Goal: Task Accomplishment & Management: Complete application form

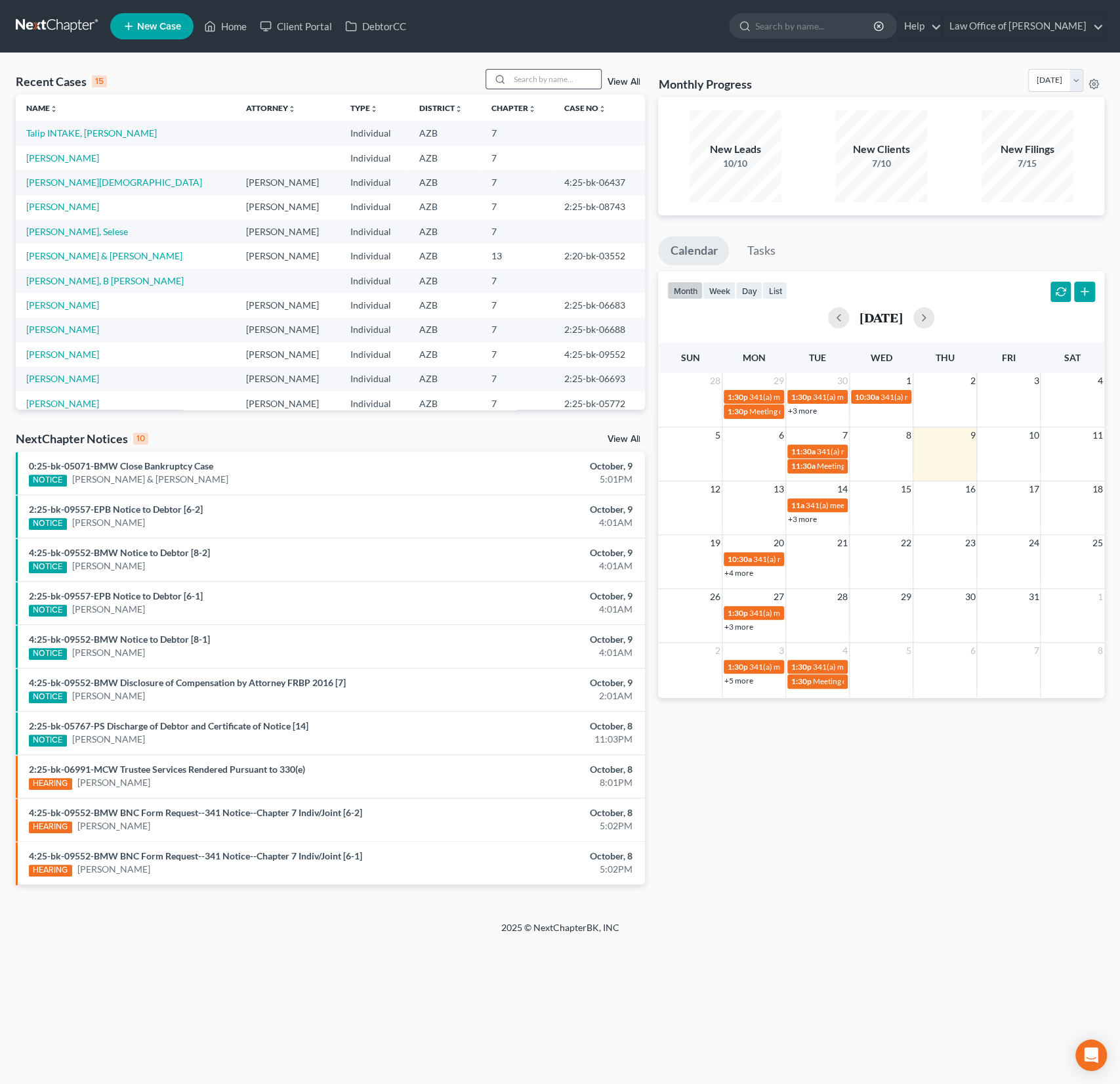
click at [489, 84] on div at bounding box center [544, 79] width 117 height 21
click at [538, 79] on input "search" at bounding box center [555, 79] width 92 height 19
type input "[PERSON_NAME]"
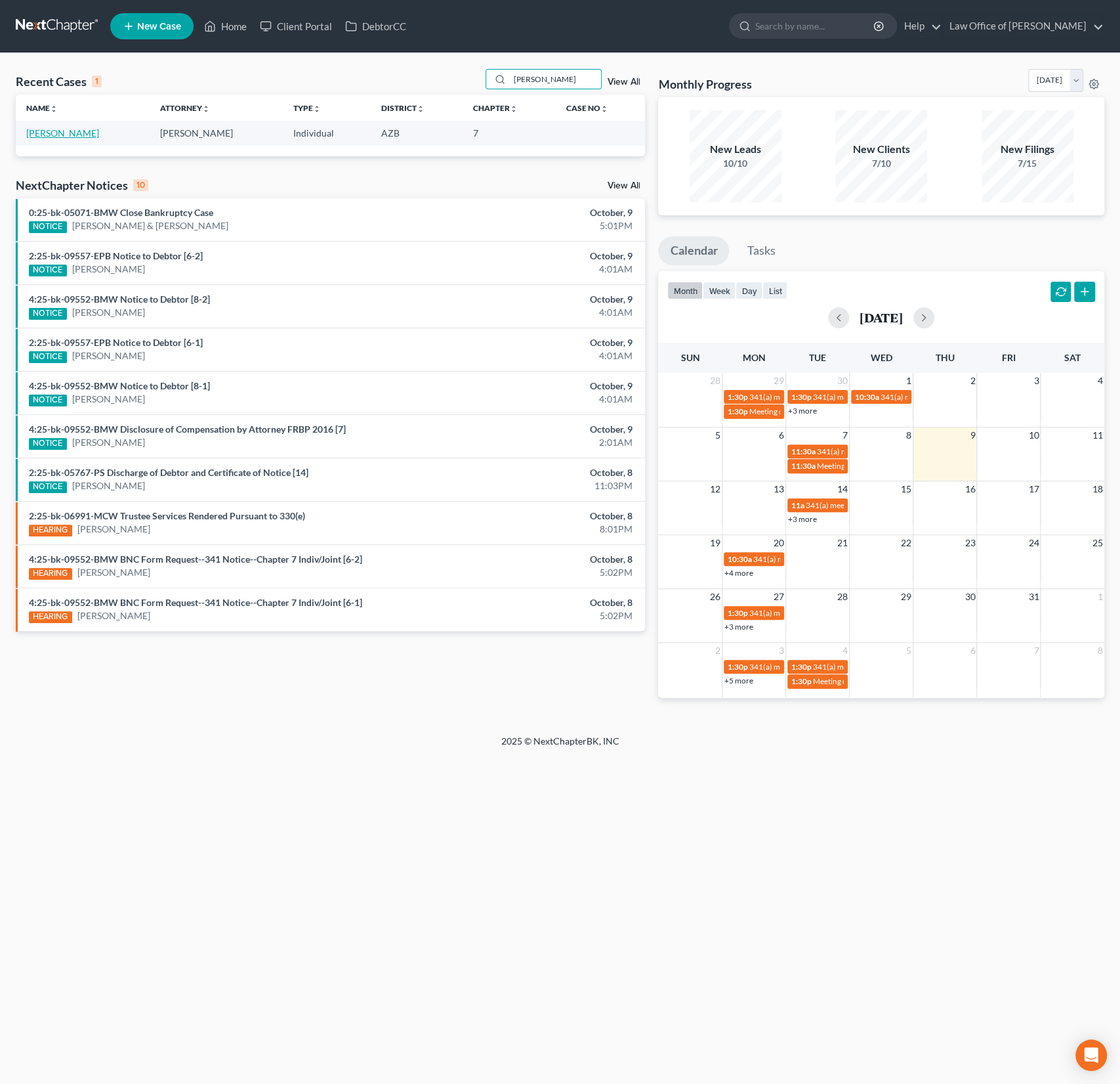
click at [50, 136] on link "[PERSON_NAME]" at bounding box center [63, 133] width 73 height 11
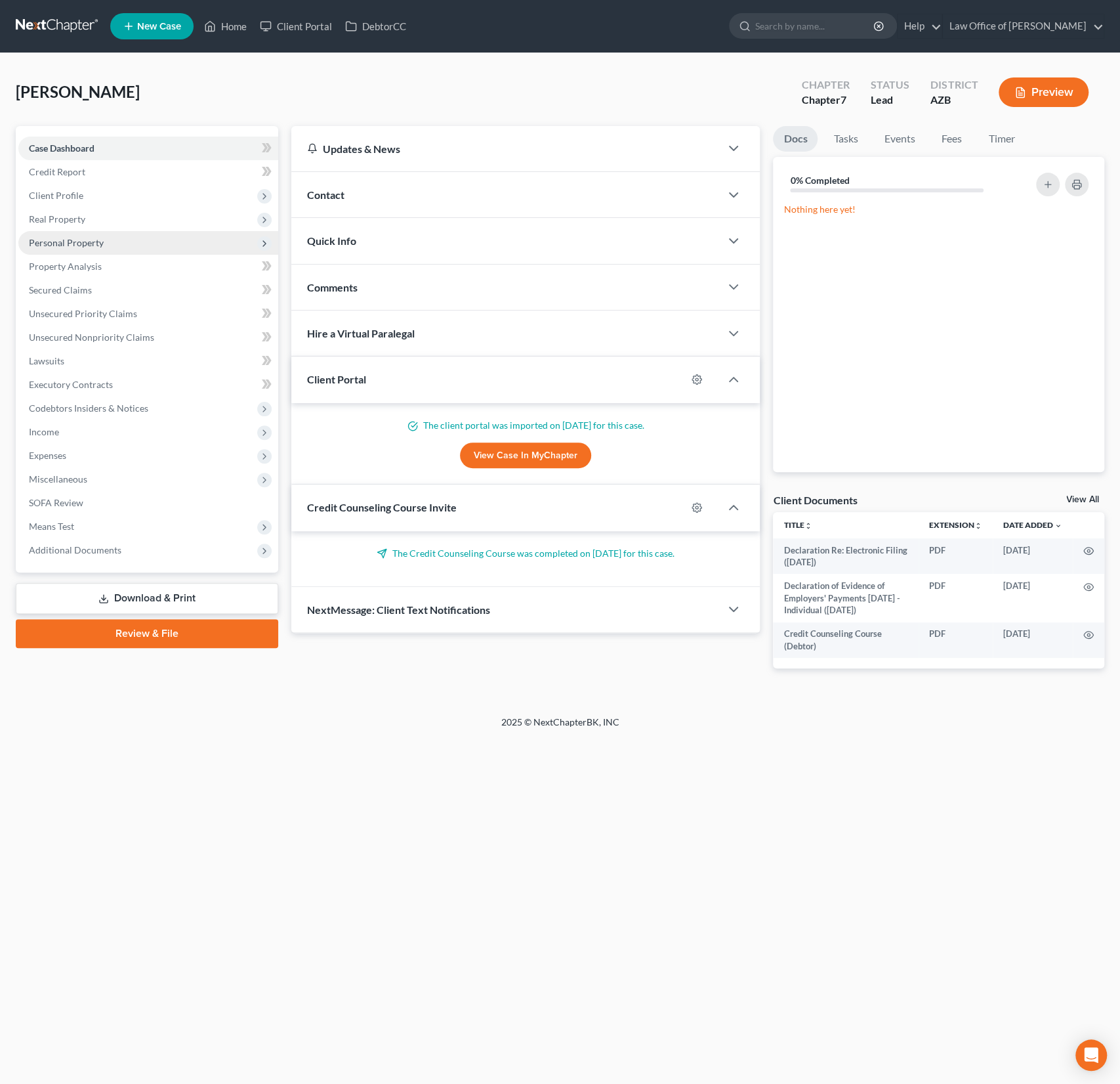
click at [87, 247] on span "Personal Property" at bounding box center [66, 242] width 75 height 11
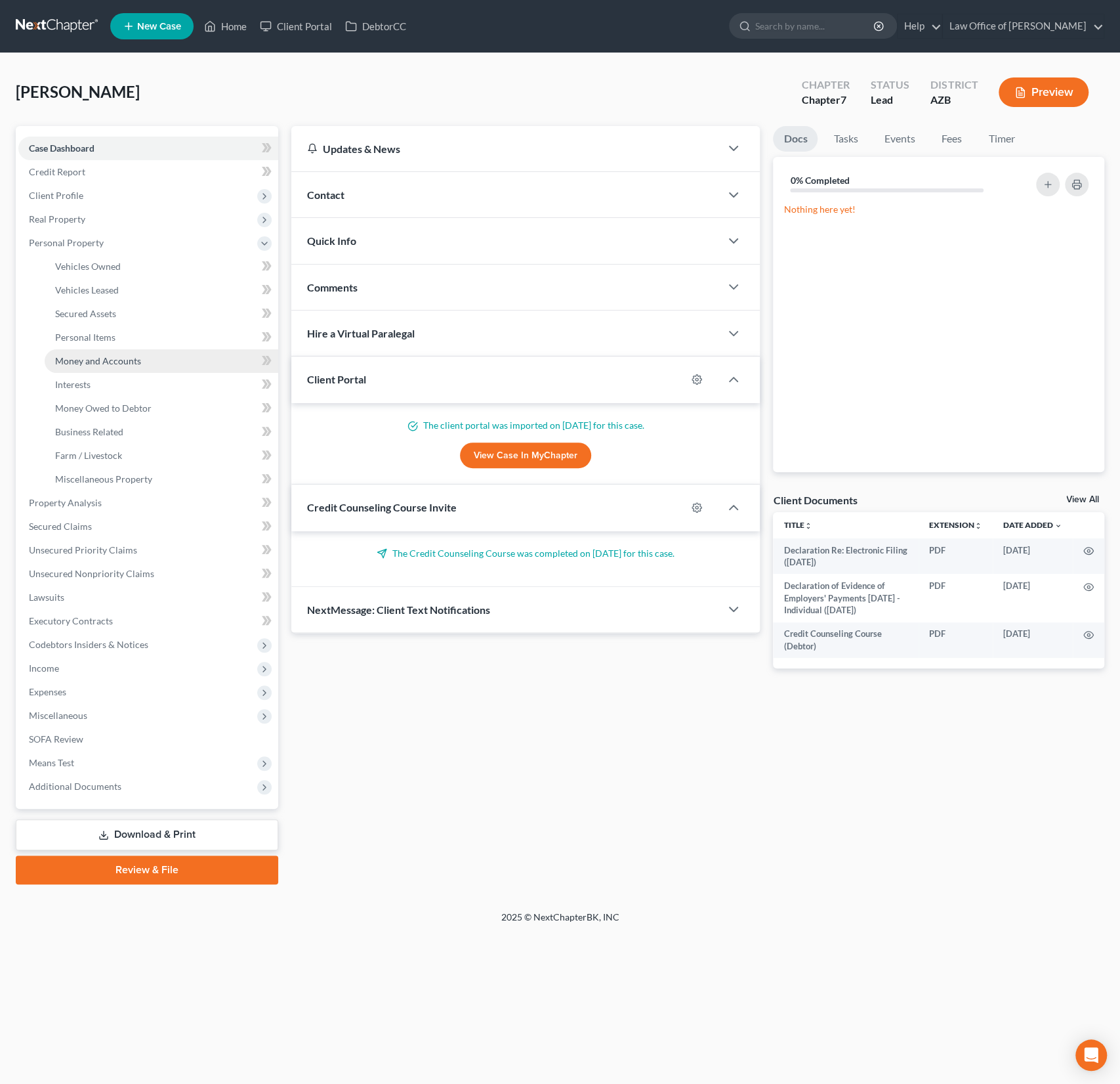
click at [115, 362] on span "Money and Accounts" at bounding box center [98, 360] width 86 height 11
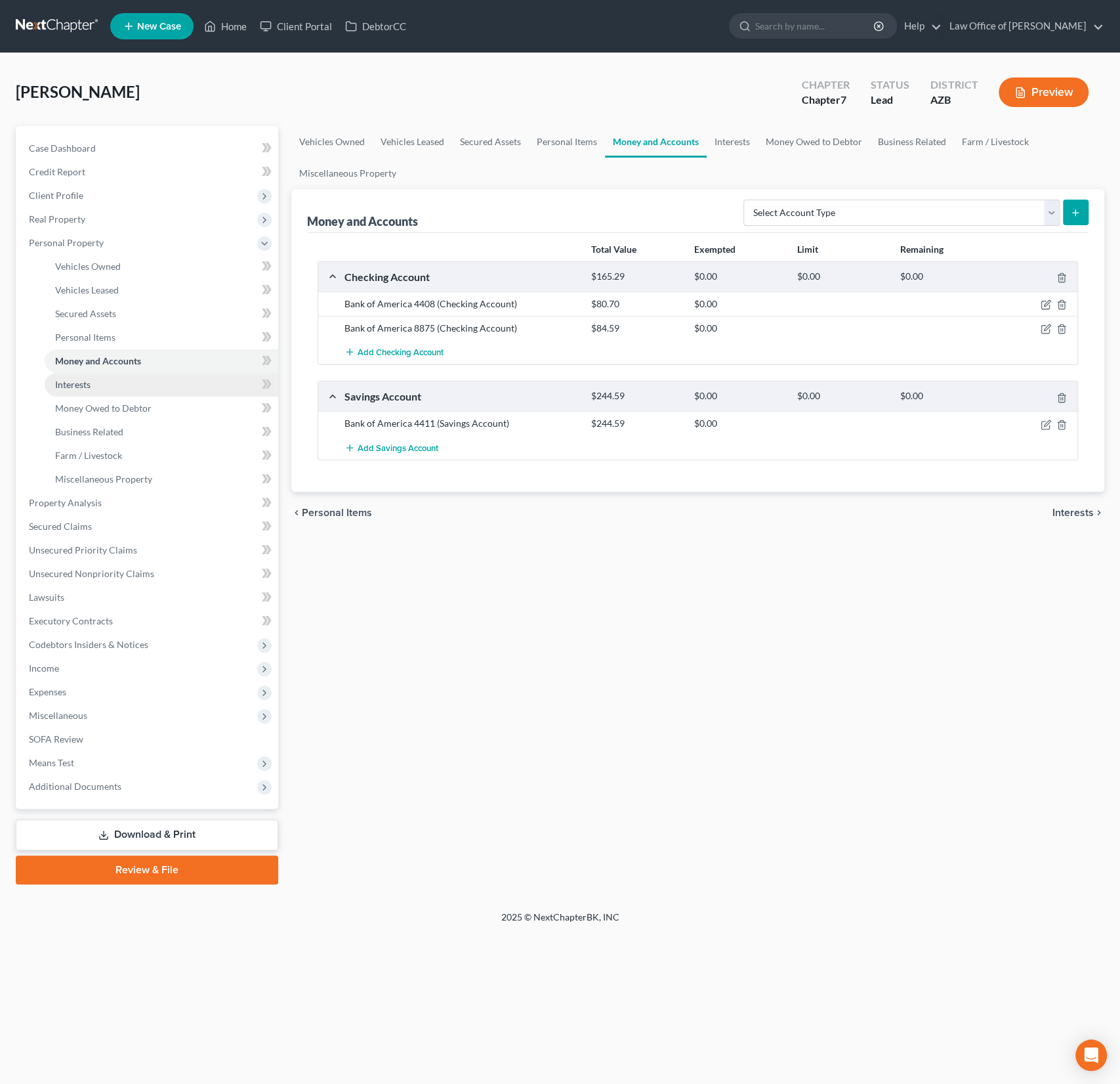
click at [97, 386] on link "Interests" at bounding box center [162, 384] width 234 height 24
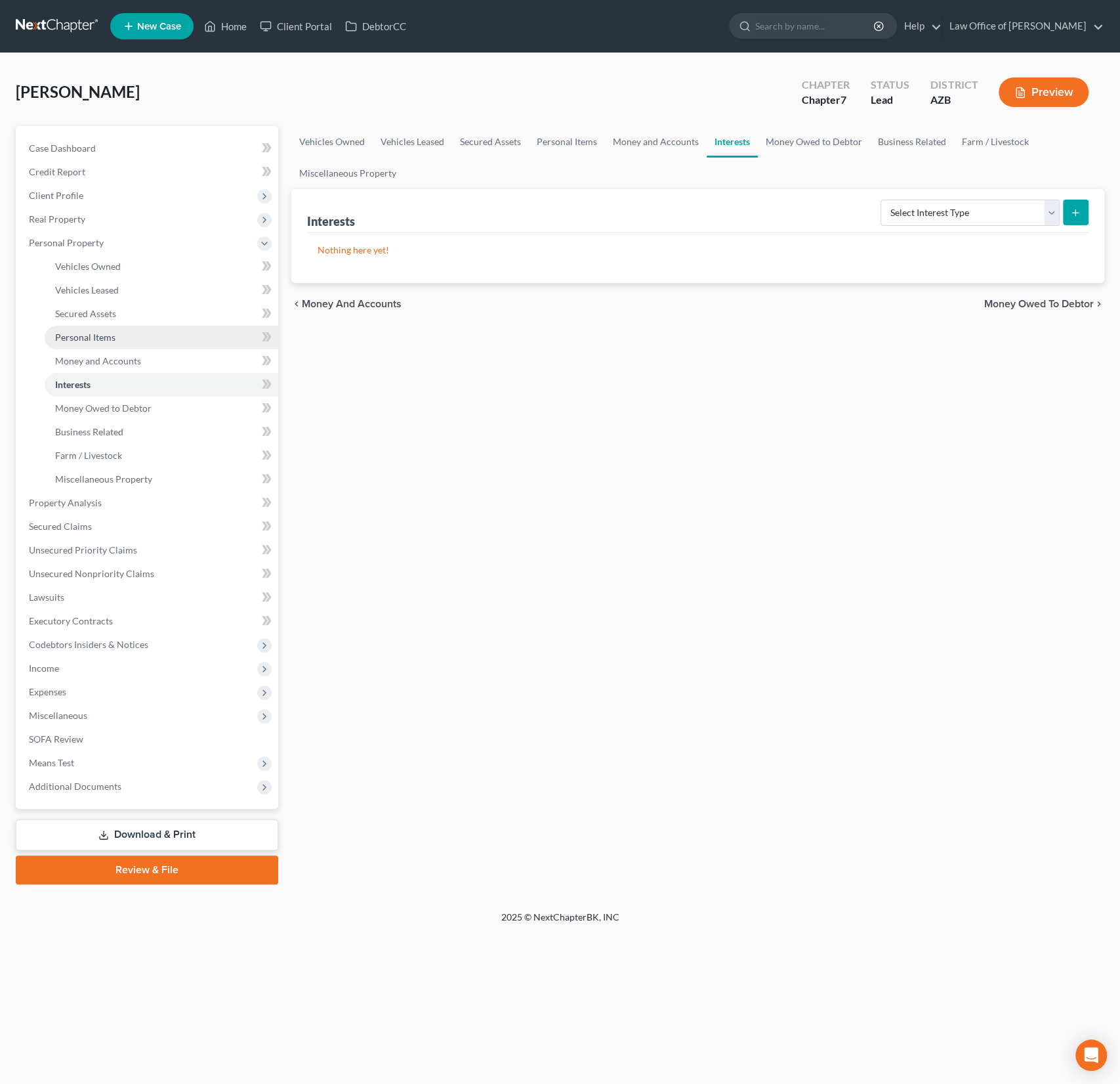
click at [94, 340] on span "Personal Items" at bounding box center [85, 337] width 60 height 11
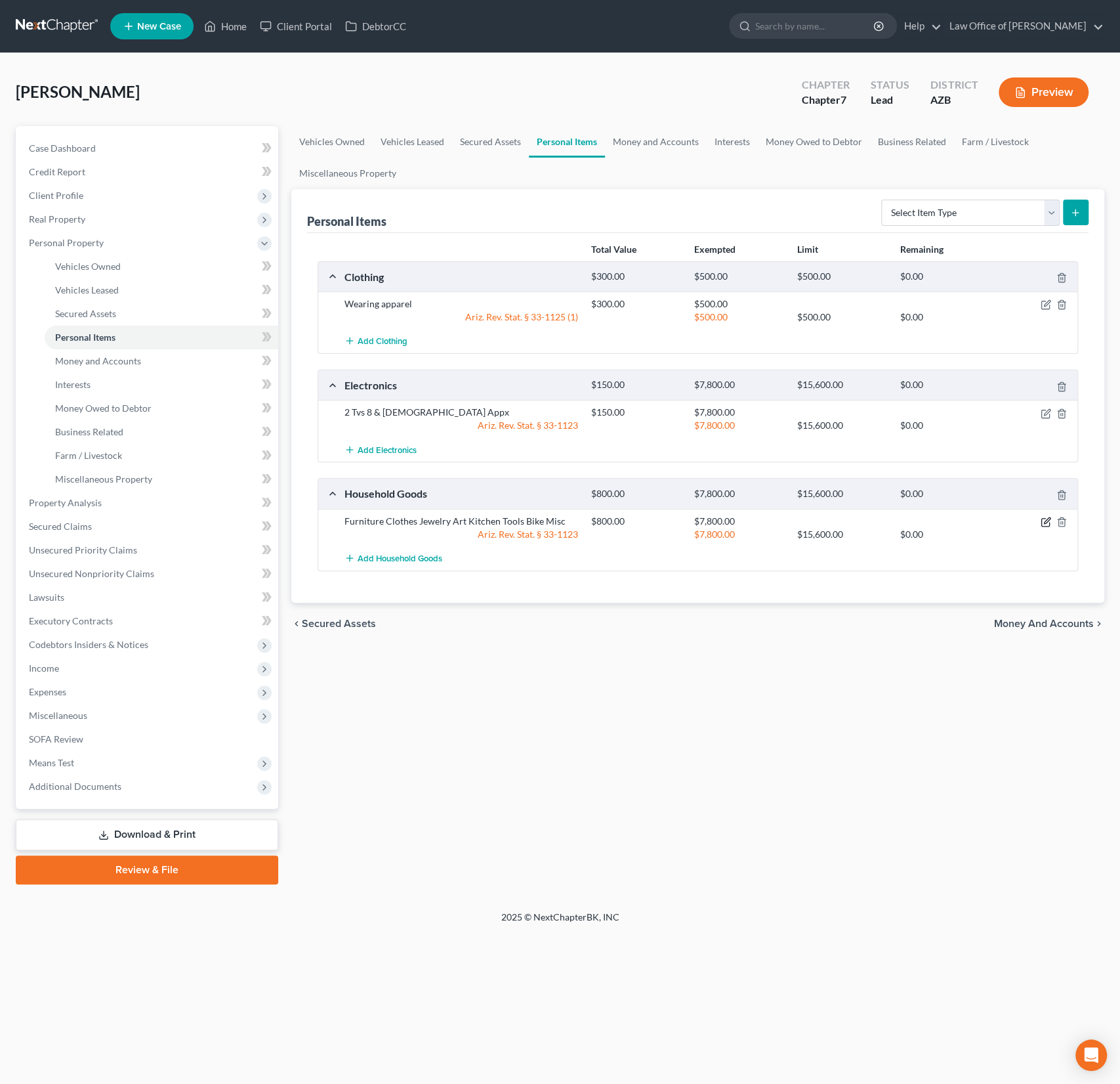
click at [1049, 517] on icon "button" at bounding box center [1047, 520] width 6 height 6
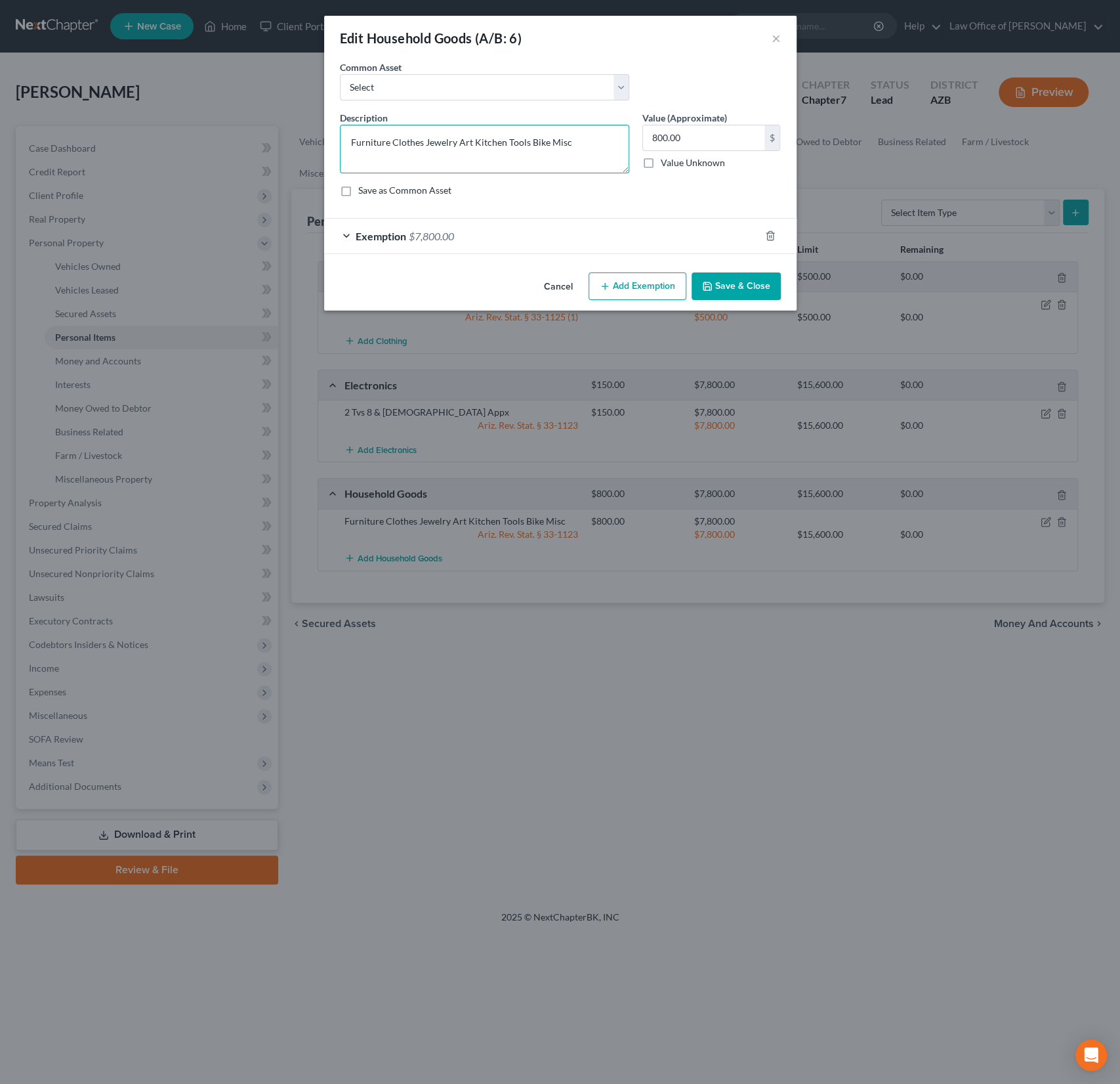
drag, startPoint x: 456, startPoint y: 145, endPoint x: 431, endPoint y: 141, distance: 25.3
click at [431, 141] on textarea "Furniture Clothes Jewelry Art Kitchen Tools Bike Misc" at bounding box center [484, 149] width 289 height 49
click at [407, 138] on textarea "Furniture Art Kitchen Tools Bike Misc" at bounding box center [484, 149] width 289 height 49
type textarea "Furniture, Kitchen tools, etc."
click at [740, 295] on button "Save & Close" at bounding box center [737, 286] width 90 height 27
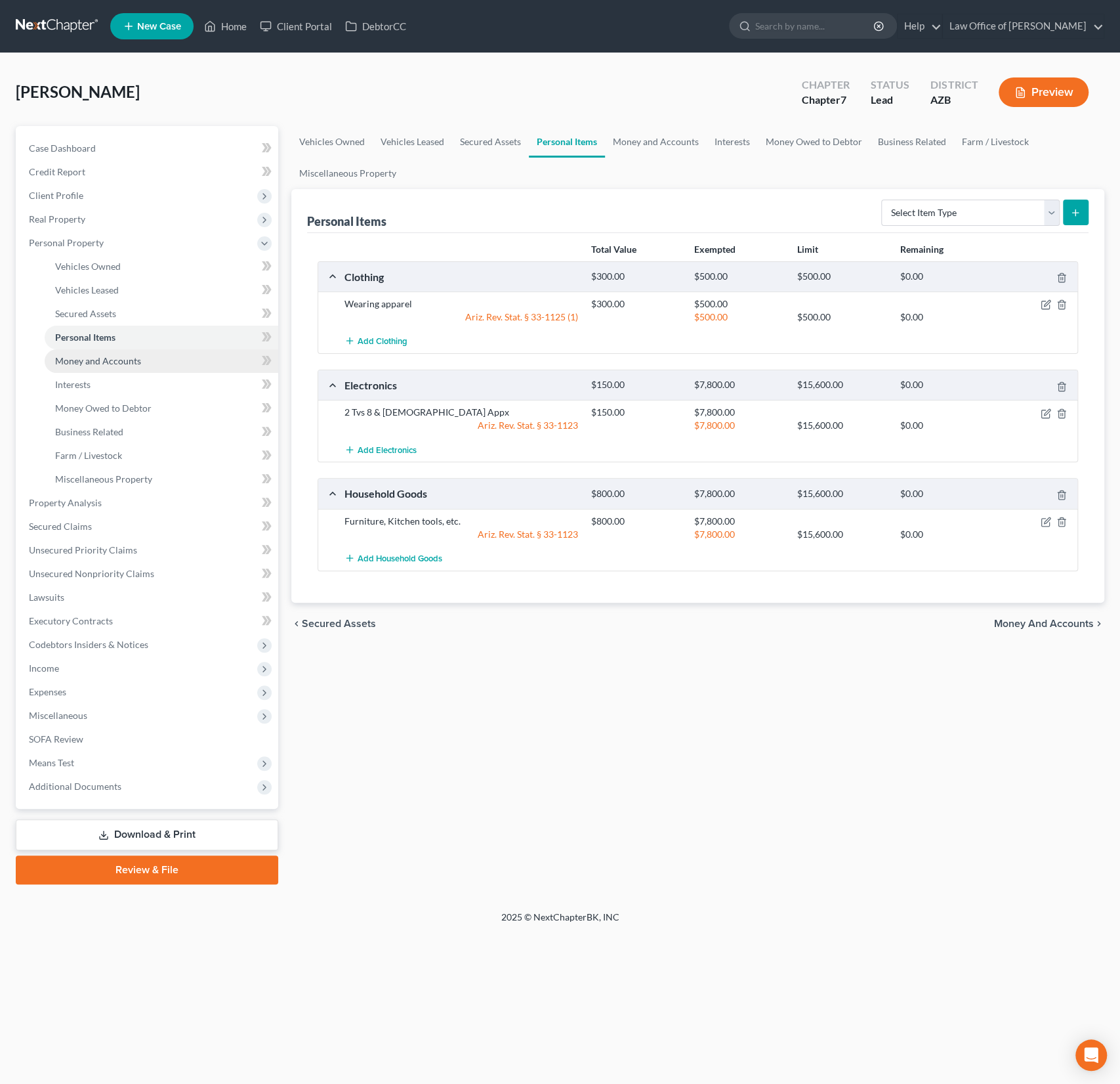
click at [106, 368] on link "Money and Accounts" at bounding box center [162, 361] width 234 height 24
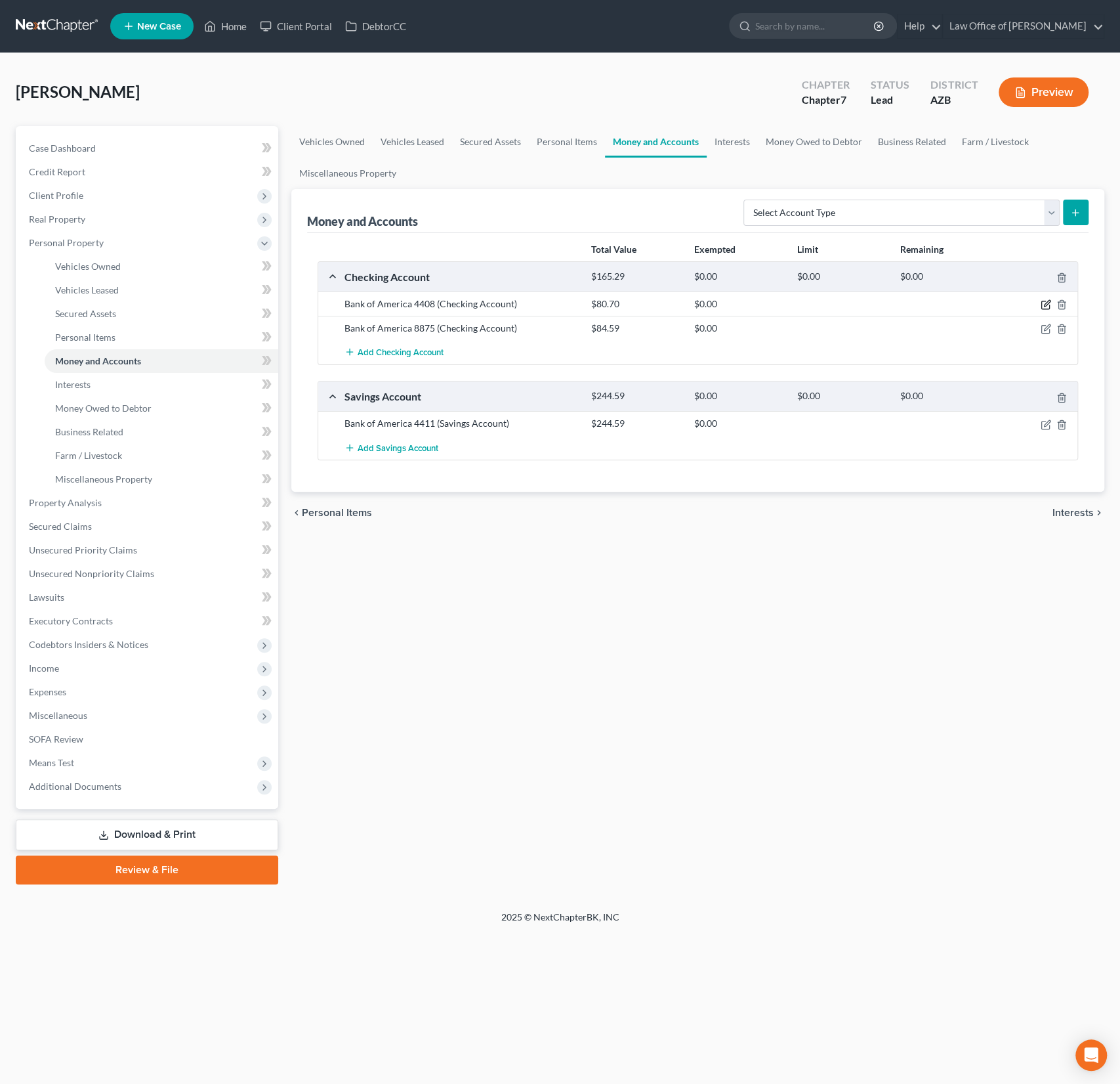
click at [1046, 302] on icon "button" at bounding box center [1046, 305] width 11 height 11
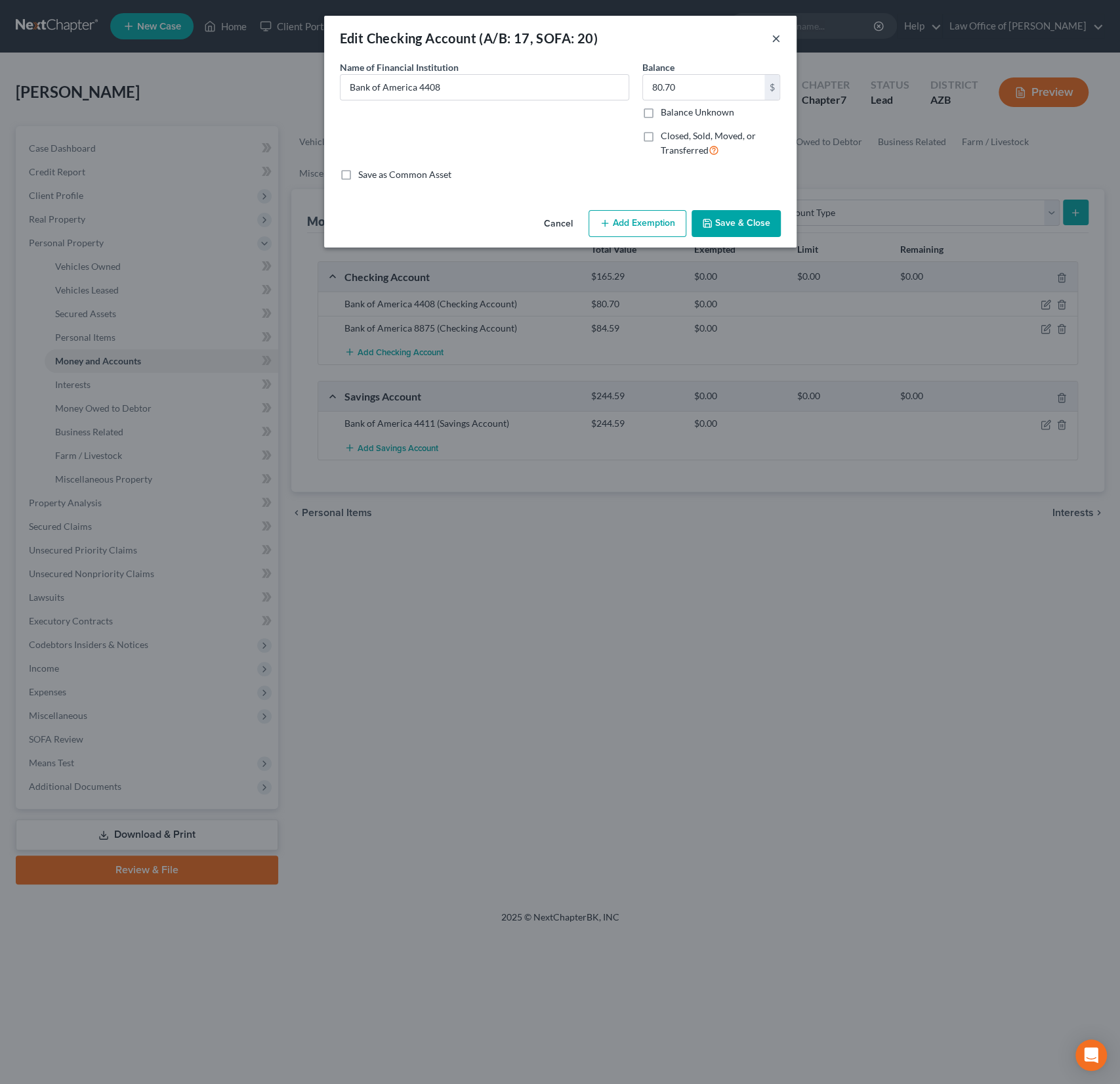
click at [777, 38] on button "×" at bounding box center [776, 38] width 9 height 16
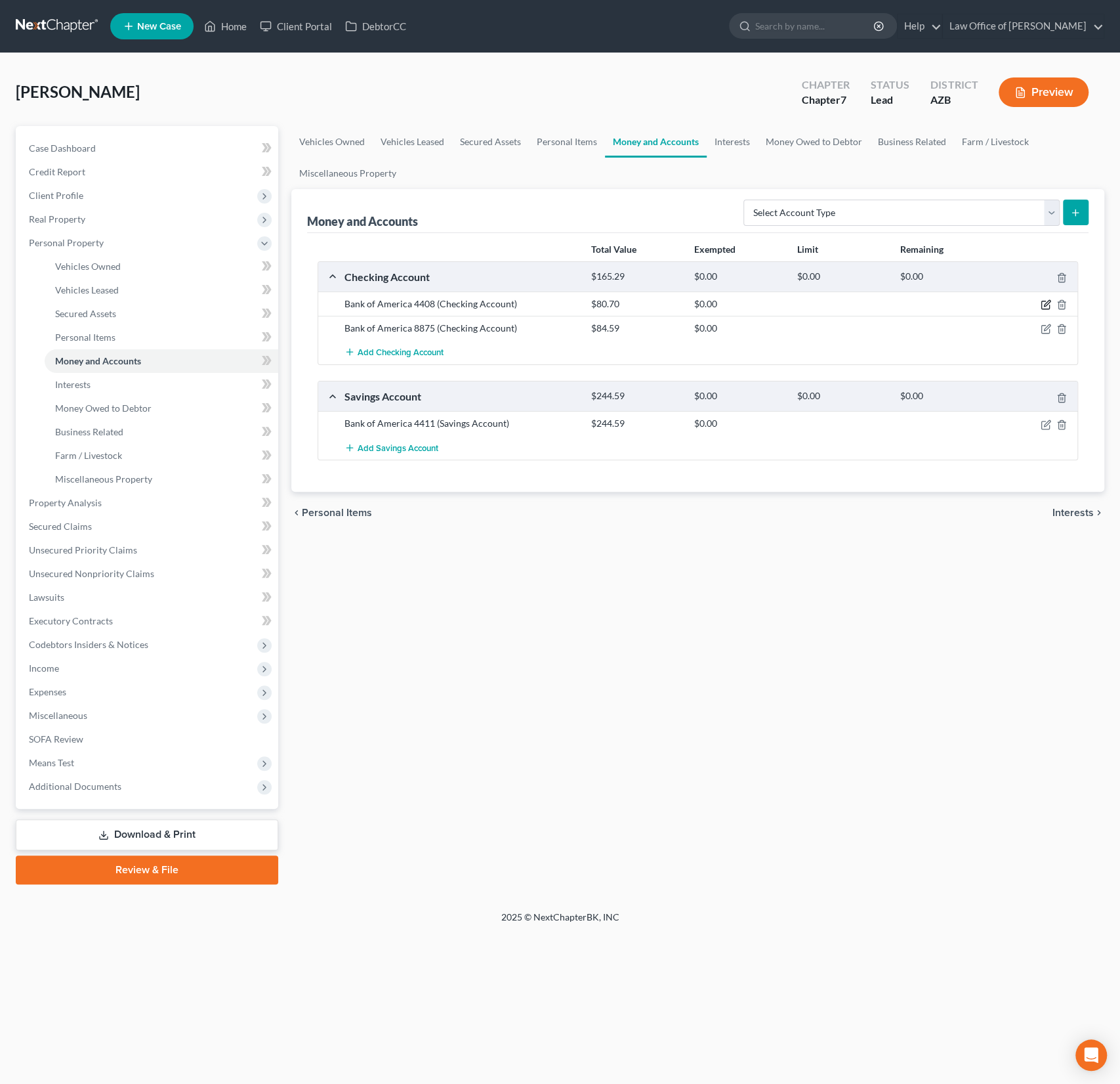
click at [1047, 303] on icon "button" at bounding box center [1047, 304] width 6 height 6
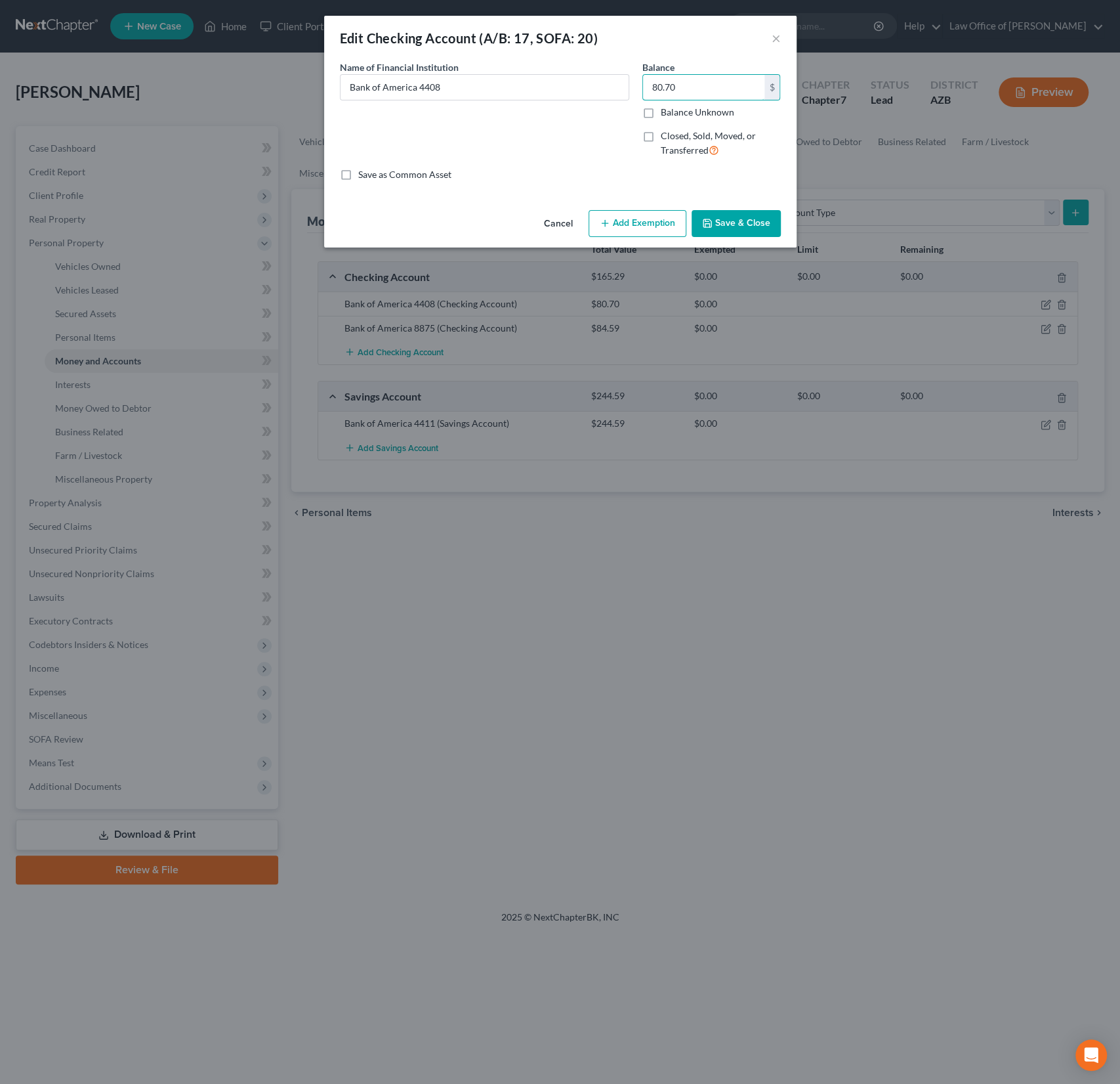
drag, startPoint x: 693, startPoint y: 91, endPoint x: 599, endPoint y: 60, distance: 99.0
click at [599, 60] on div "Name of Financial Institution * Bank of America 4408 Balance 80.70 $ Balance Un…" at bounding box center [560, 114] width 454 height 108
drag, startPoint x: 693, startPoint y: 89, endPoint x: 598, endPoint y: 71, distance: 96.7
click at [604, 73] on div "Name of Financial Institution * Bank of America 4408 Balance 80.70 $ Balance Un…" at bounding box center [560, 114] width 454 height 108
type input "300"
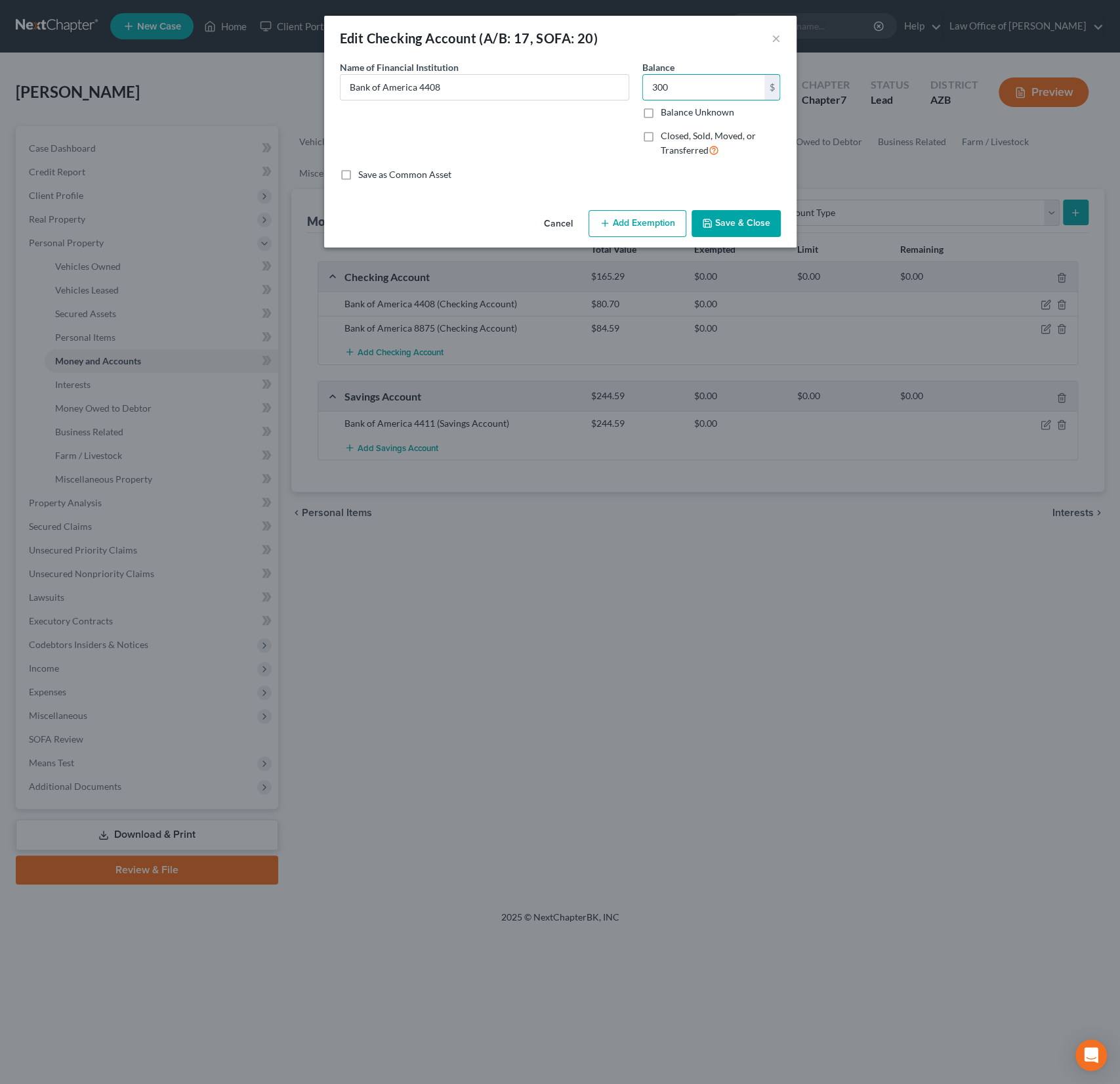
click at [635, 224] on button "Add Exemption" at bounding box center [637, 223] width 98 height 27
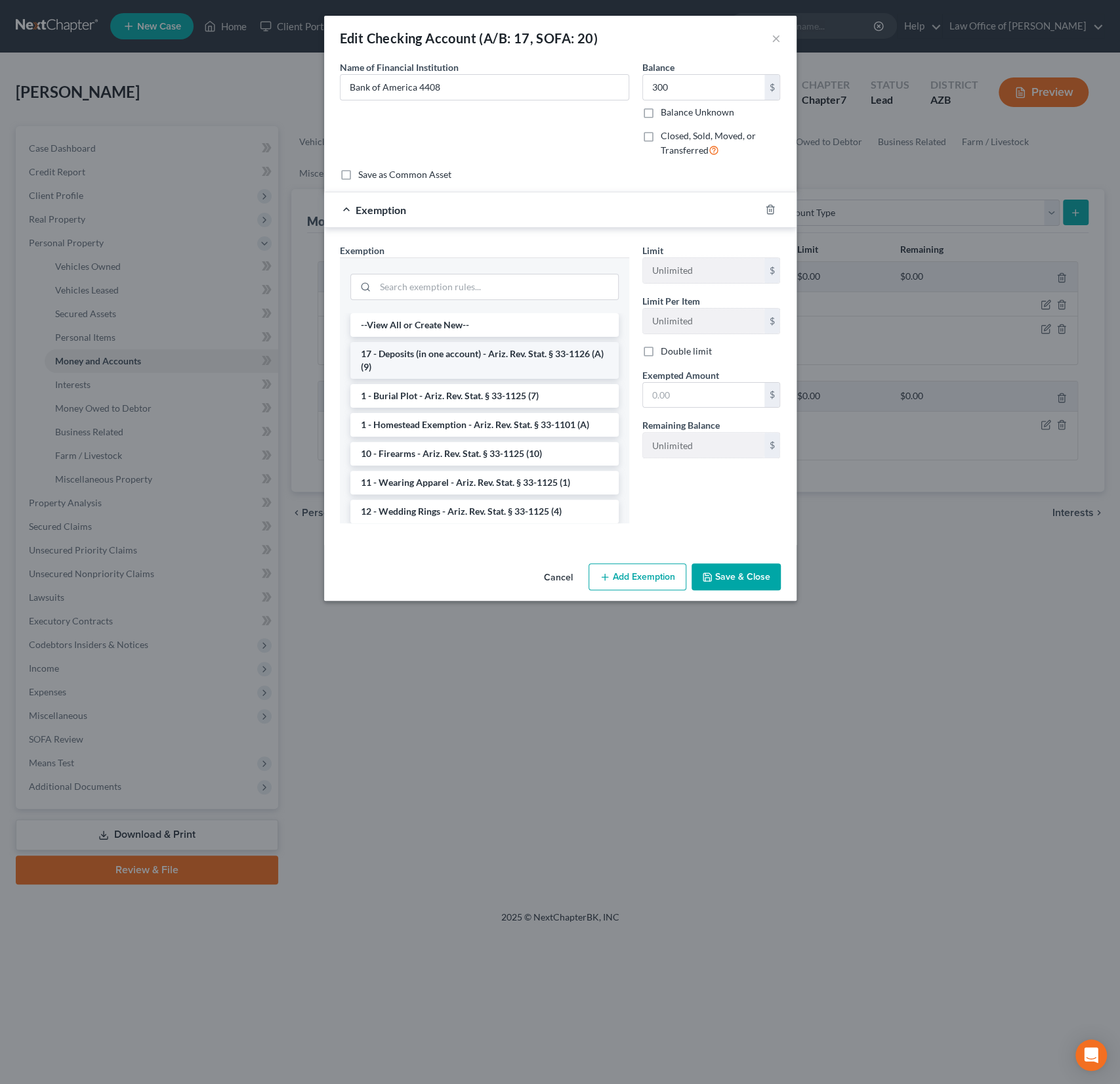
click at [463, 354] on li "17 - Deposits (in one account) - Ariz. Rev. Stat. § 33-1126 (A)(9)" at bounding box center [484, 360] width 268 height 36
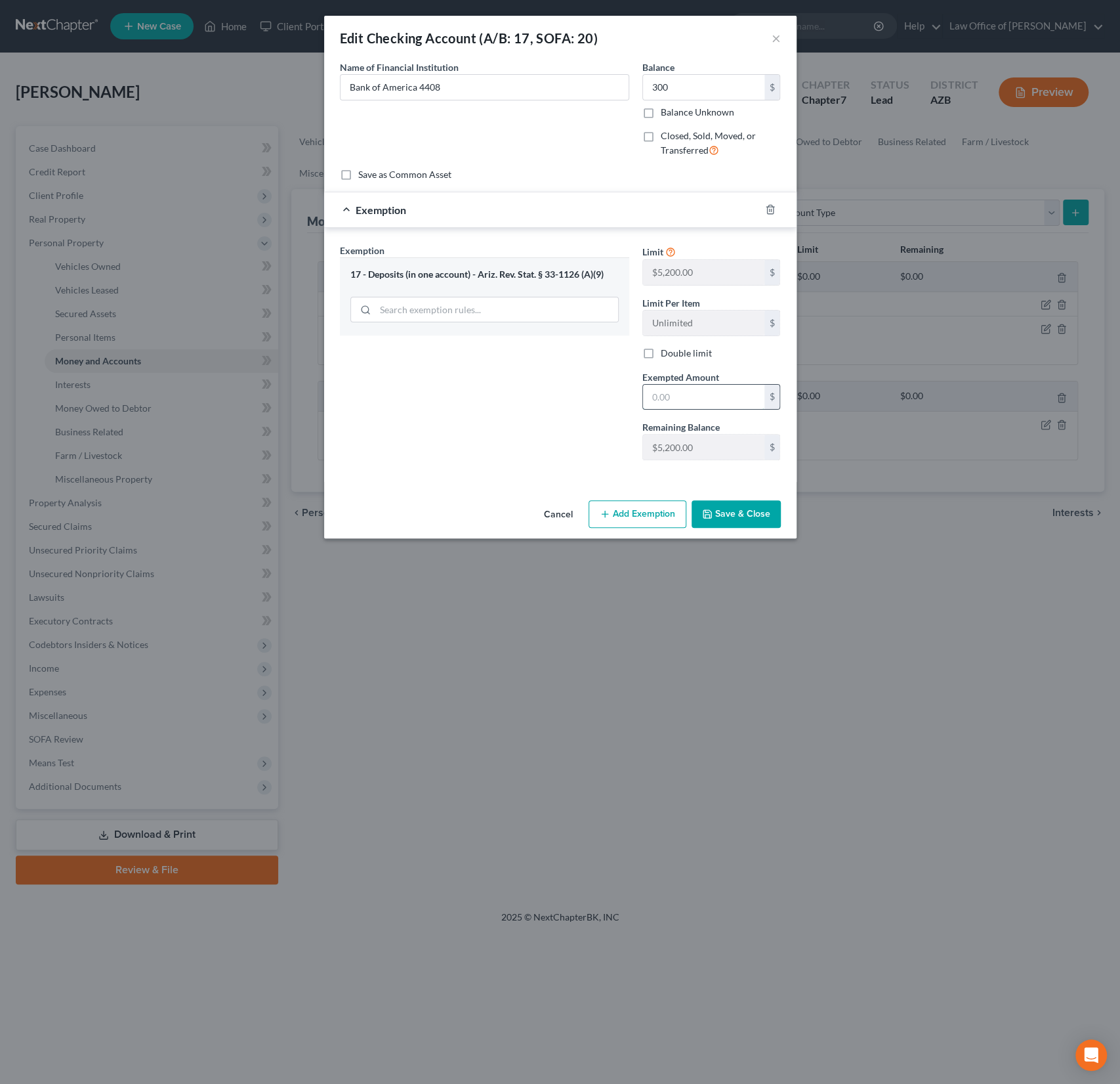
click at [706, 390] on input "text" at bounding box center [704, 397] width 121 height 25
type input "5,200"
click at [738, 508] on button "Save & Close" at bounding box center [737, 514] width 90 height 27
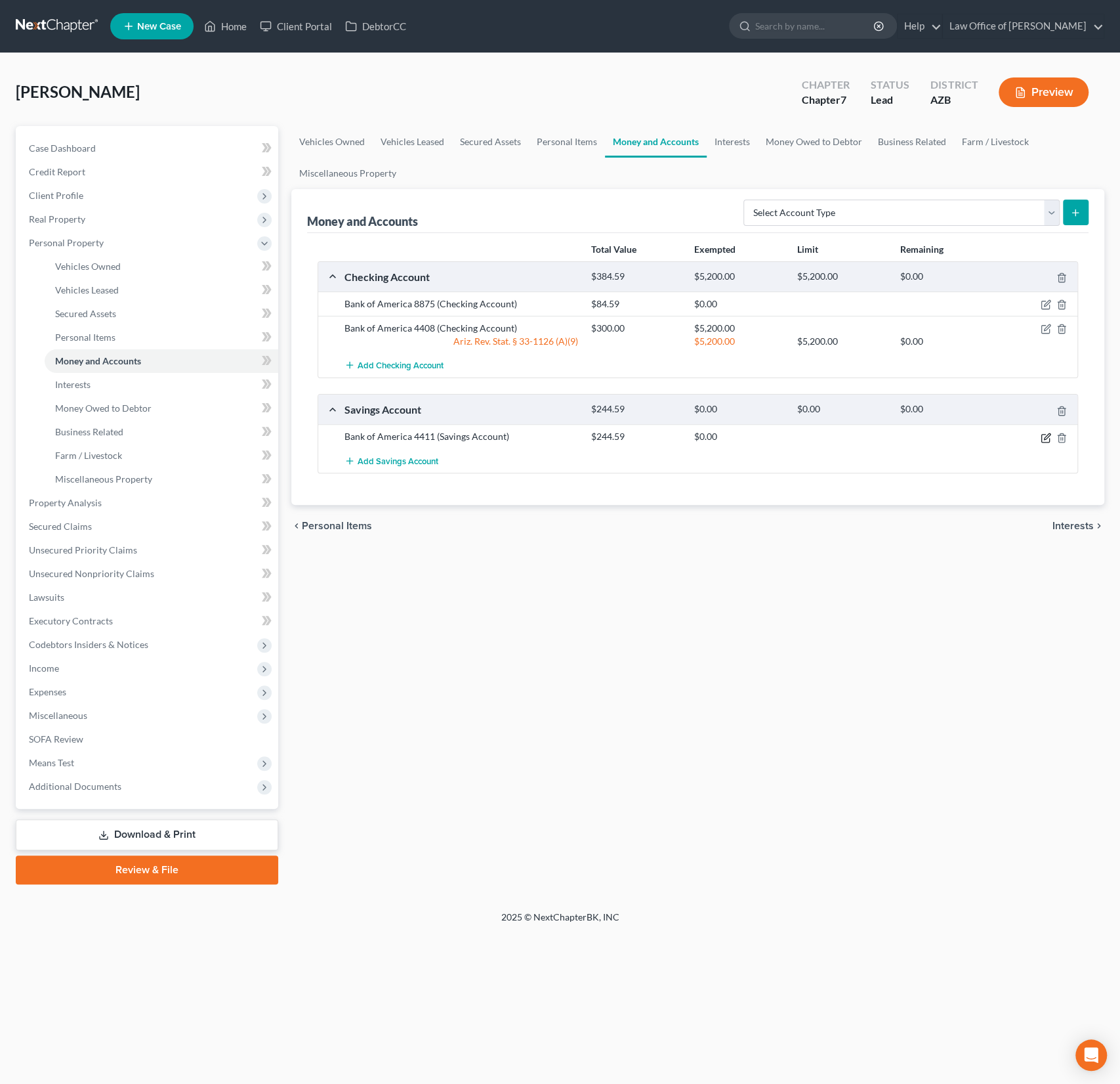
click at [1042, 435] on icon "button" at bounding box center [1046, 438] width 11 height 11
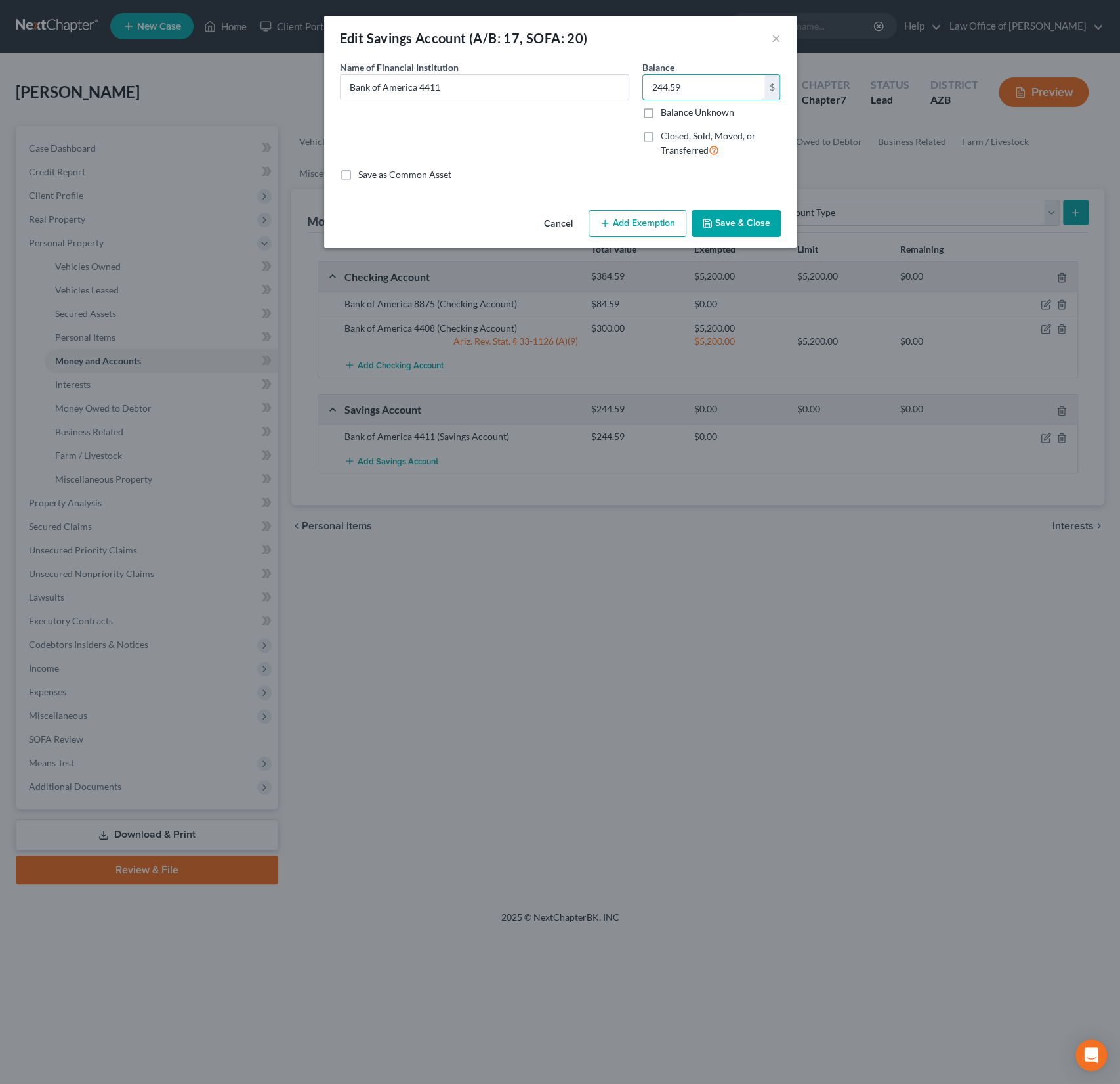
drag, startPoint x: 706, startPoint y: 87, endPoint x: 619, endPoint y: 70, distance: 88.6
click at [619, 70] on div "Name of Financial Institution * Bank of America 4411 Balance 244.59 $ Balance U…" at bounding box center [560, 114] width 454 height 108
drag, startPoint x: 712, startPoint y: 96, endPoint x: 615, endPoint y: 73, distance: 99.7
click at [615, 73] on div "Name of Financial Institution * Bank of America 4411 Balance 244.59 $ Balance U…" at bounding box center [560, 114] width 454 height 108
type input "2,282"
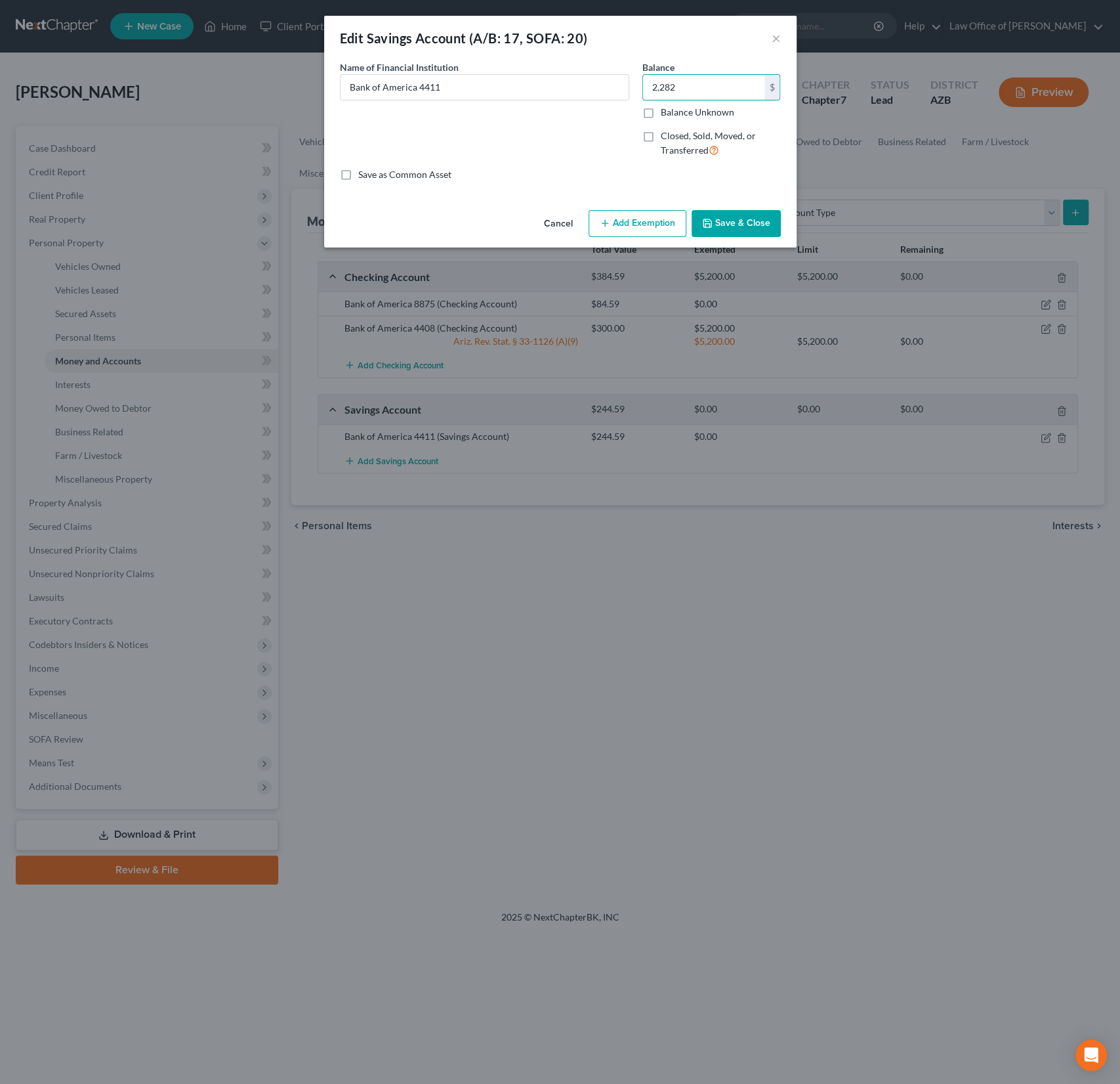
click at [639, 220] on button "Add Exemption" at bounding box center [637, 223] width 98 height 27
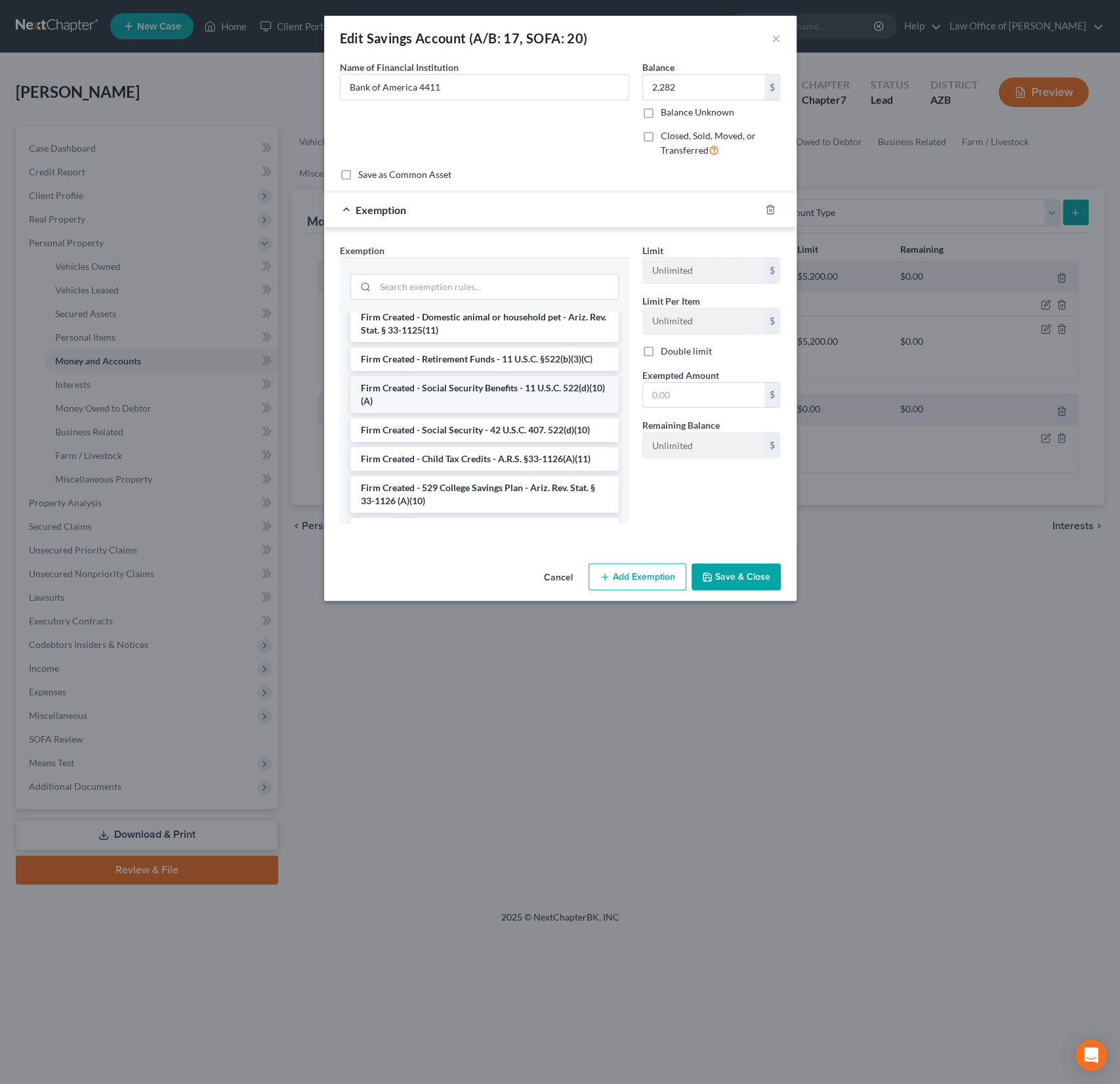
scroll to position [1816, 0]
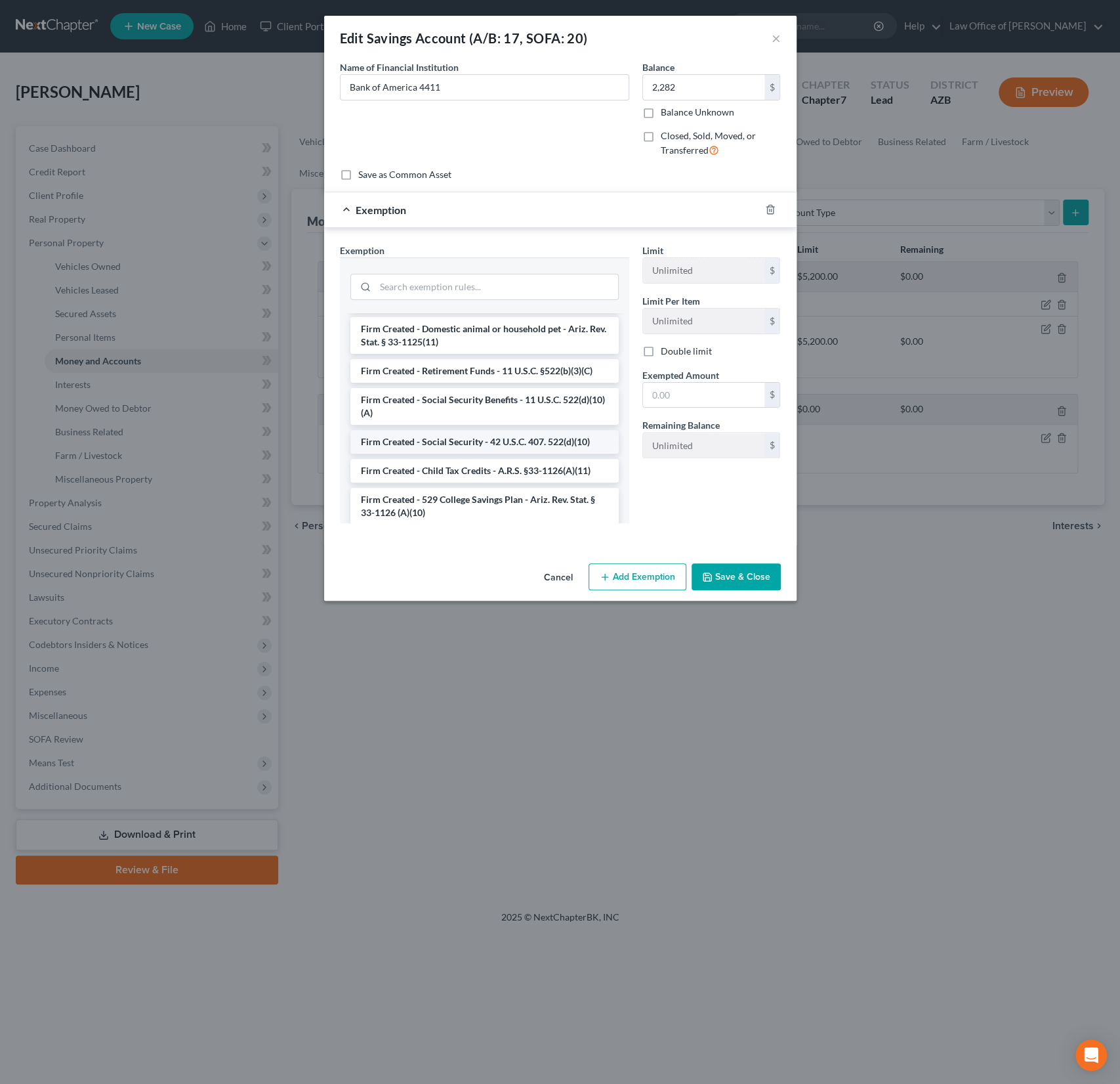
click at [455, 430] on li "Firm Created - Social Security - 42 U.S.C. 407. 522(d)(10)" at bounding box center [484, 441] width 268 height 24
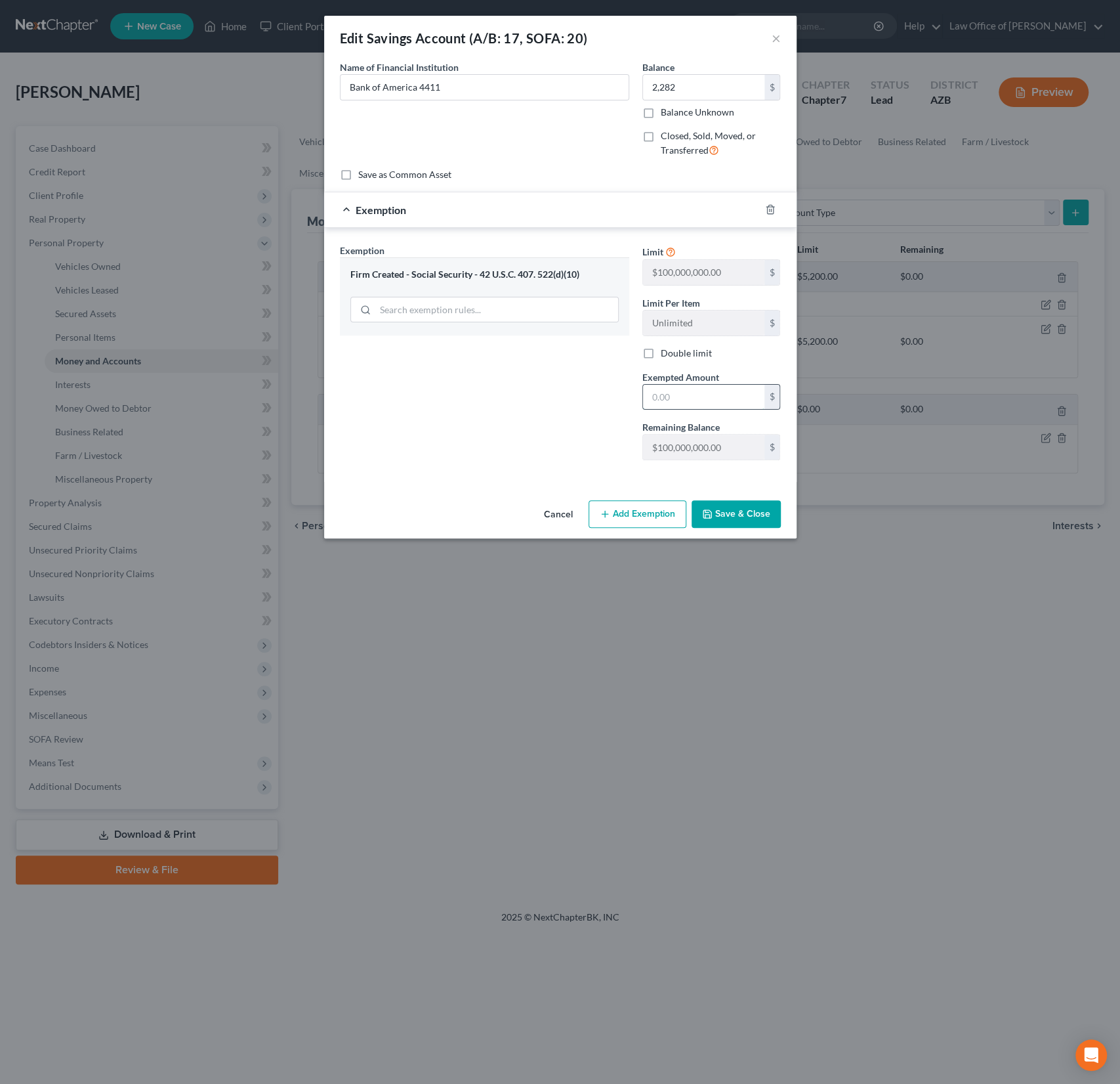
click at [680, 396] on input "text" at bounding box center [704, 397] width 121 height 25
type input "2,500"
click at [722, 509] on button "Save & Close" at bounding box center [737, 514] width 90 height 27
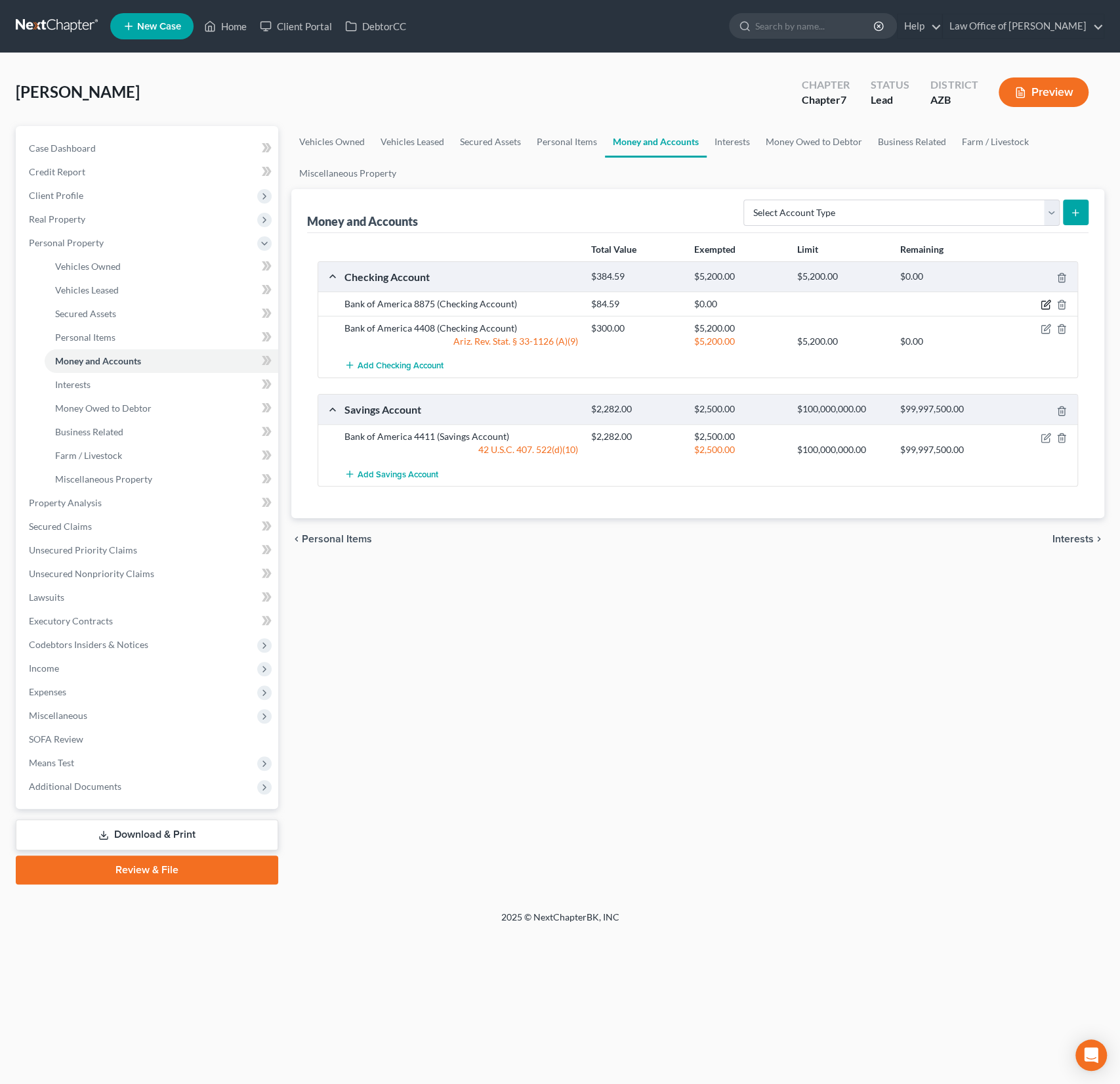
click at [1048, 299] on icon "button" at bounding box center [1046, 305] width 11 height 11
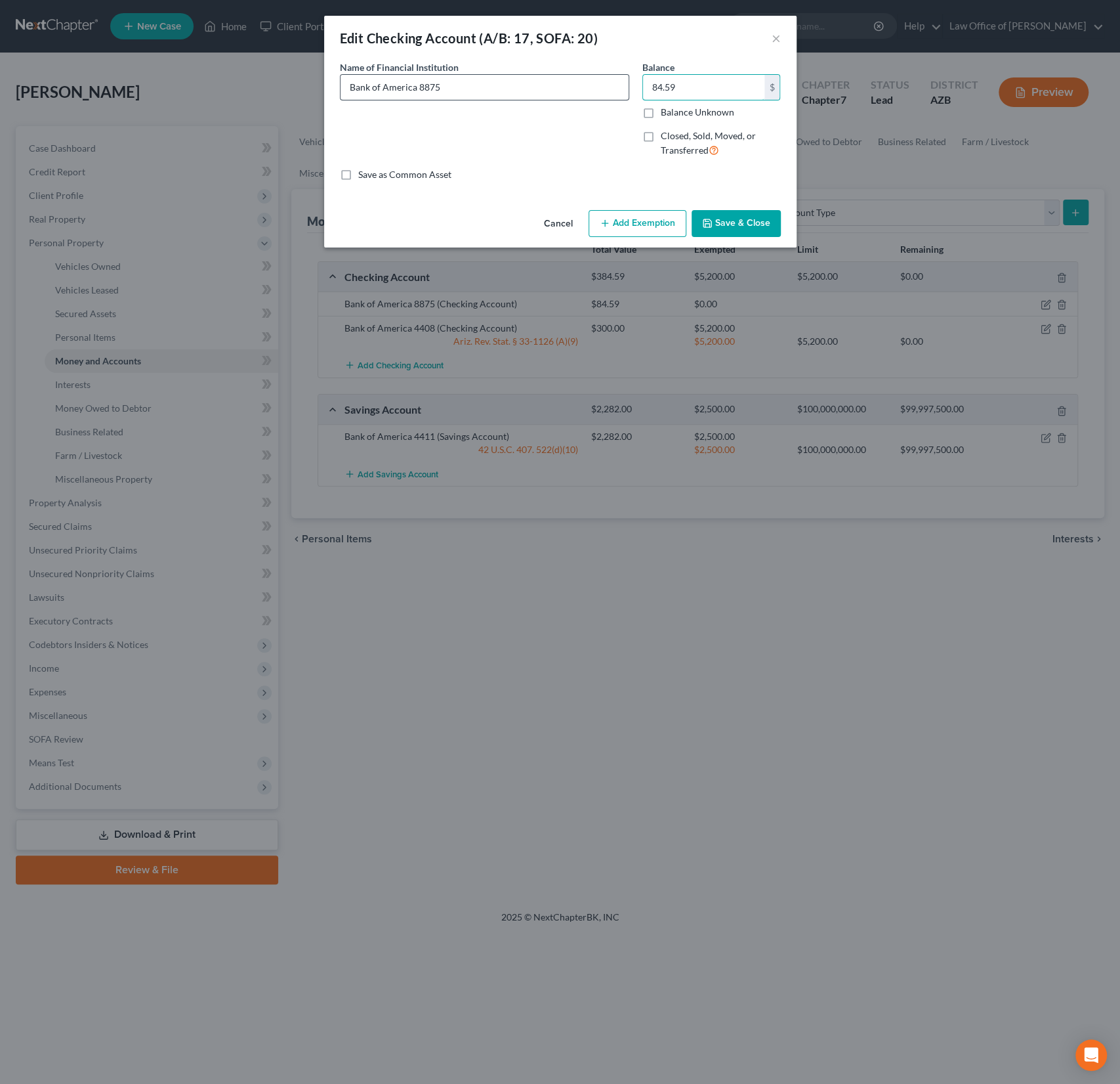
drag, startPoint x: 693, startPoint y: 88, endPoint x: 604, endPoint y: 76, distance: 89.8
click at [607, 76] on div "Name of Financial Institution * Bank of America 8875 Balance 84.59 $ Balance Un…" at bounding box center [560, 114] width 454 height 108
drag, startPoint x: 687, startPoint y: 83, endPoint x: 644, endPoint y: 80, distance: 43.1
click at [644, 80] on input "84.59" at bounding box center [704, 87] width 121 height 25
type input "0"
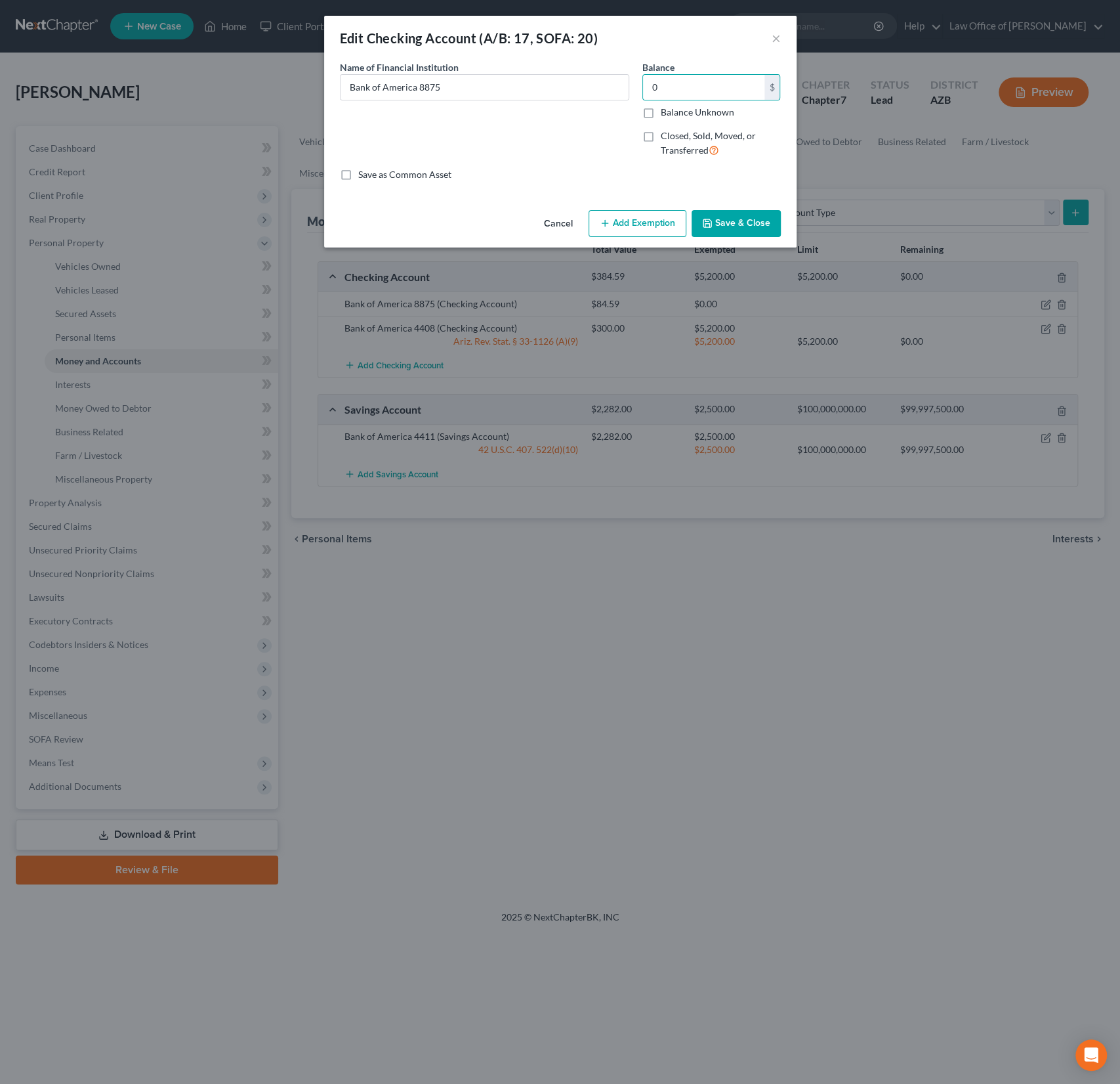
click at [738, 220] on button "Save & Close" at bounding box center [737, 223] width 90 height 27
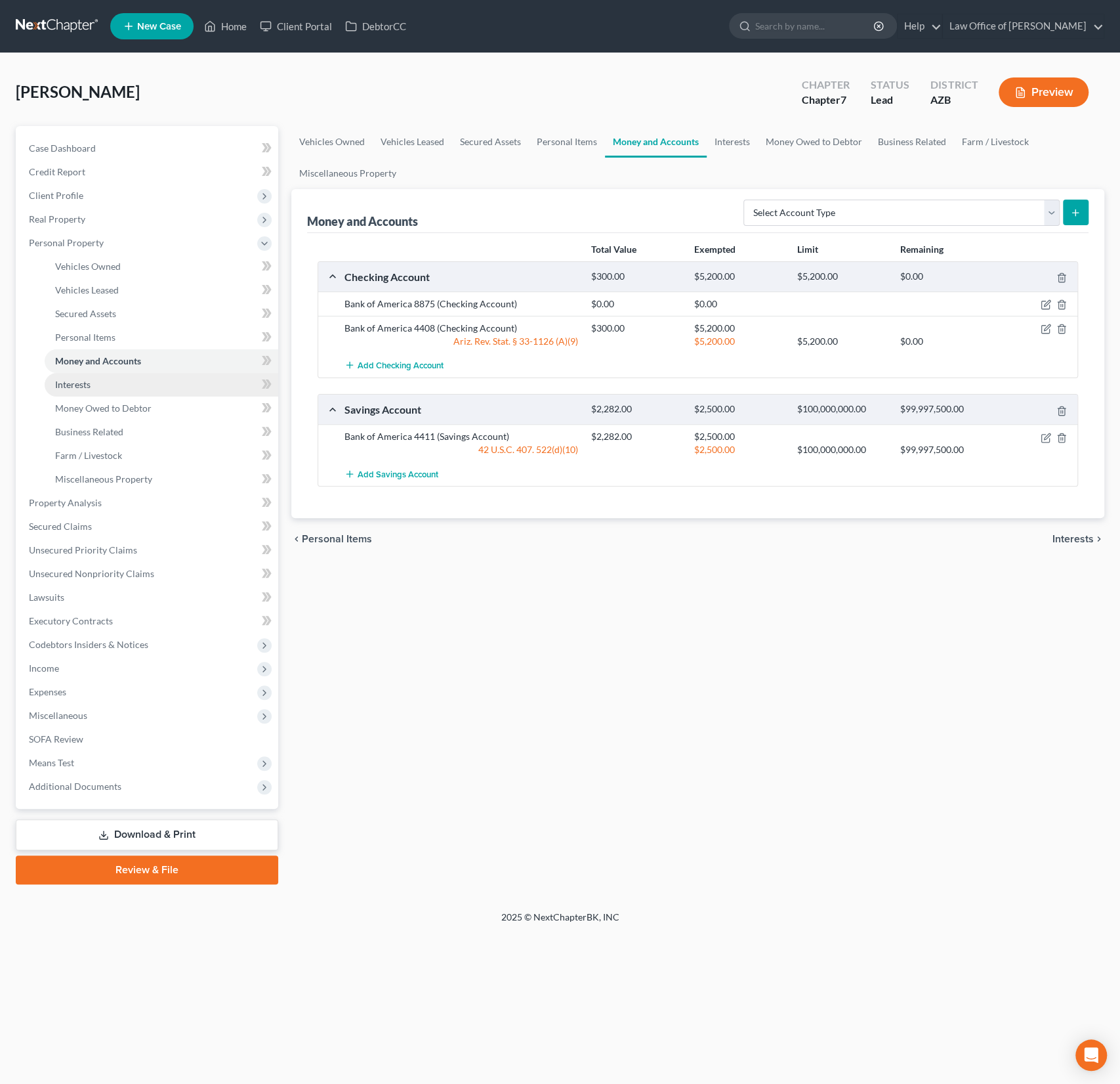
click at [91, 393] on link "Interests" at bounding box center [162, 384] width 234 height 24
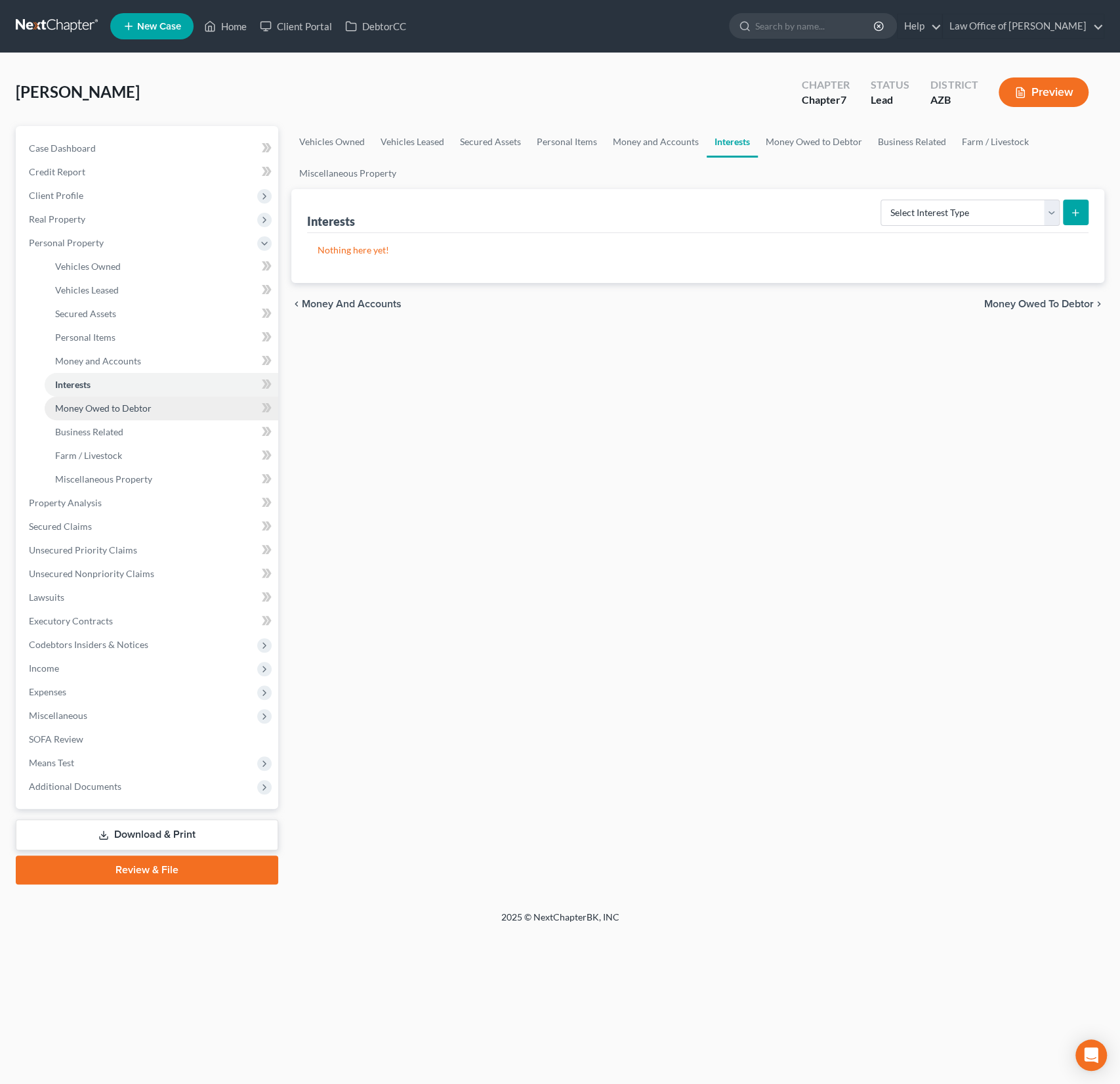
click at [94, 409] on span "Money Owed to Debtor" at bounding box center [103, 408] width 96 height 11
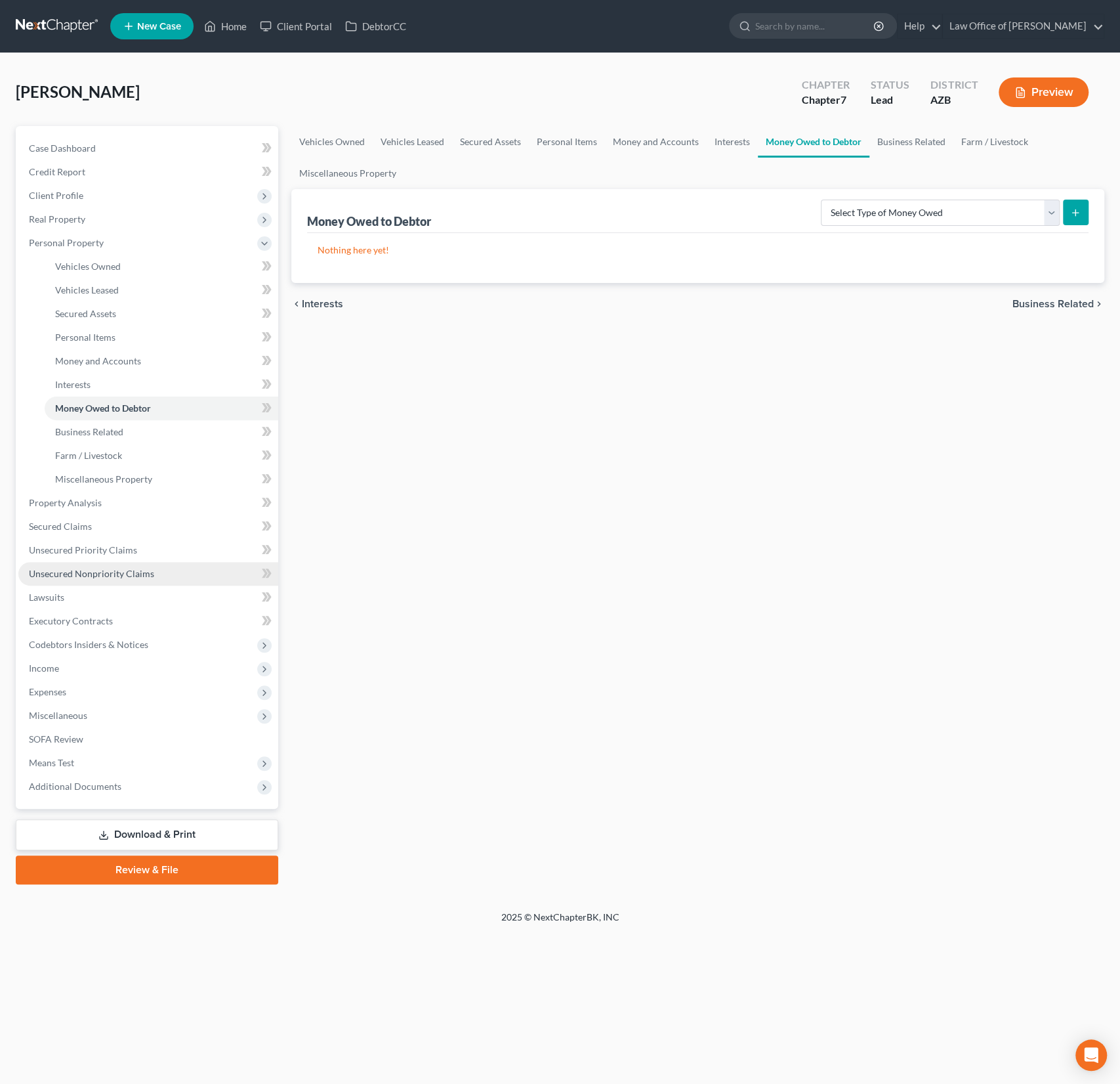
click at [115, 577] on span "Unsecured Nonpriority Claims" at bounding box center [91, 573] width 125 height 11
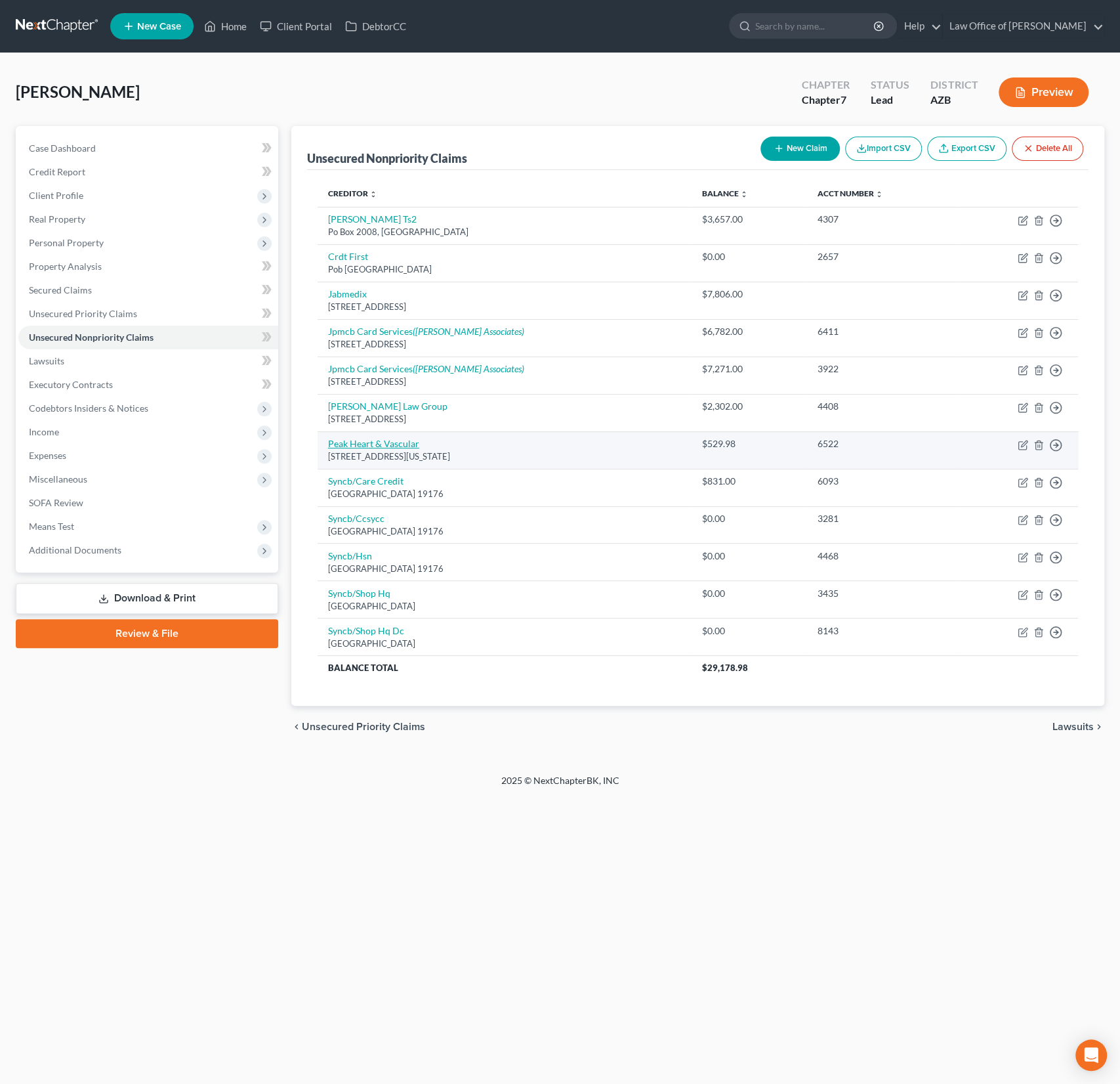
click at [385, 441] on link "Peak Heart & Vascular" at bounding box center [374, 443] width 91 height 11
select select "1"
select select "9"
select select "0"
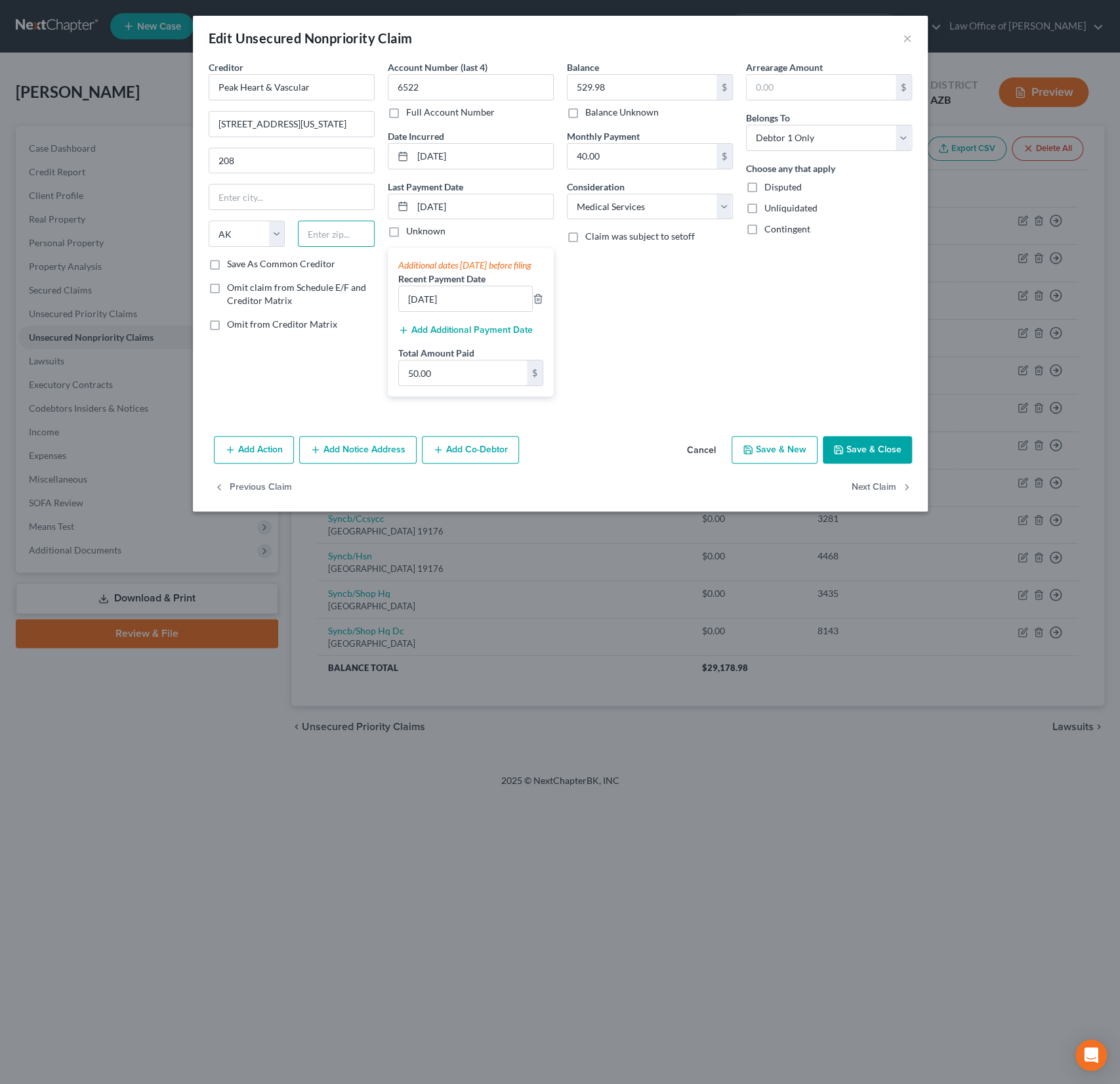
click at [332, 237] on input "text" at bounding box center [336, 233] width 77 height 27
type input "85378"
type input "Surprise"
select select "3"
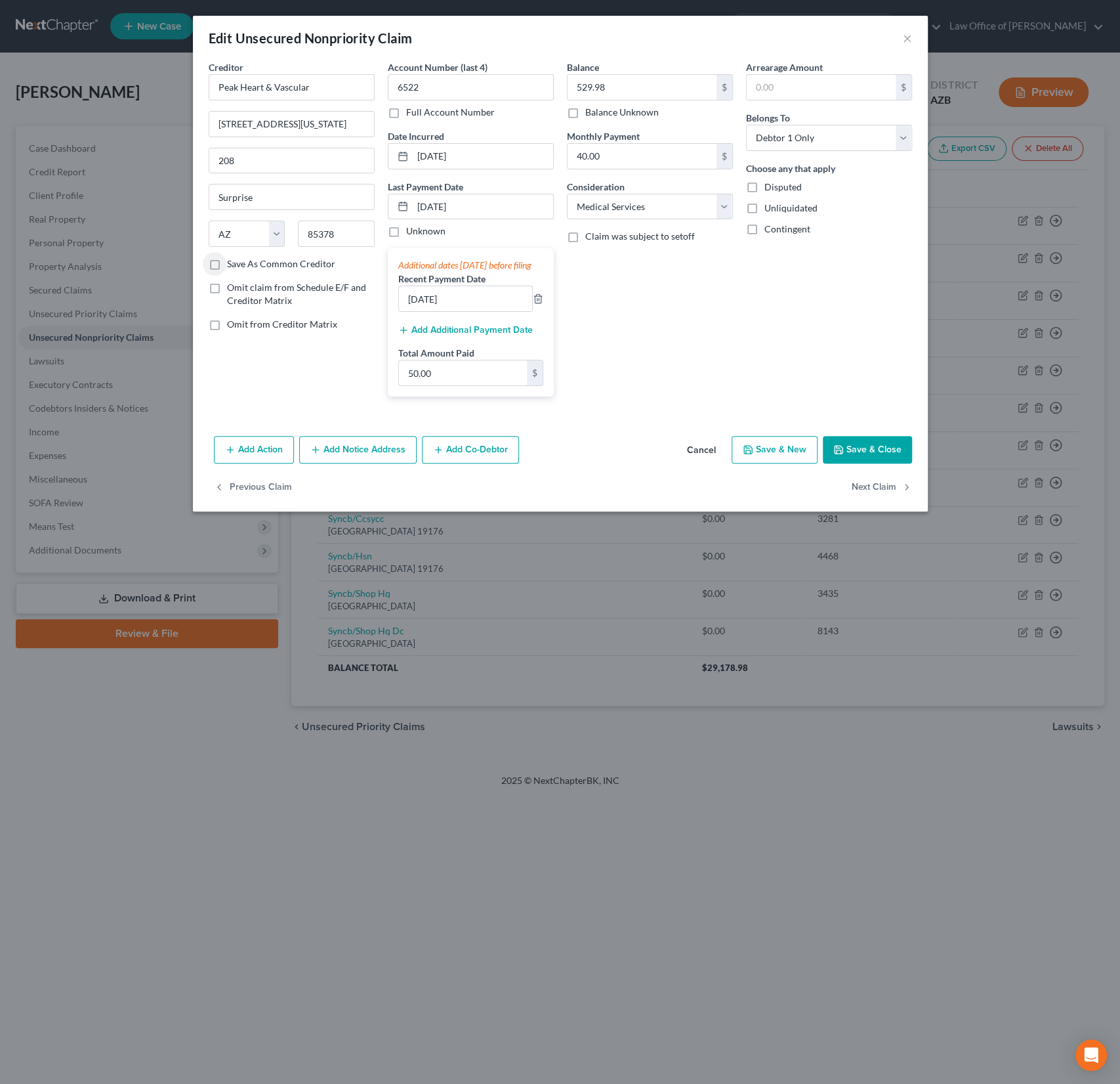
click at [867, 463] on button "Save & Close" at bounding box center [868, 450] width 90 height 27
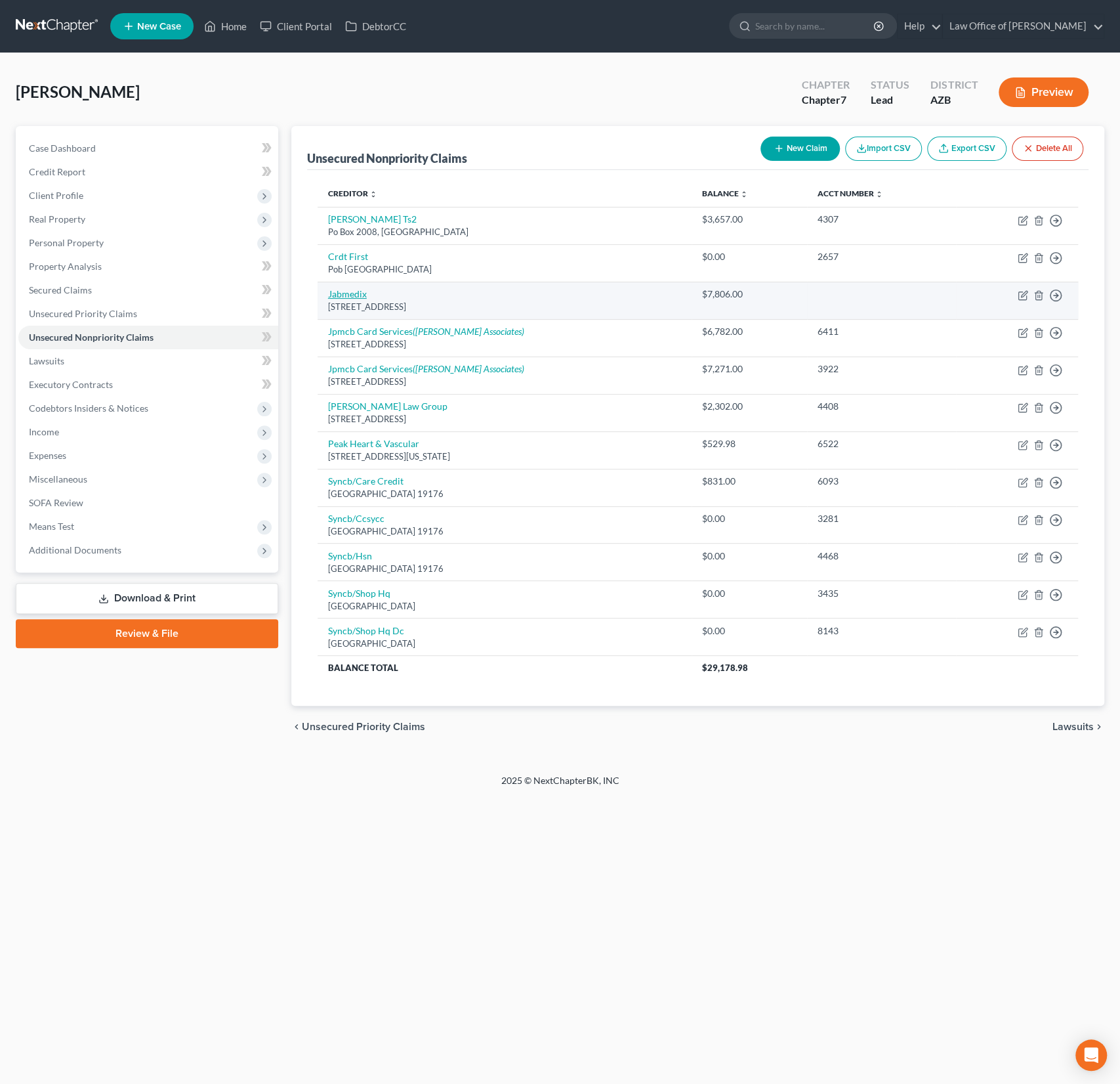
click at [349, 295] on link "Jabmedix" at bounding box center [347, 293] width 39 height 11
select select "9"
select select "0"
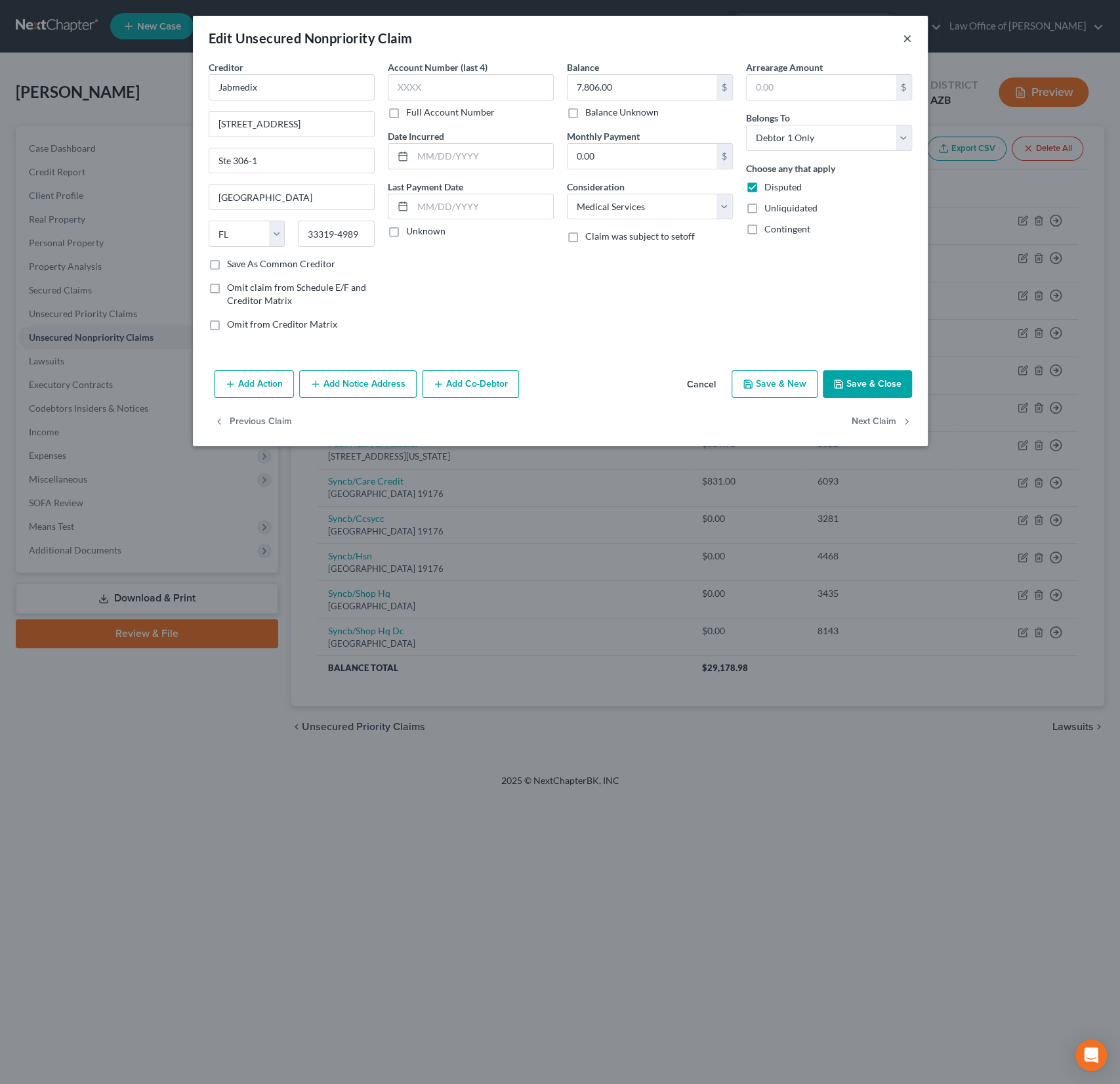
click at [907, 40] on button "×" at bounding box center [907, 38] width 9 height 16
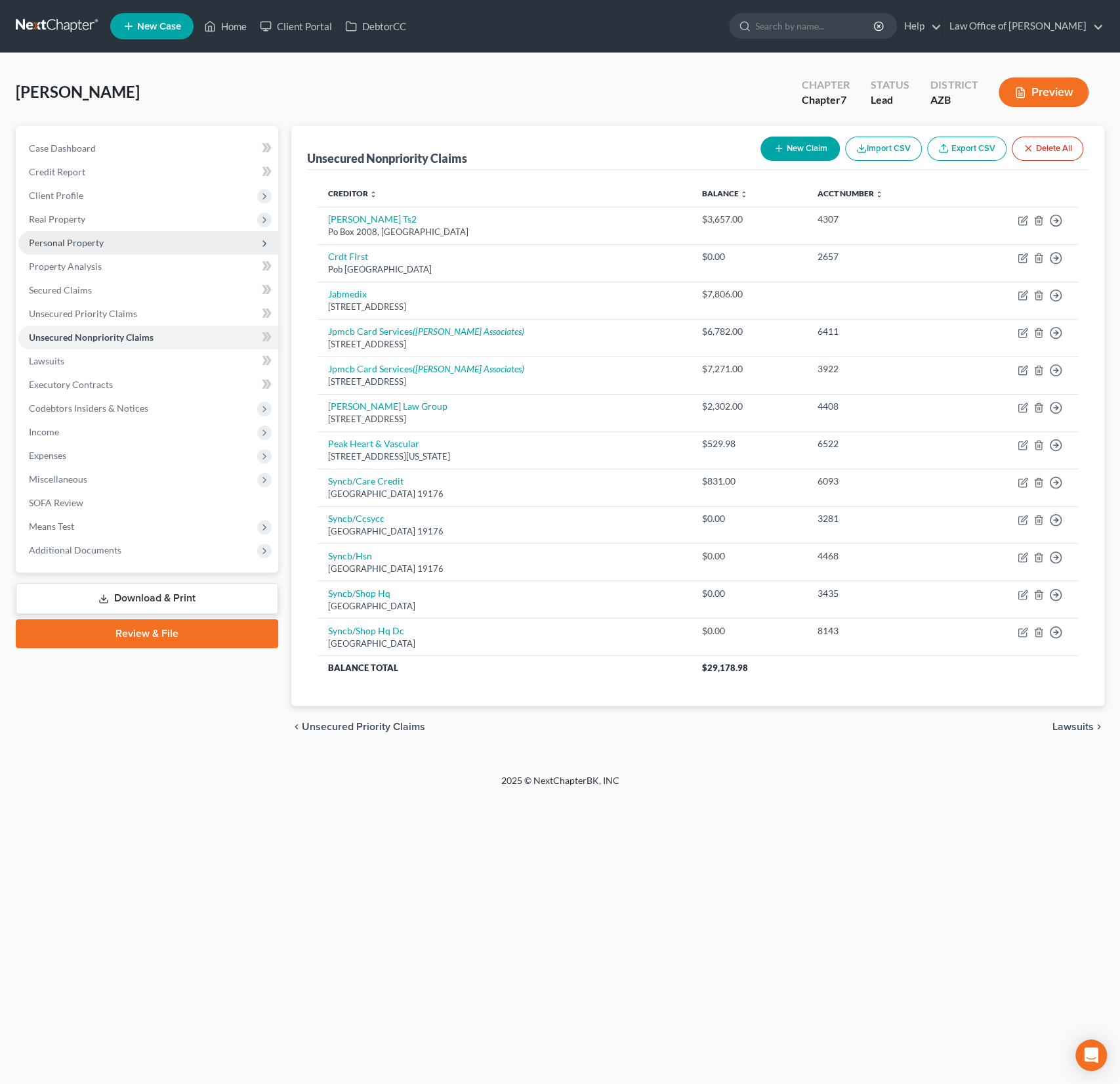
click at [82, 242] on span "Personal Property" at bounding box center [66, 242] width 75 height 11
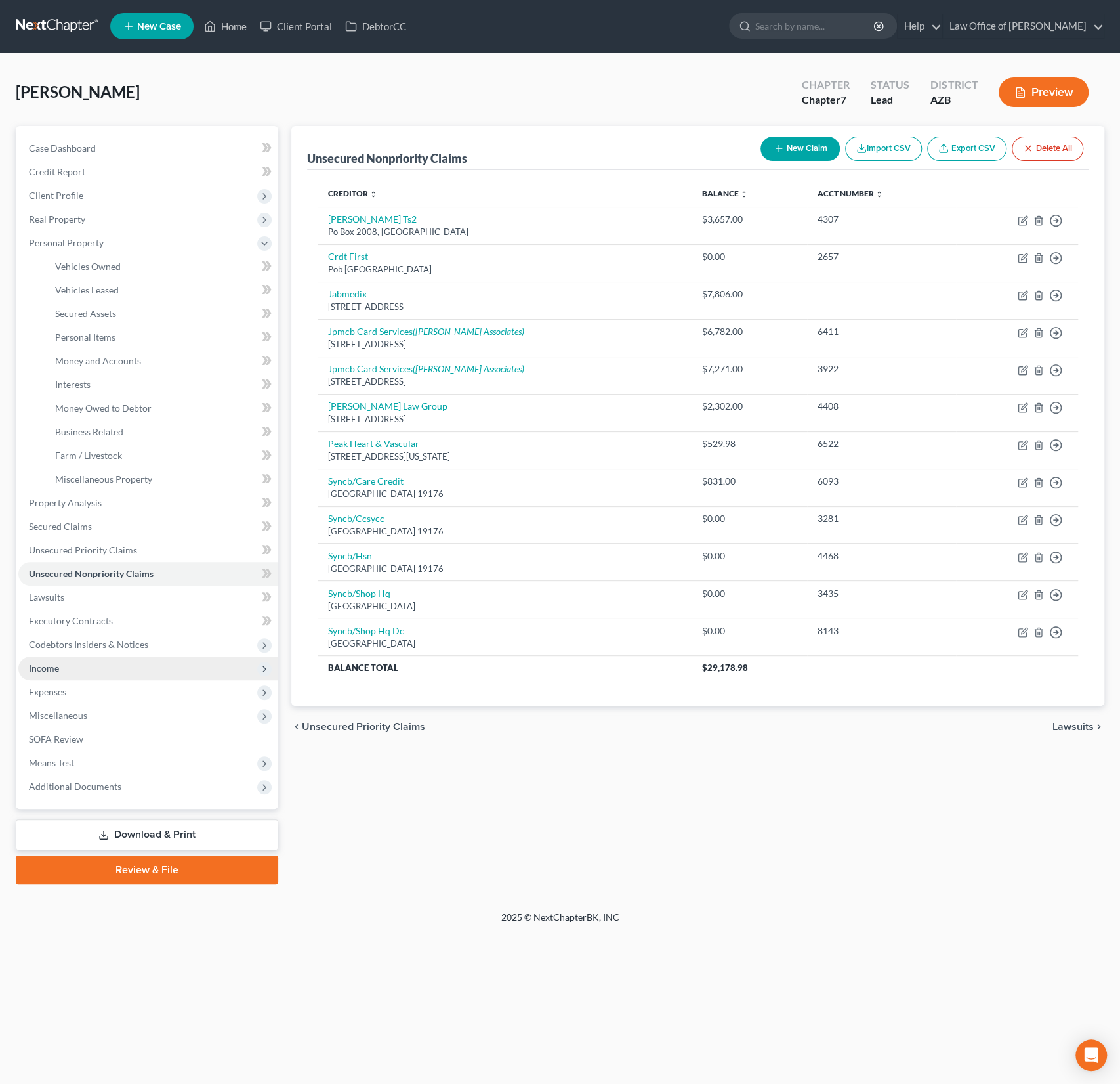
click at [71, 668] on span "Income" at bounding box center [148, 668] width 260 height 24
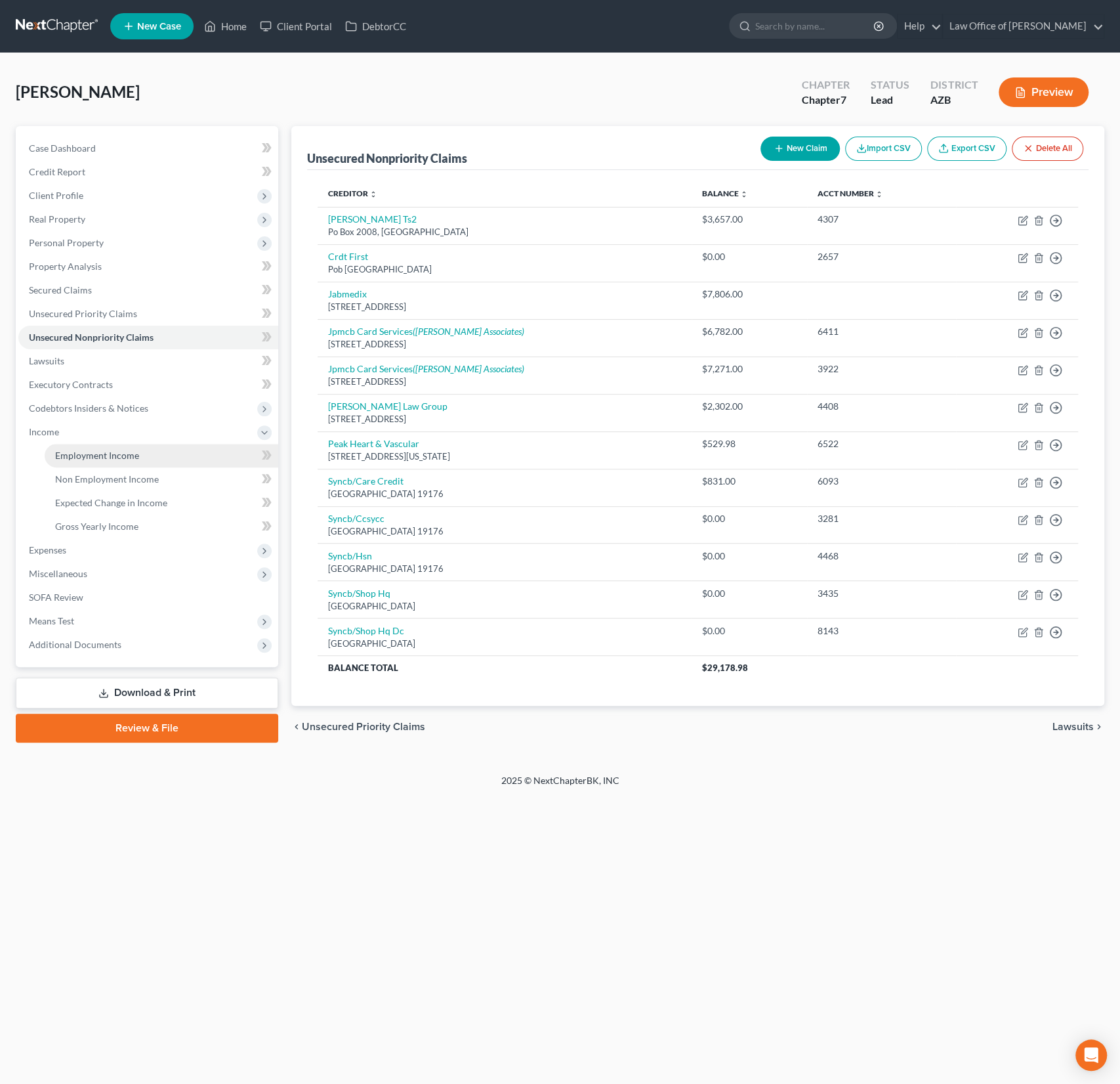
click at [118, 457] on span "Employment Income" at bounding box center [97, 455] width 84 height 11
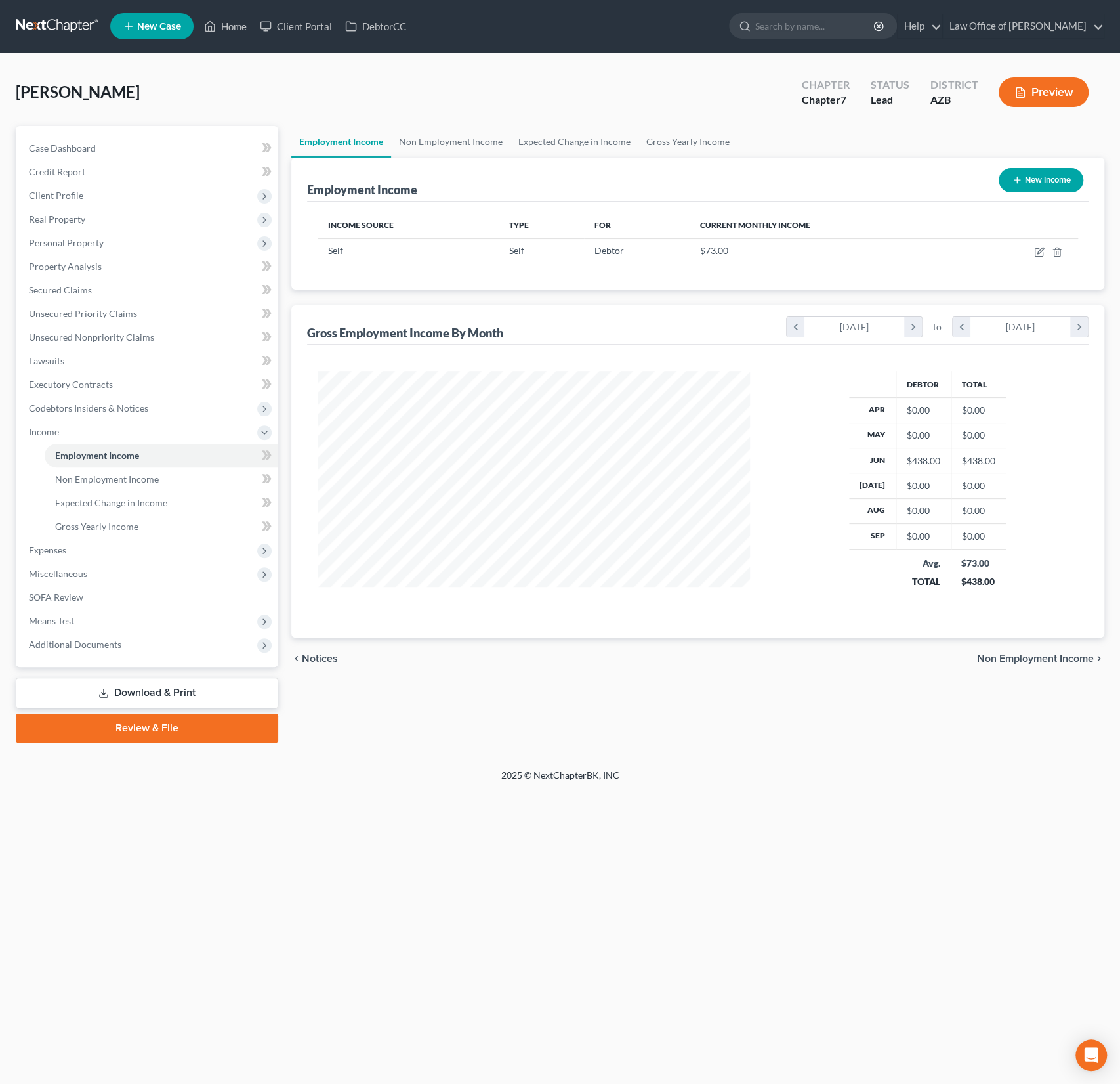
scroll to position [234, 459]
click at [1041, 249] on icon "button" at bounding box center [1040, 251] width 6 height 6
select select "1"
select select "0"
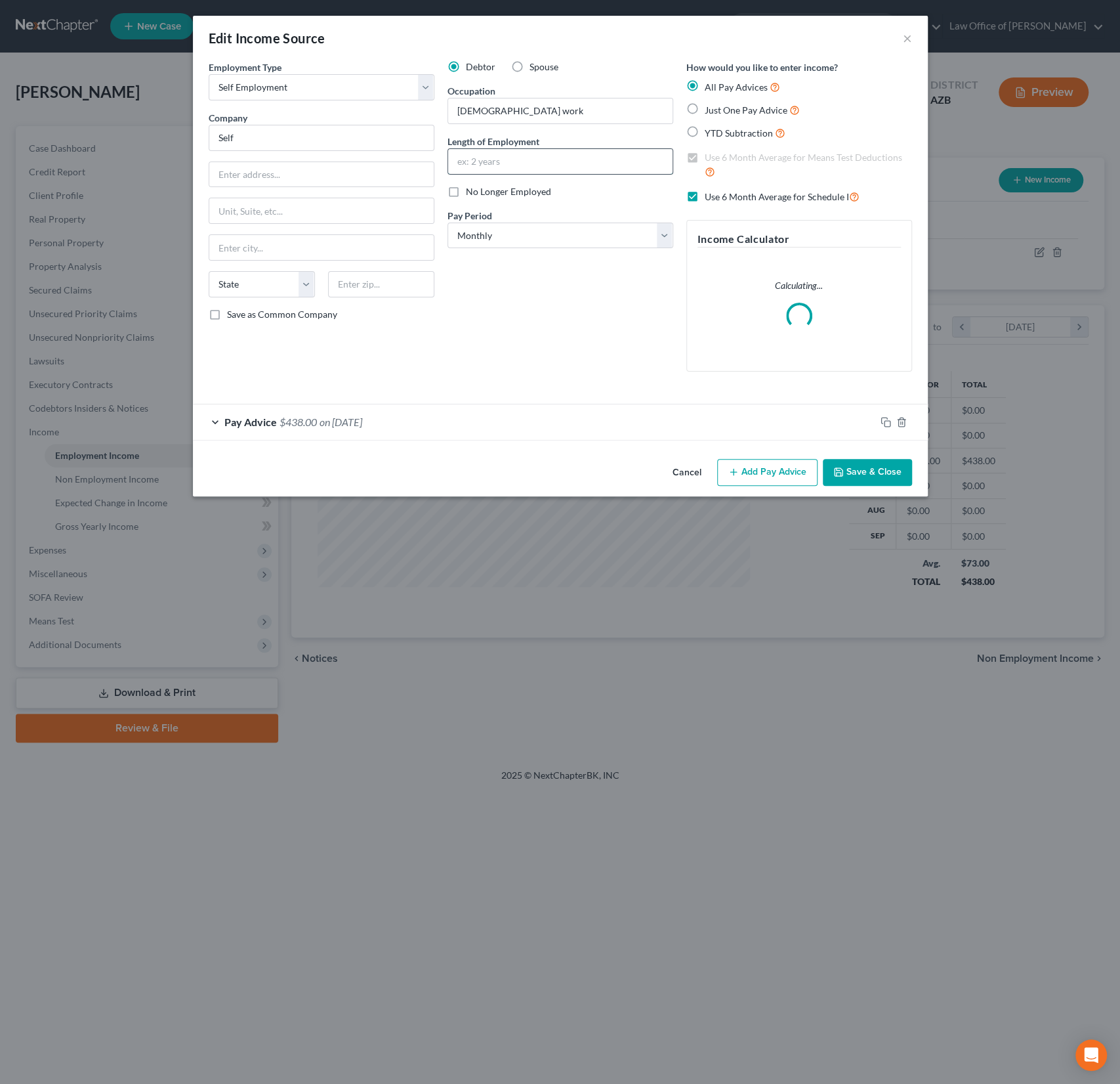
click at [529, 158] on input "text" at bounding box center [560, 161] width 225 height 25
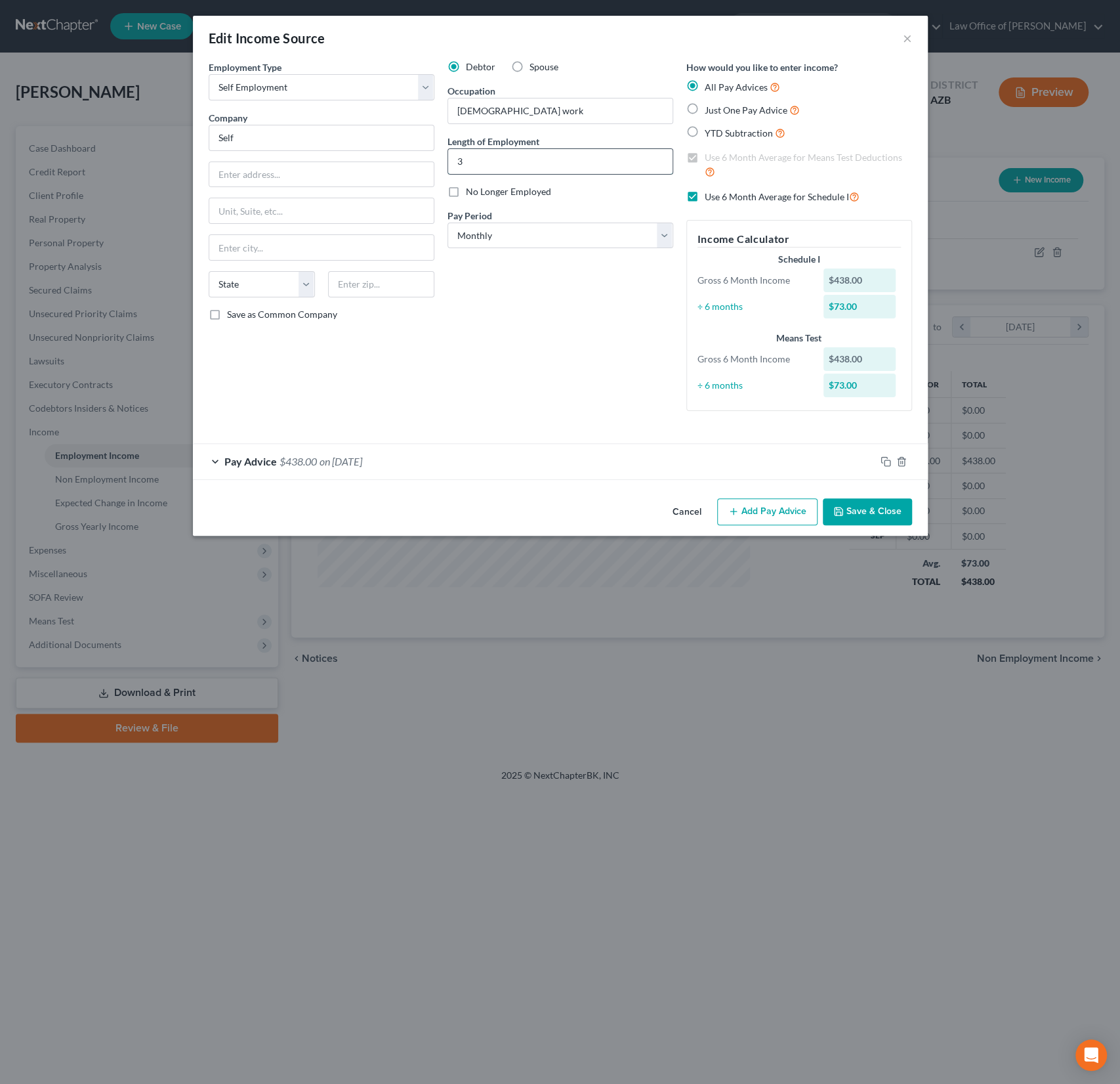
type input "3 Years"
click at [870, 504] on button "Save & Close" at bounding box center [868, 512] width 90 height 27
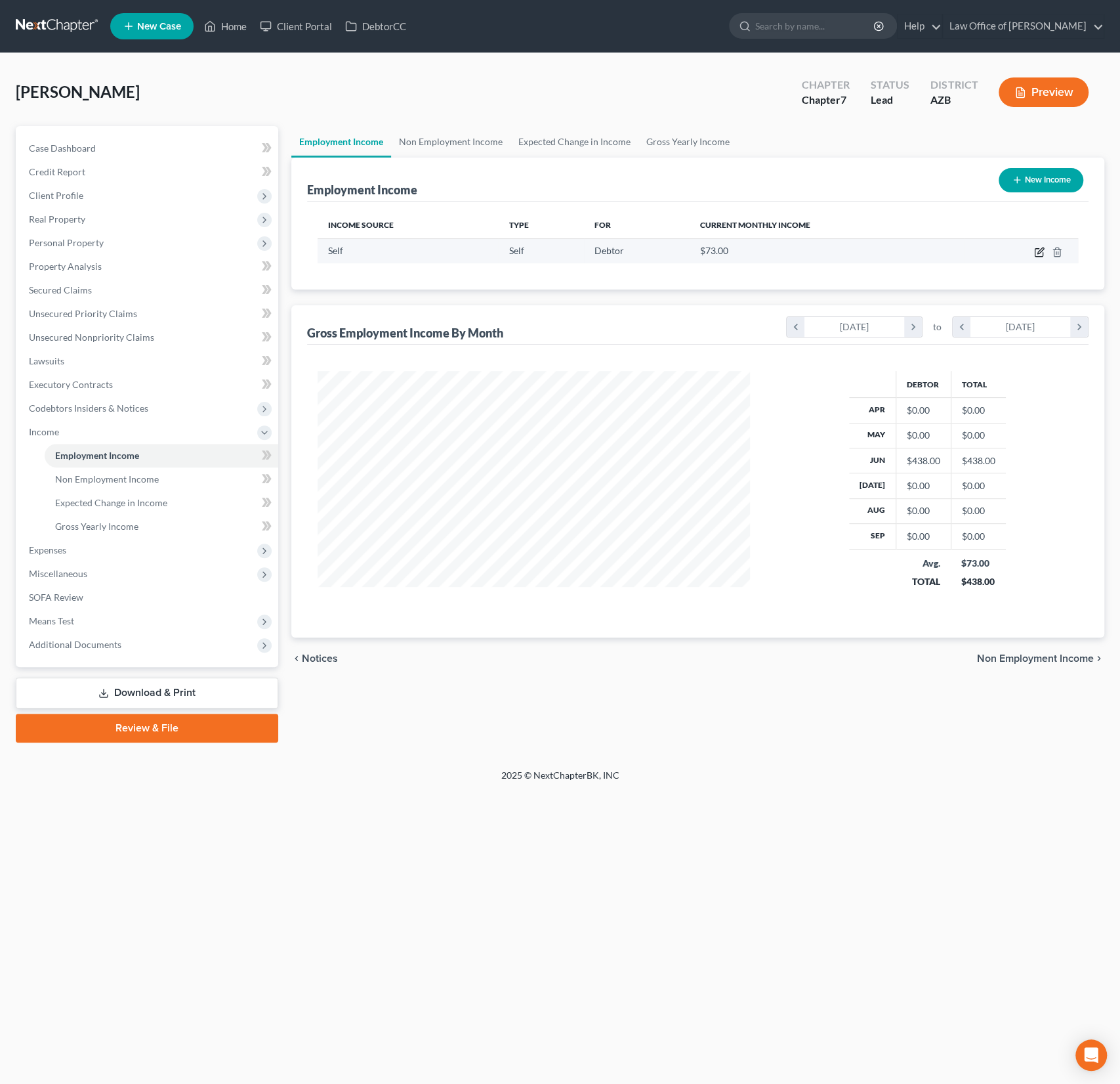
click at [1039, 253] on icon "button" at bounding box center [1040, 251] width 6 height 6
select select "1"
select select "0"
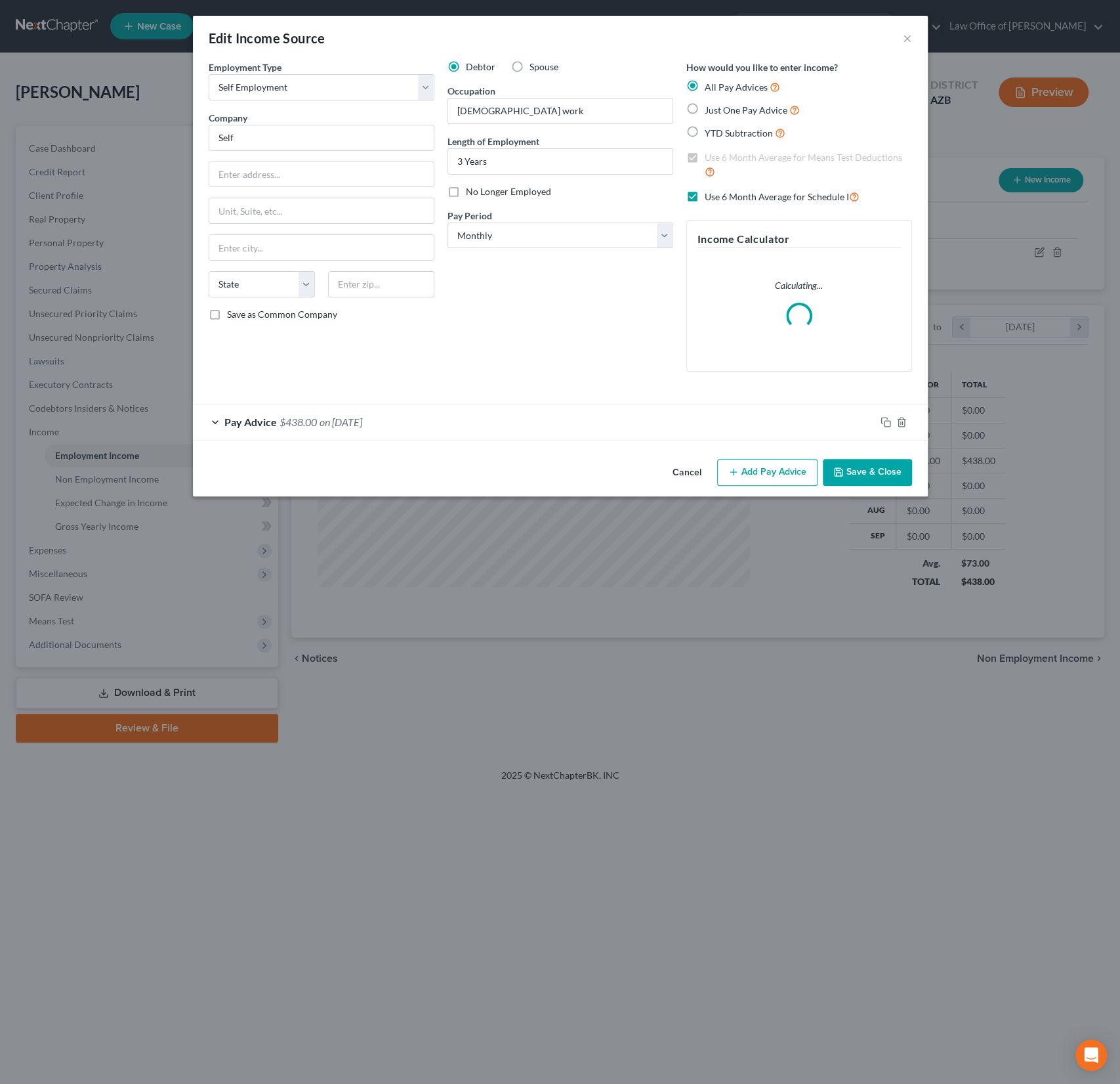
click at [474, 412] on div "Pay Advice $438.00 on [DATE]" at bounding box center [534, 422] width 683 height 35
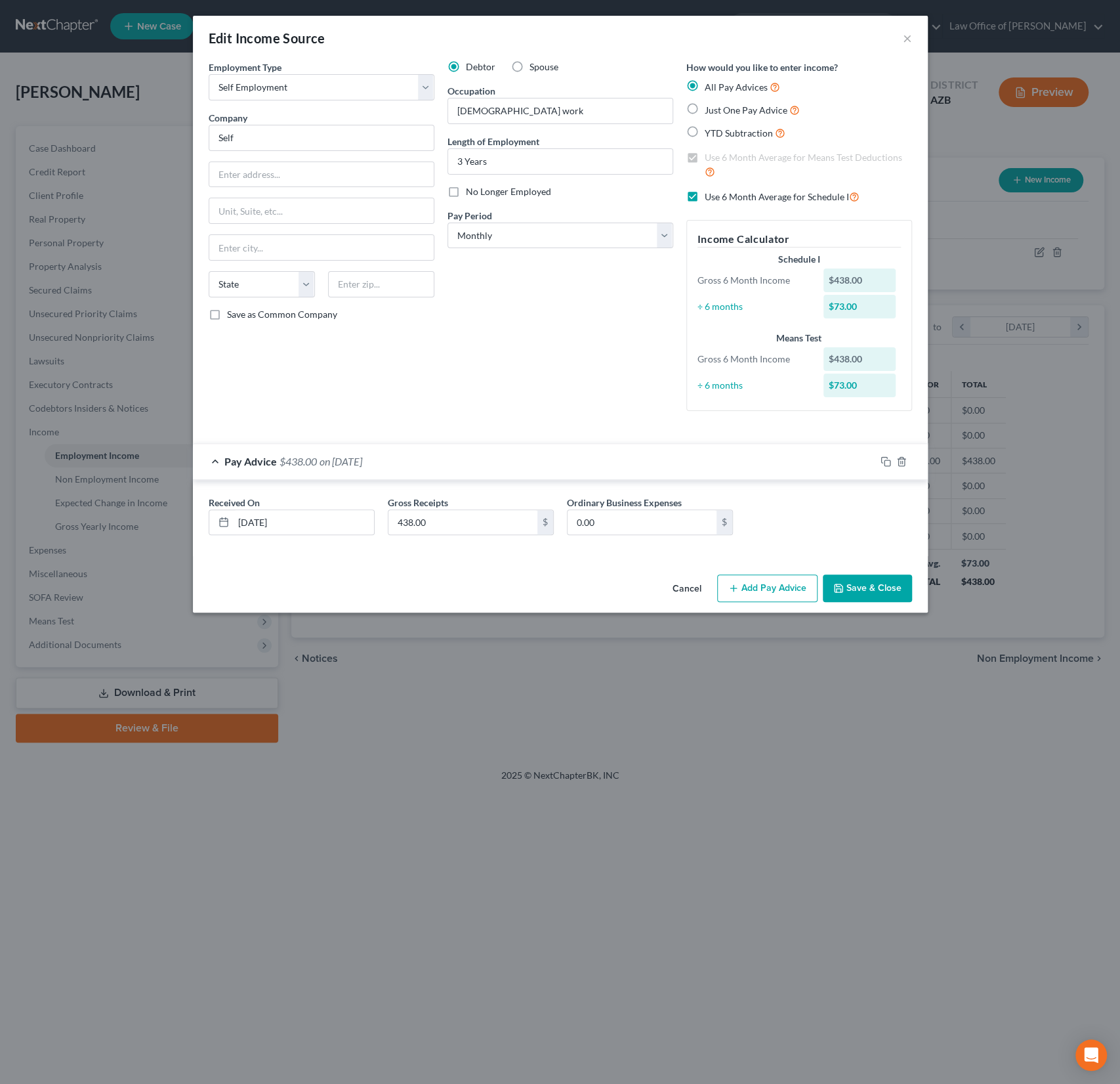
click at [750, 591] on button "Add Pay Advice" at bounding box center [767, 588] width 100 height 27
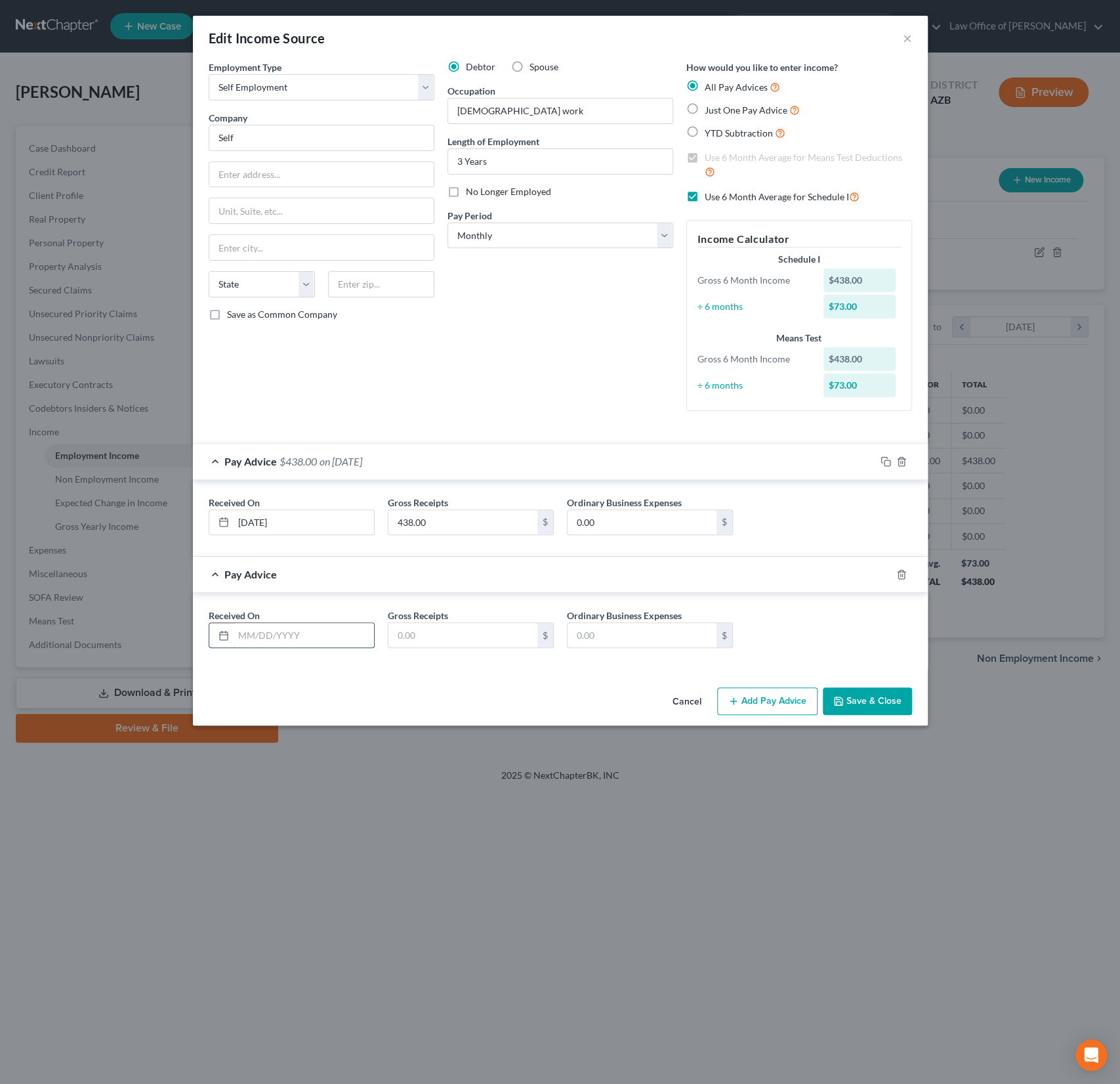
click at [248, 641] on input "text" at bounding box center [304, 635] width 140 height 25
type input "[DATE]"
click at [418, 632] on input "text" at bounding box center [463, 635] width 149 height 25
type input "150"
click at [868, 693] on button "Save & Close" at bounding box center [868, 701] width 90 height 27
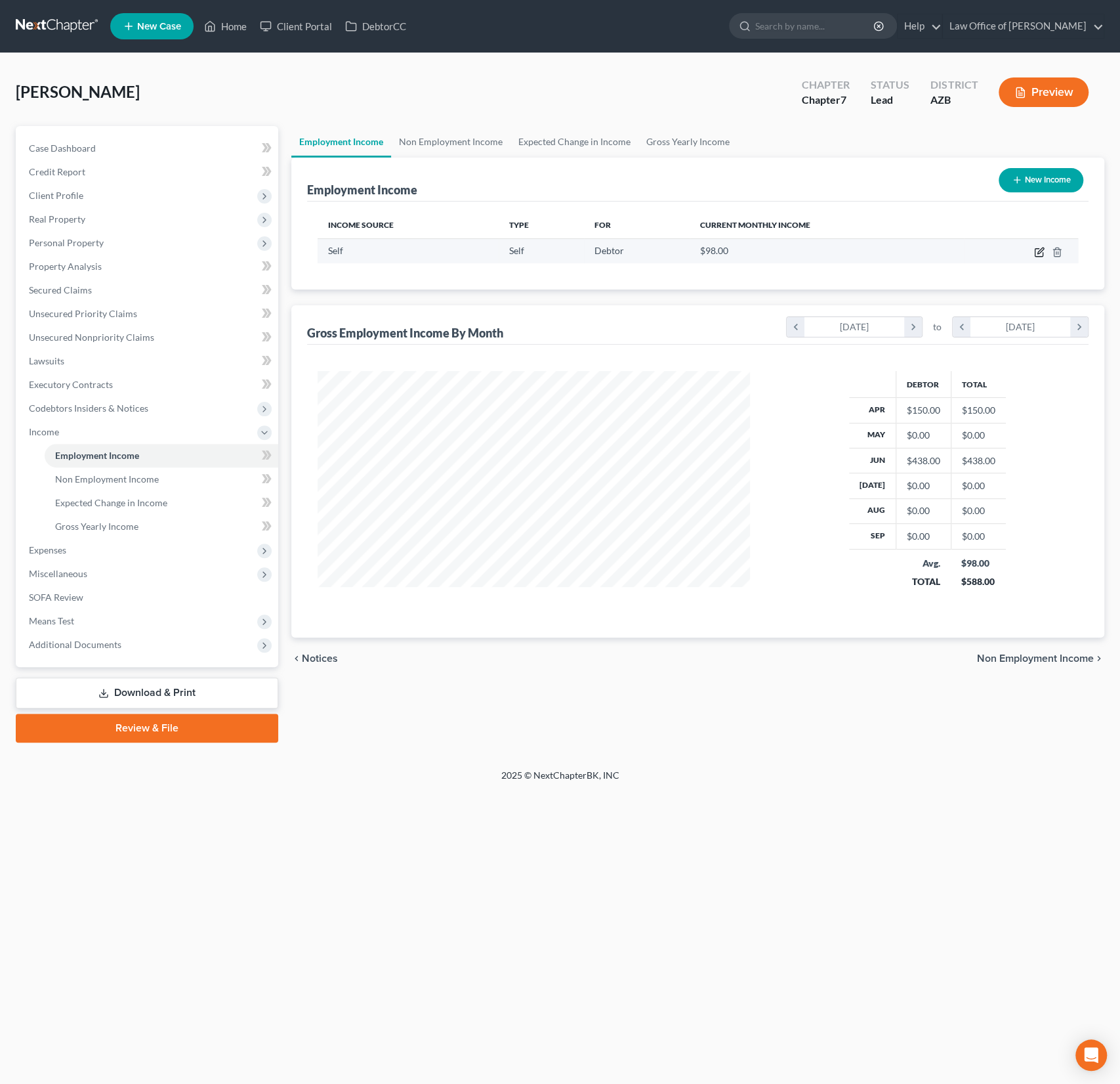
click at [1040, 250] on icon "button" at bounding box center [1040, 252] width 11 height 11
select select "1"
select select "0"
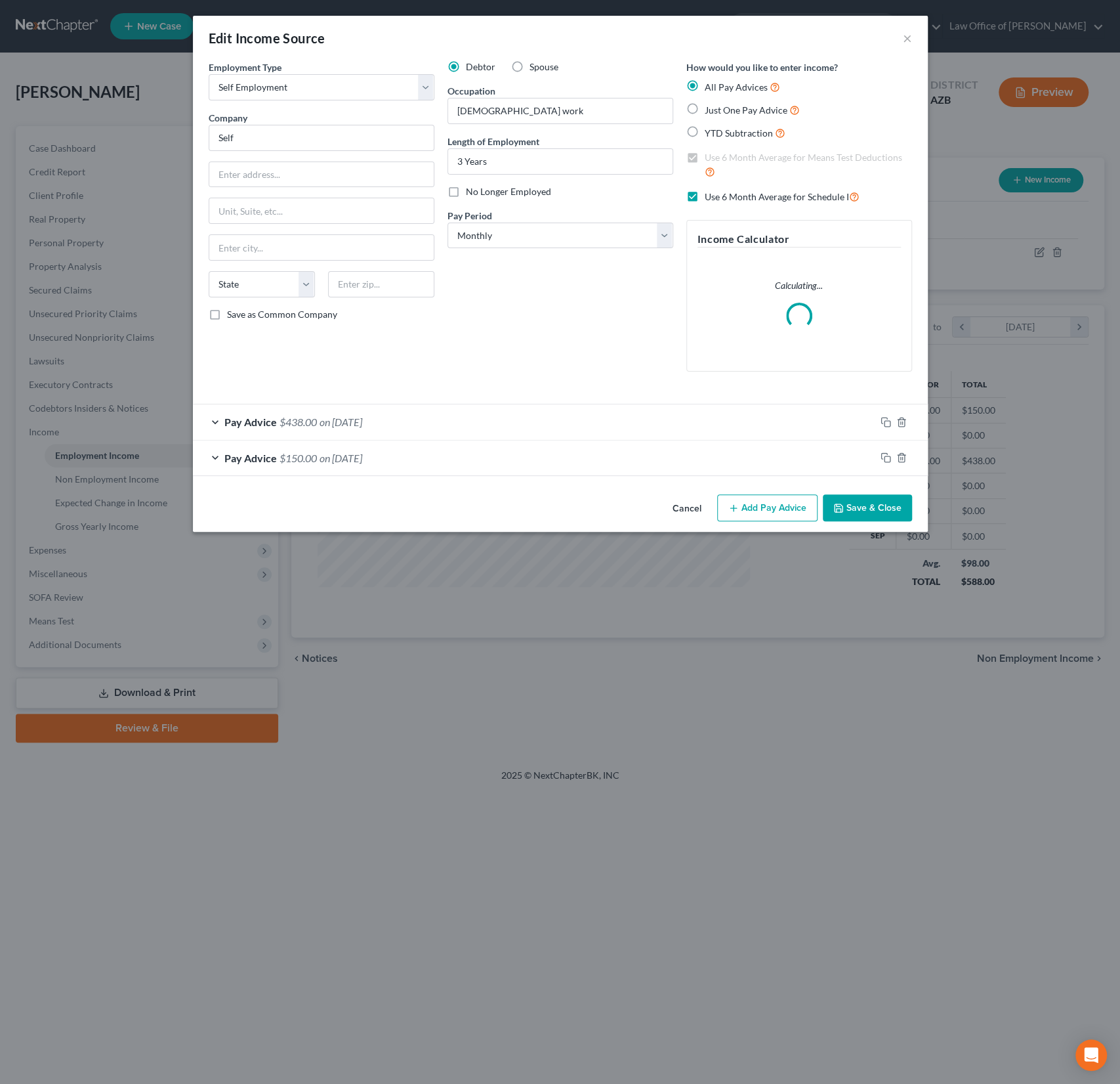
click at [769, 509] on button "Add Pay Advice" at bounding box center [767, 508] width 100 height 27
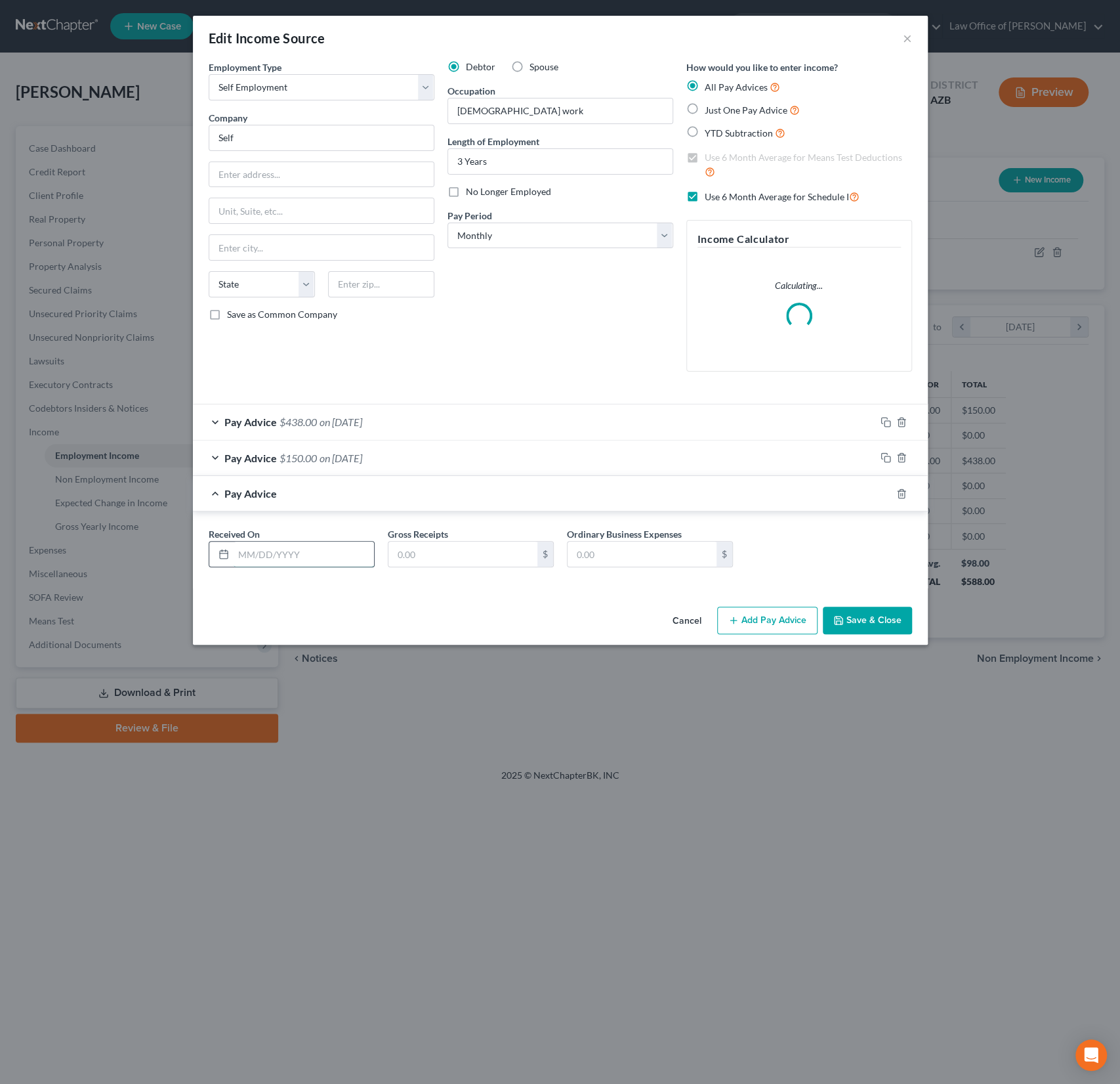
click at [277, 556] on input "text" at bounding box center [304, 554] width 140 height 25
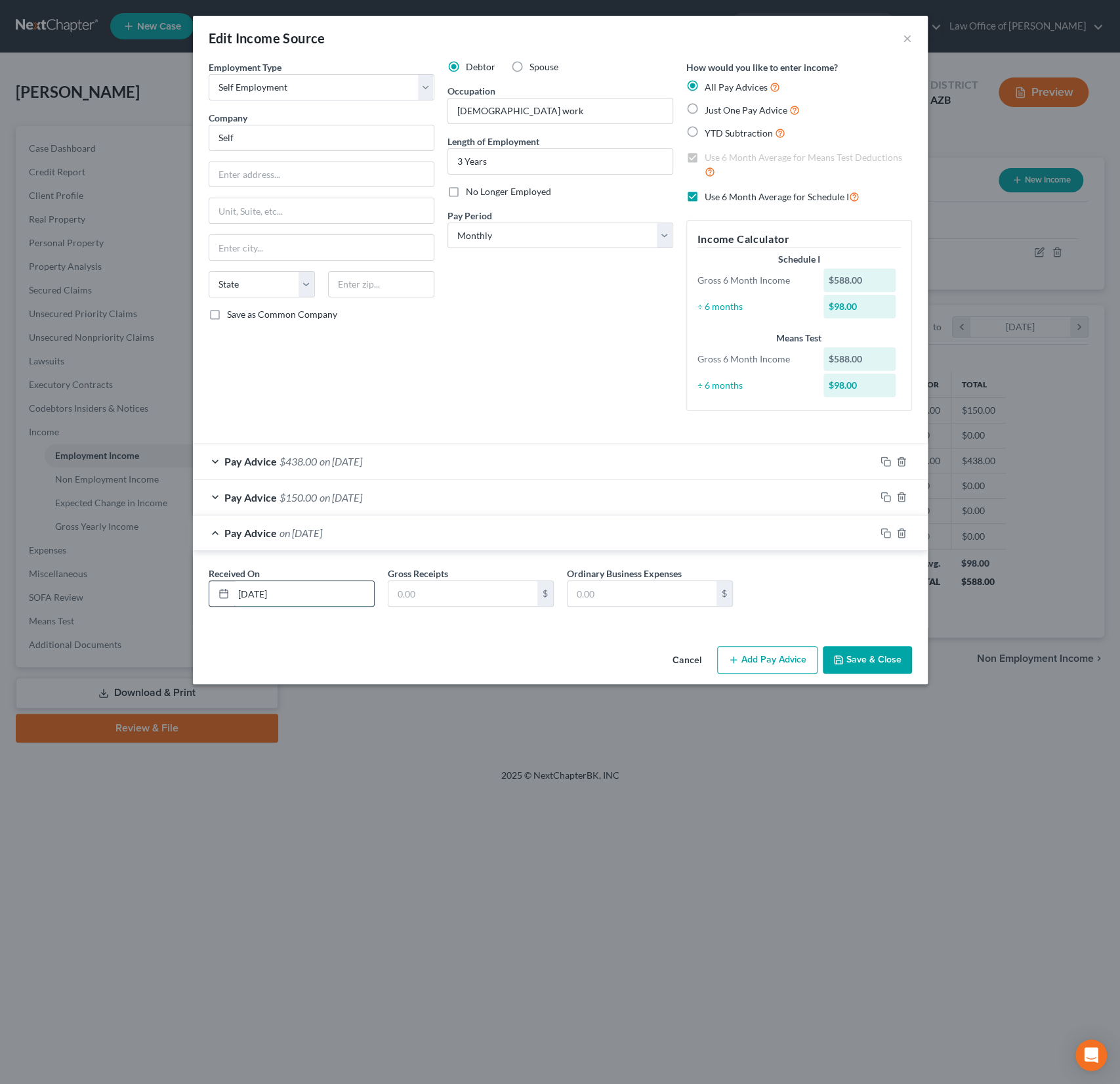
type input "[DATE]"
type input "210"
click at [880, 658] on button "Save & Close" at bounding box center [868, 659] width 90 height 27
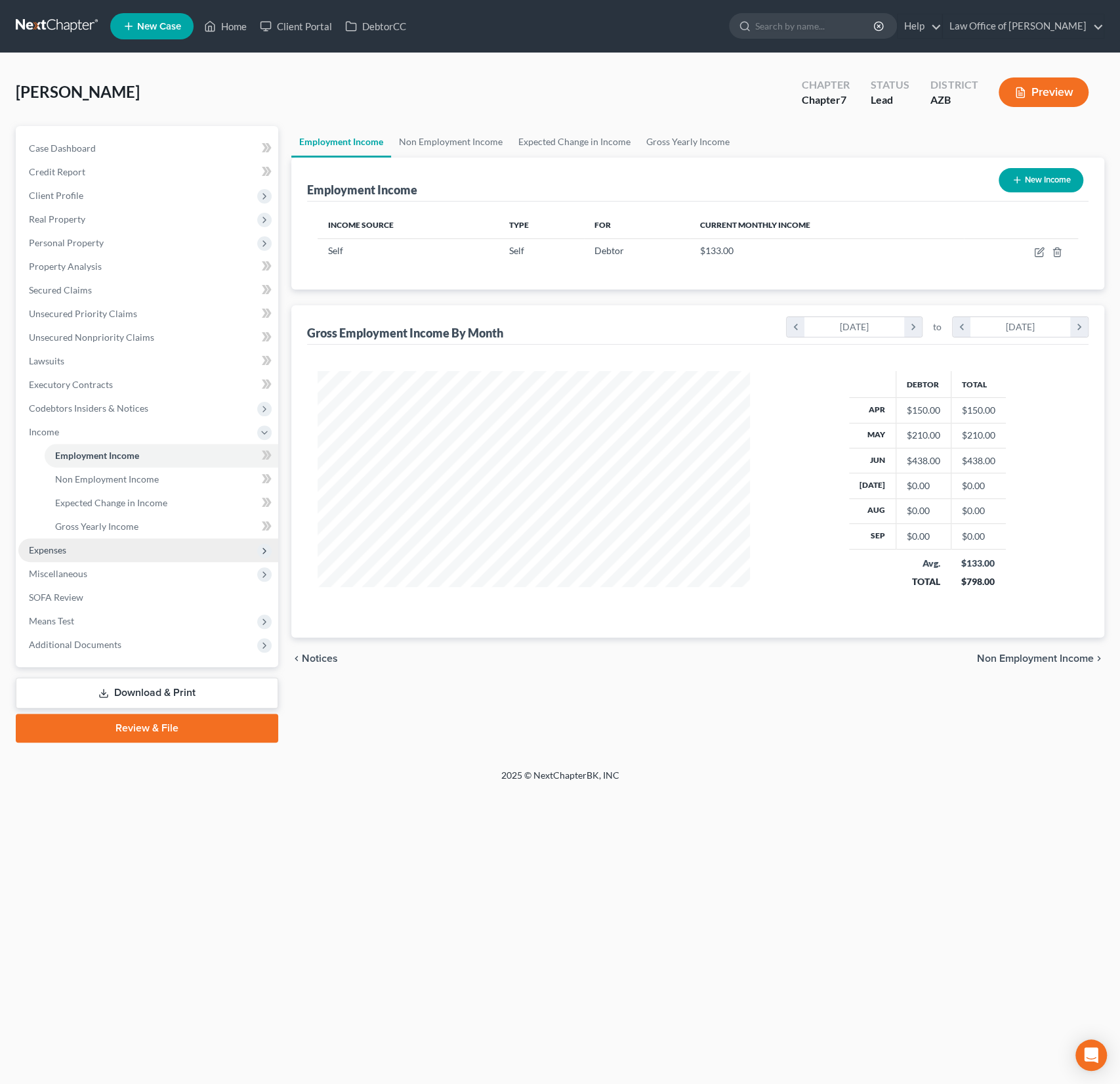
click at [62, 540] on span "Expenses" at bounding box center [148, 550] width 260 height 24
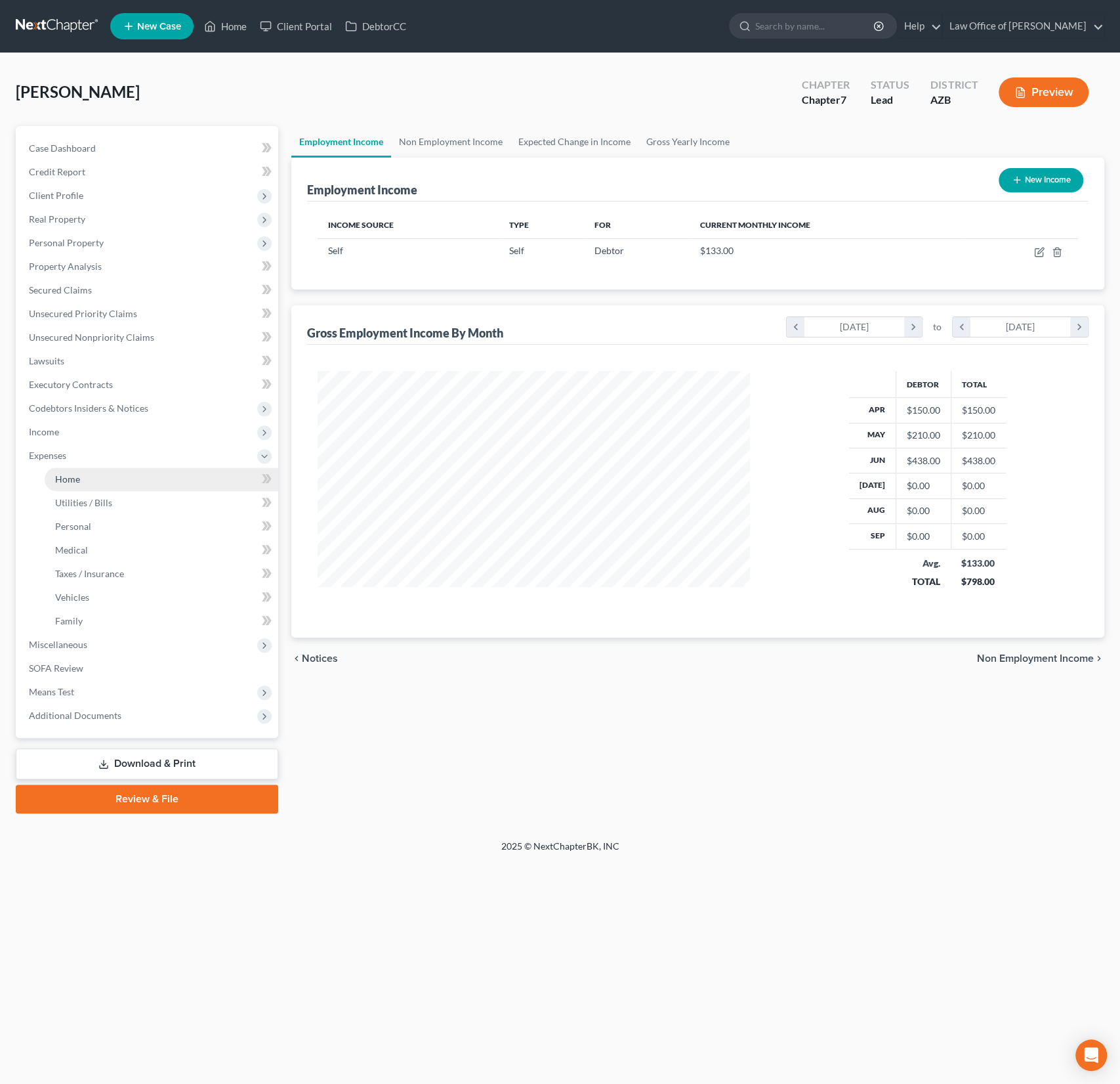
click at [77, 479] on span "Home" at bounding box center [68, 479] width 25 height 11
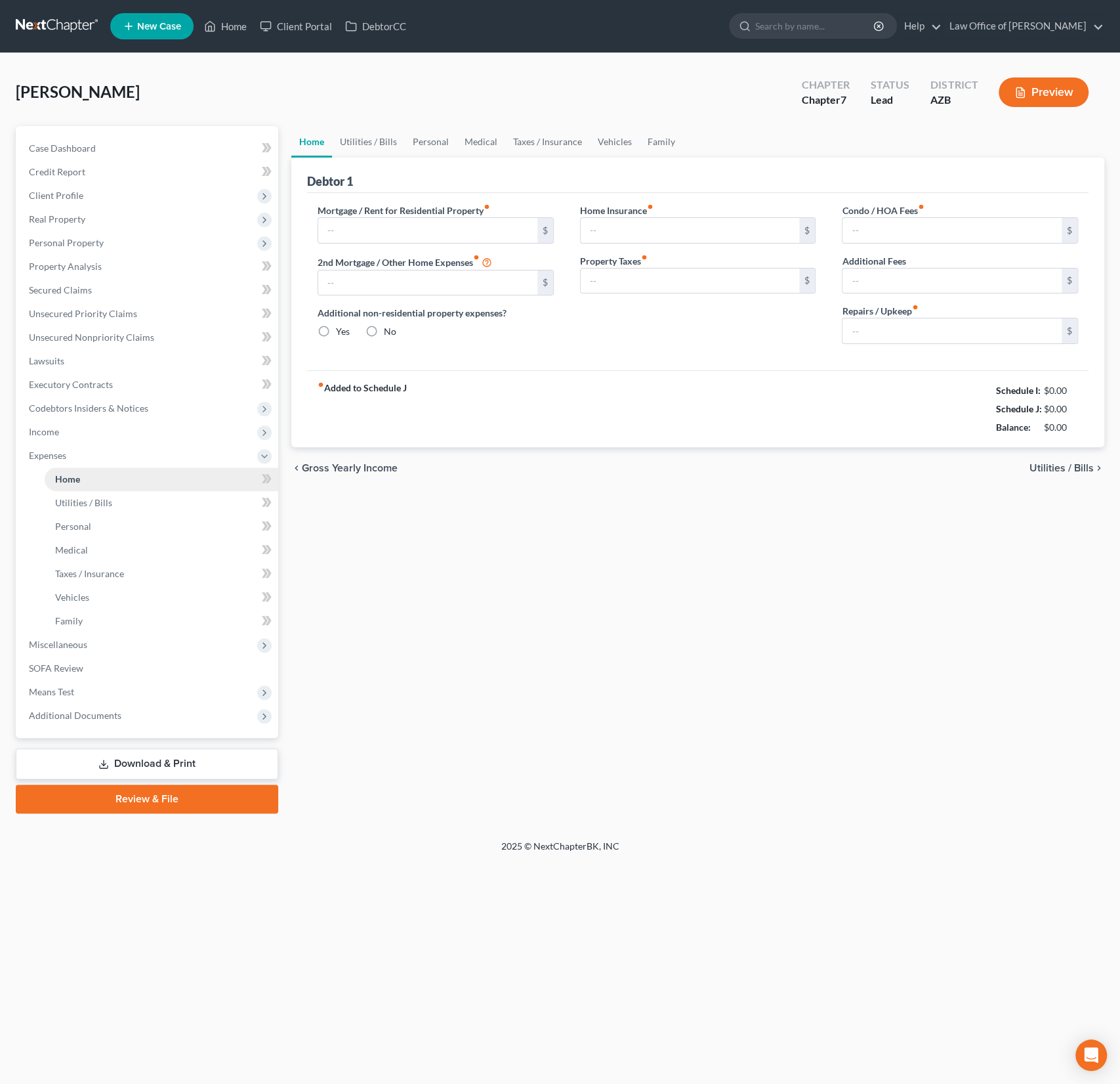
radio input "true"
click at [459, 225] on input "text" at bounding box center [427, 230] width 219 height 25
type input "1,120"
click at [678, 394] on div "fiber_manual_record Added to Schedule J Schedule I: $2,415.00 Schedule J: $1,12…" at bounding box center [697, 408] width 781 height 77
click at [376, 147] on link "Utilities / Bills" at bounding box center [368, 141] width 73 height 31
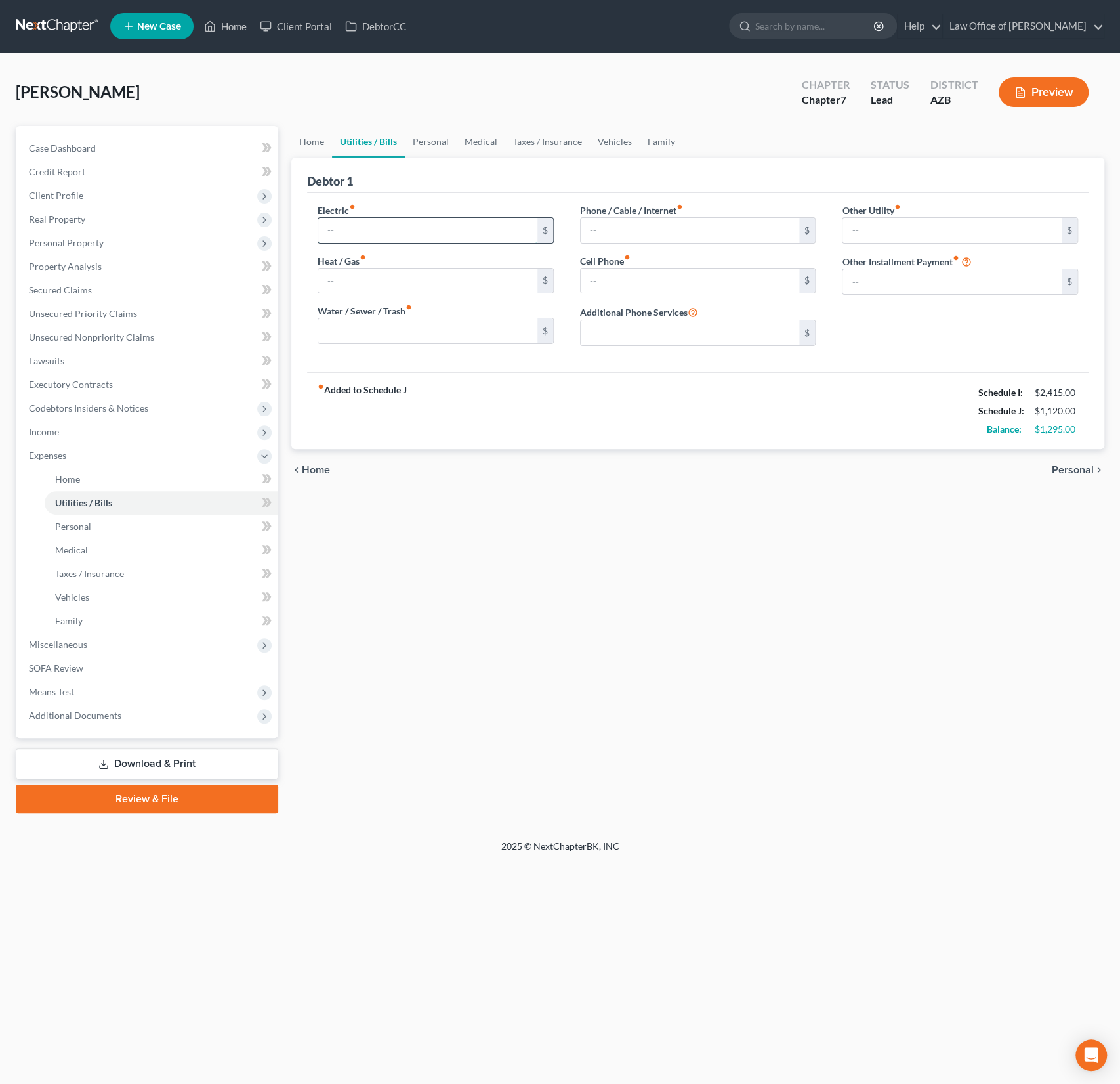
click at [356, 231] on input "text" at bounding box center [427, 230] width 219 height 25
type input "167"
click at [352, 275] on input "text" at bounding box center [427, 280] width 219 height 25
type input "30"
click at [593, 188] on div "Debtor 1" at bounding box center [697, 175] width 781 height 36
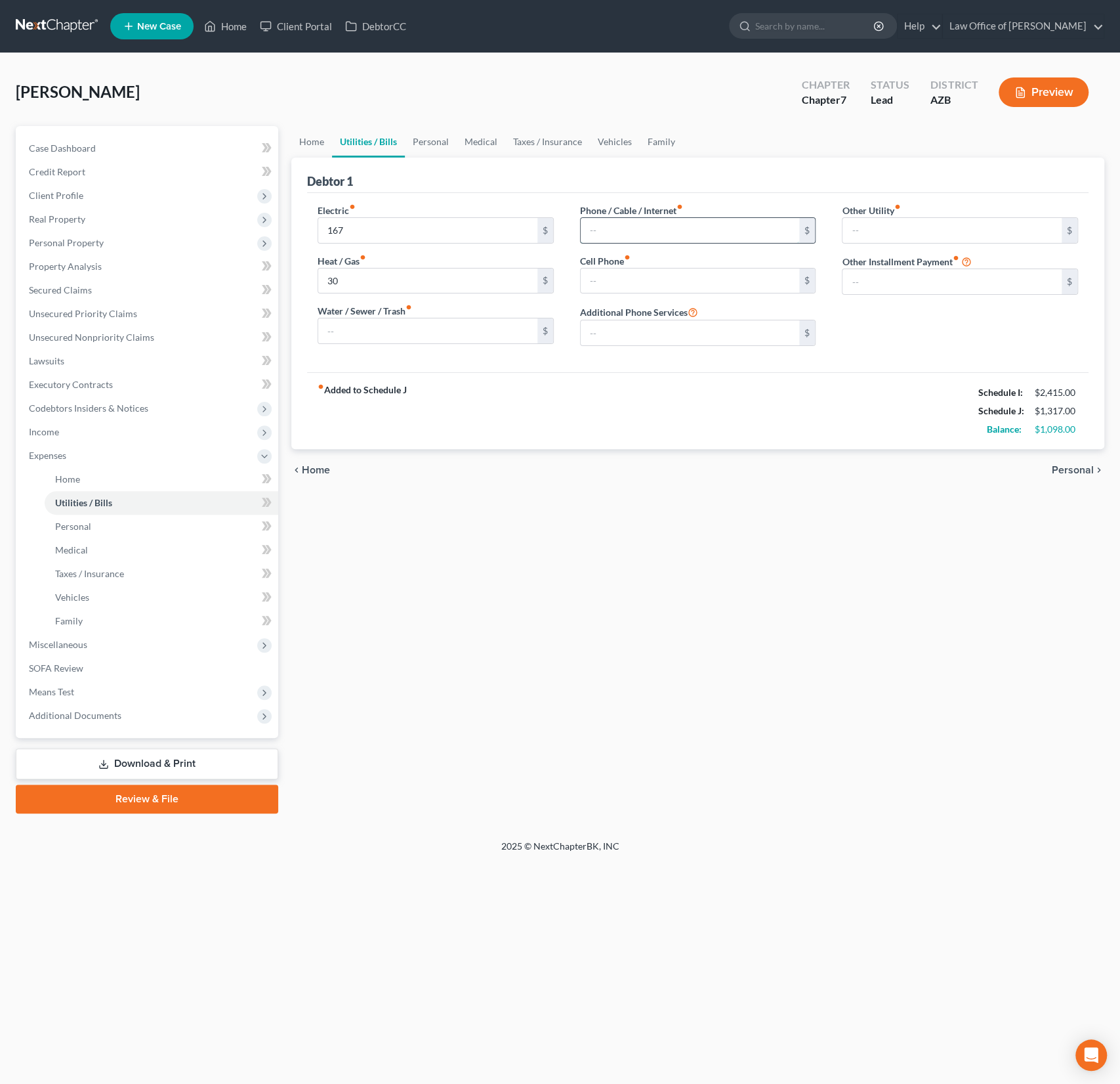
click at [607, 229] on input "text" at bounding box center [690, 230] width 219 height 25
click at [596, 277] on input "text" at bounding box center [690, 280] width 219 height 25
type input "15"
click at [434, 144] on link "Personal" at bounding box center [431, 141] width 52 height 31
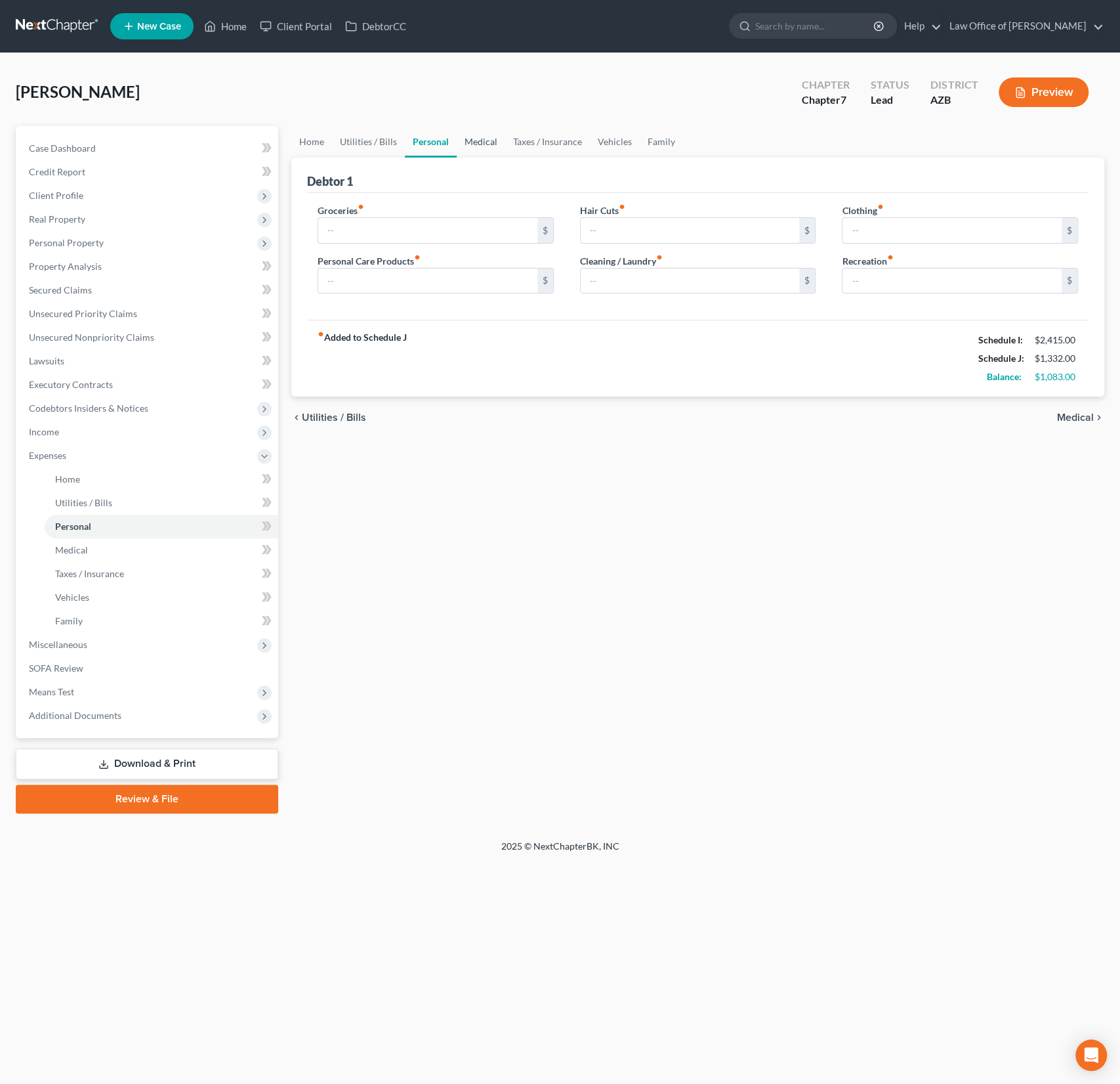
click at [489, 143] on link "Medical" at bounding box center [481, 141] width 49 height 31
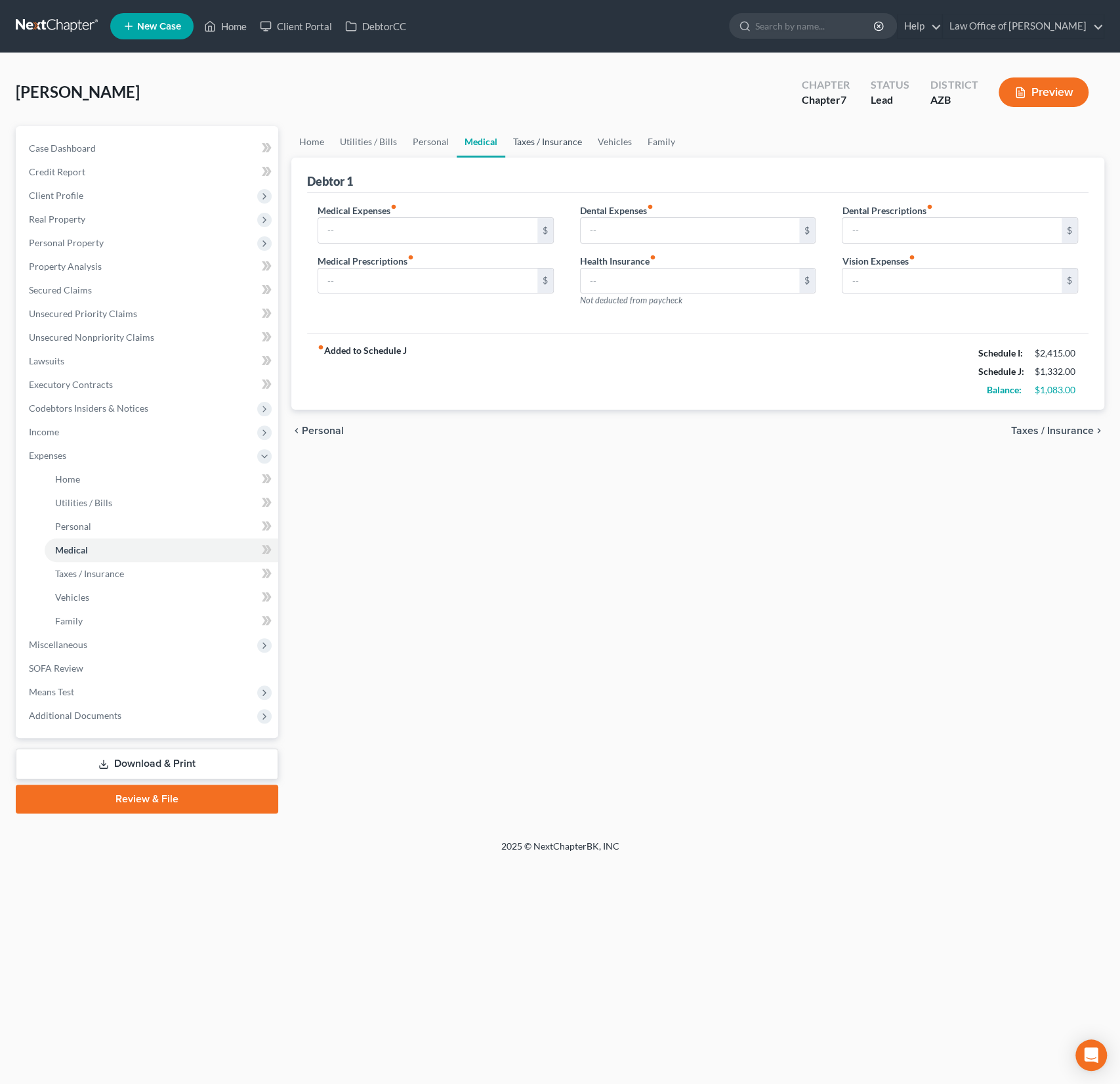
click at [519, 145] on link "Taxes / Insurance" at bounding box center [547, 141] width 84 height 31
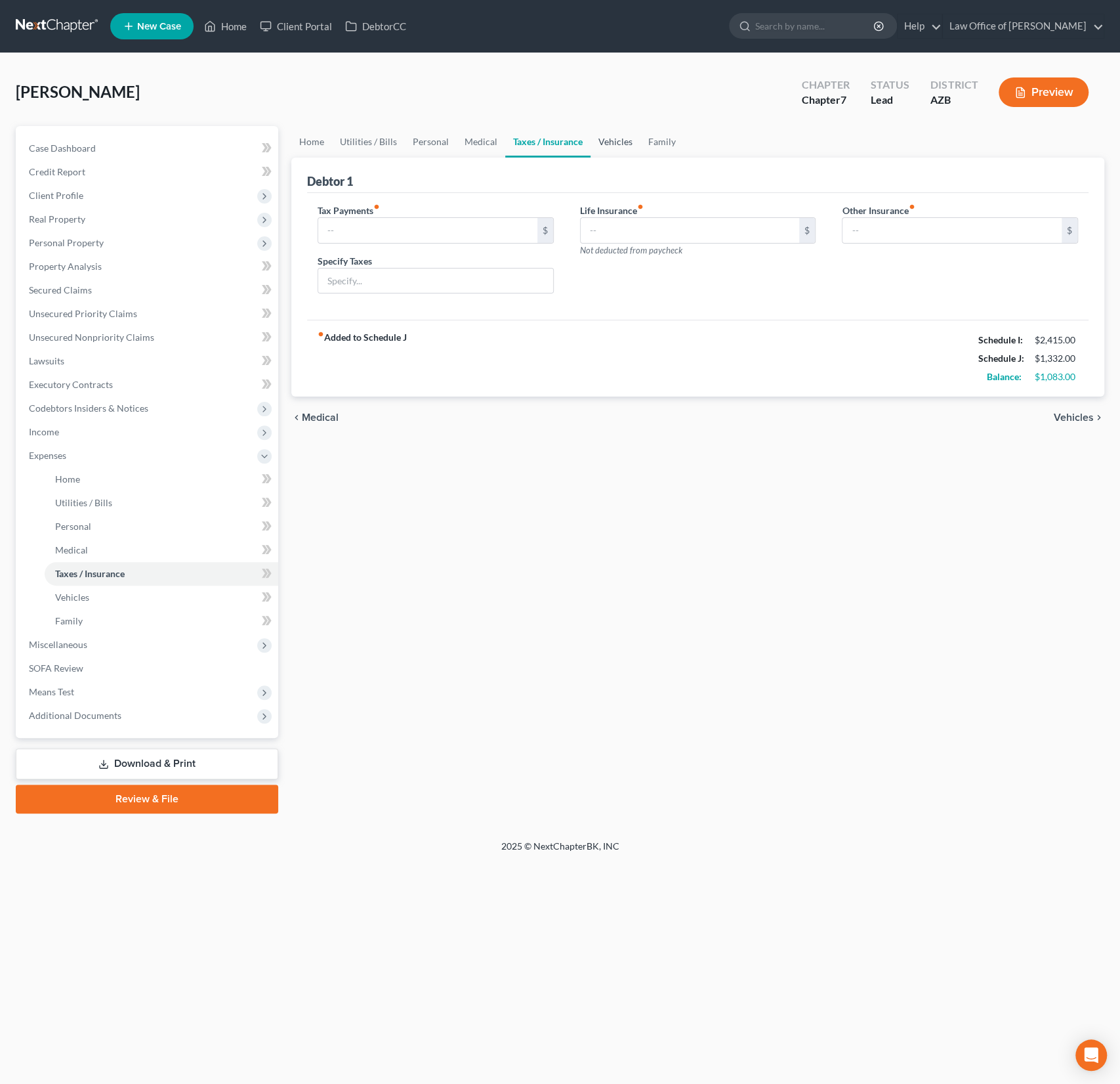
click at [608, 144] on link "Vehicles" at bounding box center [616, 141] width 50 height 31
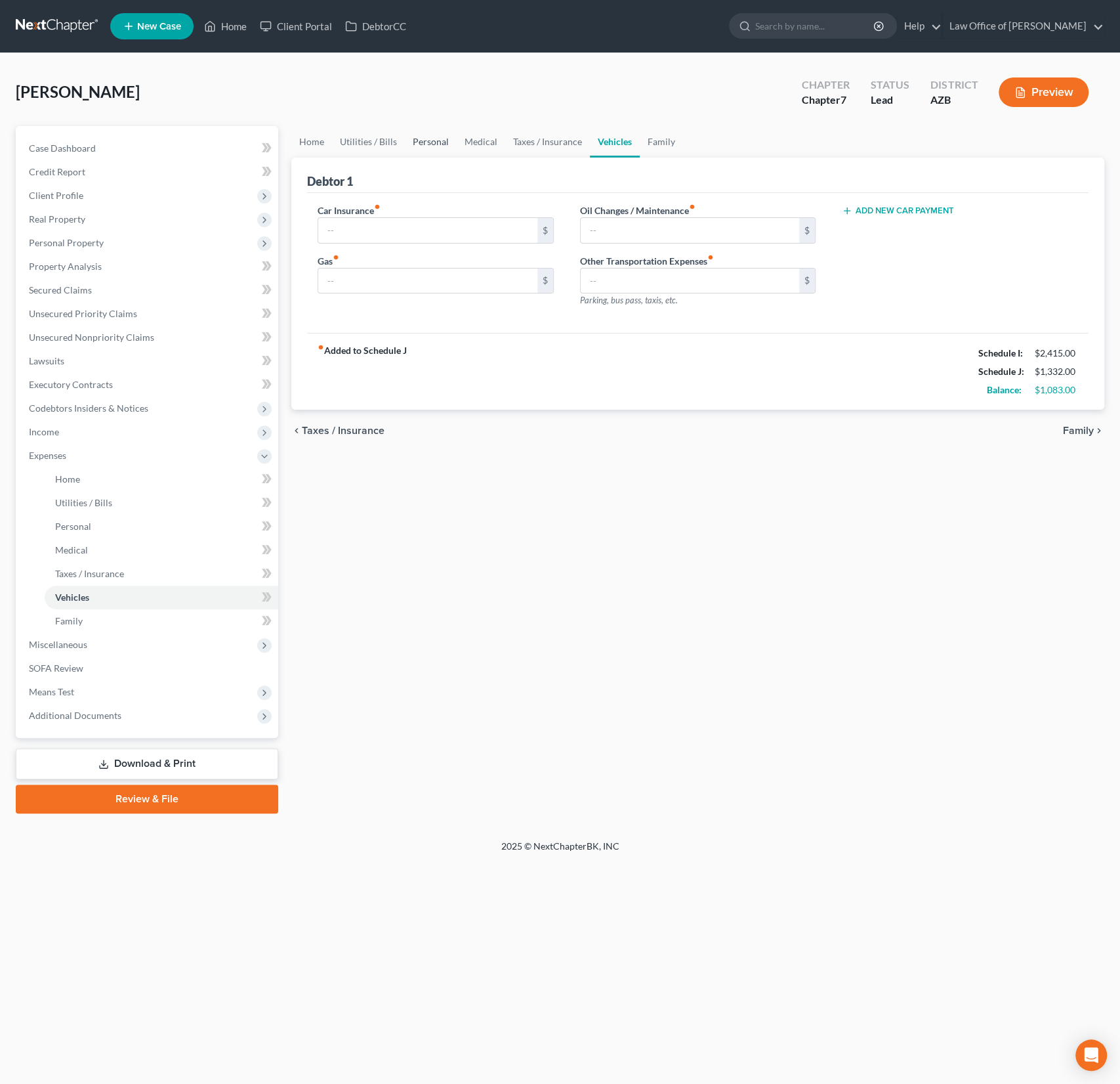
click at [432, 145] on link "Personal" at bounding box center [431, 141] width 52 height 31
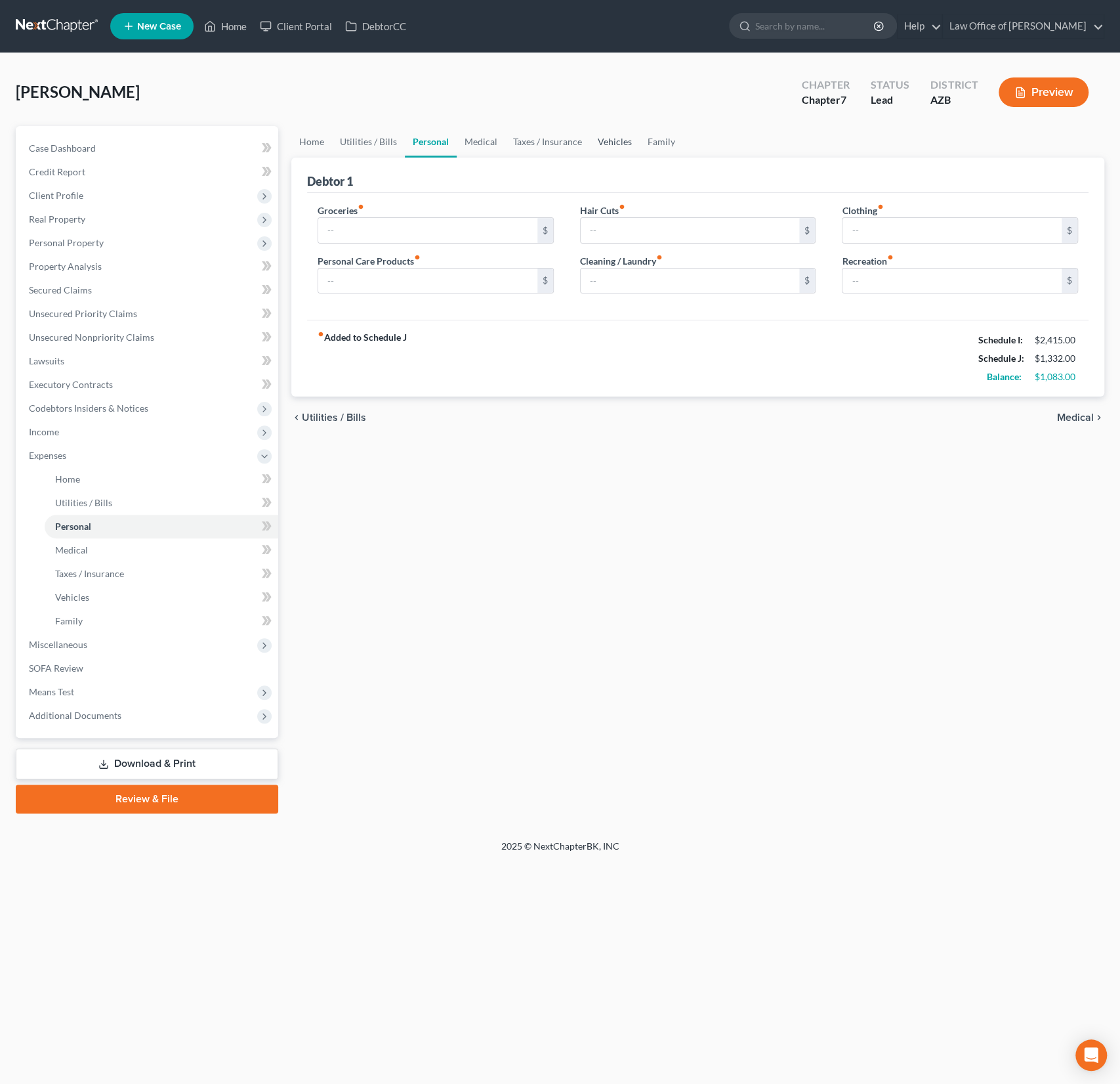
click at [608, 143] on link "Vehicles" at bounding box center [615, 141] width 50 height 31
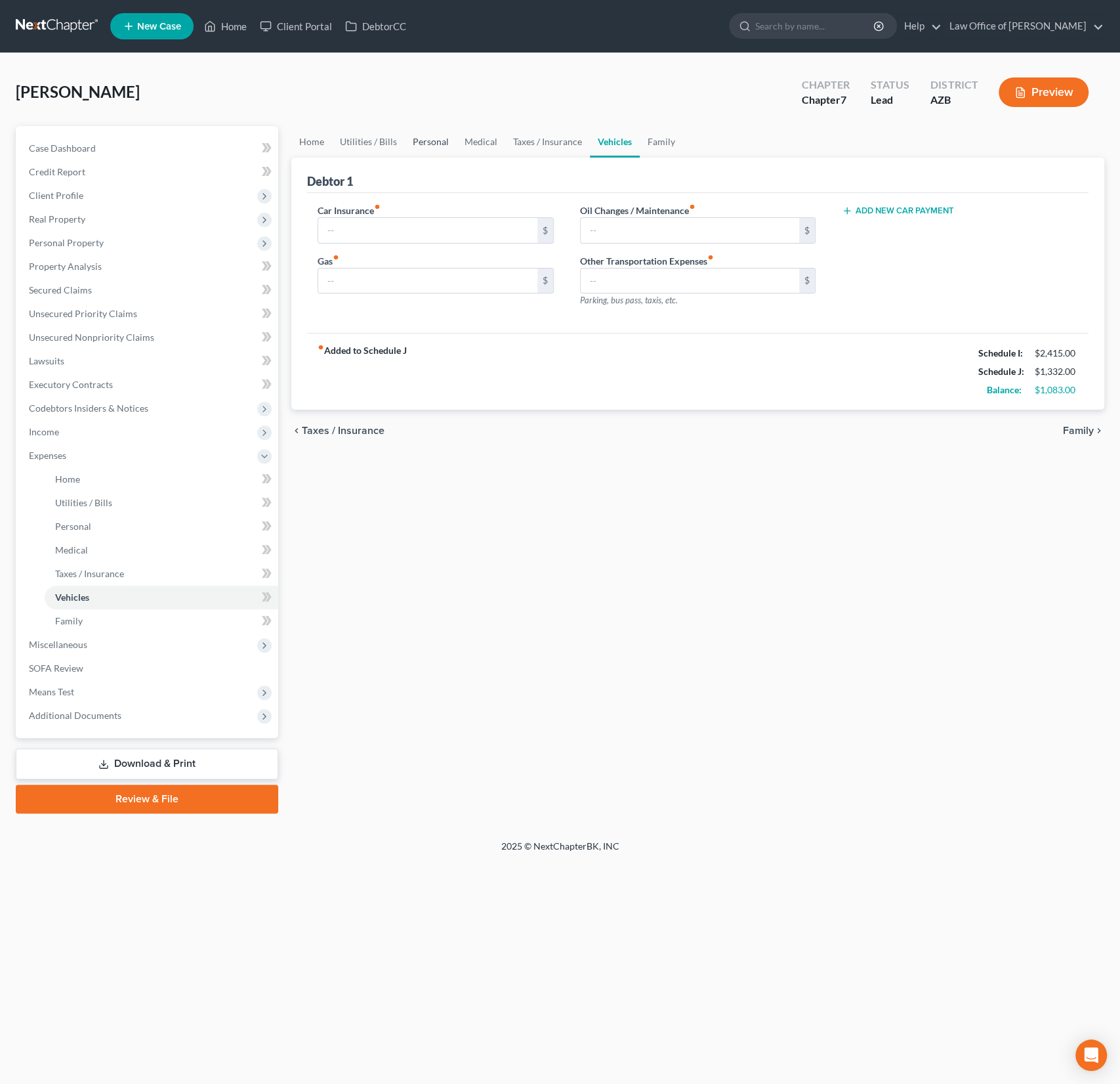
click at [427, 142] on link "Personal" at bounding box center [431, 141] width 52 height 31
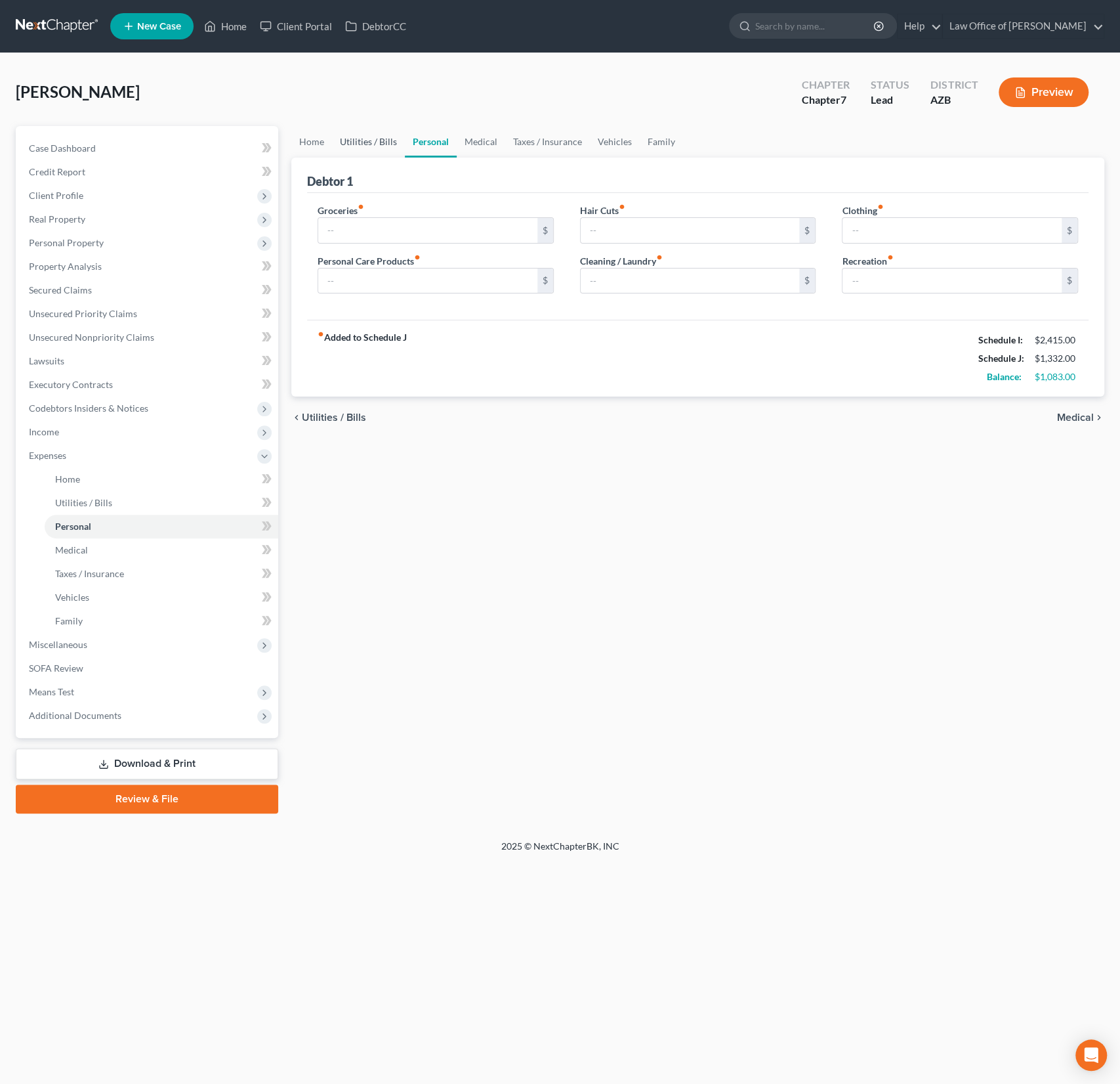
click at [368, 138] on link "Utilities / Bills" at bounding box center [368, 141] width 73 height 31
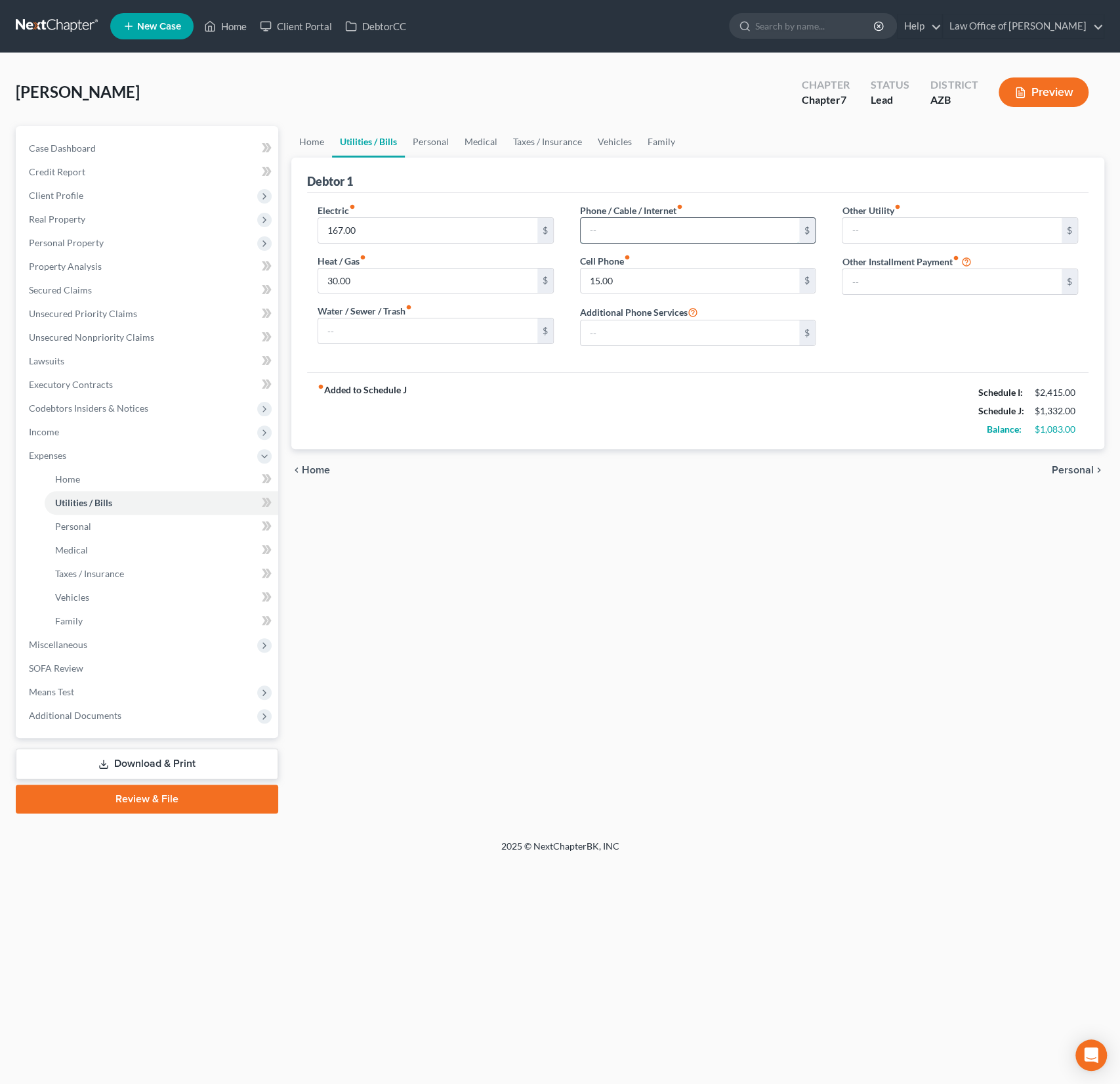
click at [683, 230] on input "text" at bounding box center [690, 230] width 219 height 25
type input "60"
click at [628, 381] on div "fiber_manual_record Added to Schedule J Schedule I: $2,415.00 Schedule J: $1,39…" at bounding box center [697, 410] width 781 height 77
click at [615, 141] on link "Vehicles" at bounding box center [615, 141] width 50 height 31
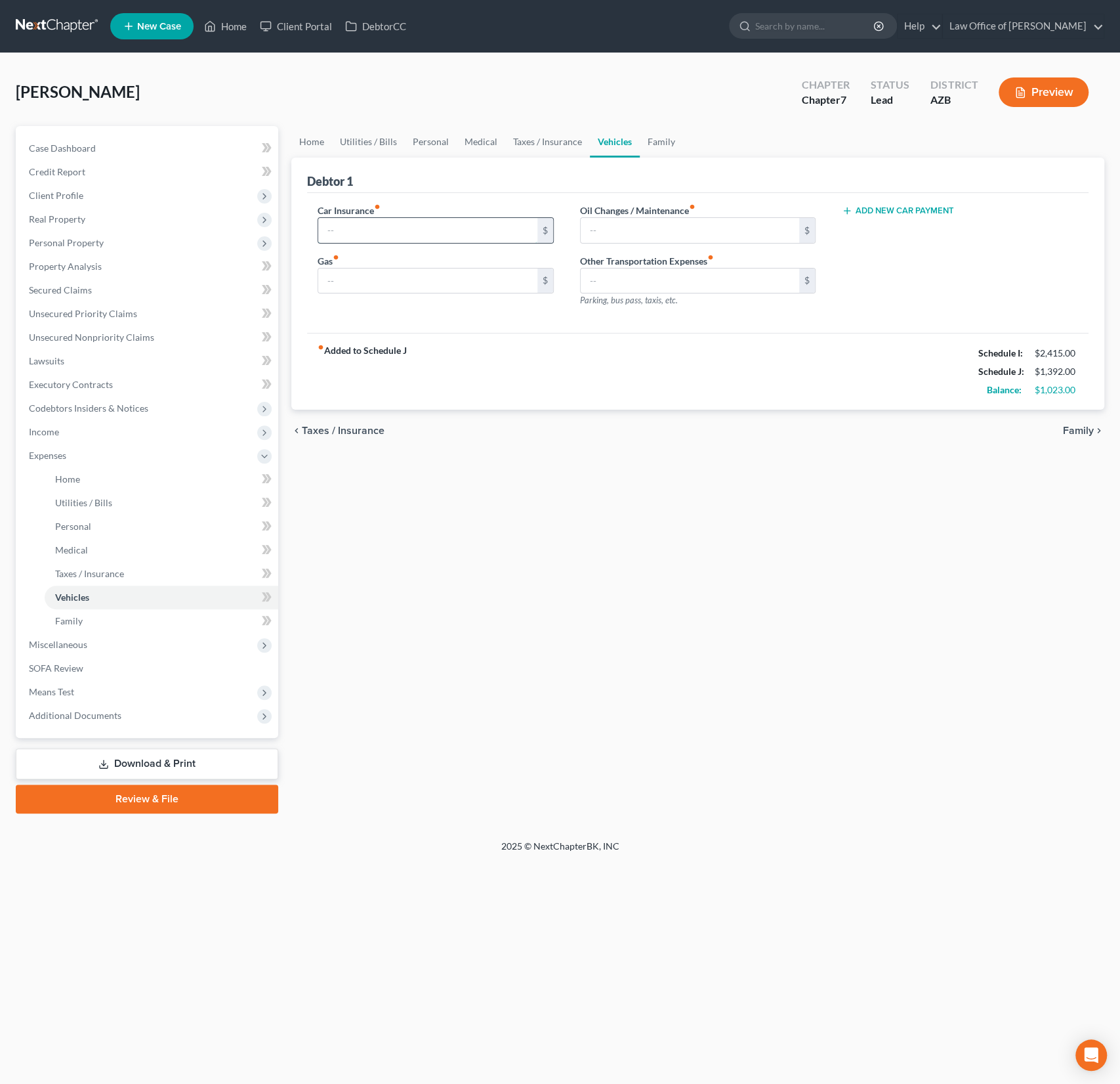
click at [377, 228] on input "text" at bounding box center [427, 230] width 219 height 25
type input "70"
click at [430, 137] on link "Personal" at bounding box center [431, 141] width 52 height 31
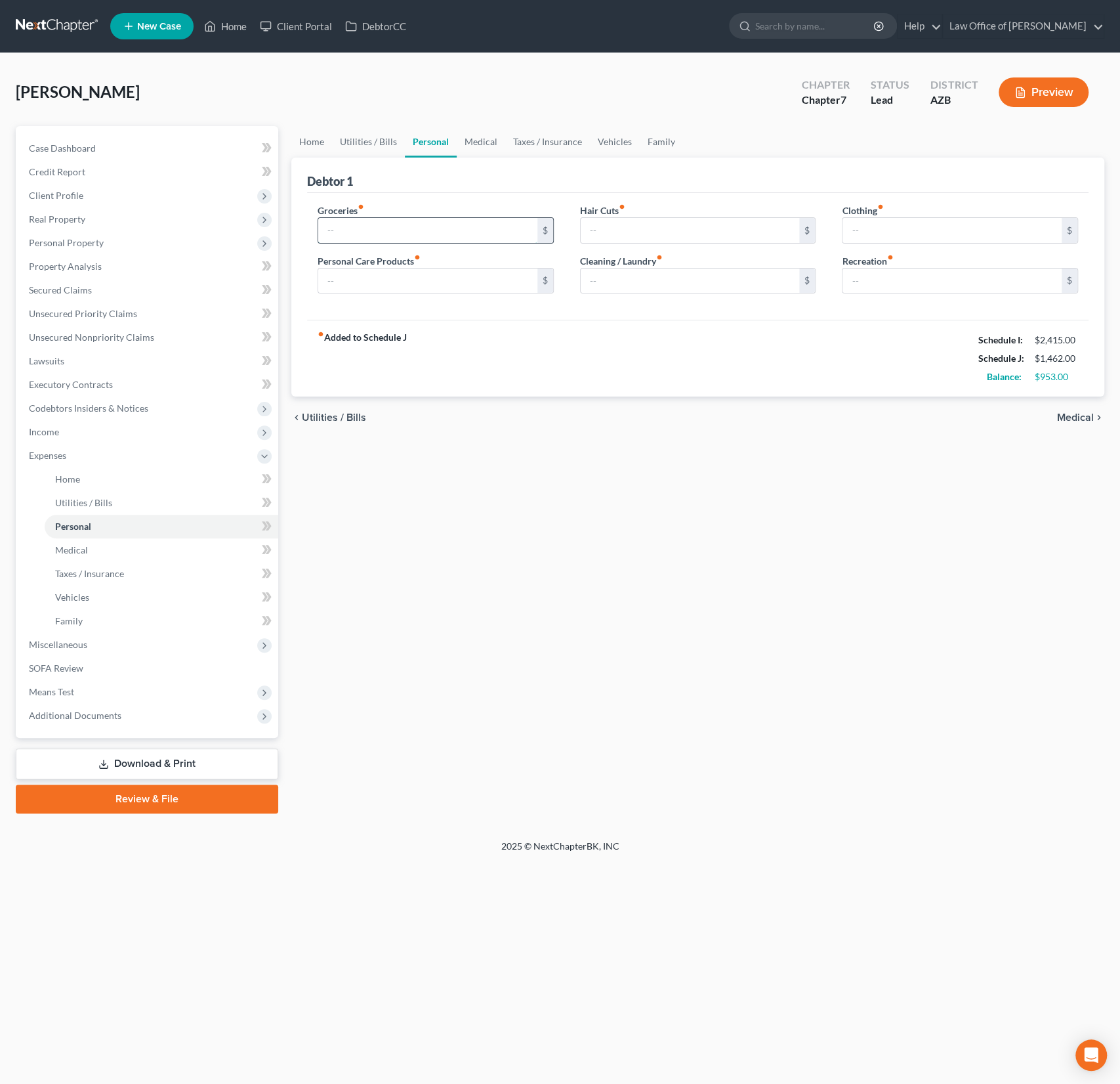
click at [357, 226] on input "text" at bounding box center [427, 230] width 219 height 25
type input "700"
click at [730, 397] on div "chevron_left Utilities / Bills Medical chevron_right" at bounding box center [698, 417] width 813 height 42
click at [614, 144] on link "Vehicles" at bounding box center [615, 141] width 50 height 31
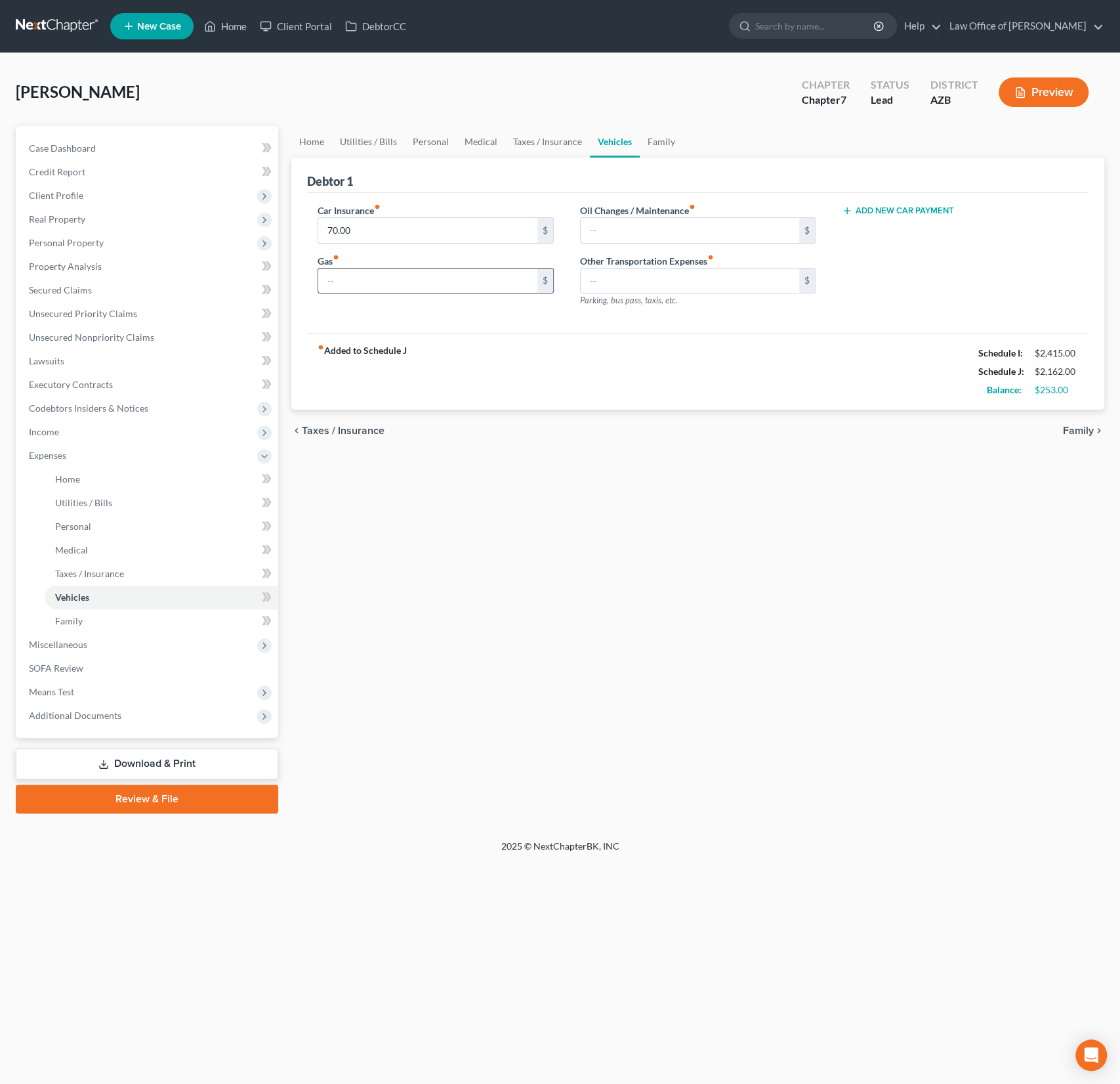
click at [379, 289] on input "text" at bounding box center [427, 280] width 219 height 25
click at [577, 414] on div "chevron_left Taxes / Insurance Family chevron_right" at bounding box center [698, 430] width 813 height 42
click at [75, 643] on span "Miscellaneous" at bounding box center [58, 644] width 58 height 11
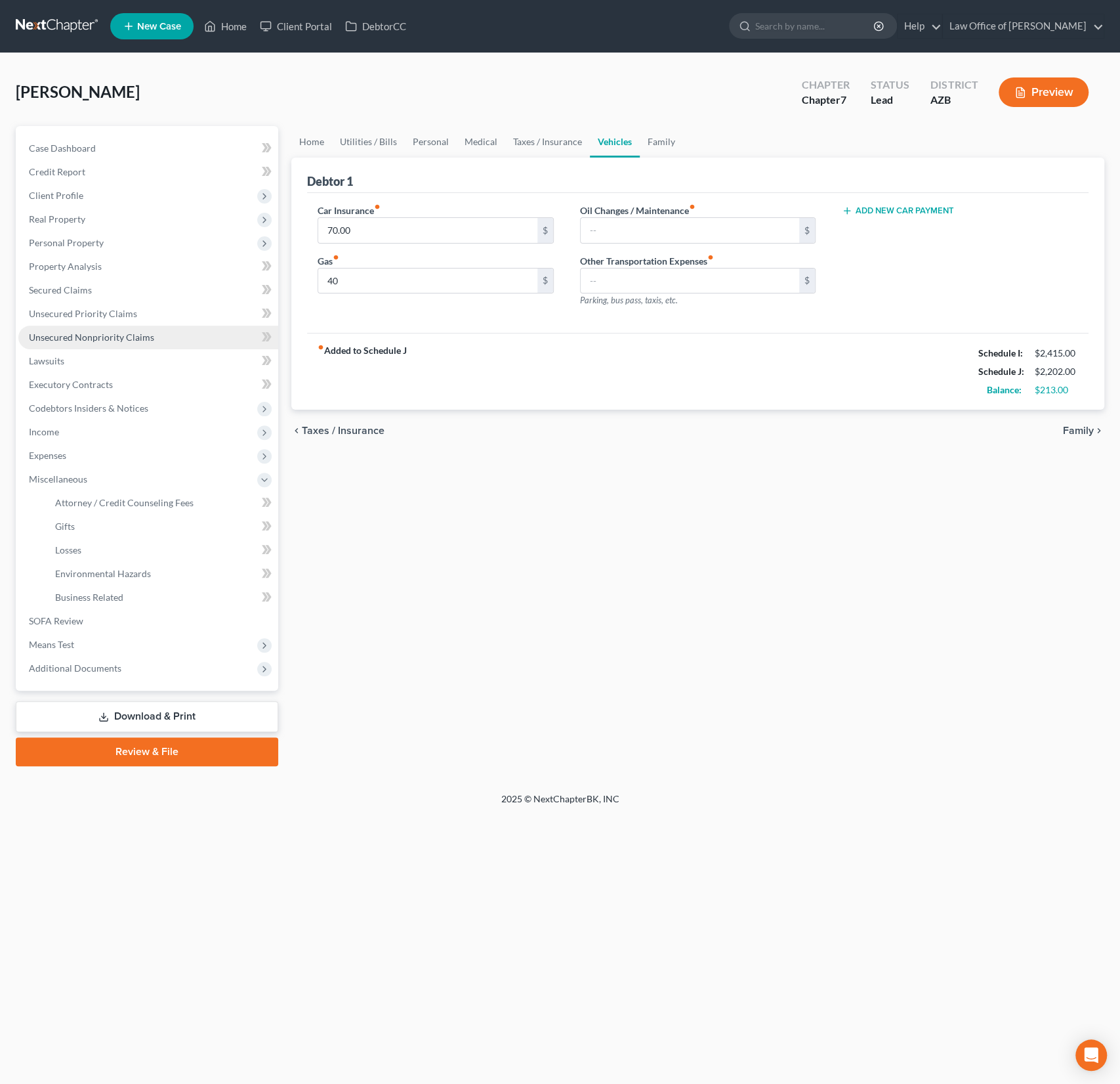
click at [85, 338] on span "Unsecured Nonpriority Claims" at bounding box center [91, 337] width 125 height 11
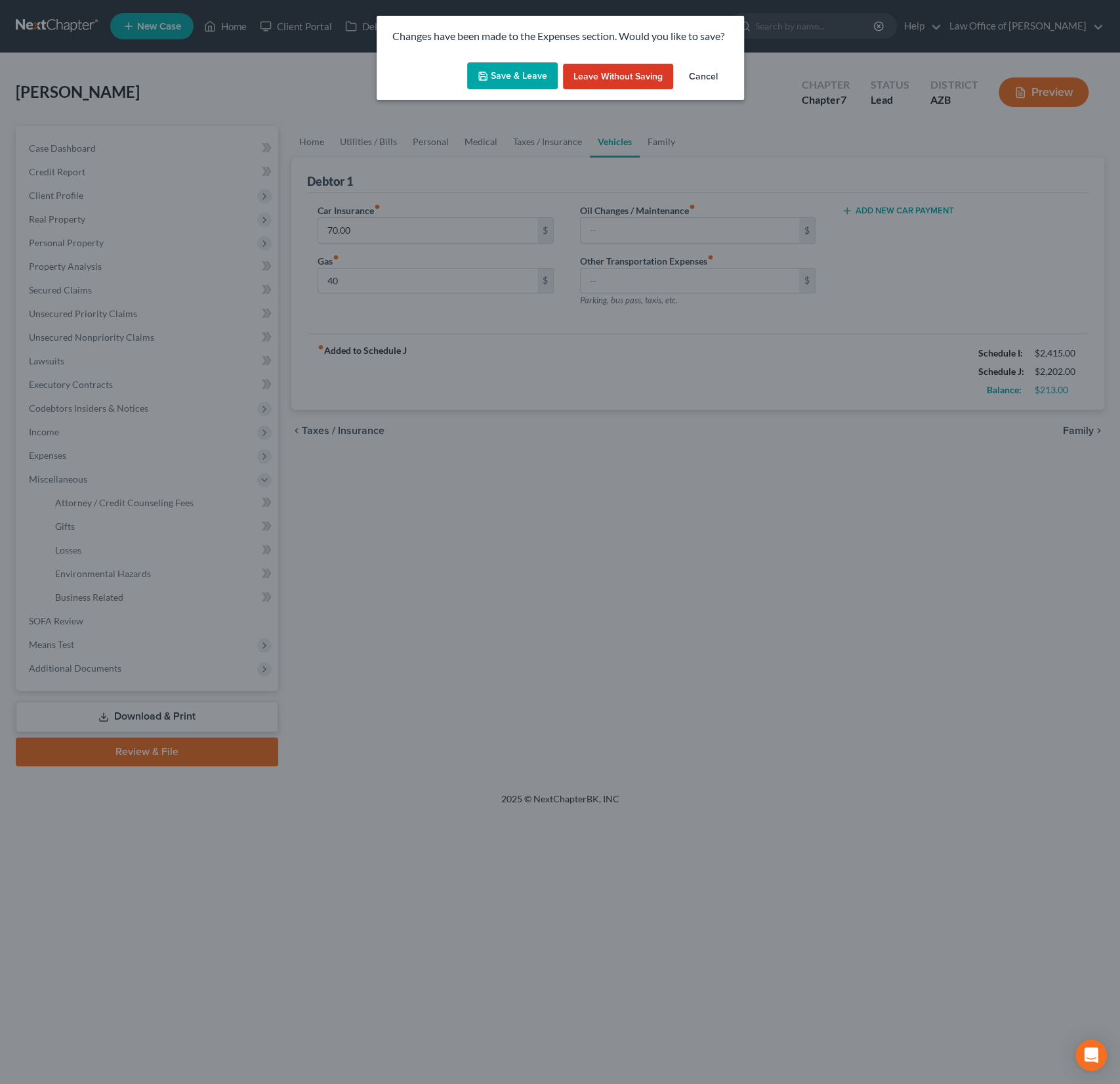
click at [524, 70] on button "Save & Leave" at bounding box center [512, 76] width 90 height 27
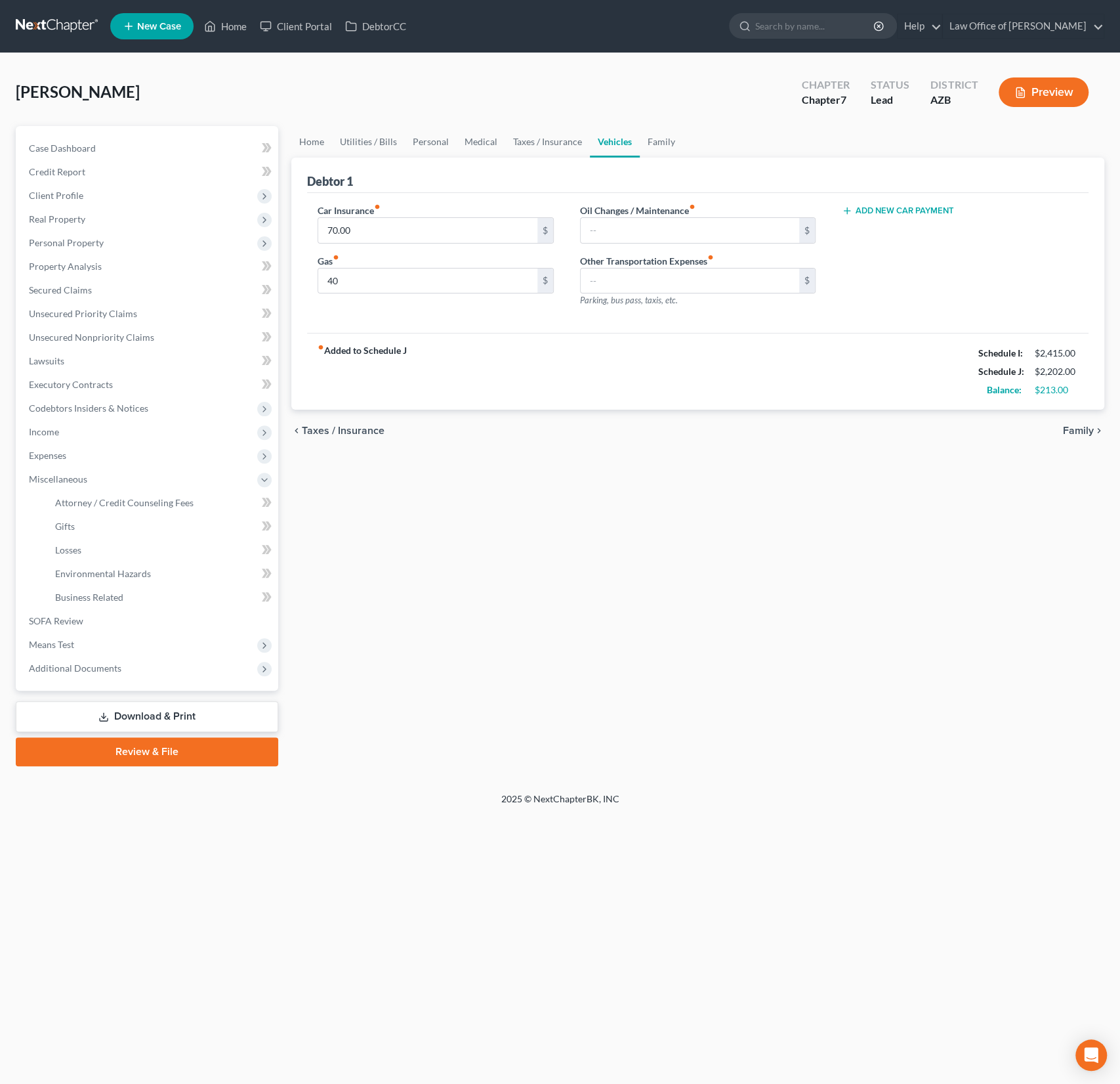
type input "40.00"
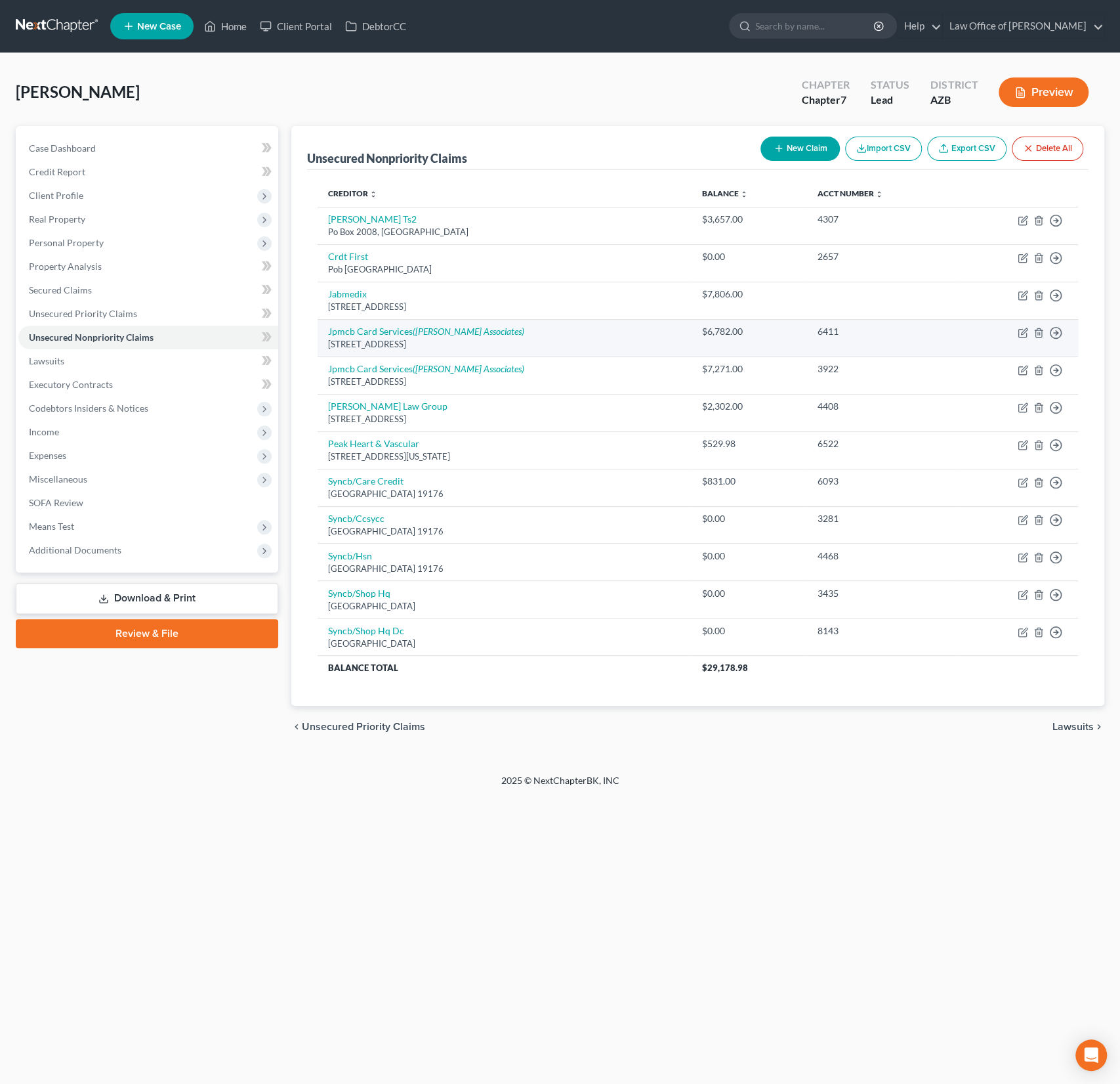
click at [430, 339] on div "[STREET_ADDRESS]" at bounding box center [504, 344] width 353 height 12
click at [421, 332] on icon "([PERSON_NAME] Associates)" at bounding box center [468, 331] width 112 height 11
select select "7"
select select "1"
select select "0"
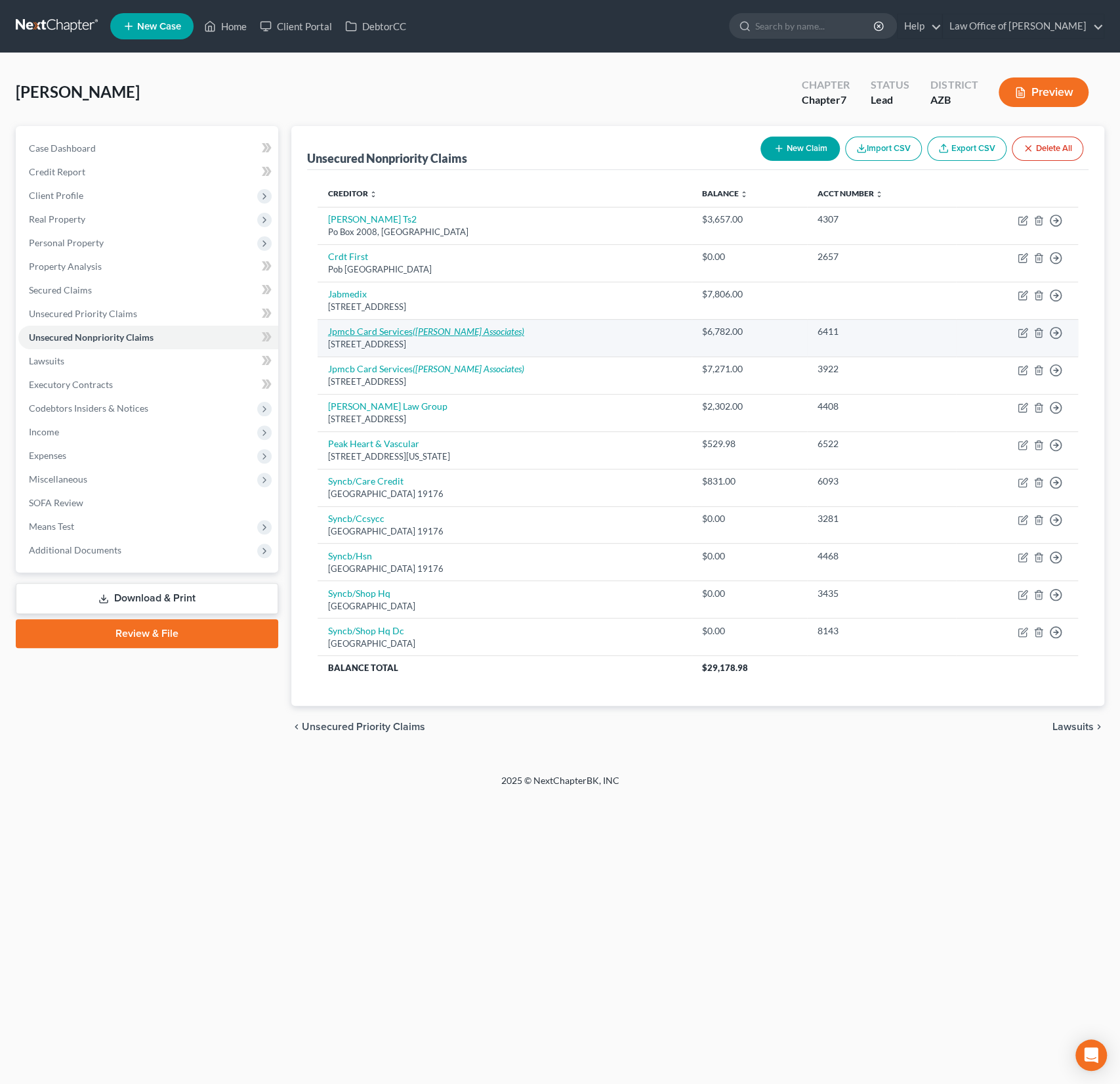
select select "3"
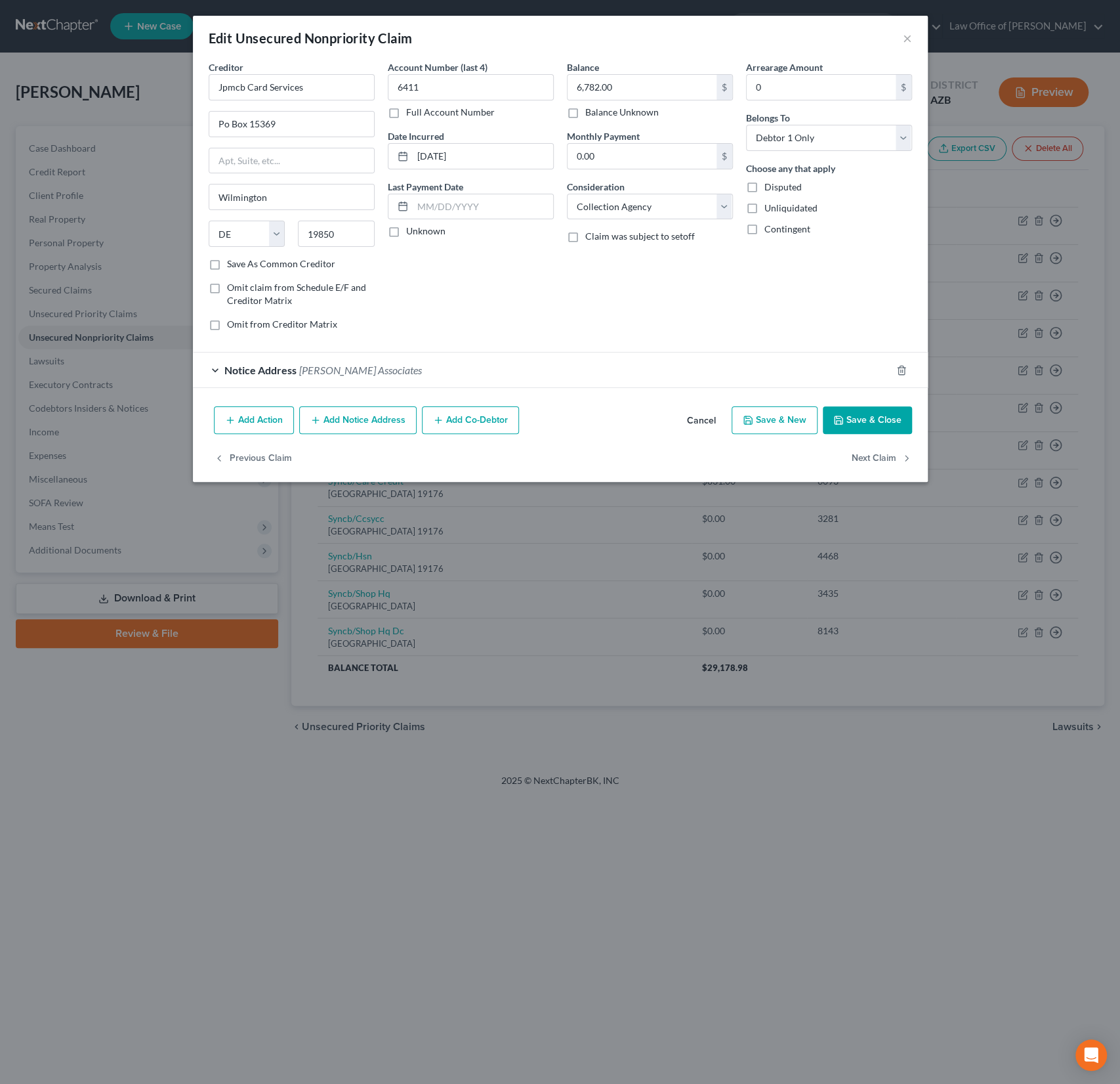
click at [345, 369] on span "[PERSON_NAME] Associates" at bounding box center [361, 370] width 123 height 12
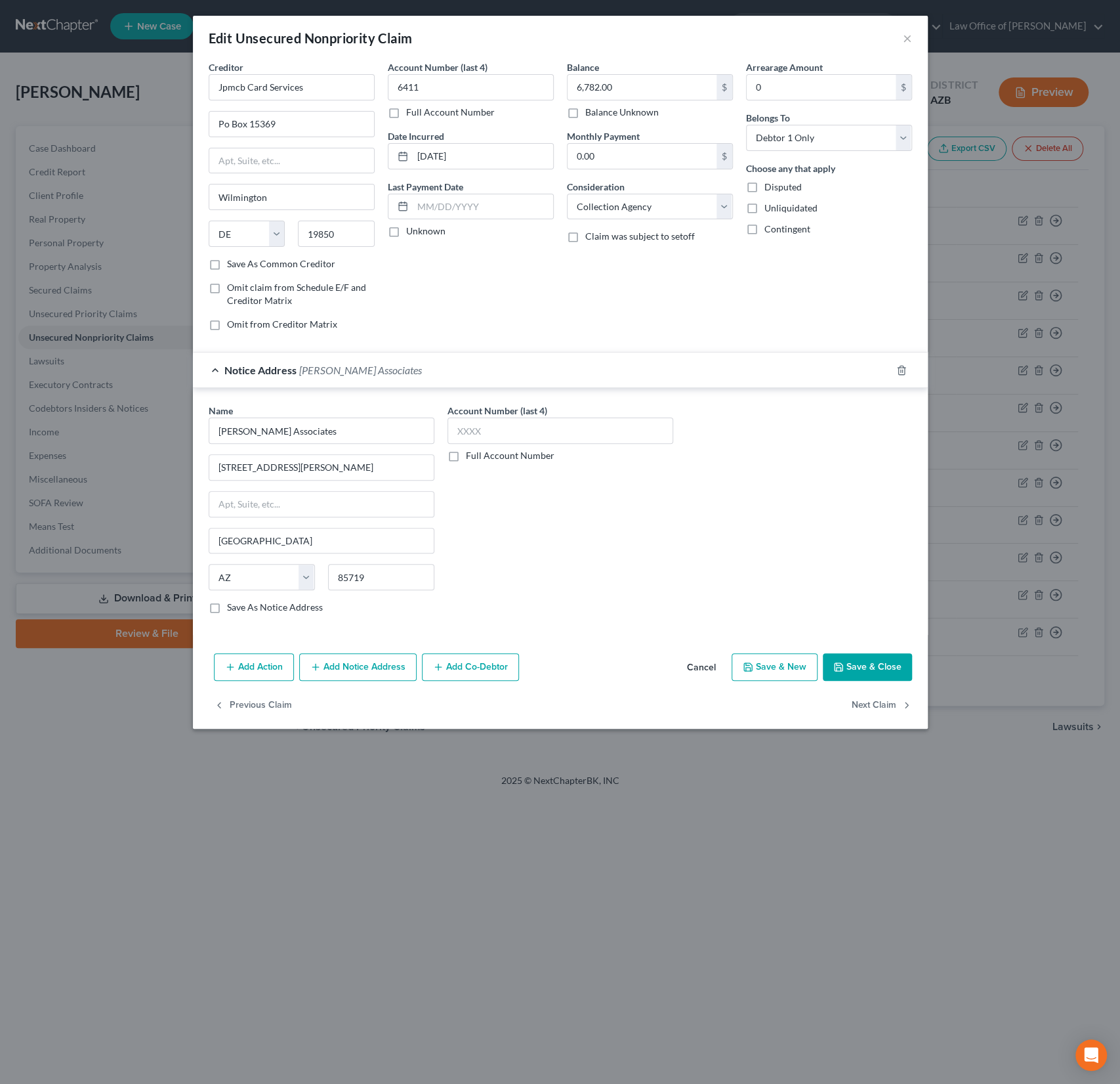
click at [254, 659] on button "Add Action" at bounding box center [254, 667] width 80 height 27
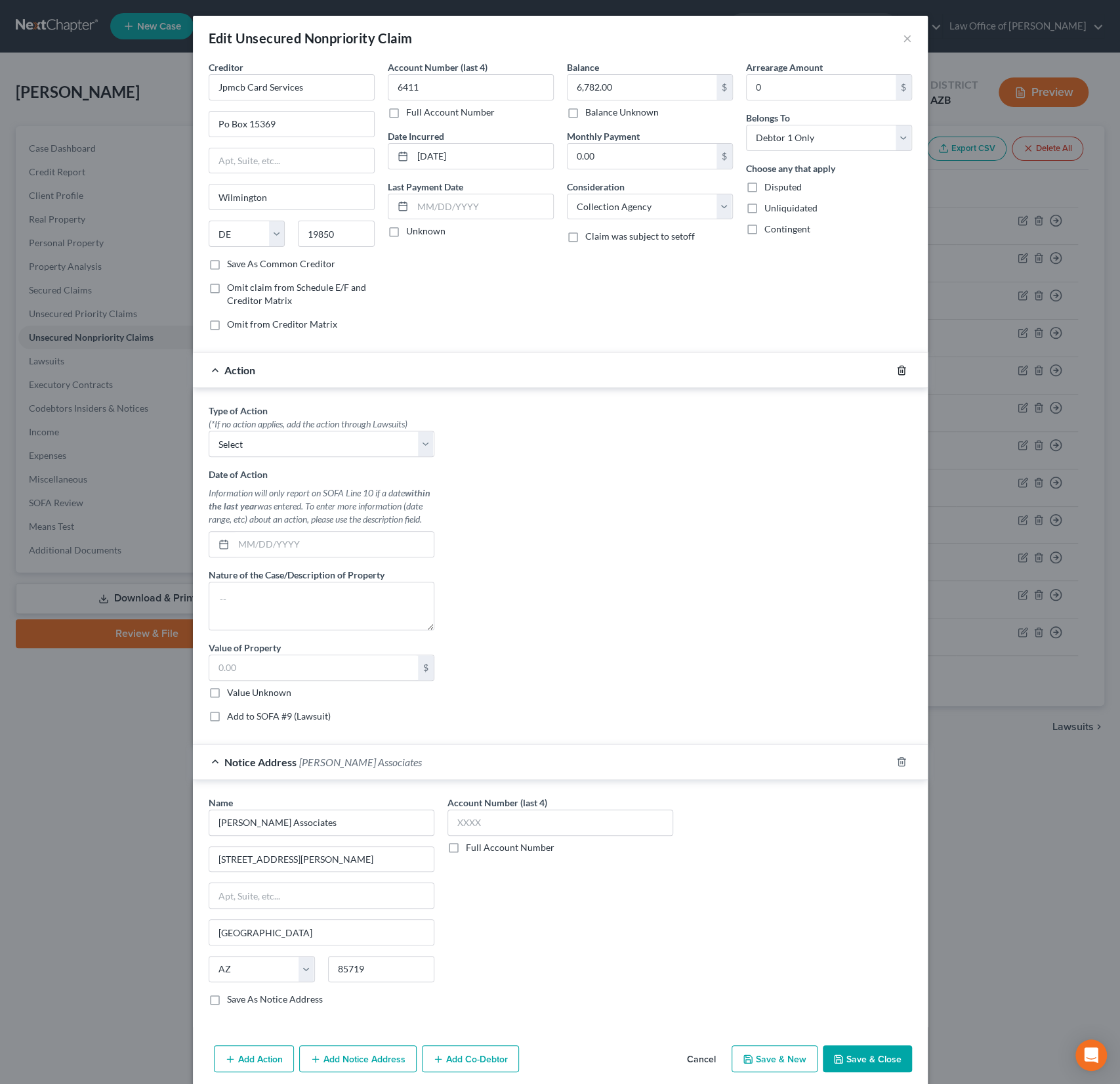
click at [904, 369] on icon "button" at bounding box center [901, 370] width 11 height 11
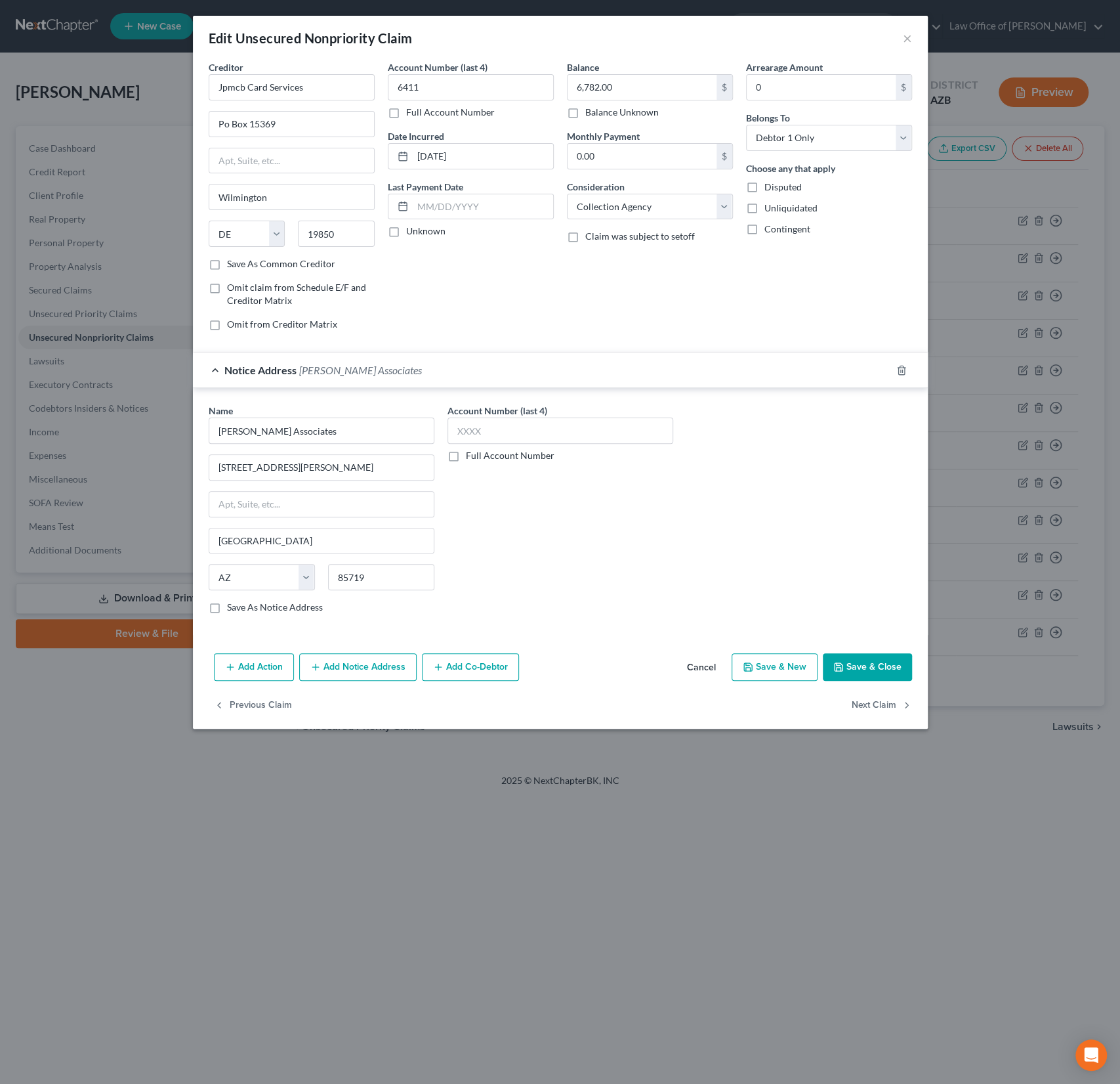
click at [866, 659] on button "Save & Close" at bounding box center [868, 667] width 90 height 27
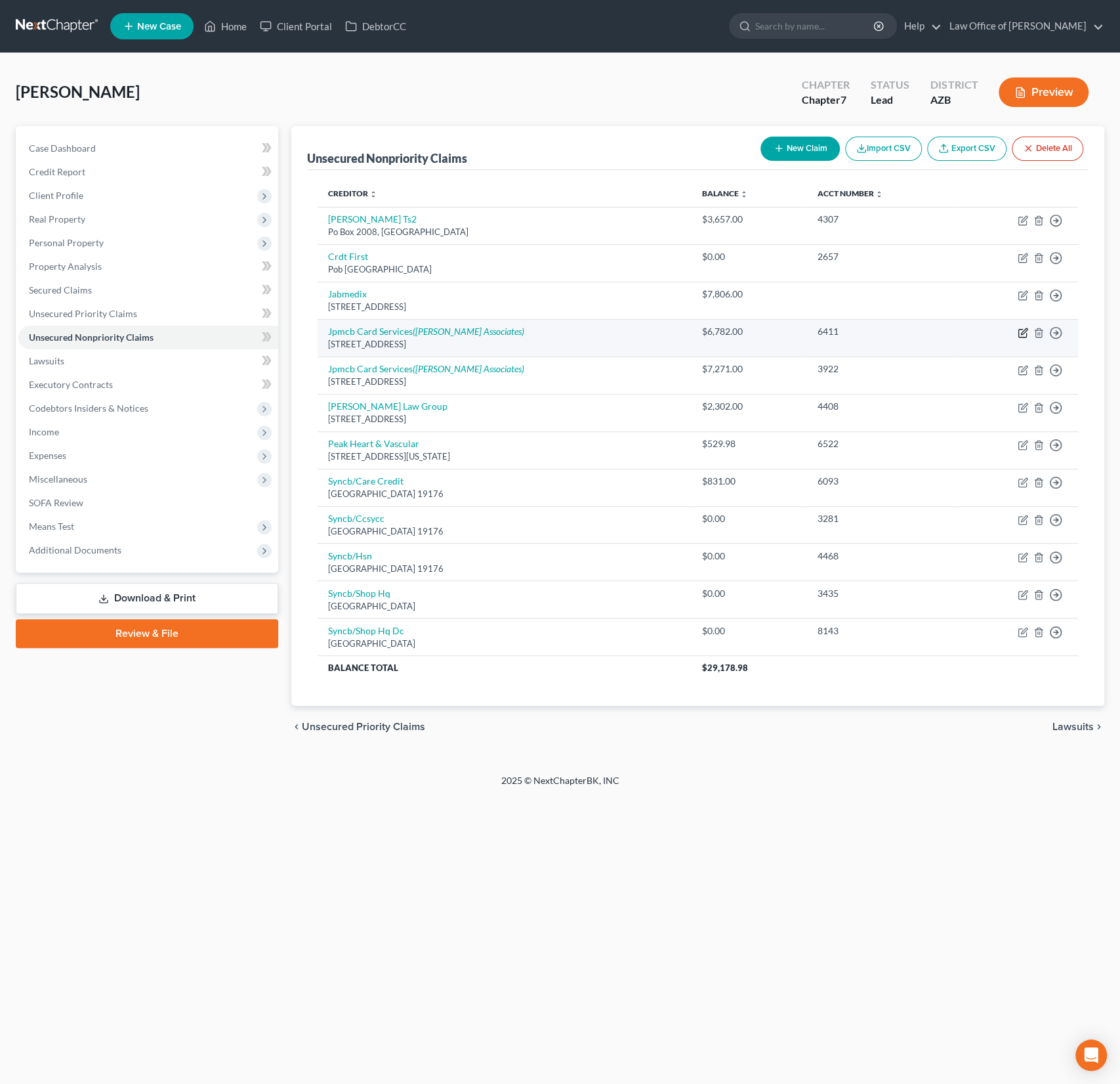
click at [1024, 330] on icon "button" at bounding box center [1024, 331] width 6 height 6
select select "7"
select select "1"
select select "0"
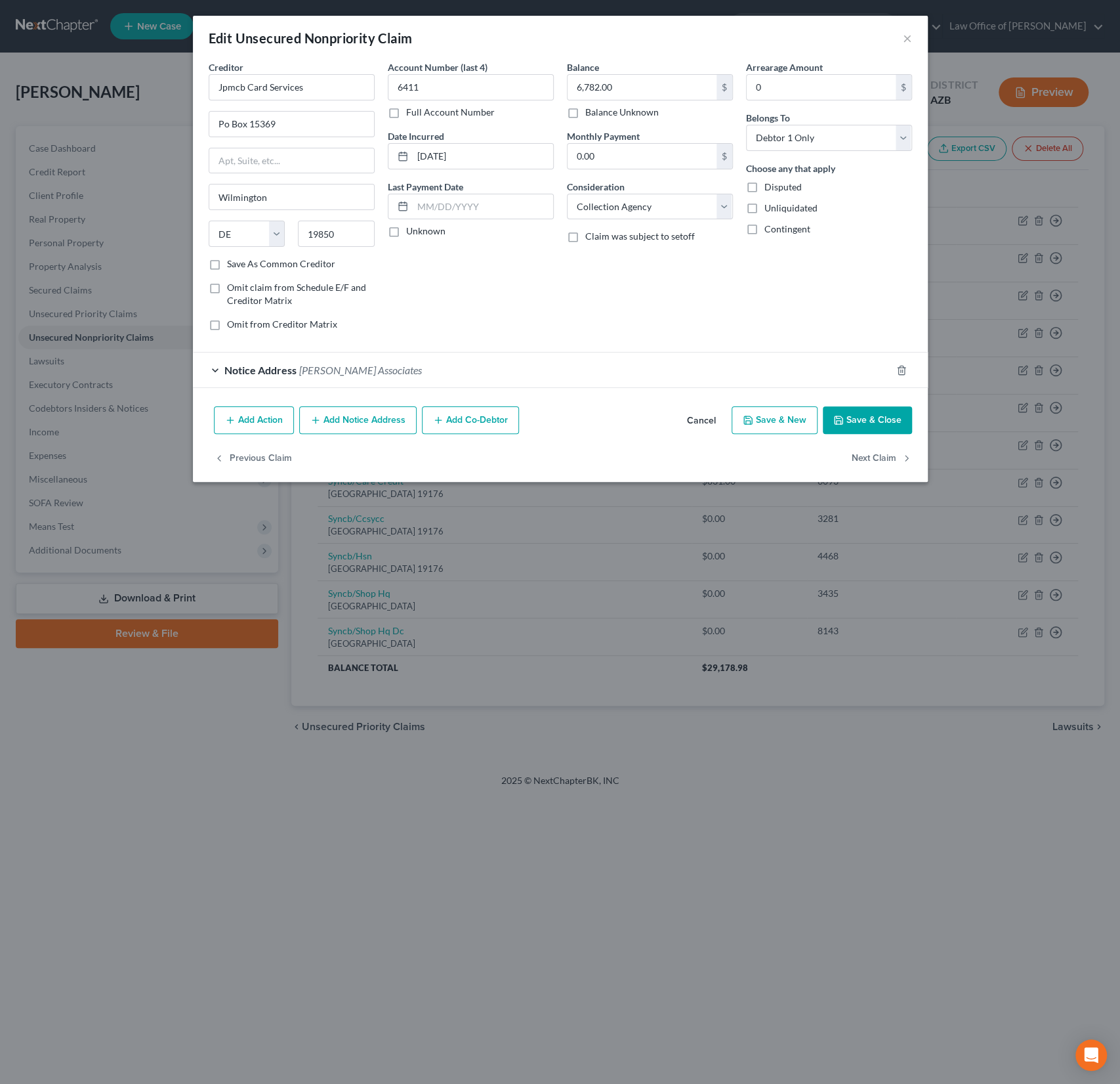
click at [299, 368] on span "[PERSON_NAME] Associates" at bounding box center [361, 370] width 123 height 12
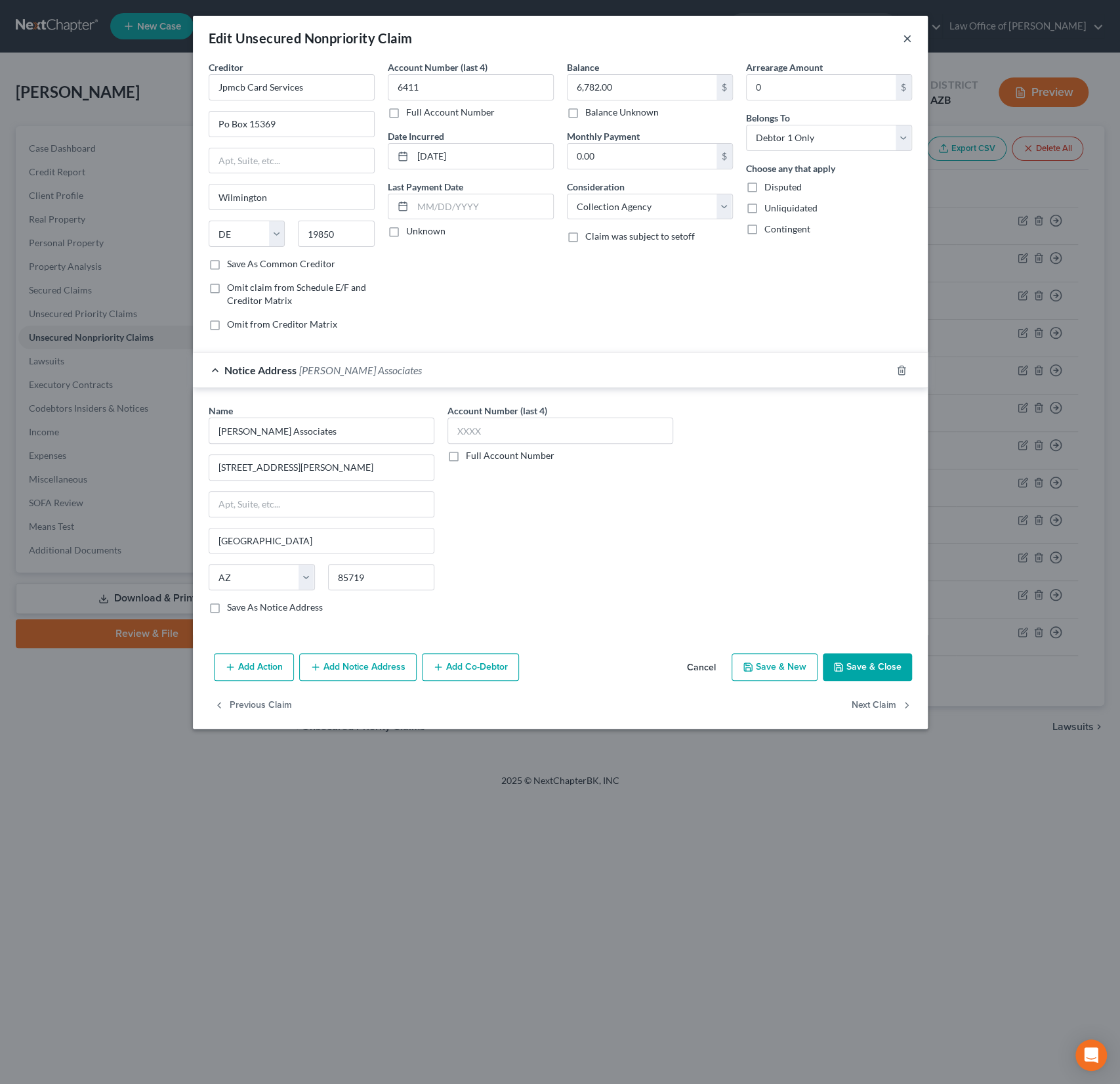
click at [906, 36] on button "×" at bounding box center [907, 38] width 9 height 16
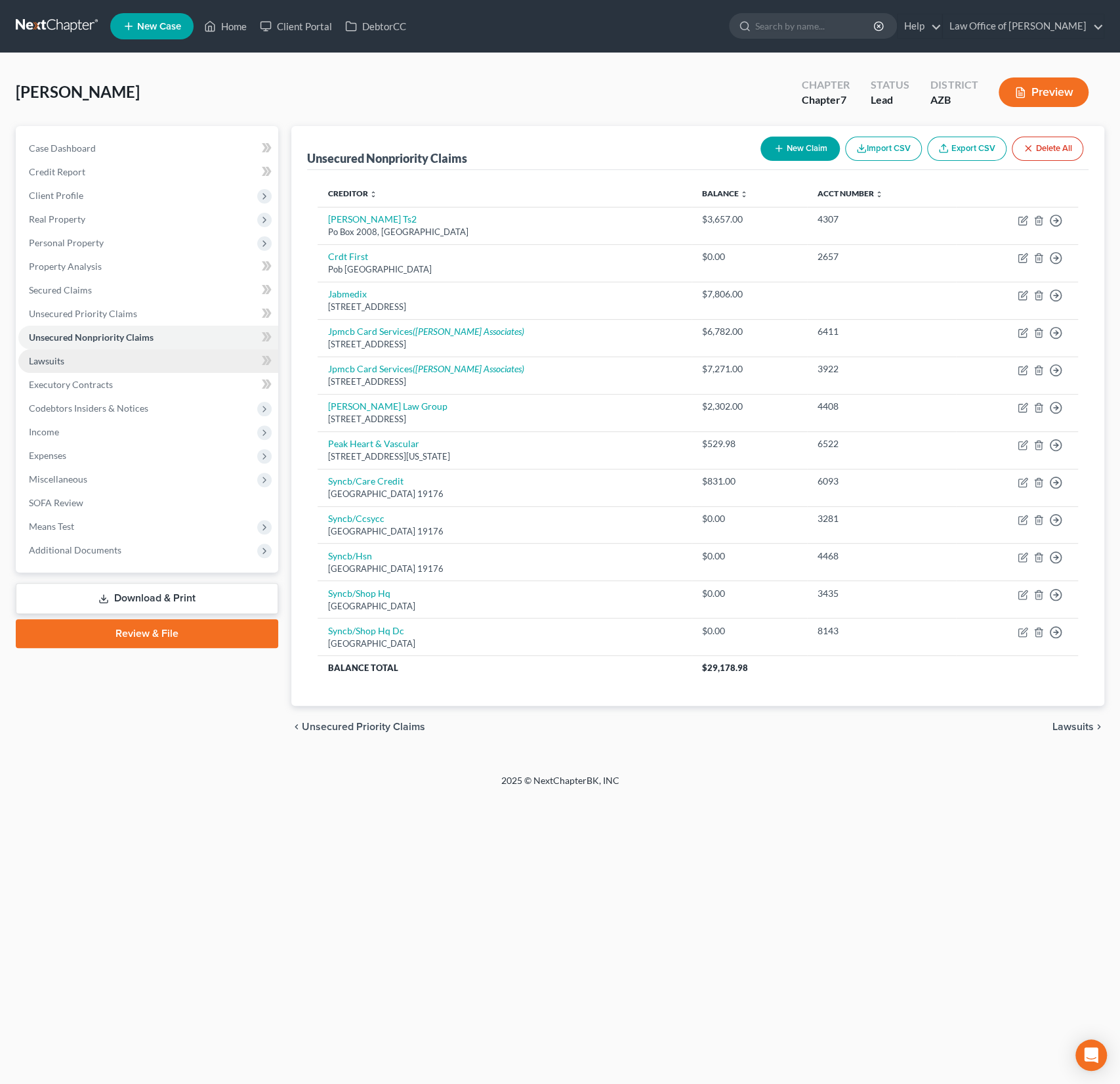
click at [57, 359] on span "Lawsuits" at bounding box center [46, 360] width 36 height 11
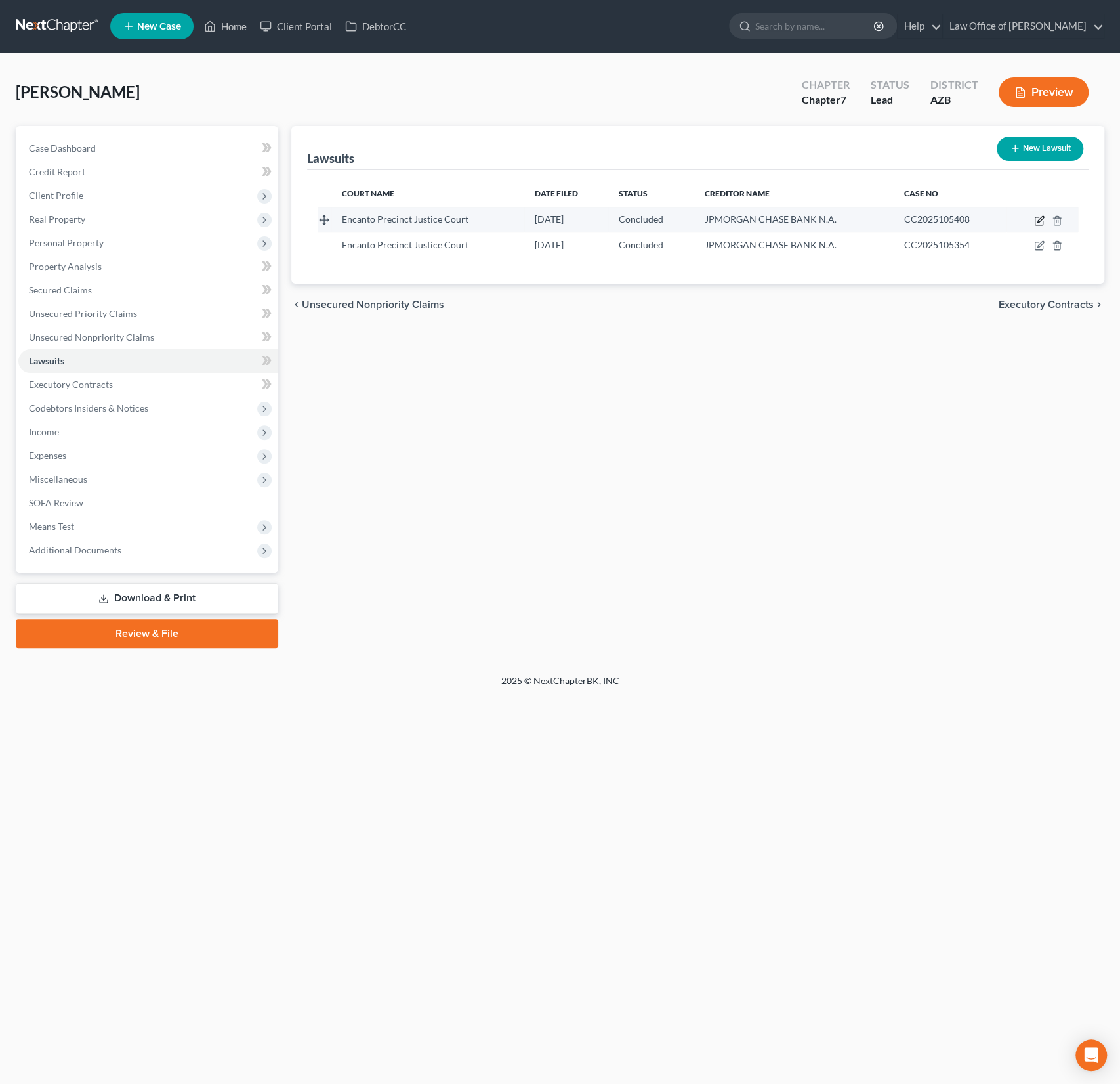
click at [1040, 219] on icon "button" at bounding box center [1040, 220] width 11 height 11
select select "3"
select select "2"
select select "1"
select select "3"
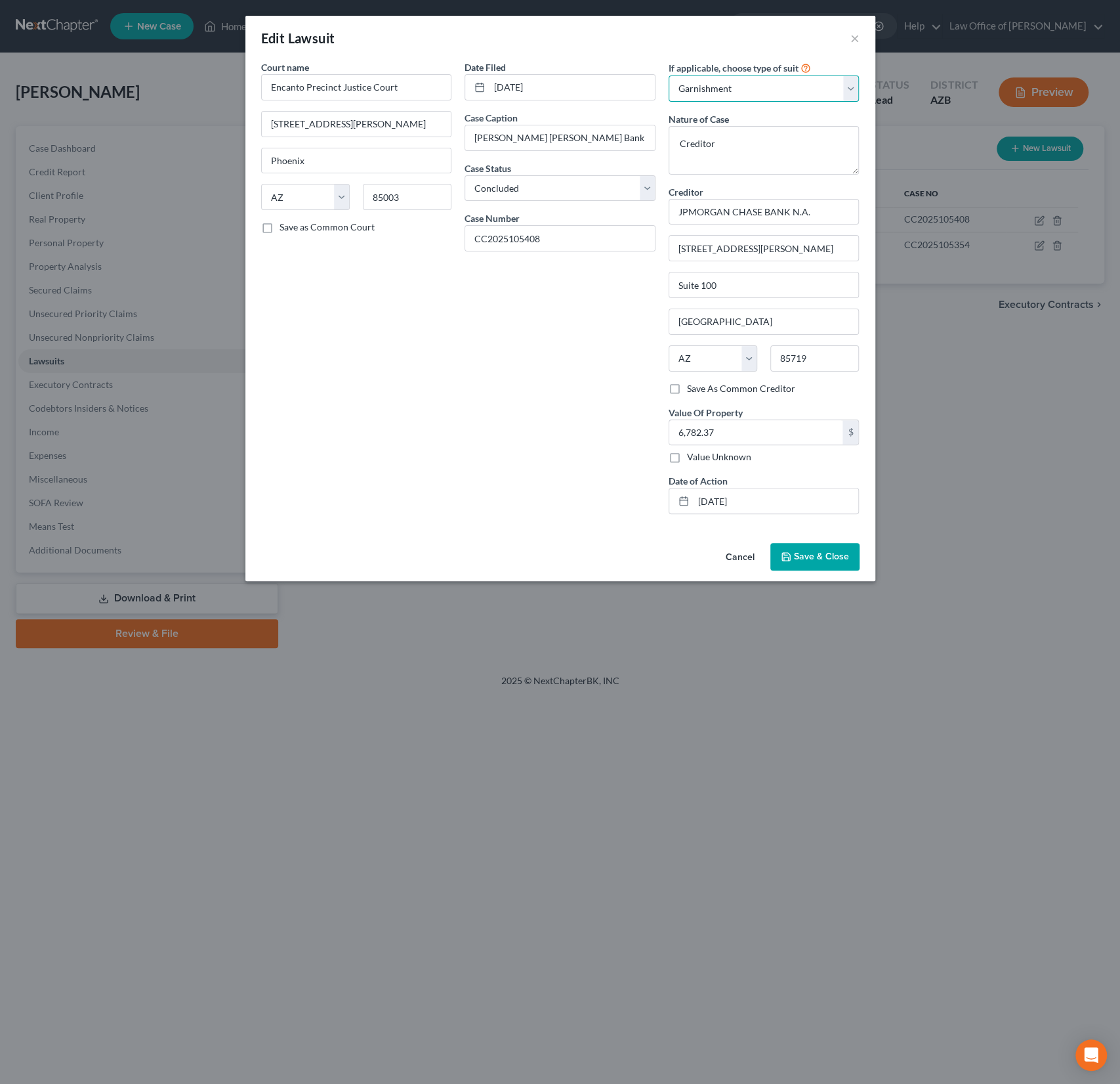
click at [749, 84] on select "Select Repossession Garnishment Foreclosure Attached, Seized, Or Levied Other" at bounding box center [763, 88] width 191 height 27
select select
click at [668, 75] on select "Select Repossession Garnishment Foreclosure Attached, Seized, Or Levied Other" at bounding box center [763, 88] width 191 height 27
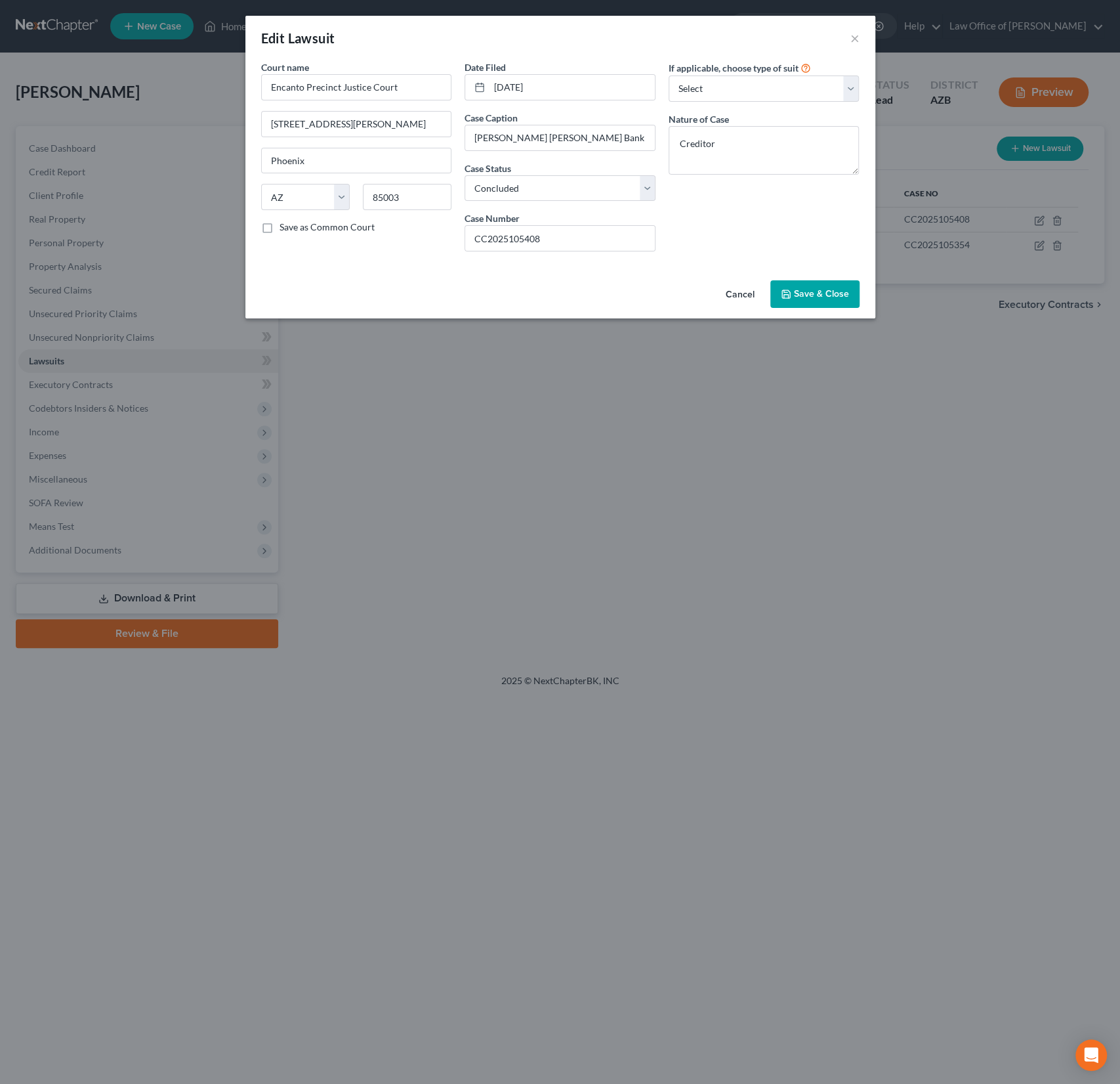
click at [822, 302] on button "Save & Close" at bounding box center [815, 294] width 90 height 27
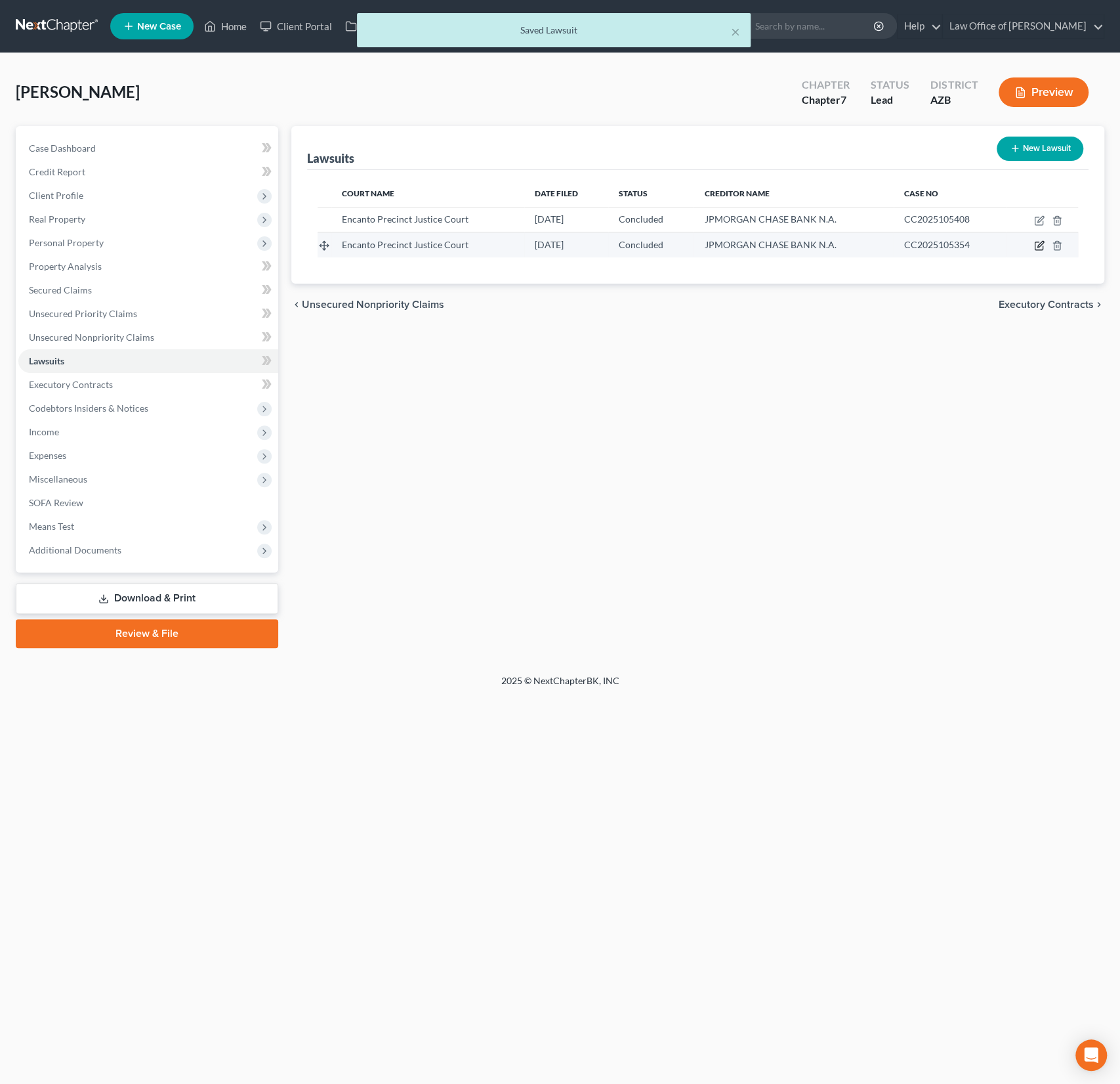
click at [1040, 245] on icon "button" at bounding box center [1040, 245] width 6 height 6
select select "3"
select select "2"
select select "1"
select select "3"
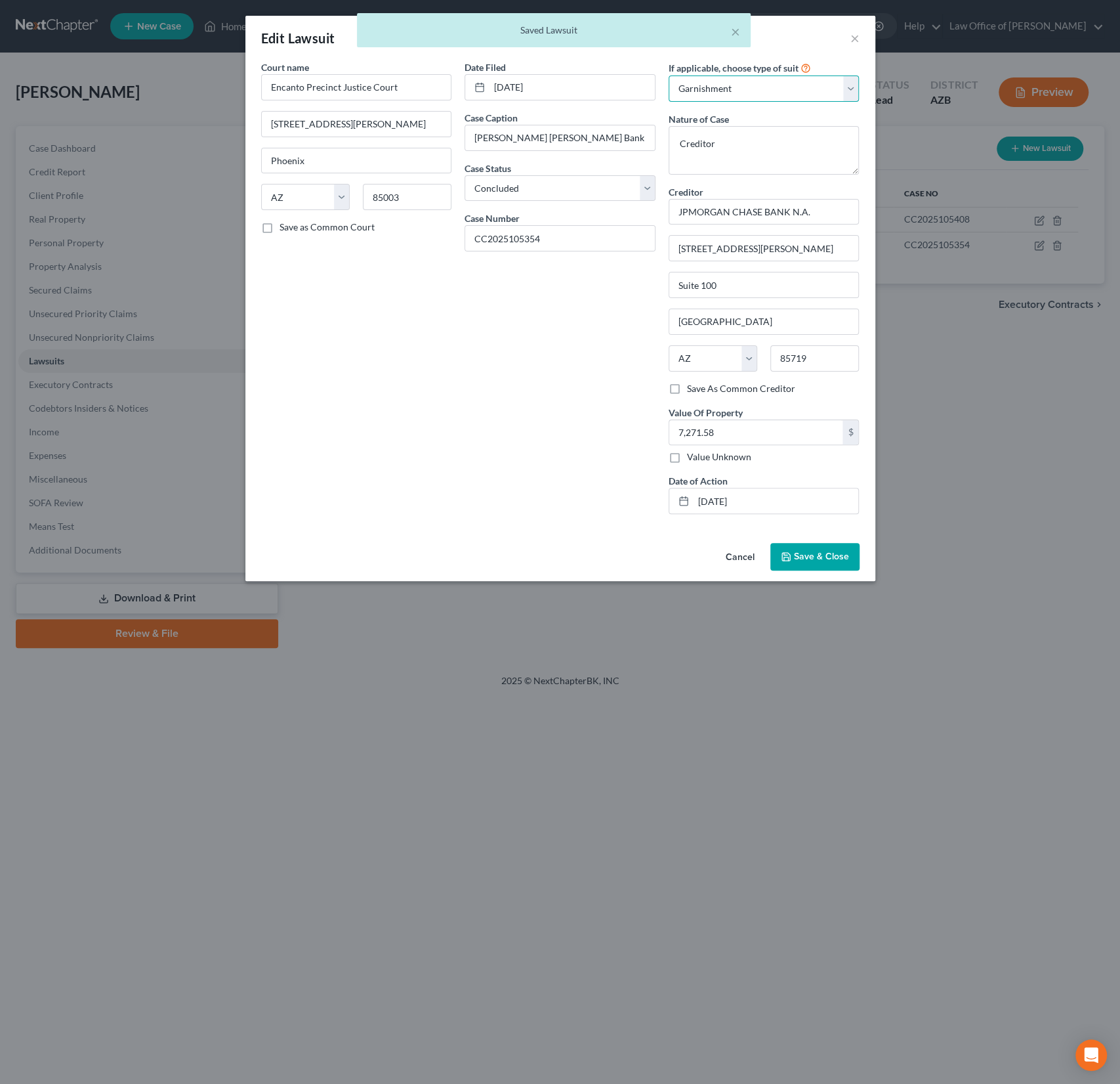
click at [741, 93] on select "Select Repossession Garnishment Foreclosure Attached, Seized, Or Levied Other" at bounding box center [763, 88] width 191 height 27
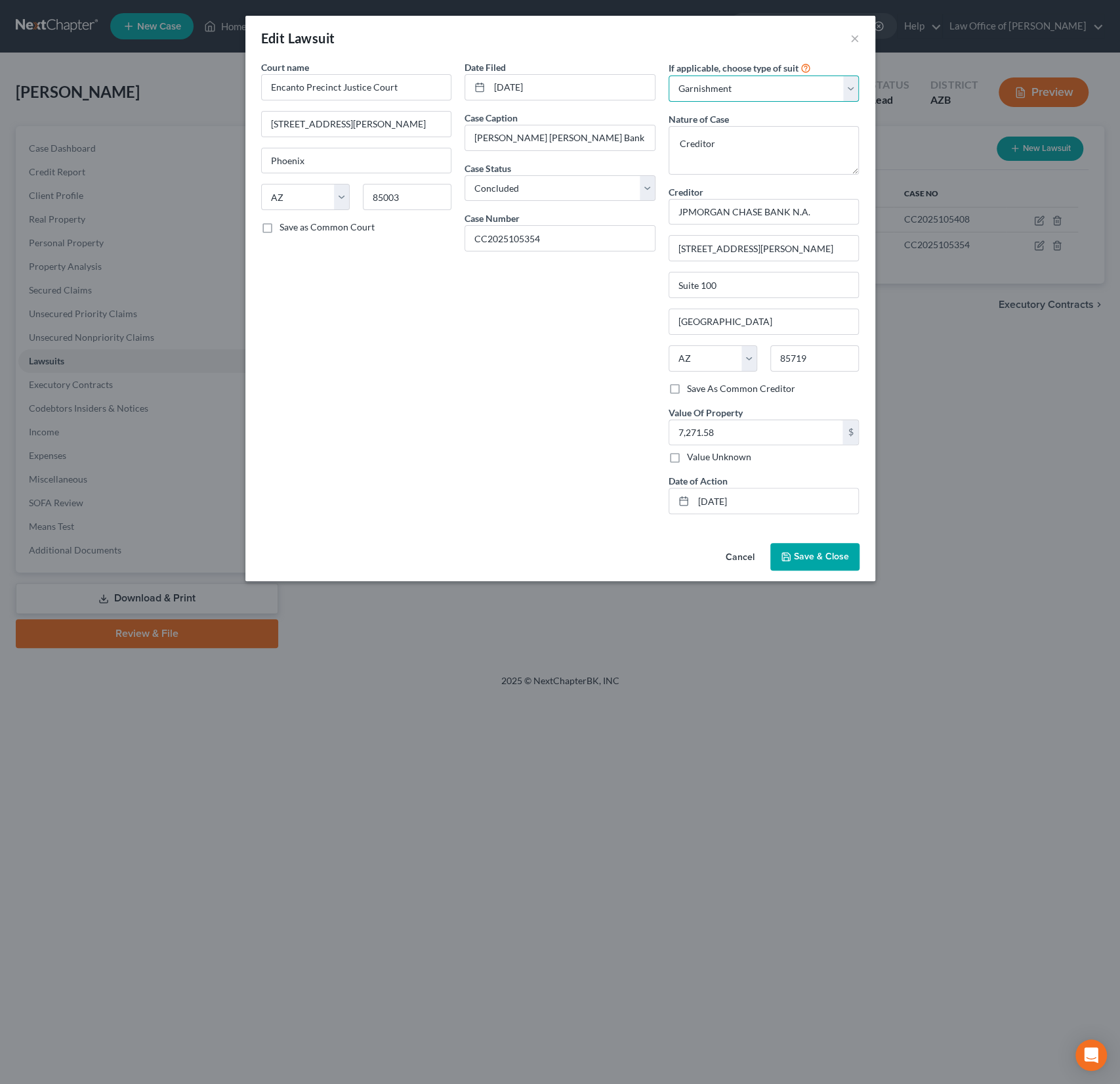
select select
click at [668, 75] on select "Select Repossession Garnishment Foreclosure Attached, Seized, Or Levied Other" at bounding box center [763, 88] width 191 height 27
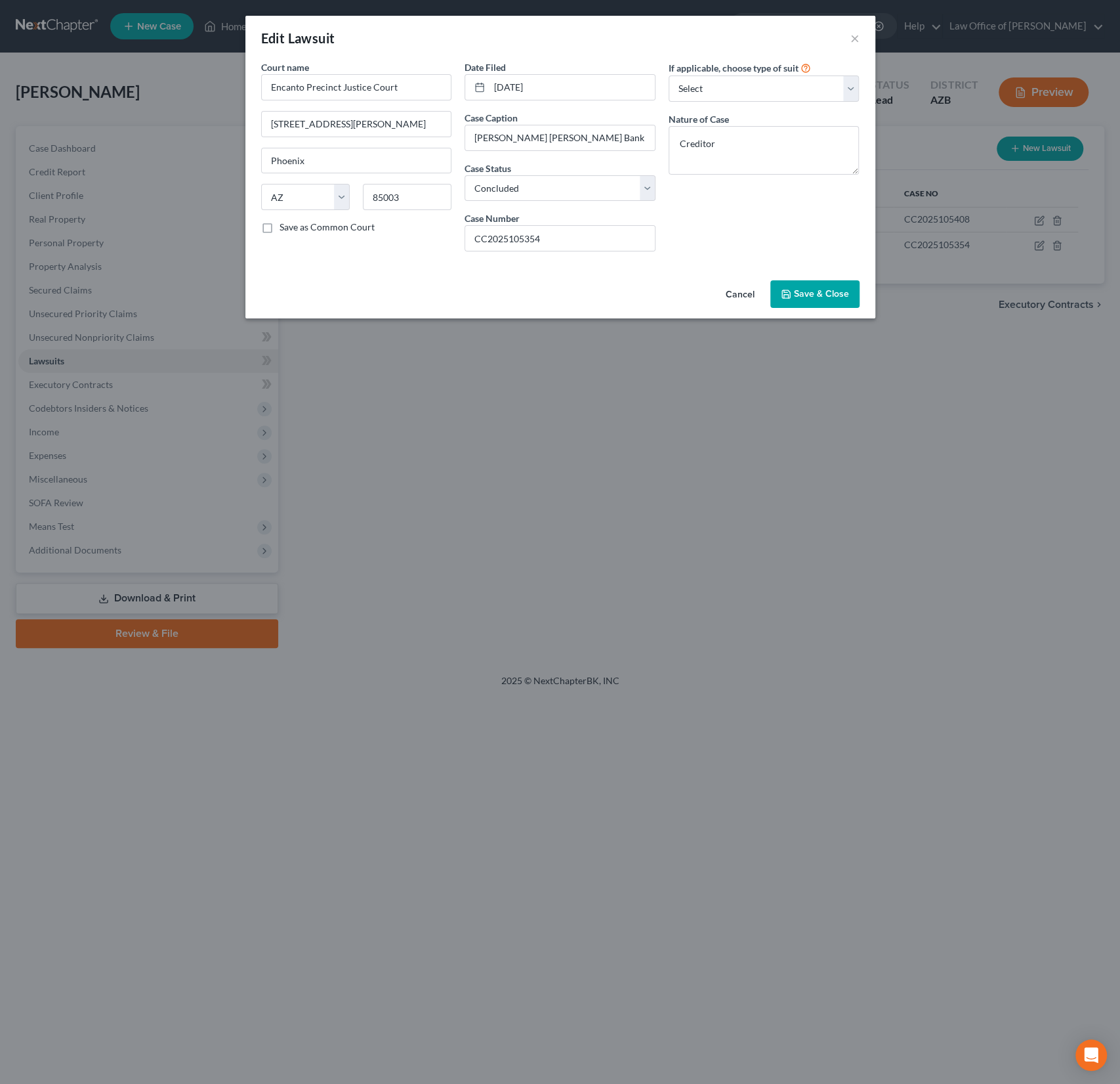
click at [819, 291] on span "Save & Close" at bounding box center [822, 293] width 55 height 11
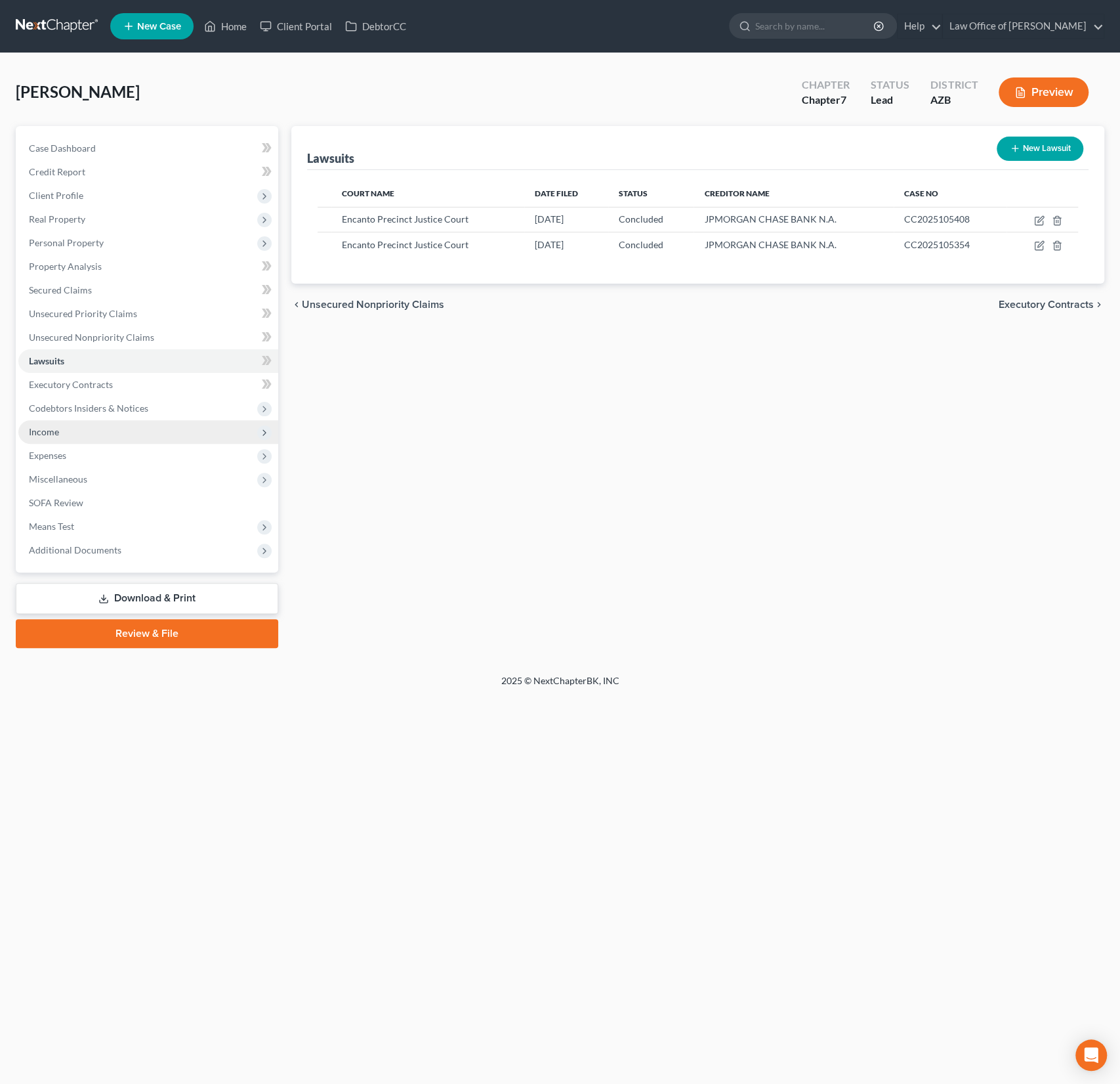
click at [52, 427] on span "Income" at bounding box center [44, 431] width 30 height 11
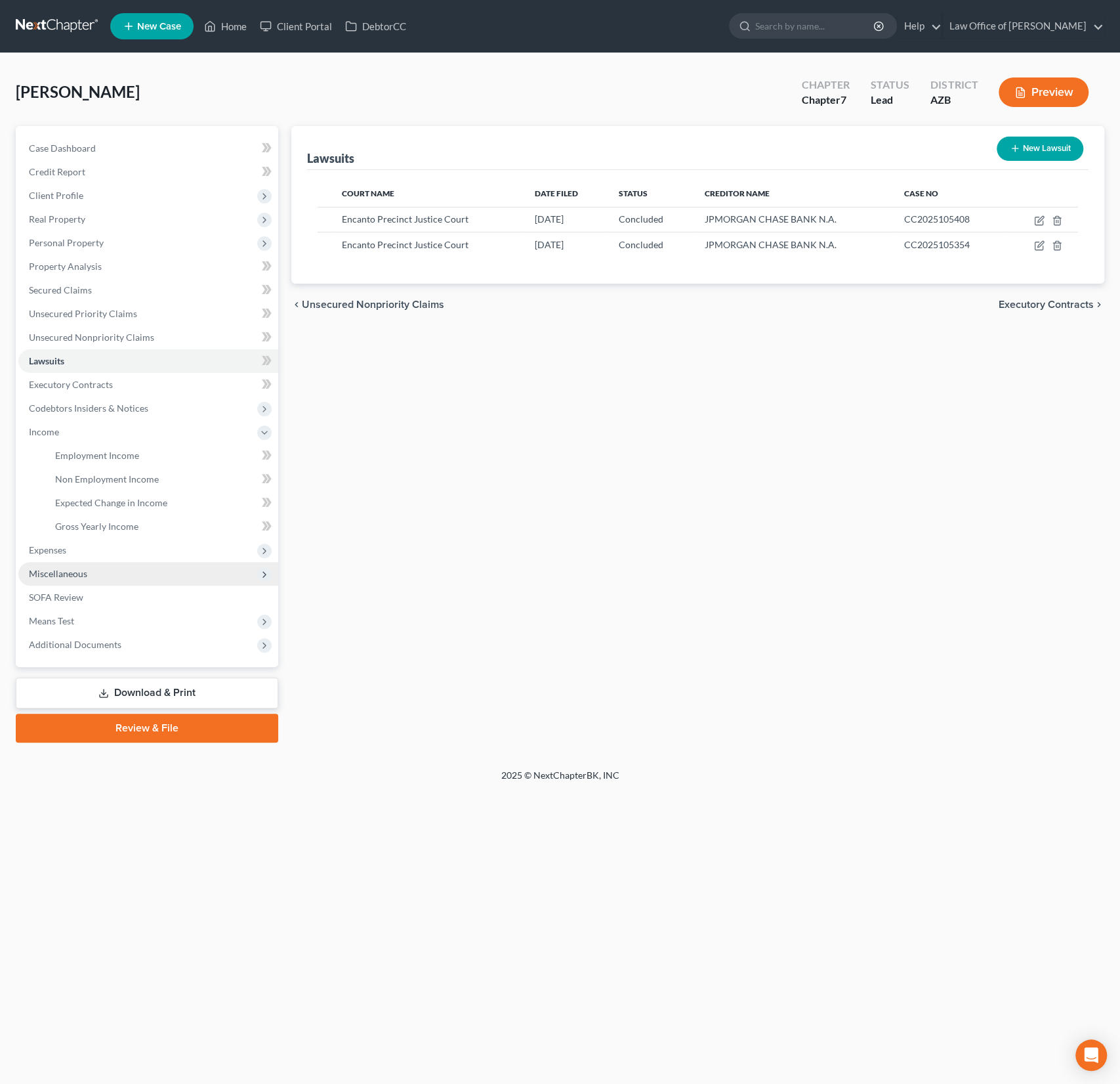
click at [60, 570] on span "Miscellaneous" at bounding box center [58, 573] width 58 height 11
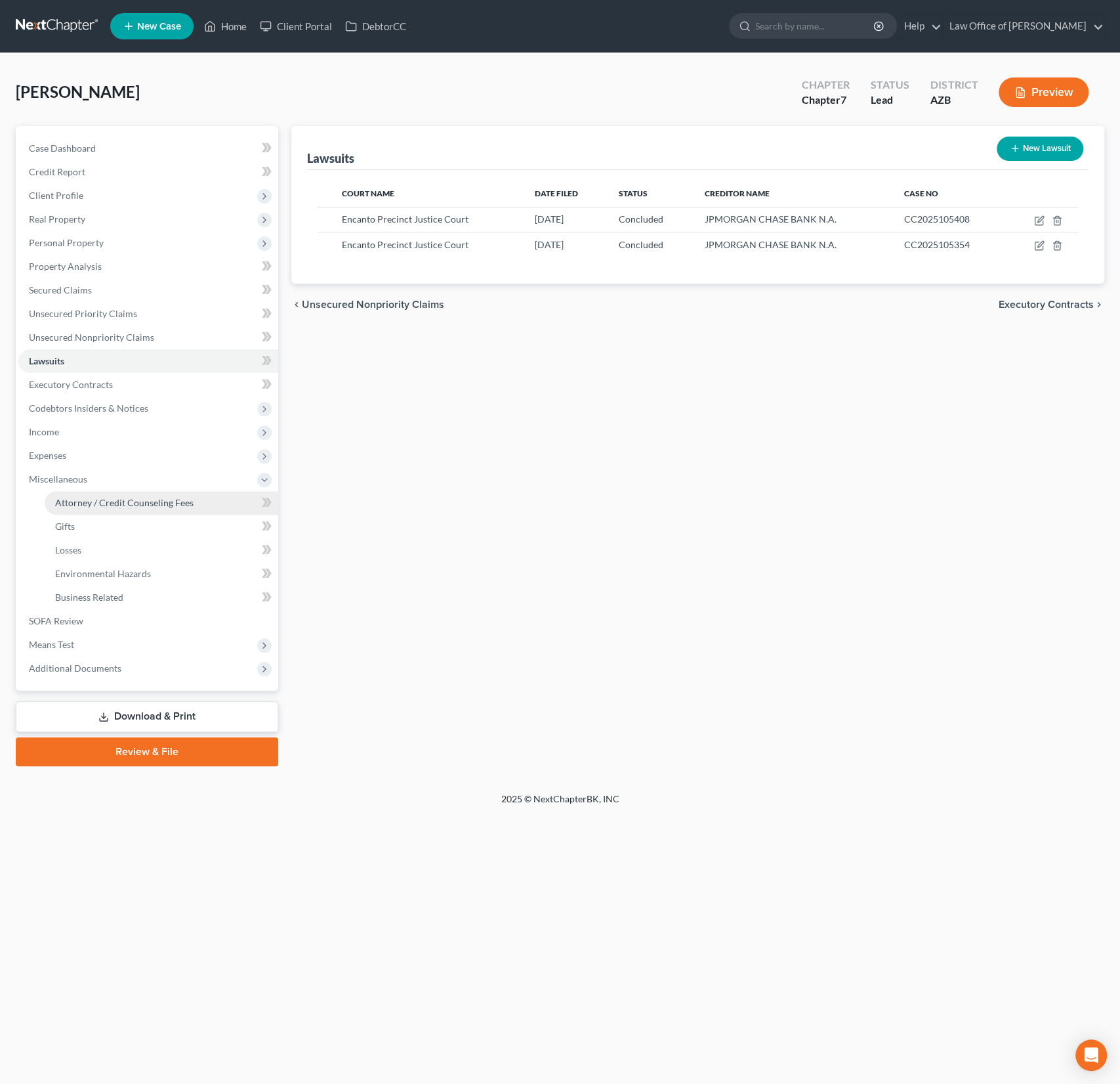
click at [109, 502] on span "Attorney / Credit Counseling Fees" at bounding box center [125, 502] width 138 height 11
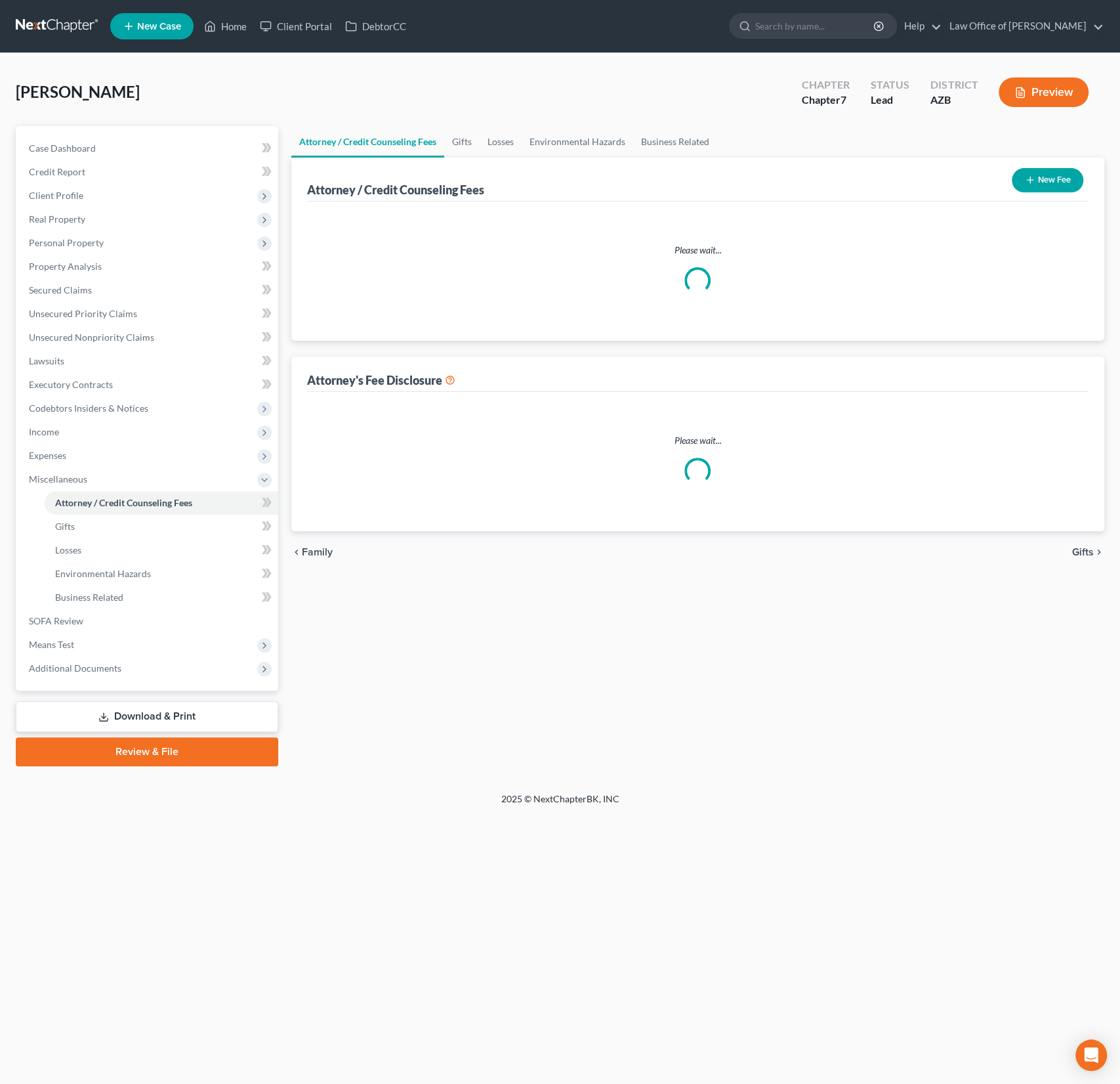
select select "0"
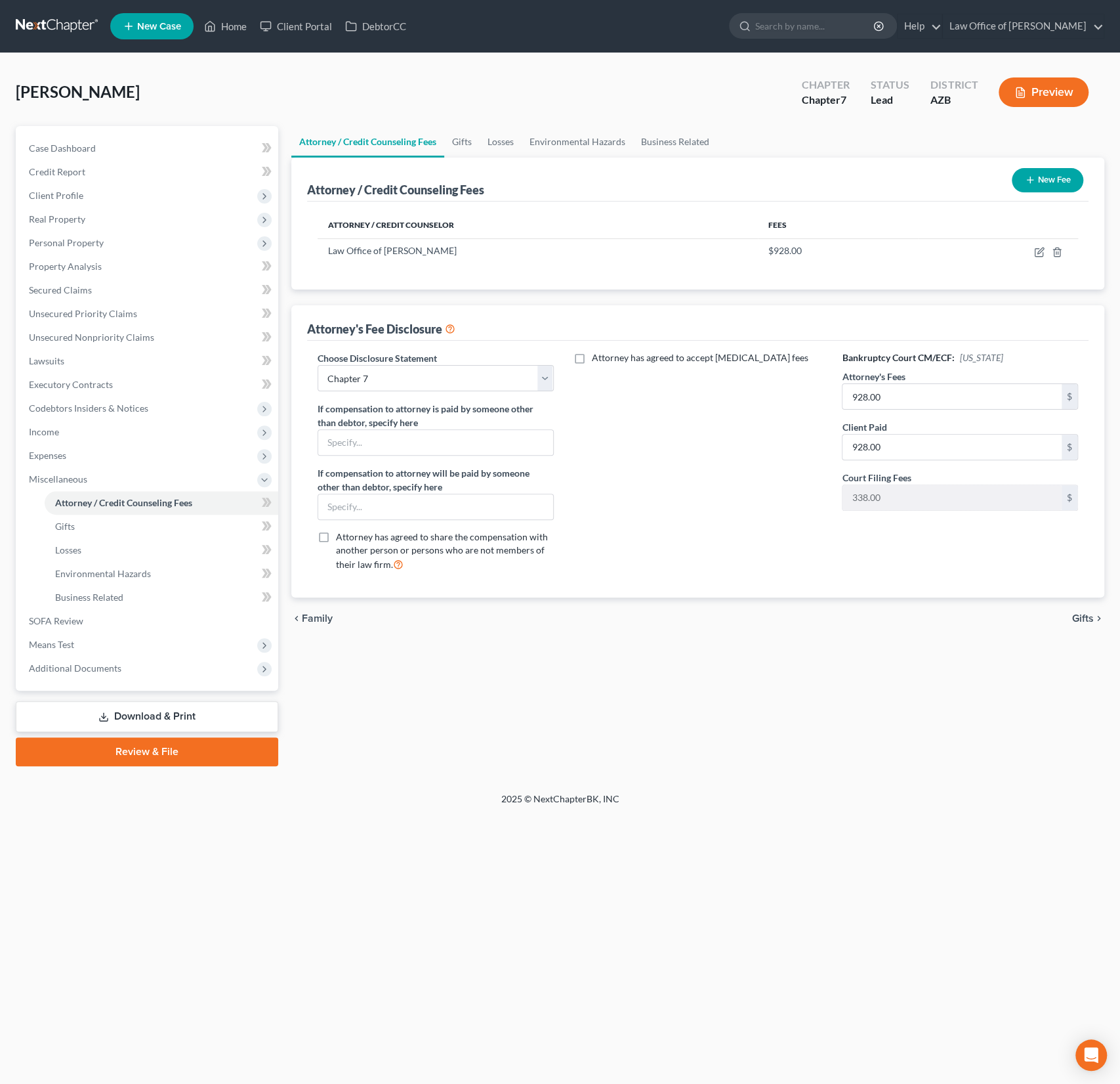
click at [1040, 179] on button "New Fee" at bounding box center [1047, 180] width 71 height 24
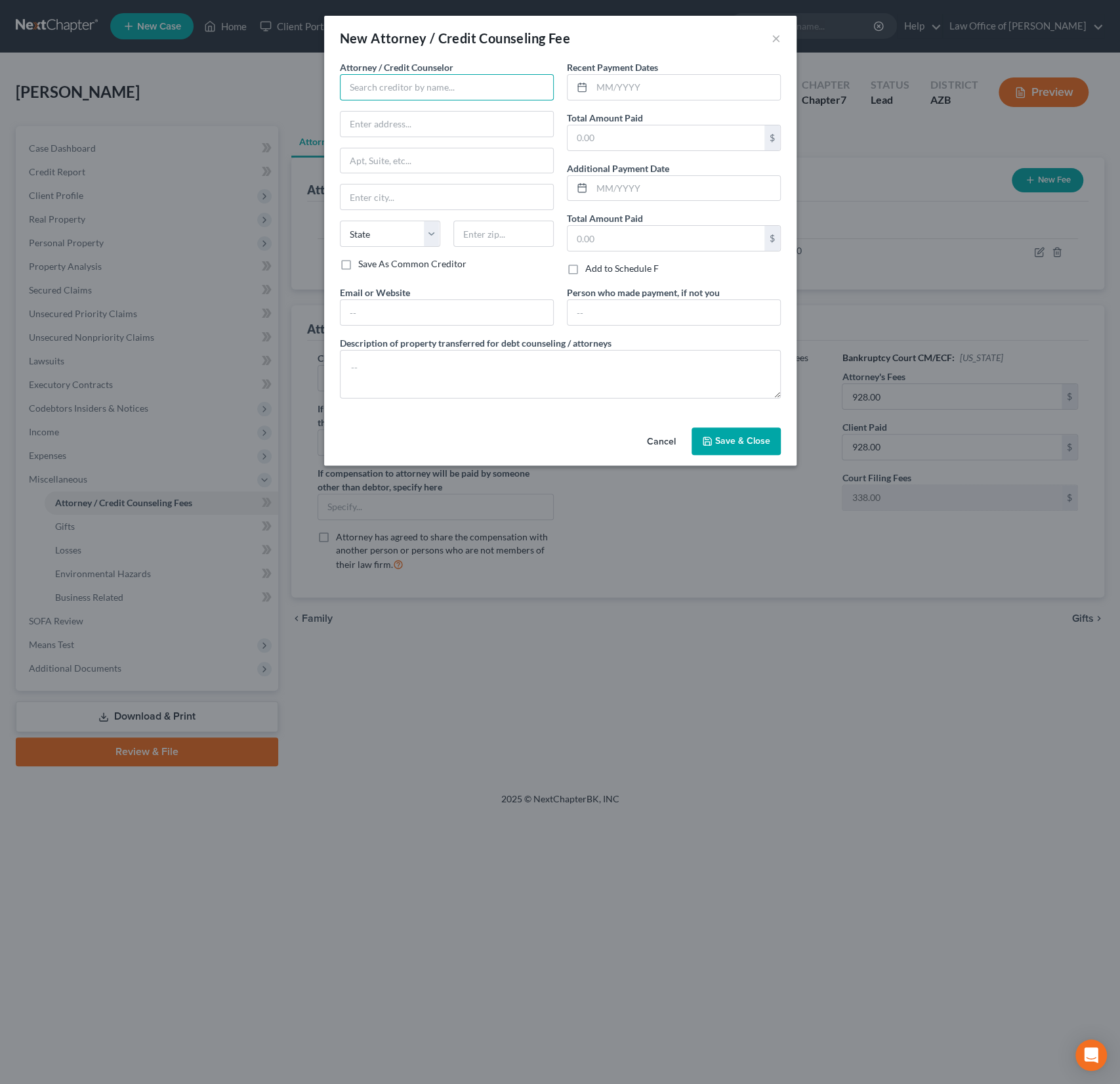
click at [416, 88] on input "text" at bounding box center [447, 87] width 214 height 27
type input "[PERSON_NAME]"
click at [616, 135] on input "text" at bounding box center [665, 137] width 197 height 25
type input "490"
click at [620, 191] on input "text" at bounding box center [686, 188] width 188 height 25
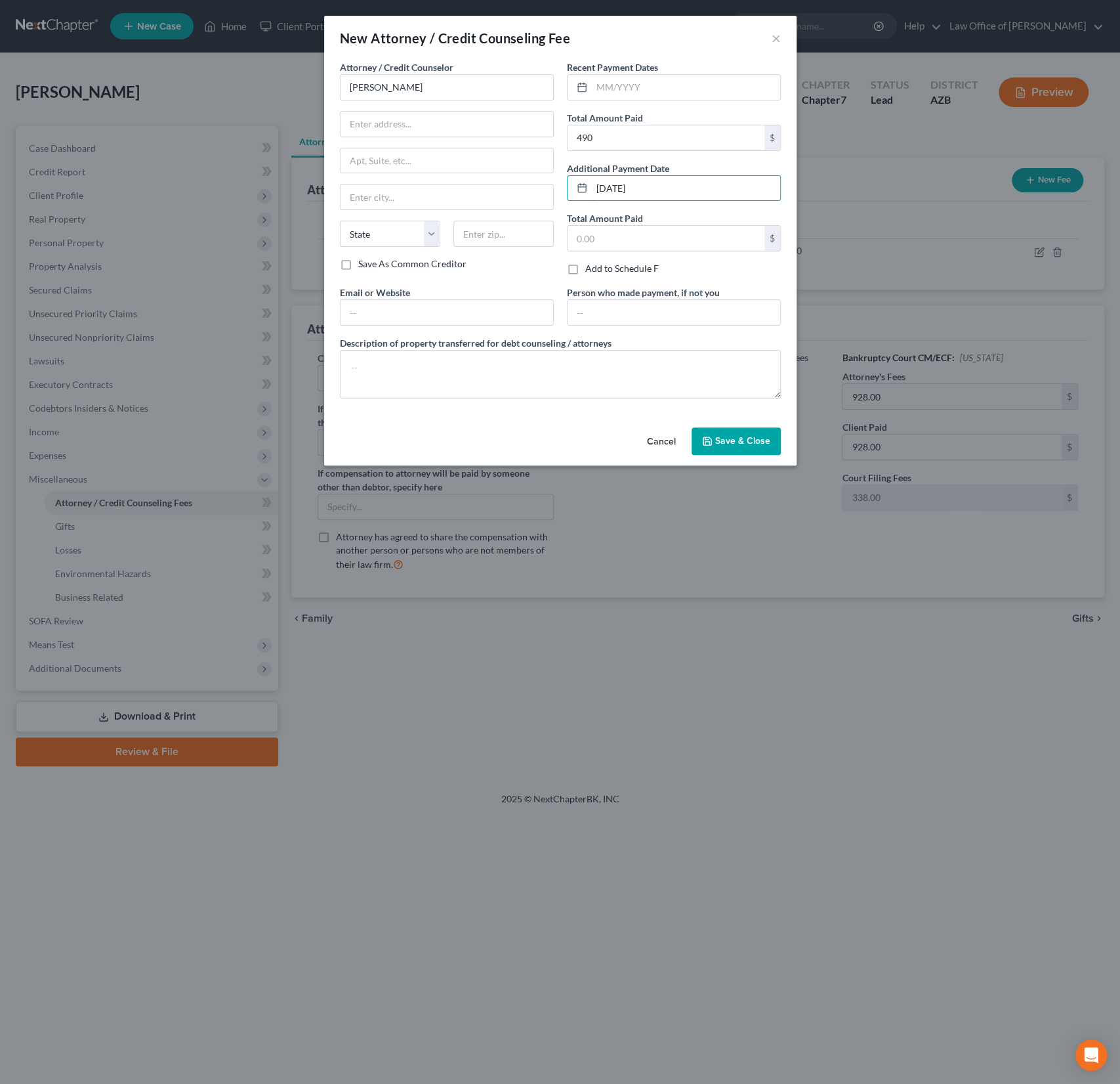
type input "[DATE]"
click at [718, 435] on span "Save & Close" at bounding box center [743, 441] width 55 height 11
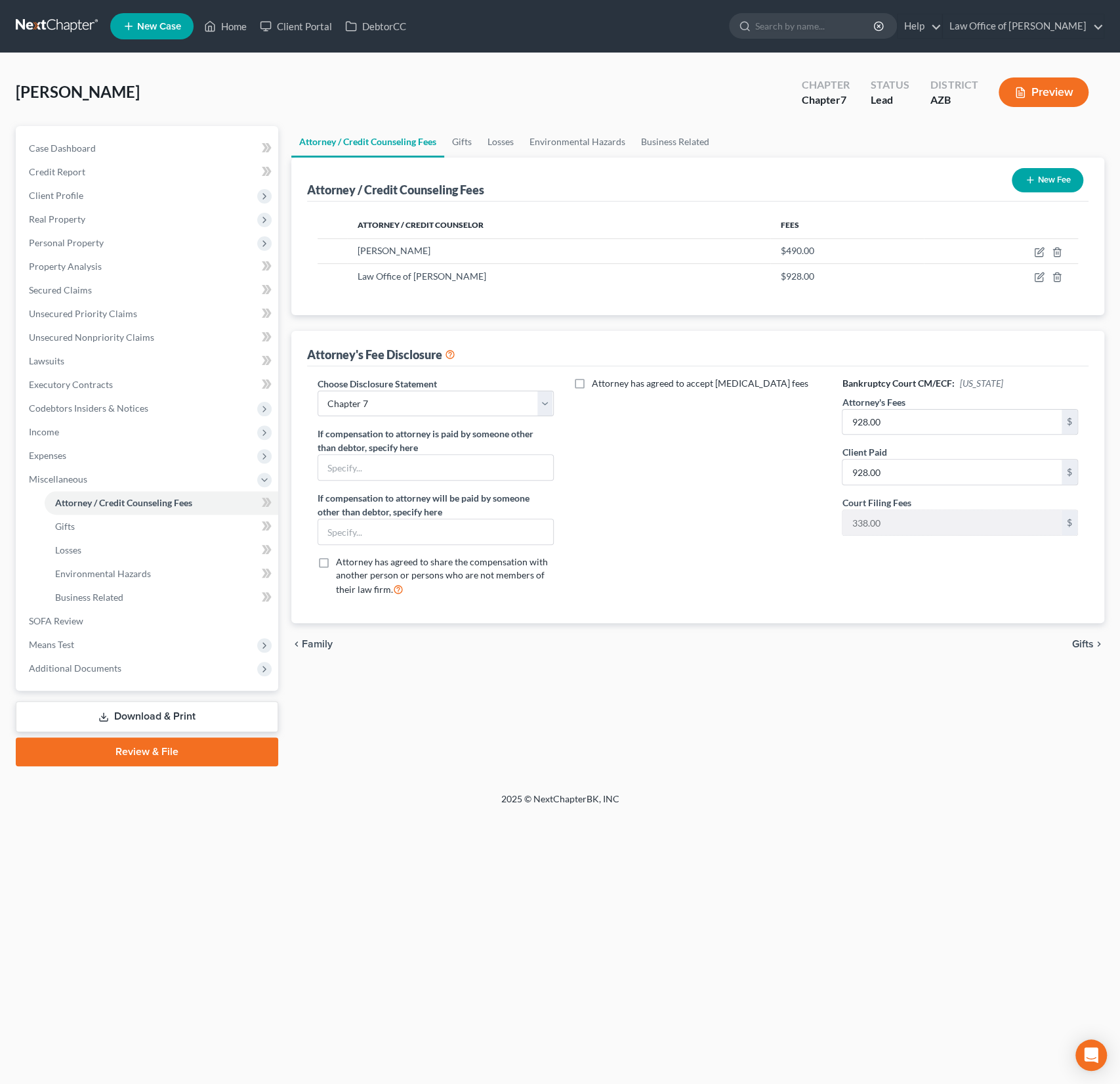
click at [189, 714] on link "Download & Print" at bounding box center [147, 716] width 263 height 31
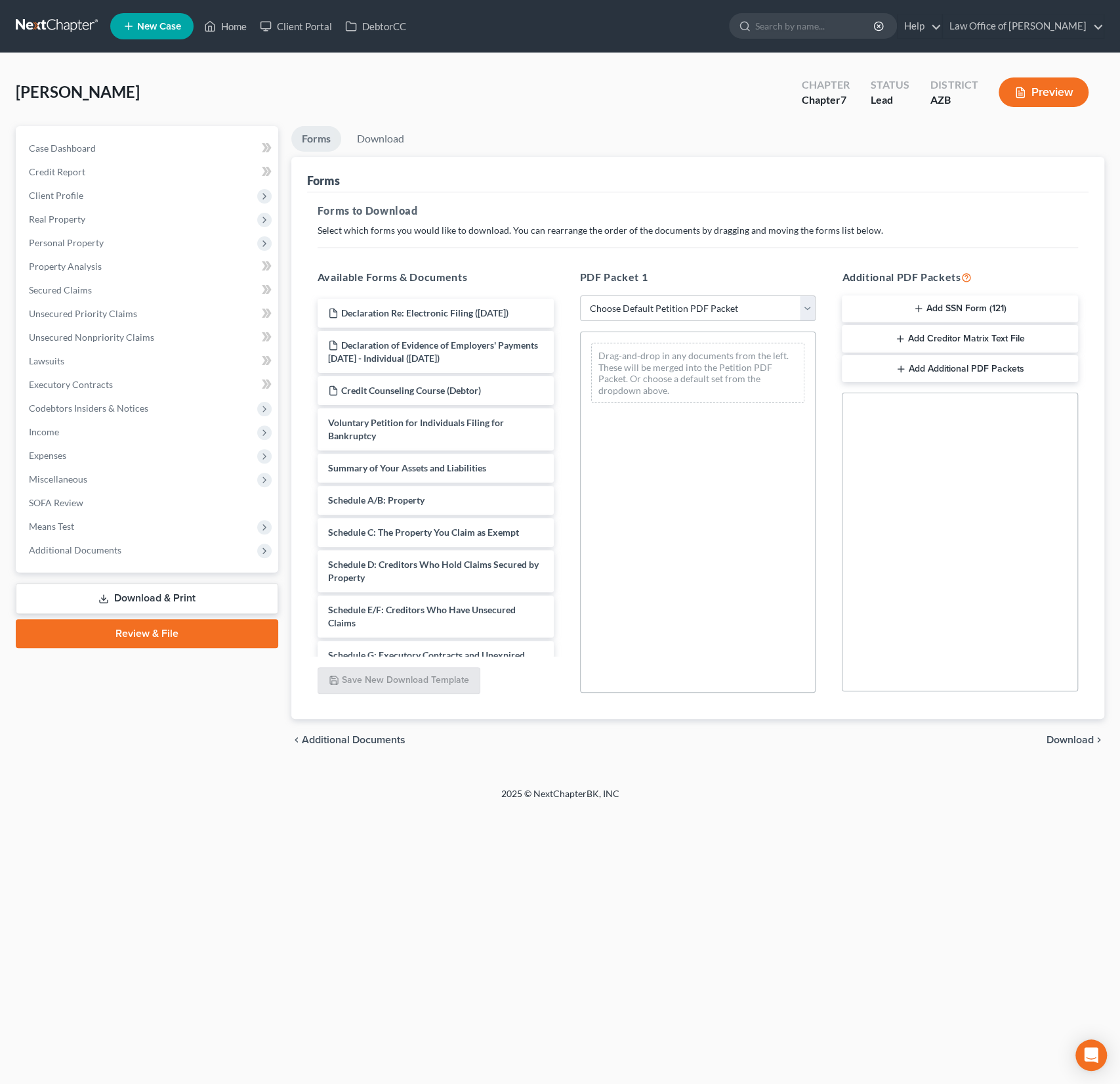
click at [667, 299] on select "Choose Default Petition PDF Packet Complete Bankruptcy Petition (all forms and …" at bounding box center [698, 308] width 236 height 27
select select "0"
click at [580, 295] on select "Choose Default Petition PDF Packet Complete Bankruptcy Petition (all forms and …" at bounding box center [698, 308] width 236 height 27
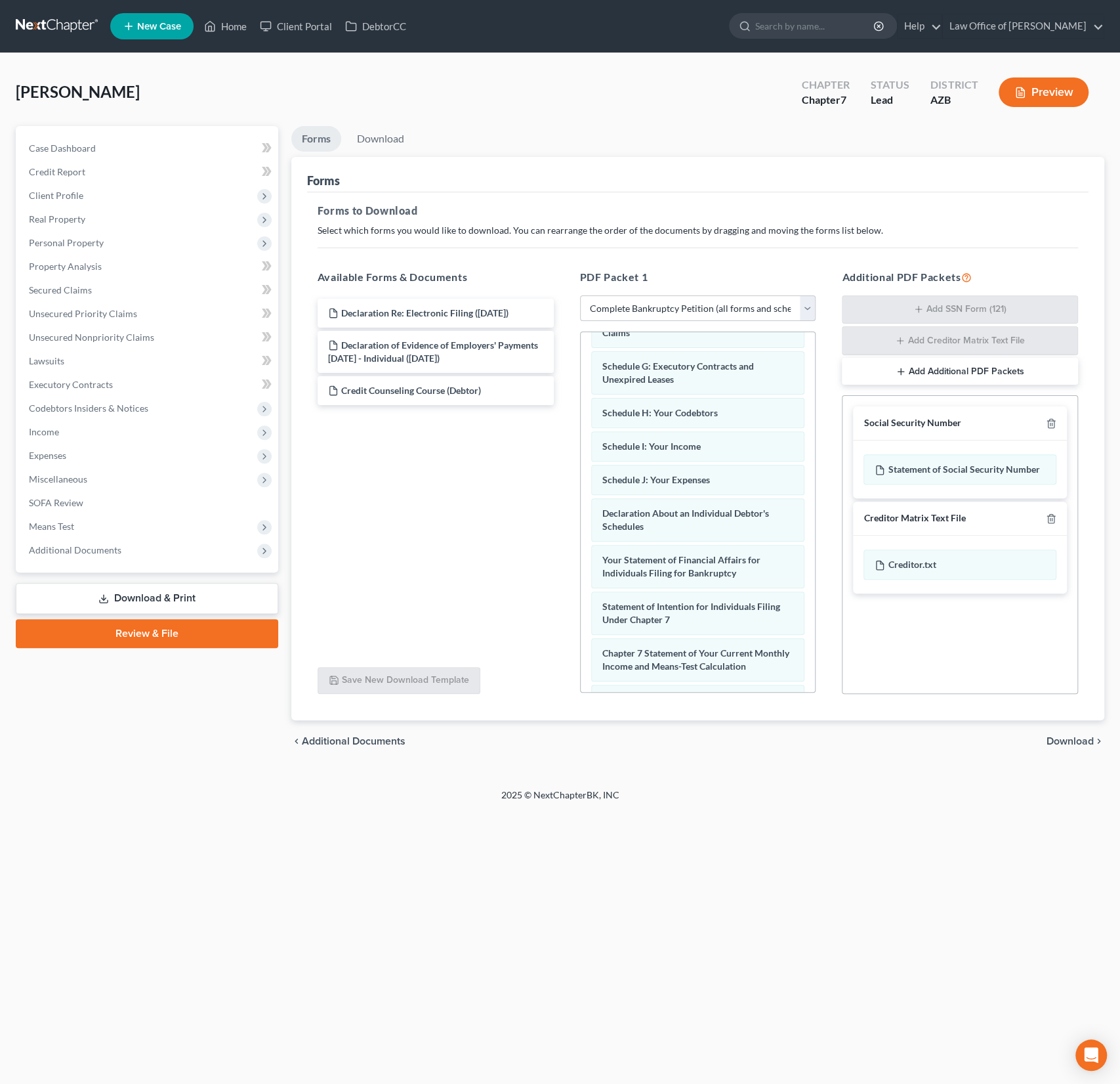
scroll to position [433, 0]
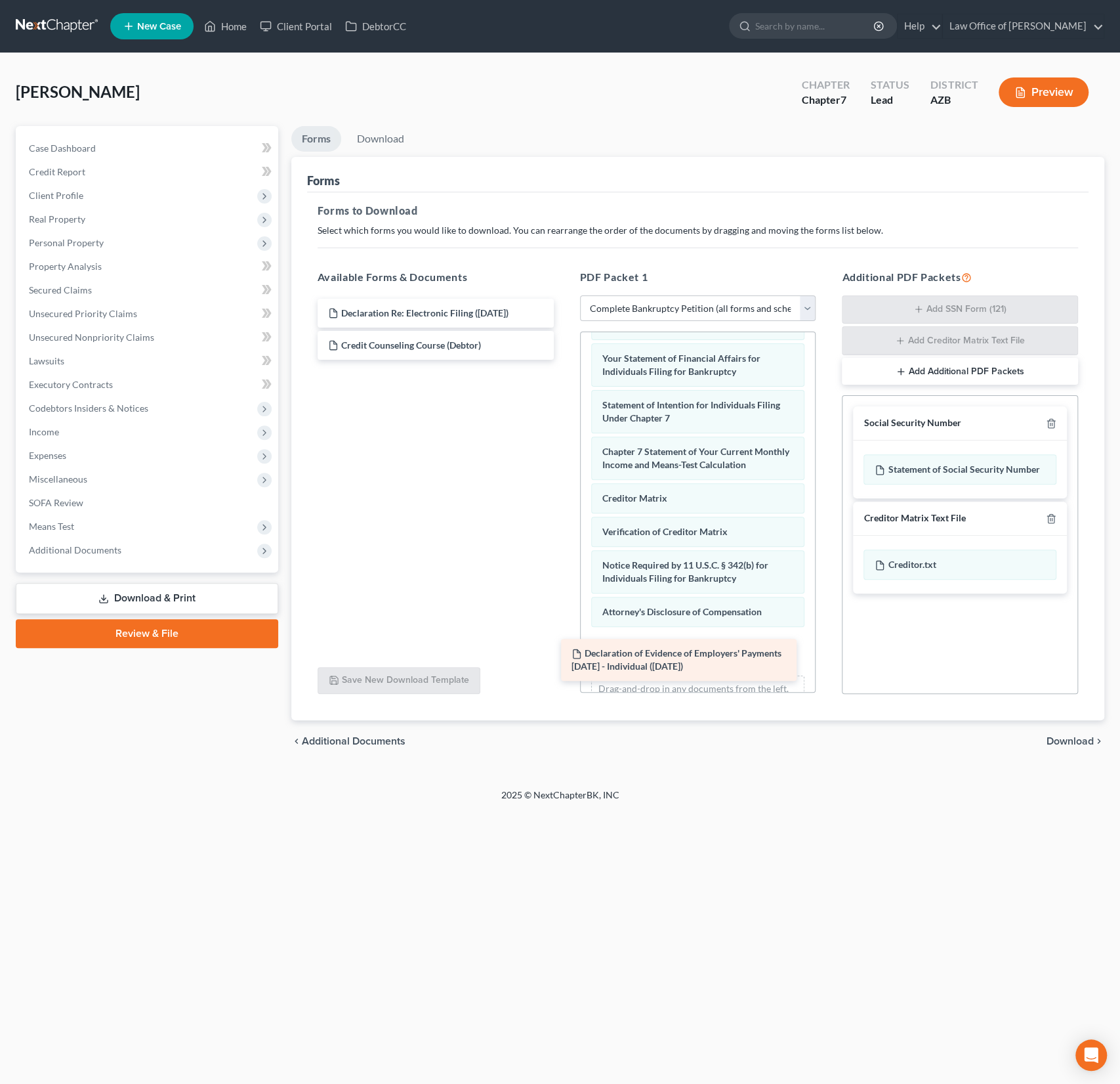
drag, startPoint x: 454, startPoint y: 351, endPoint x: 699, endPoint y: 659, distance: 393.6
click at [564, 360] on div "Declaration of Evidence of Employers' Payments [DATE] - Individual ([DATE]) Dec…" at bounding box center [435, 329] width 257 height 61
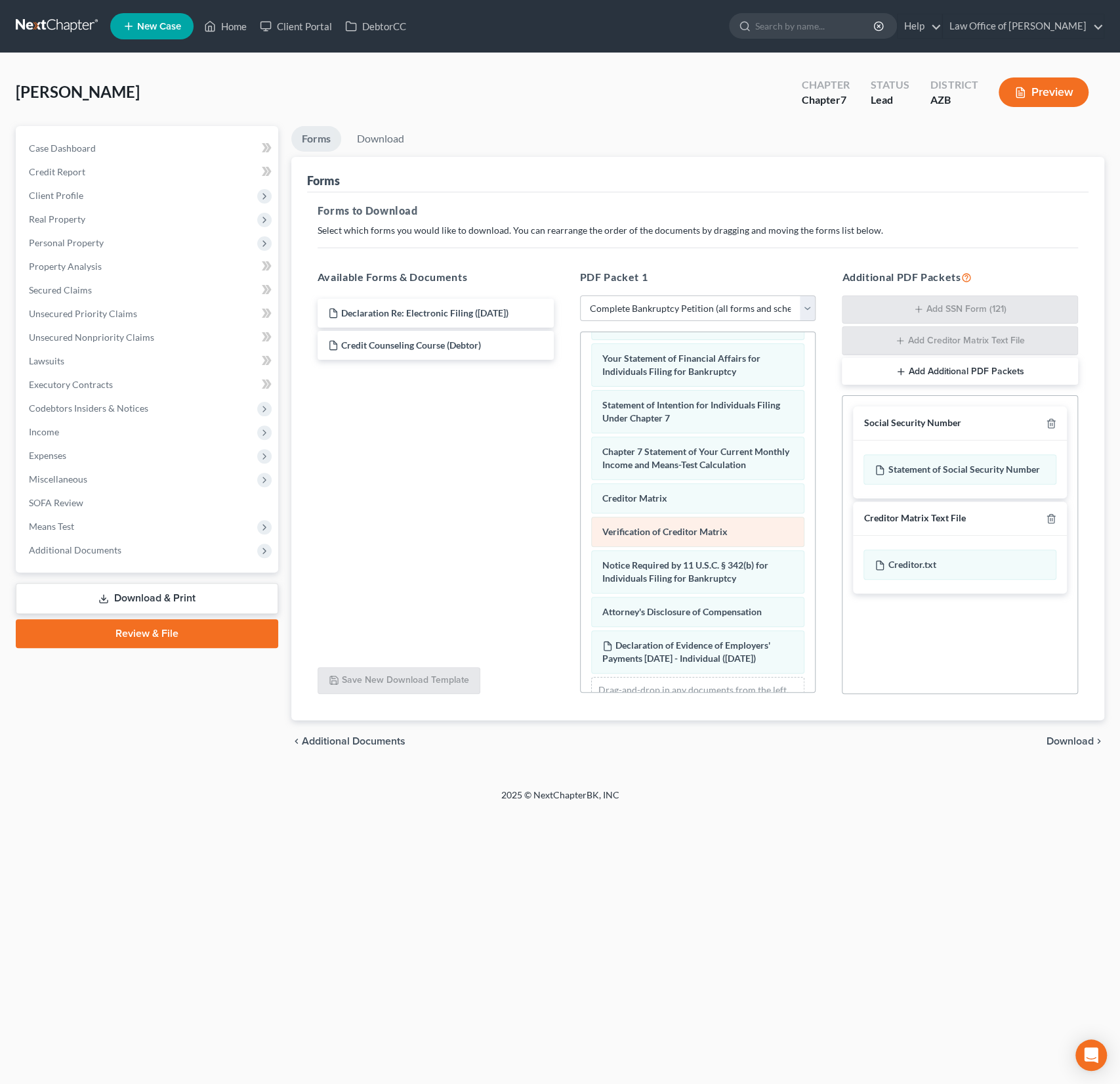
scroll to position [493, 0]
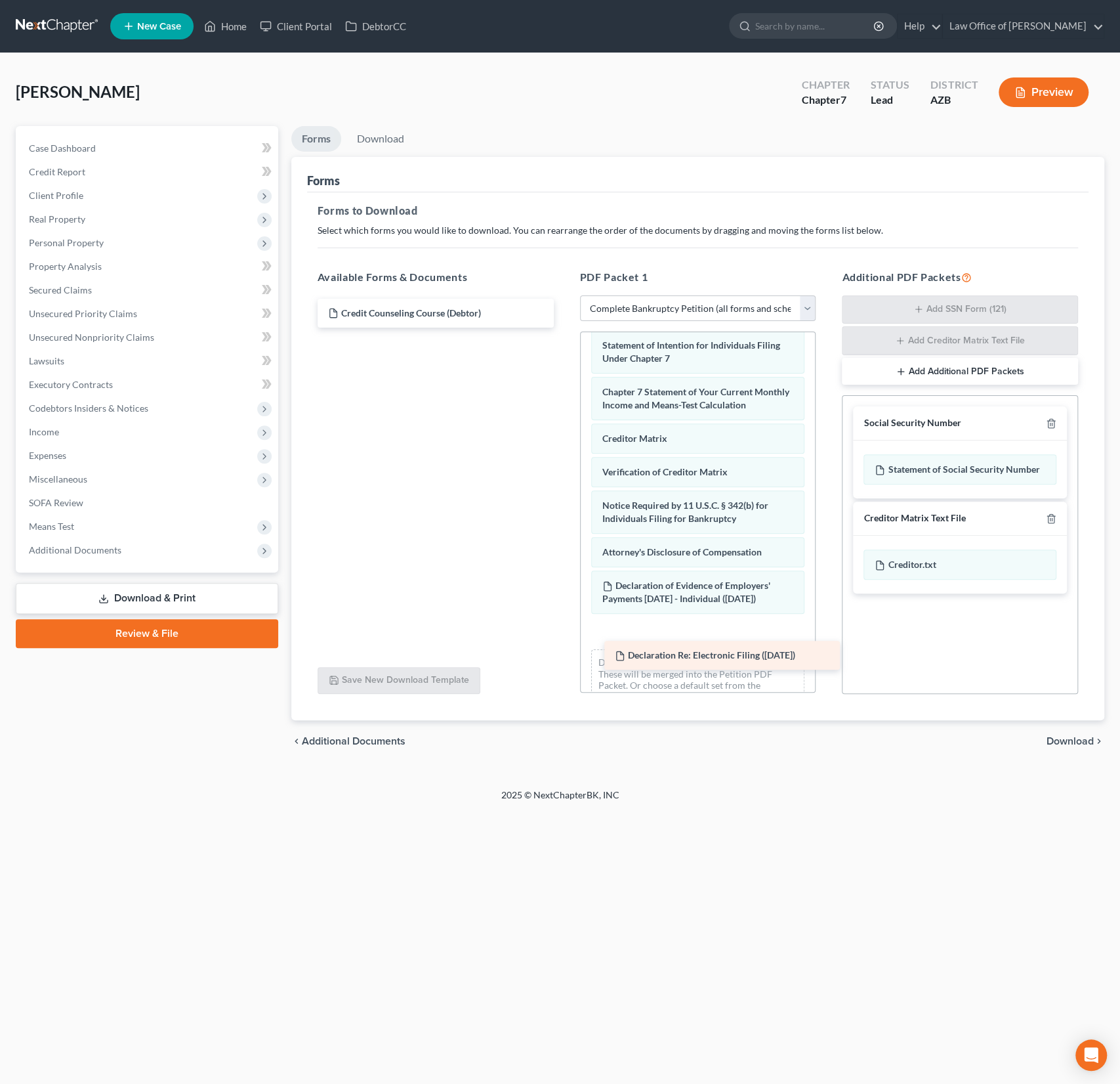
drag, startPoint x: 428, startPoint y: 308, endPoint x: 715, endPoint y: 652, distance: 448.0
click at [564, 327] on div "Declaration Re: Electronic Filing ([DATE]) Declaration Re: Electronic Filing ([…" at bounding box center [435, 313] width 257 height 29
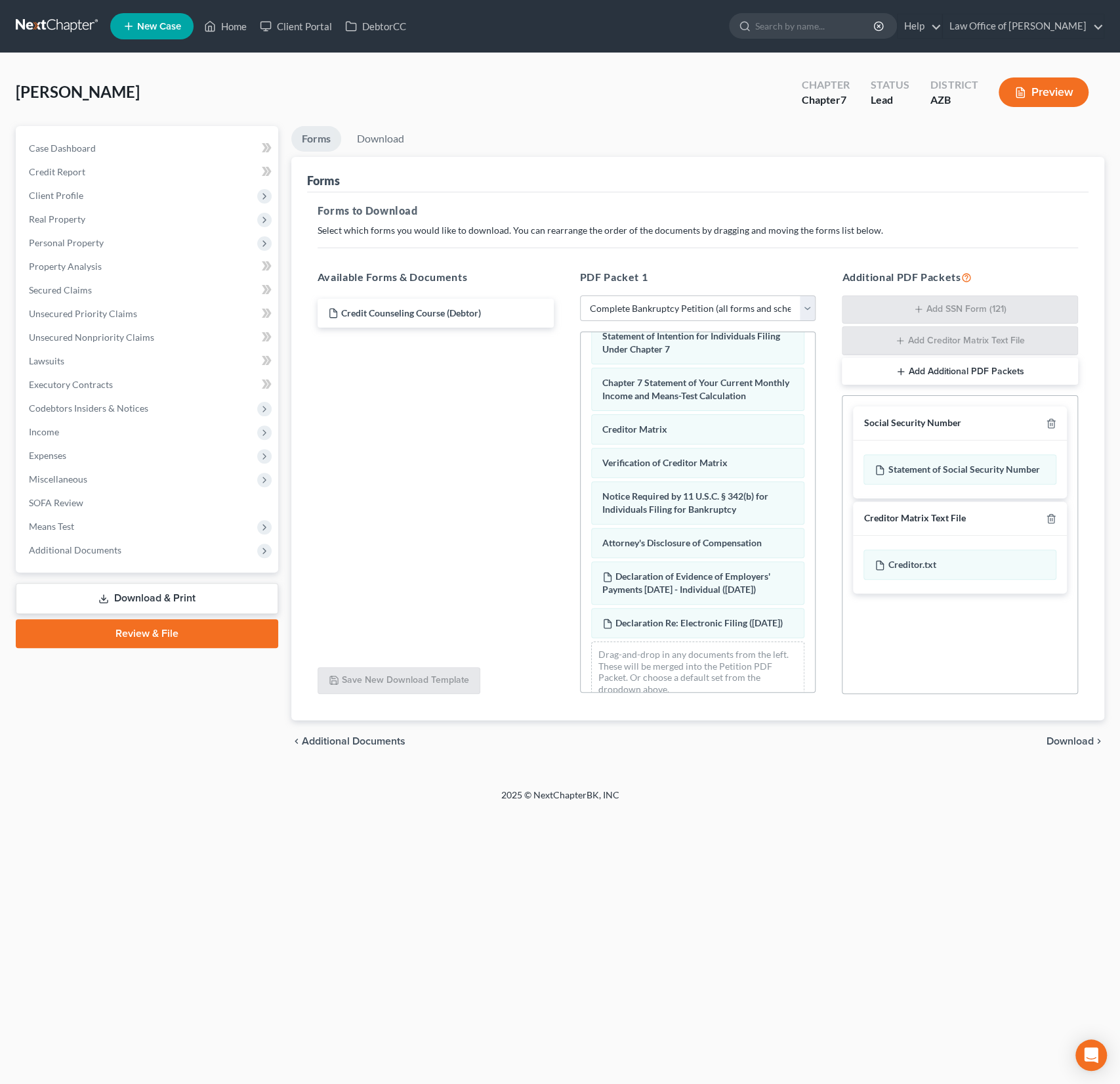
scroll to position [539, 0]
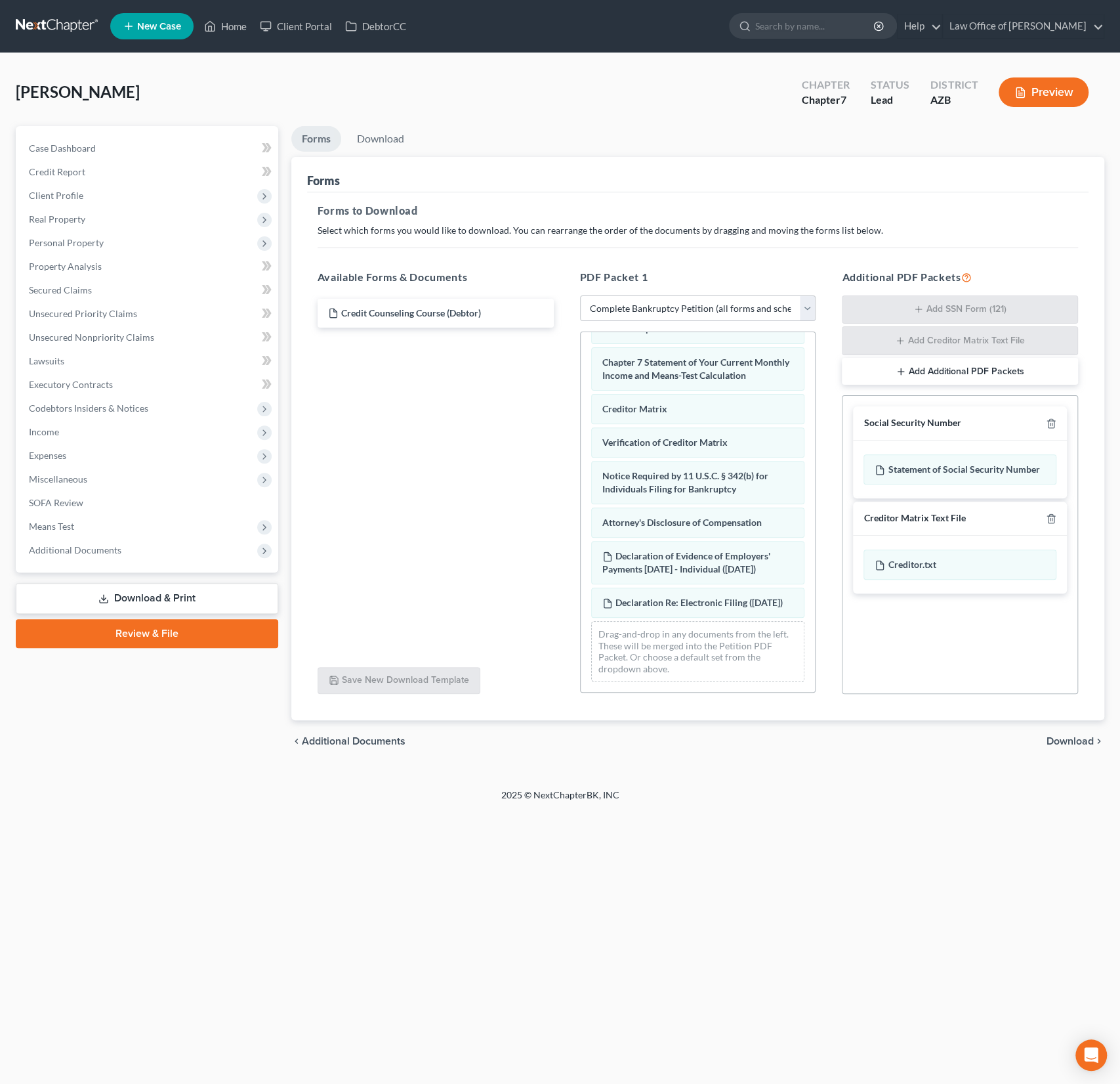
click at [1067, 760] on div "chevron_left Additional Documents Download chevron_right" at bounding box center [698, 741] width 813 height 42
click at [1066, 738] on span "Download" at bounding box center [1070, 741] width 47 height 11
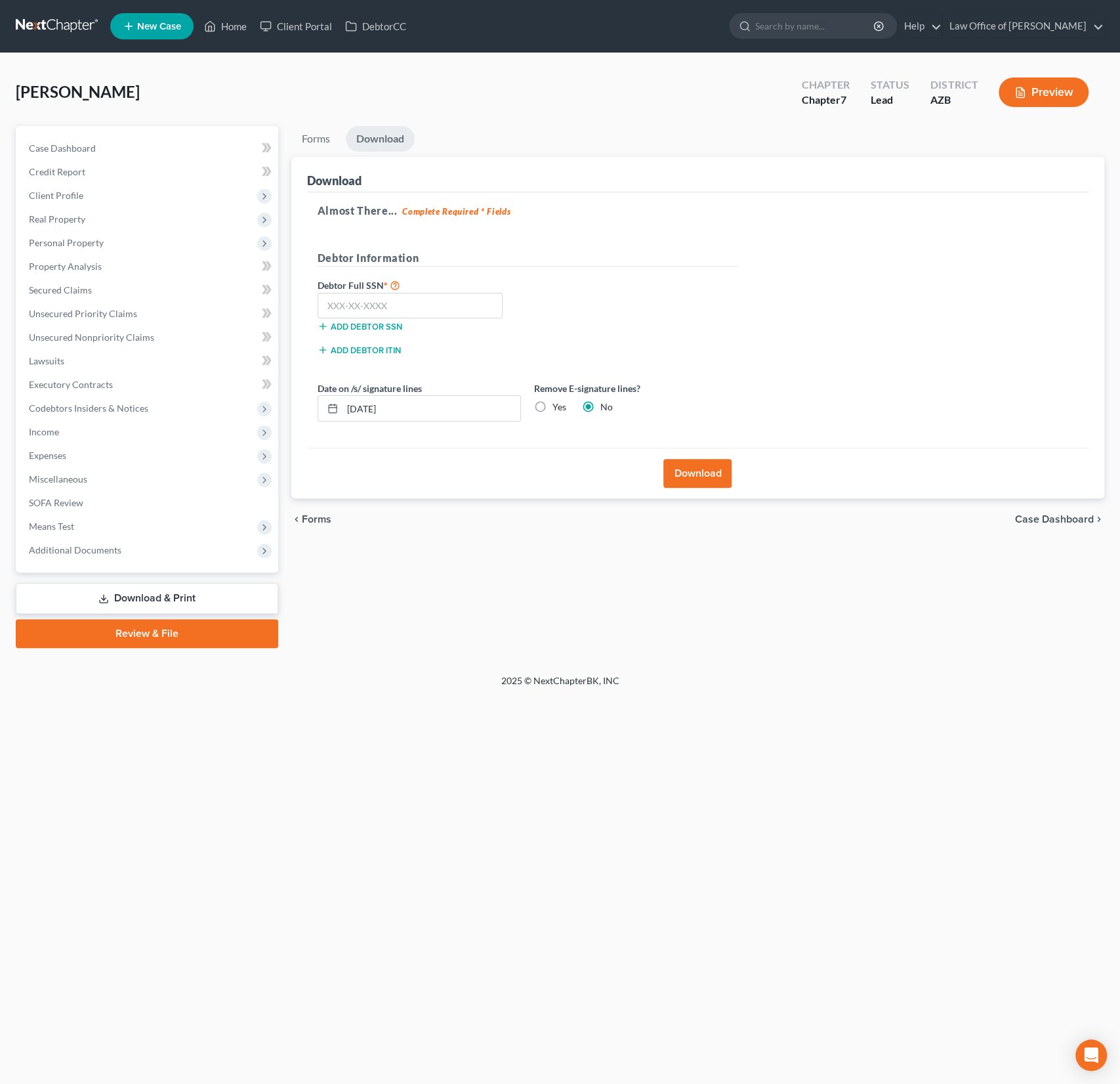
click at [553, 406] on label "Yes" at bounding box center [560, 406] width 14 height 13
click at [557, 406] on input "Yes" at bounding box center [561, 404] width 8 height 8
radio input "true"
radio input "false"
click at [697, 471] on button "Download" at bounding box center [698, 473] width 68 height 29
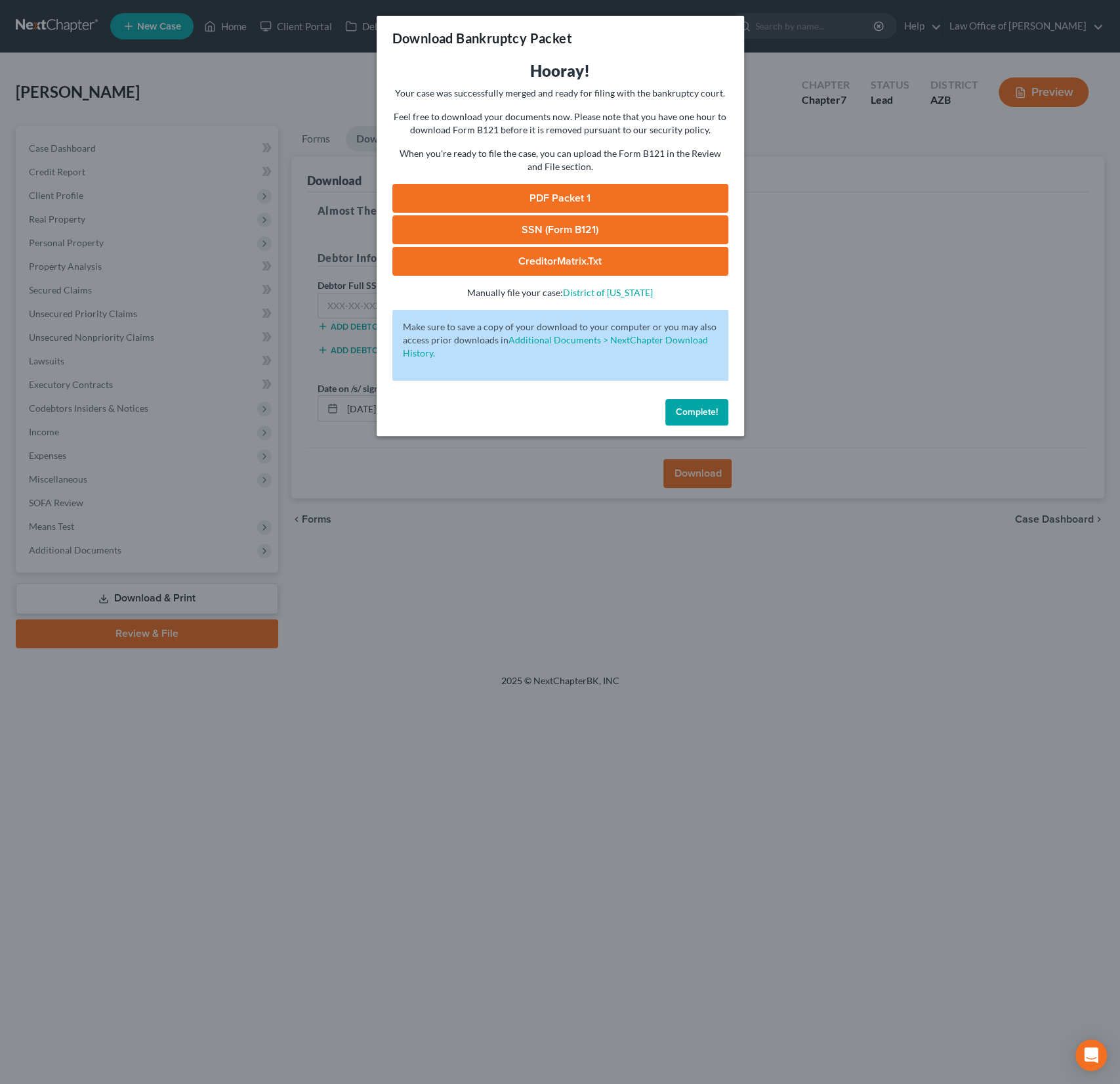
click at [552, 197] on link "PDF Packet 1" at bounding box center [560, 198] width 336 height 29
click at [704, 407] on span "Complete!" at bounding box center [696, 412] width 42 height 11
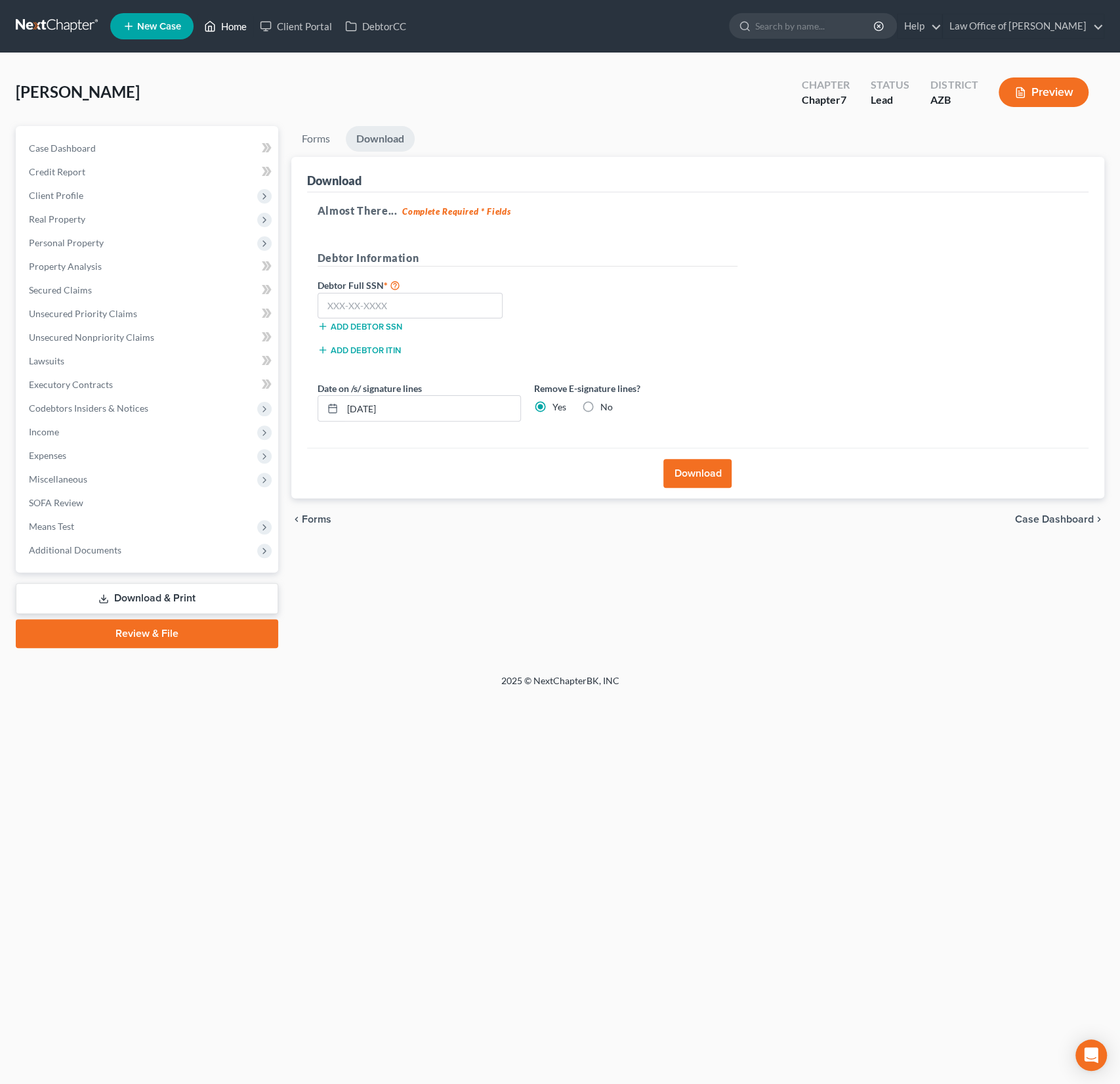
click at [240, 30] on link "Home" at bounding box center [225, 26] width 55 height 24
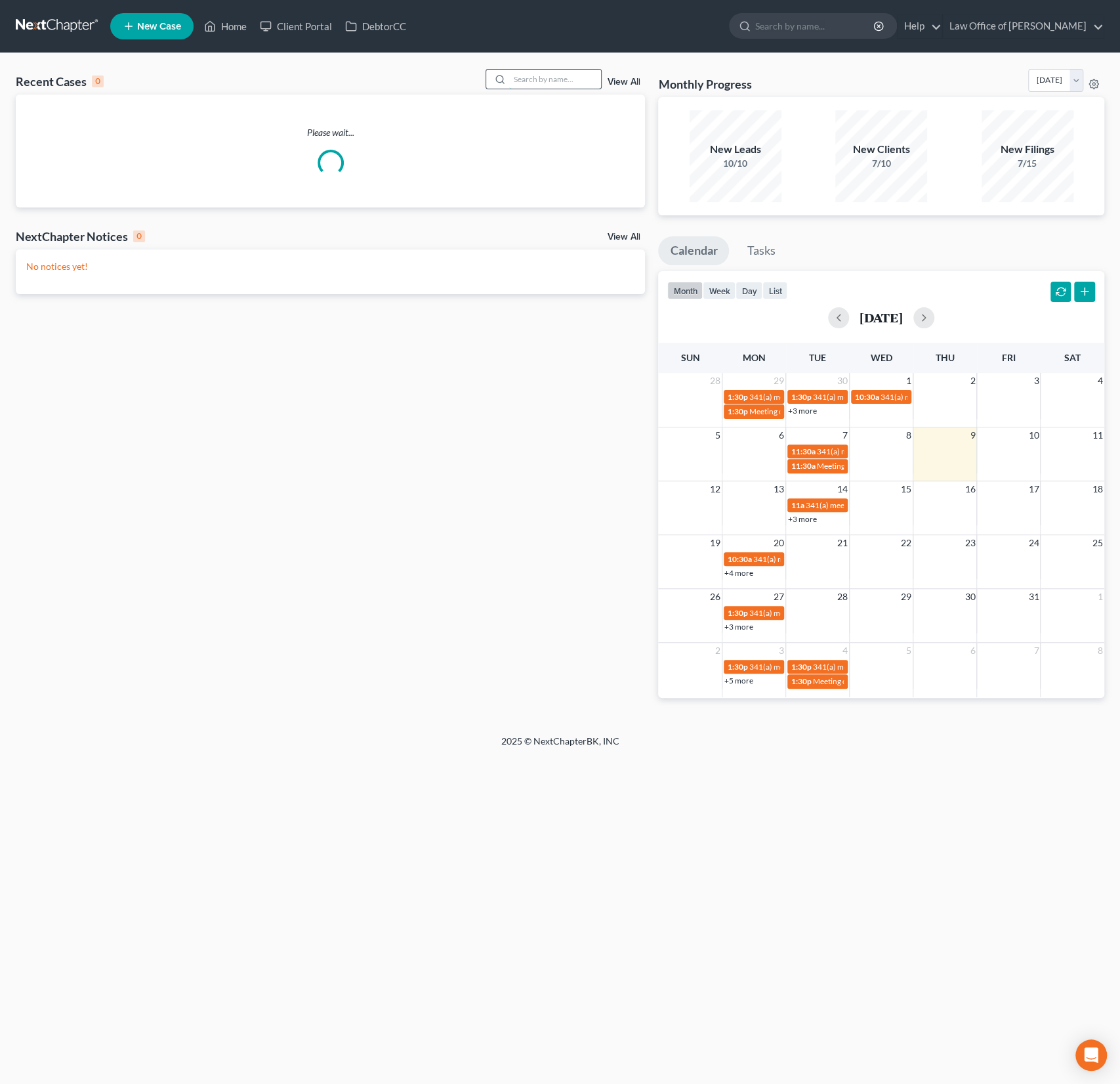
click at [539, 81] on input "search" at bounding box center [555, 79] width 92 height 19
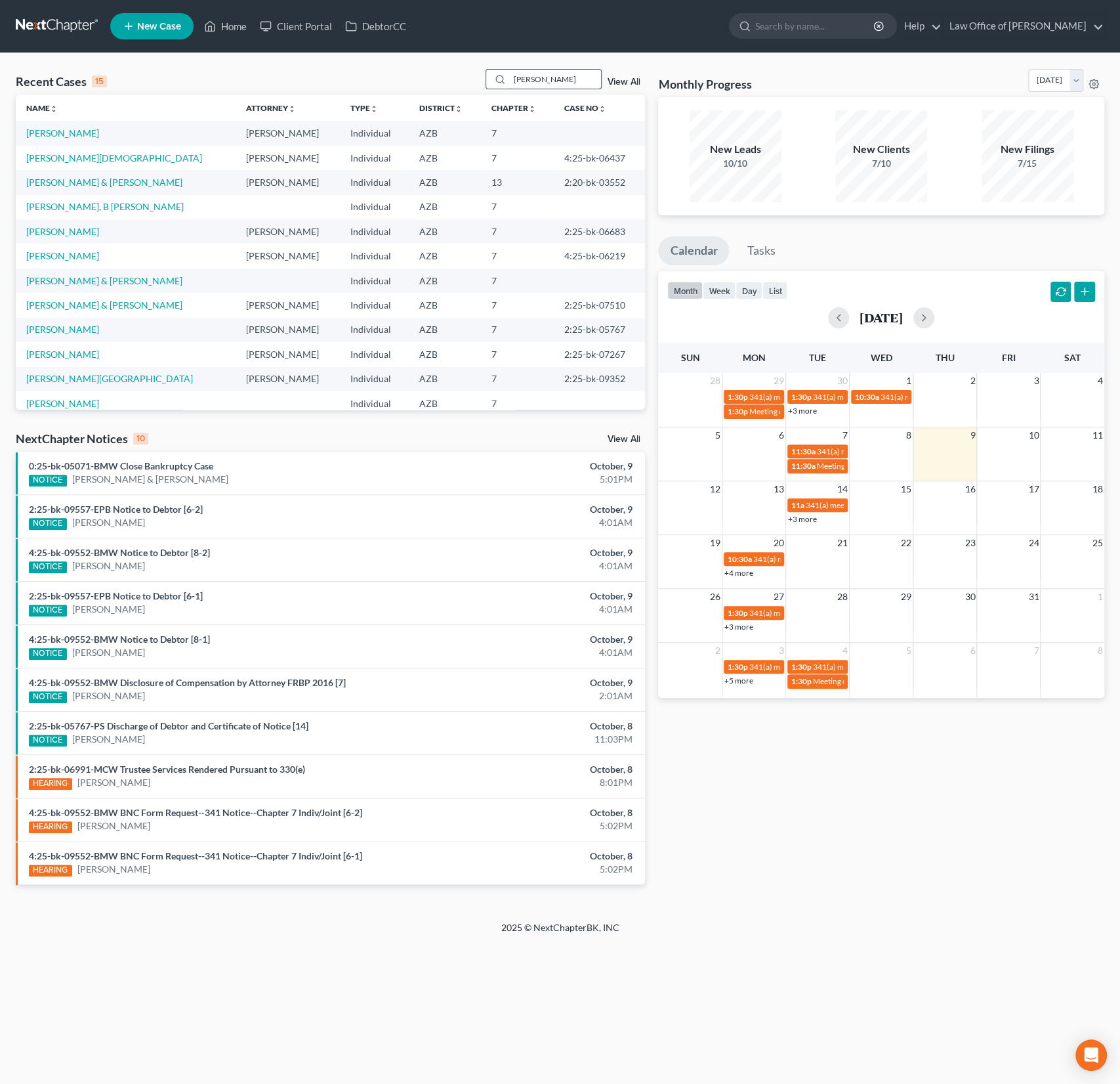
type input "[PERSON_NAME]"
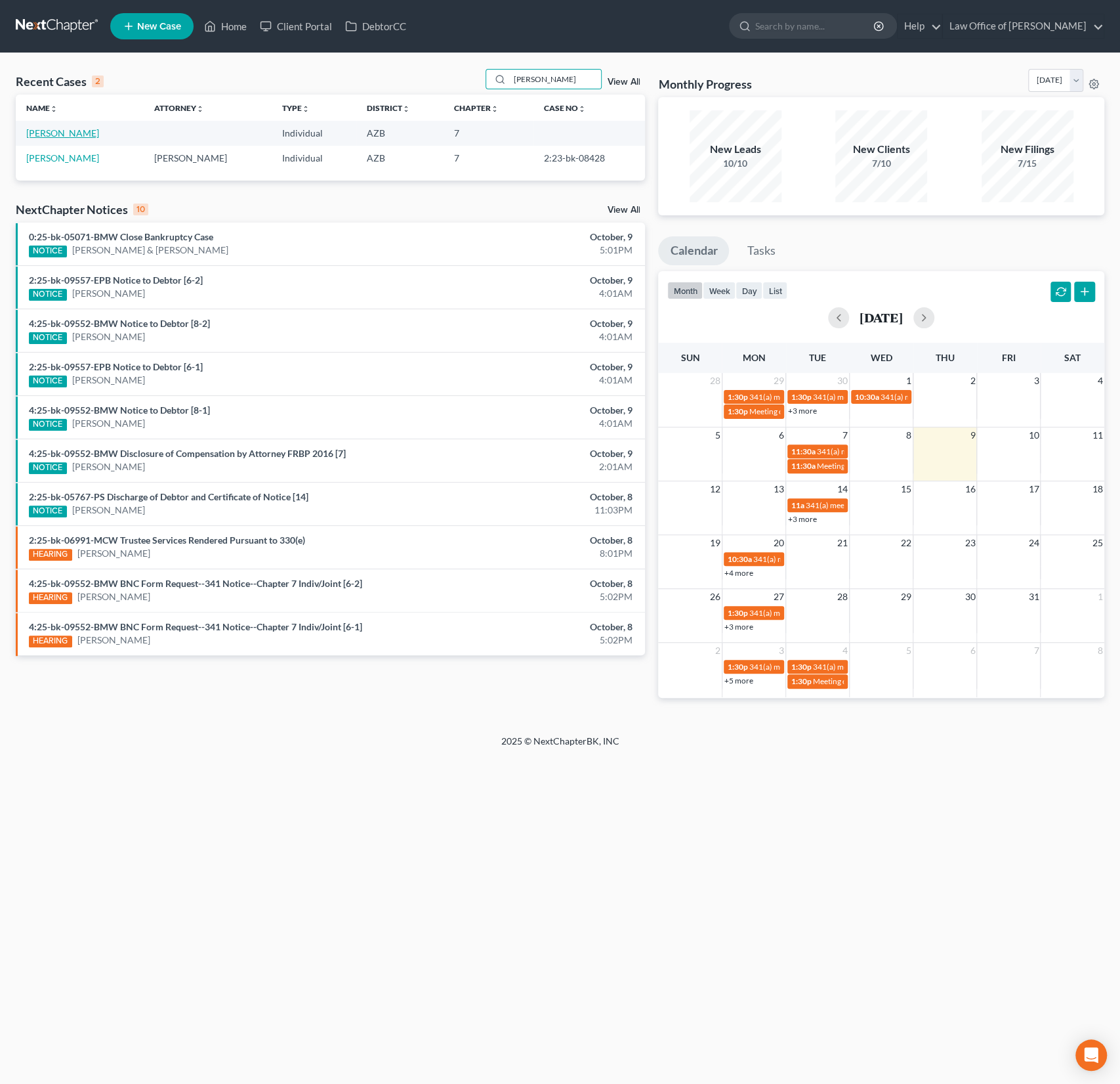
click at [68, 134] on link "[PERSON_NAME]" at bounding box center [63, 133] width 73 height 11
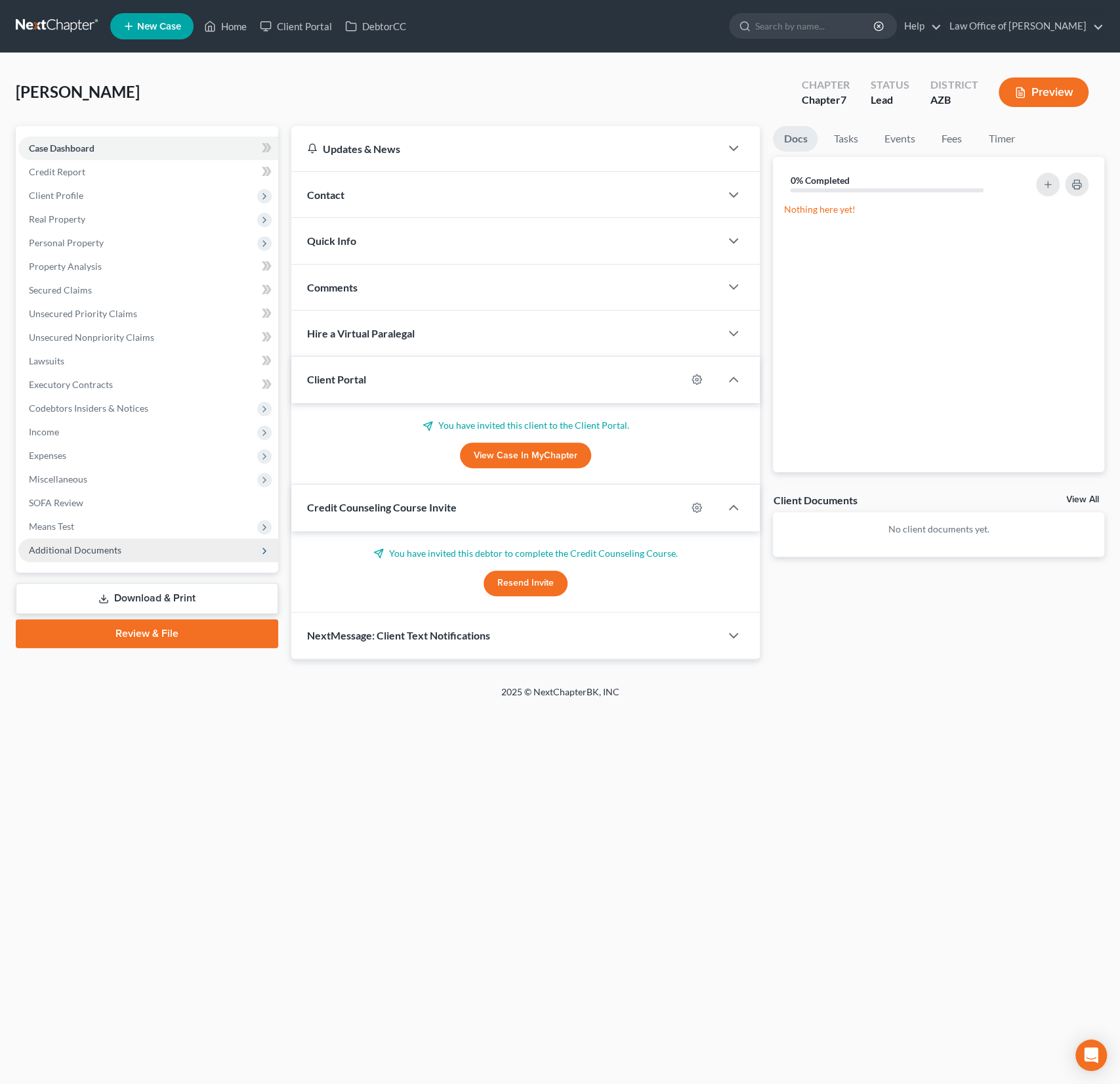
click at [103, 551] on span "Additional Documents" at bounding box center [75, 549] width 93 height 11
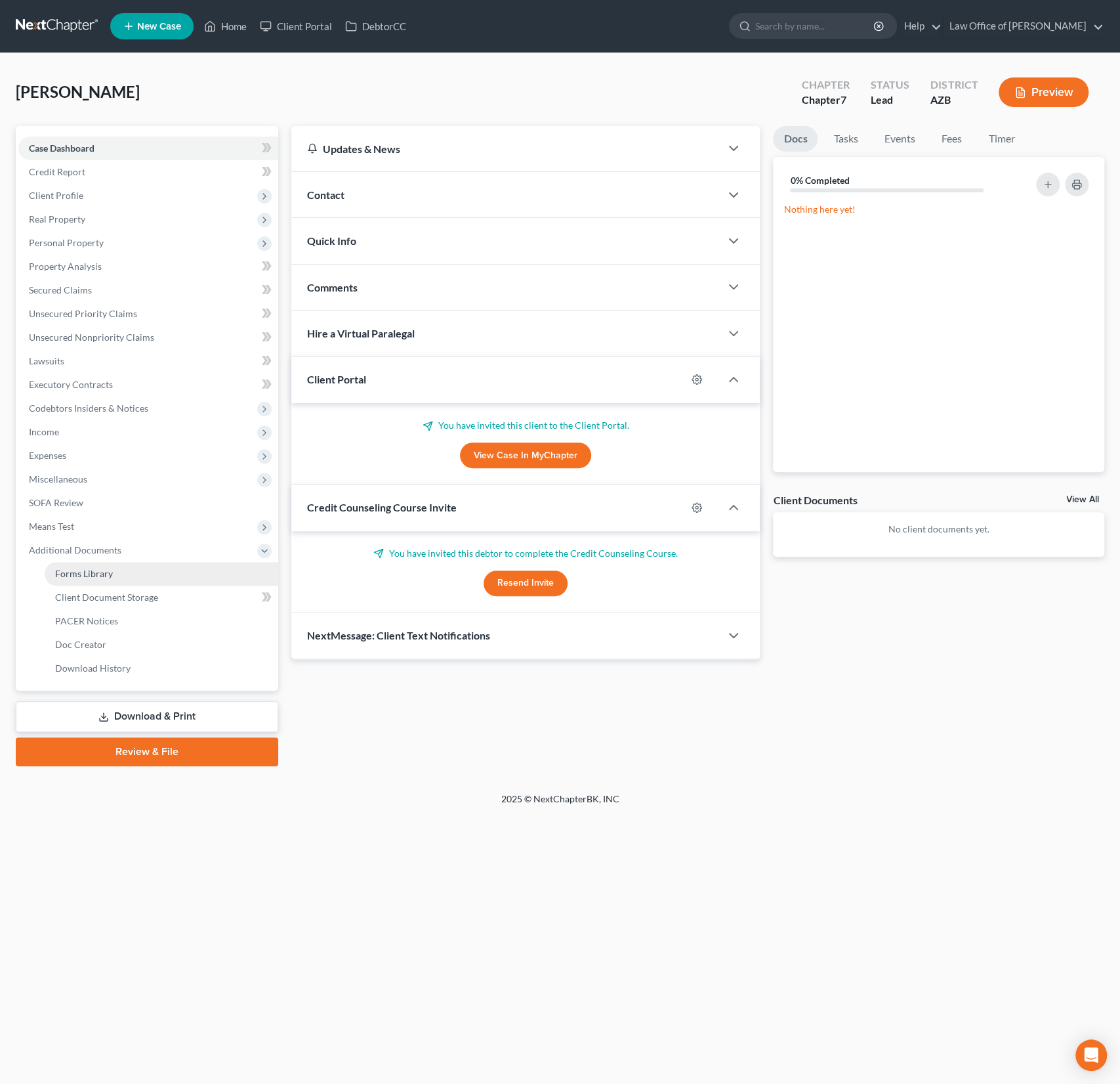
click at [103, 582] on link "Forms Library" at bounding box center [162, 574] width 234 height 24
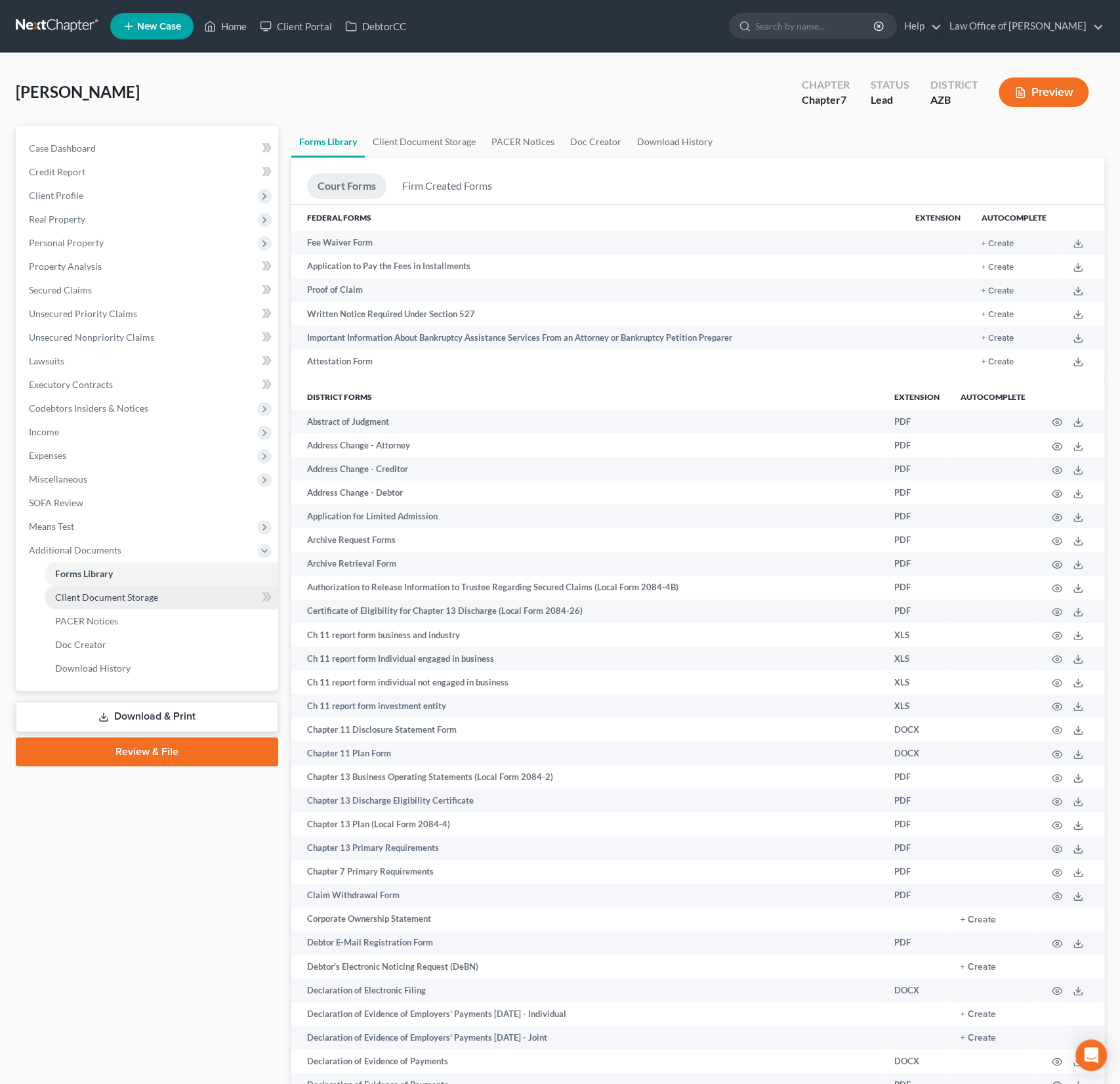
click at [101, 599] on span "Client Document Storage" at bounding box center [107, 597] width 103 height 11
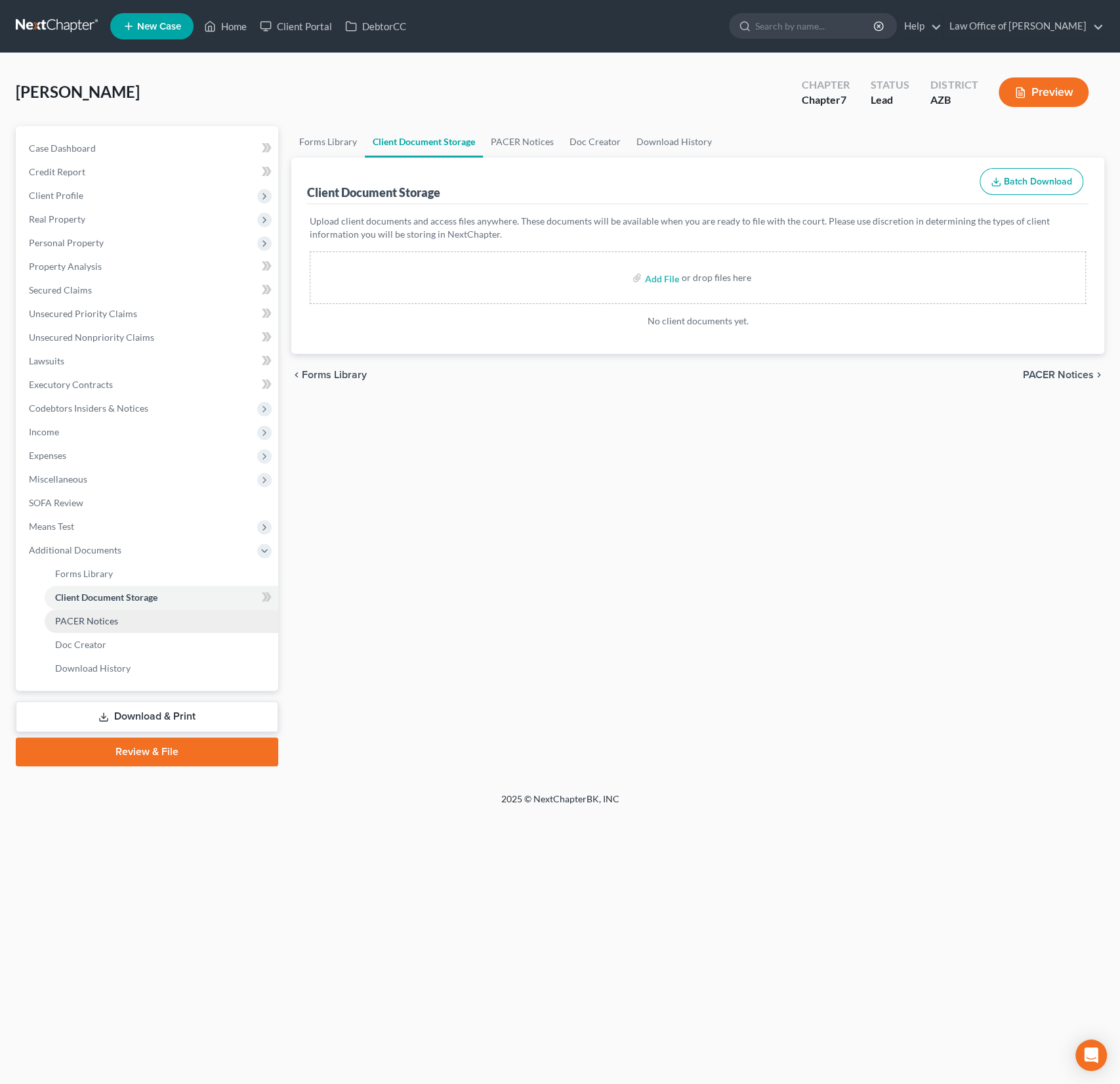
click at [98, 620] on span "PACER Notices" at bounding box center [87, 621] width 63 height 11
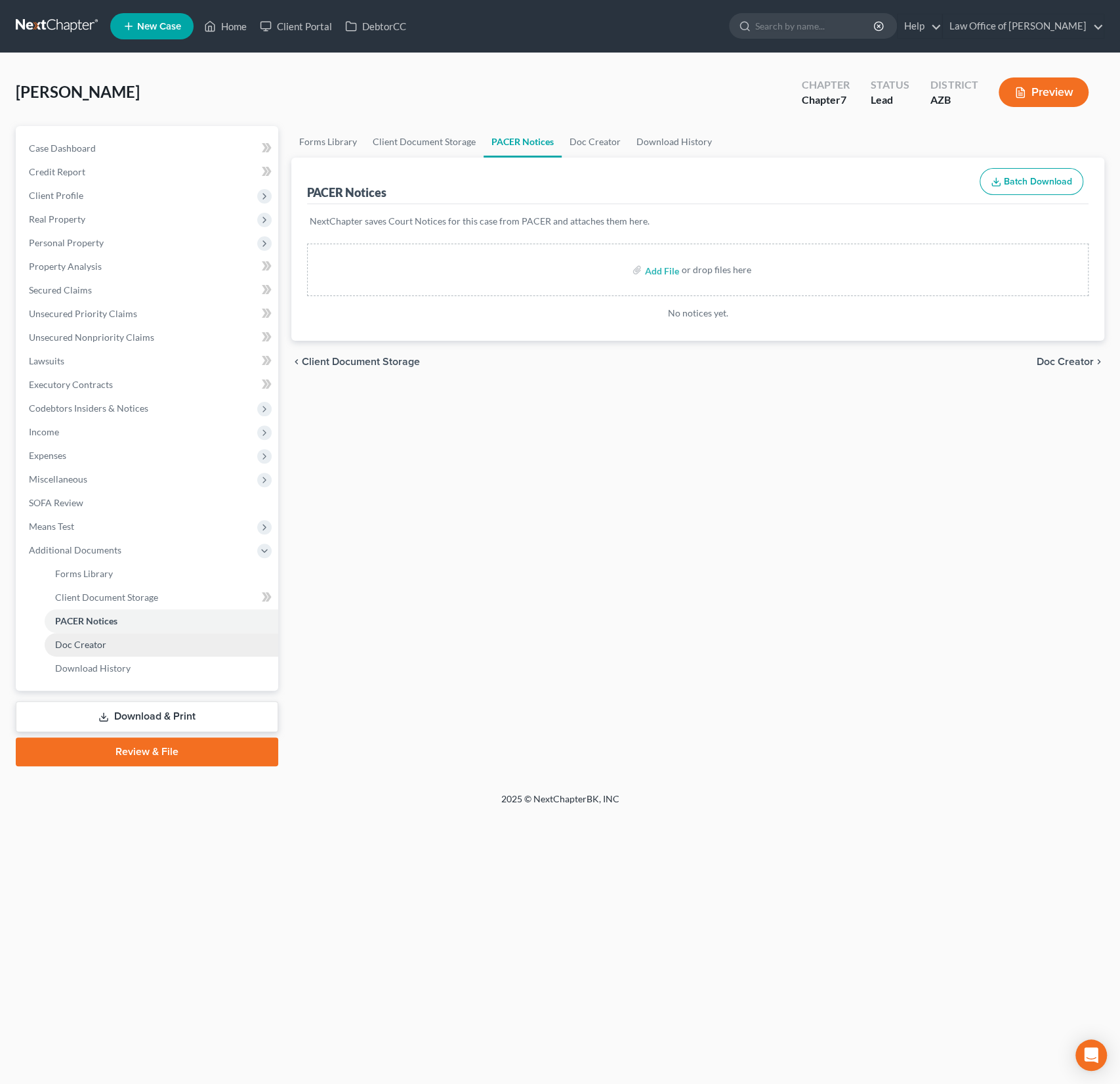
click at [95, 642] on span "Doc Creator" at bounding box center [80, 644] width 51 height 11
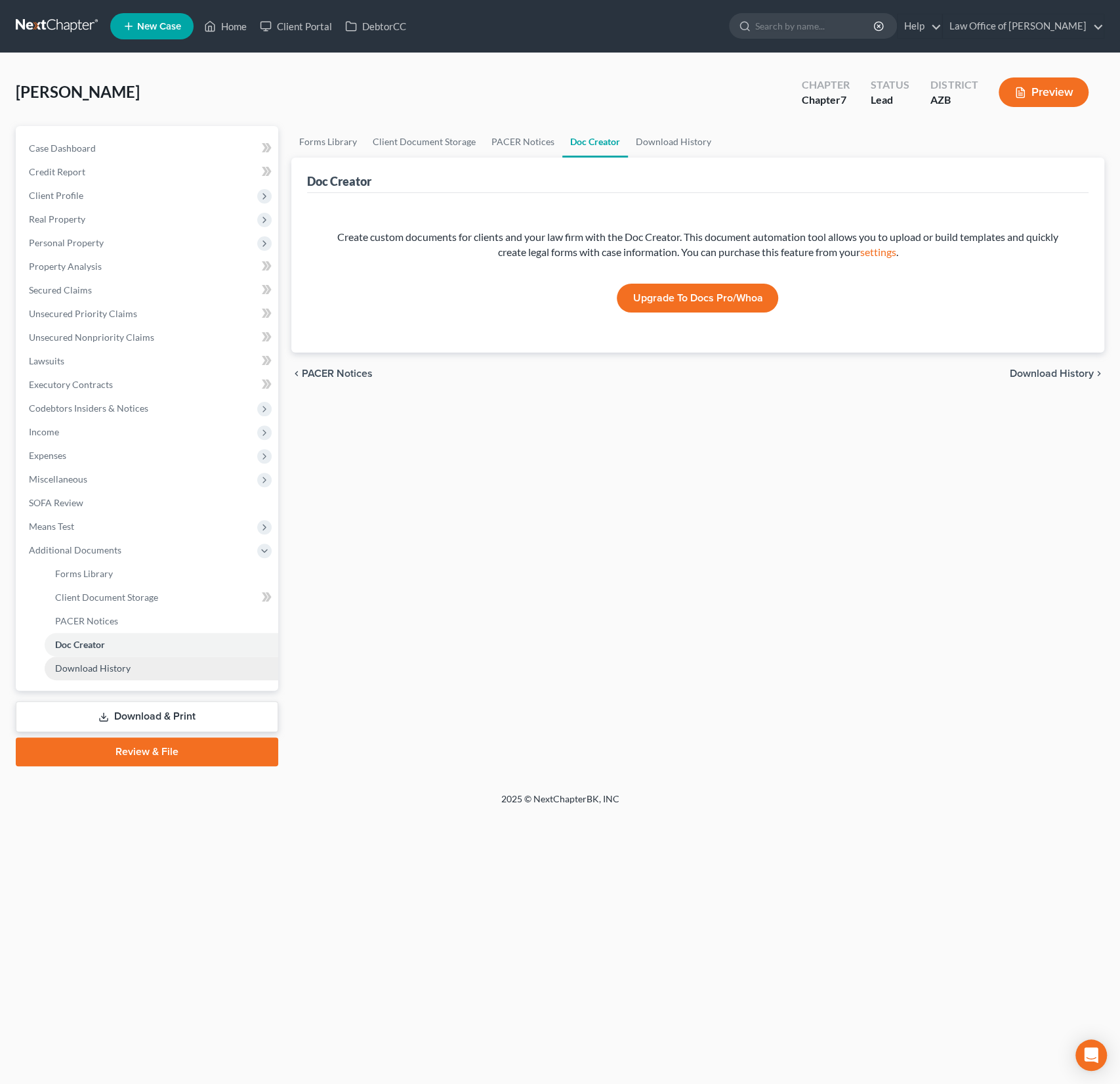
click at [91, 668] on span "Download History" at bounding box center [93, 668] width 75 height 11
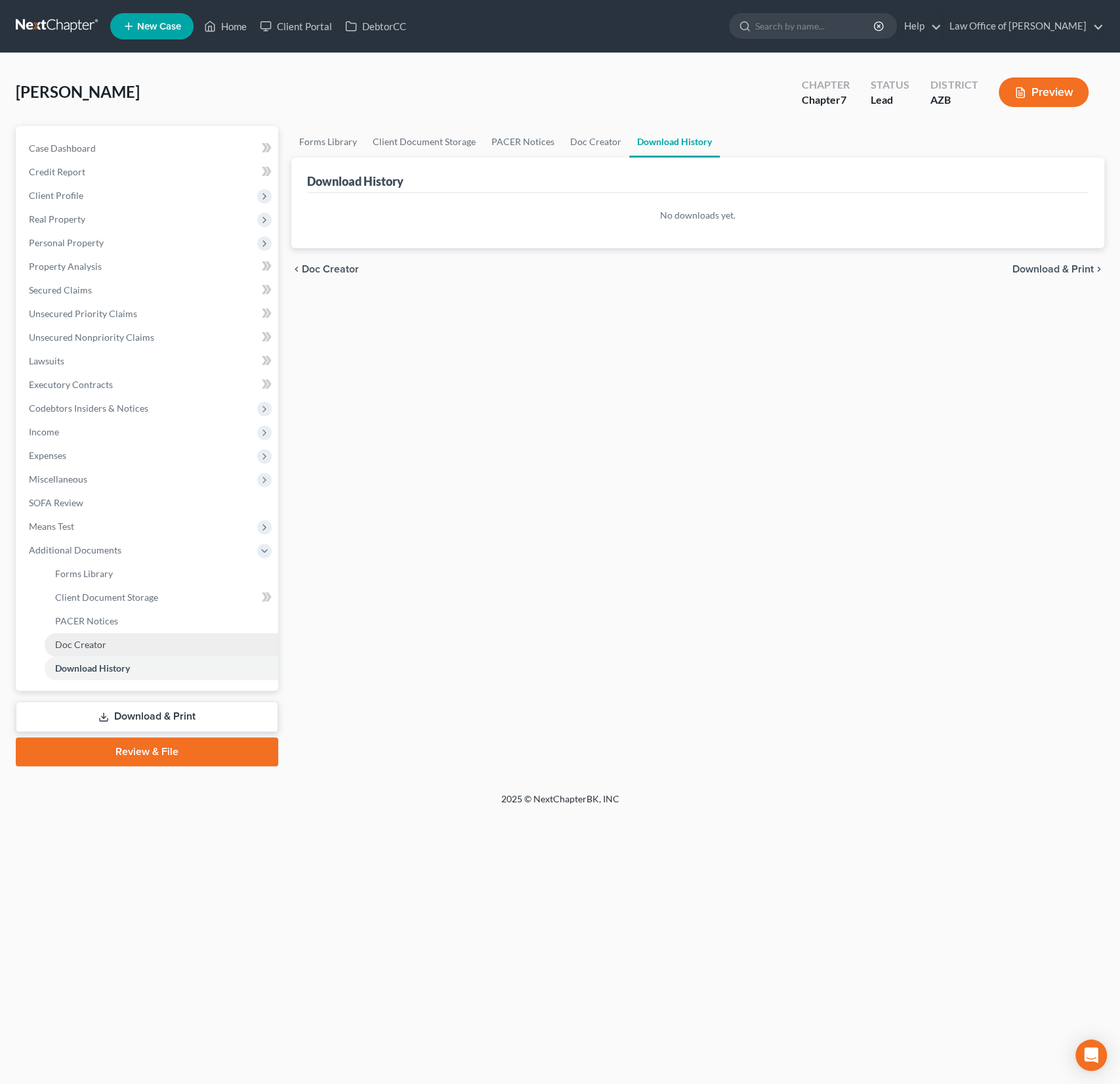
click at [92, 643] on span "Doc Creator" at bounding box center [80, 644] width 51 height 11
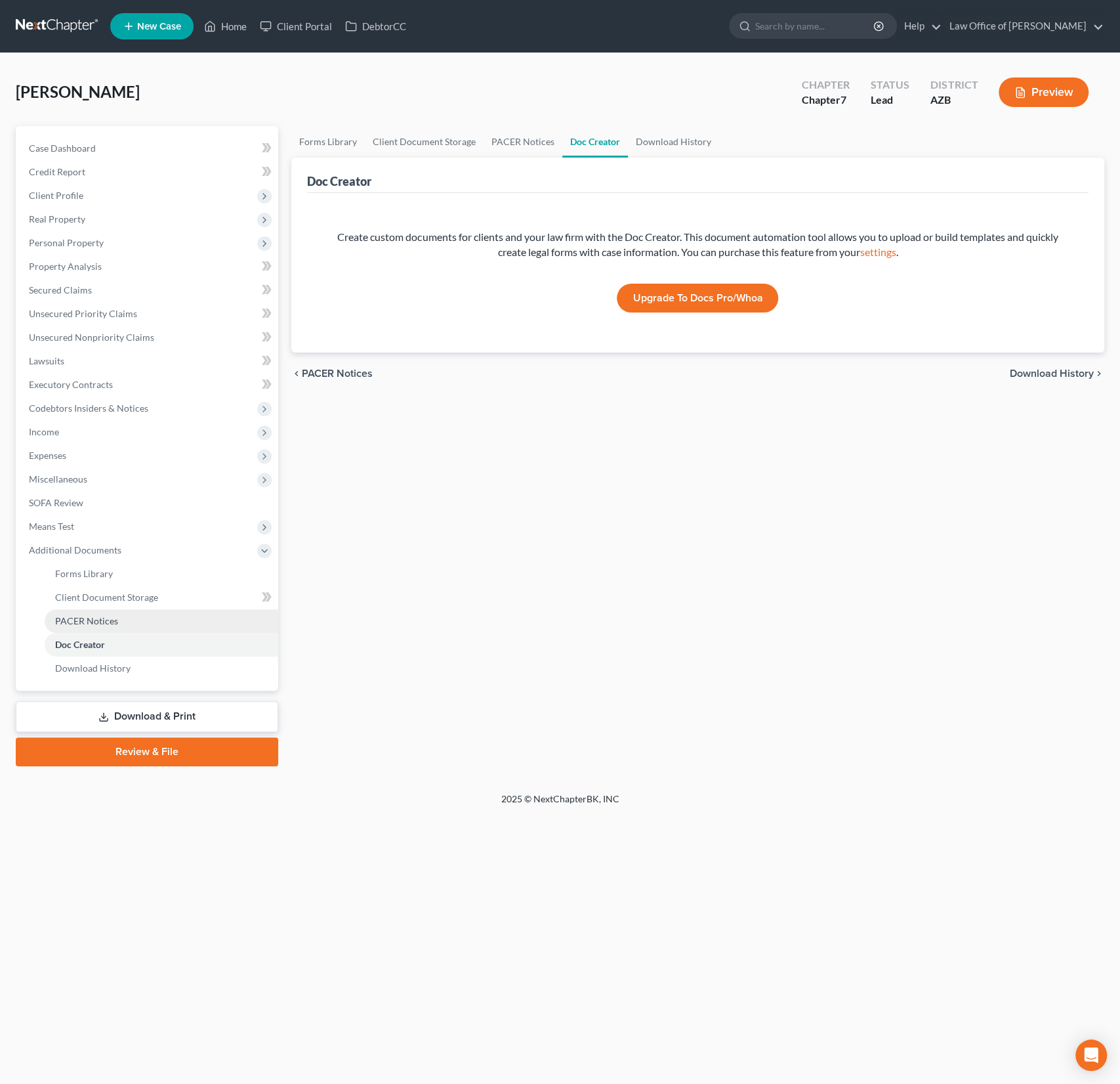
click at [92, 625] on link "PACER Notices" at bounding box center [162, 621] width 234 height 24
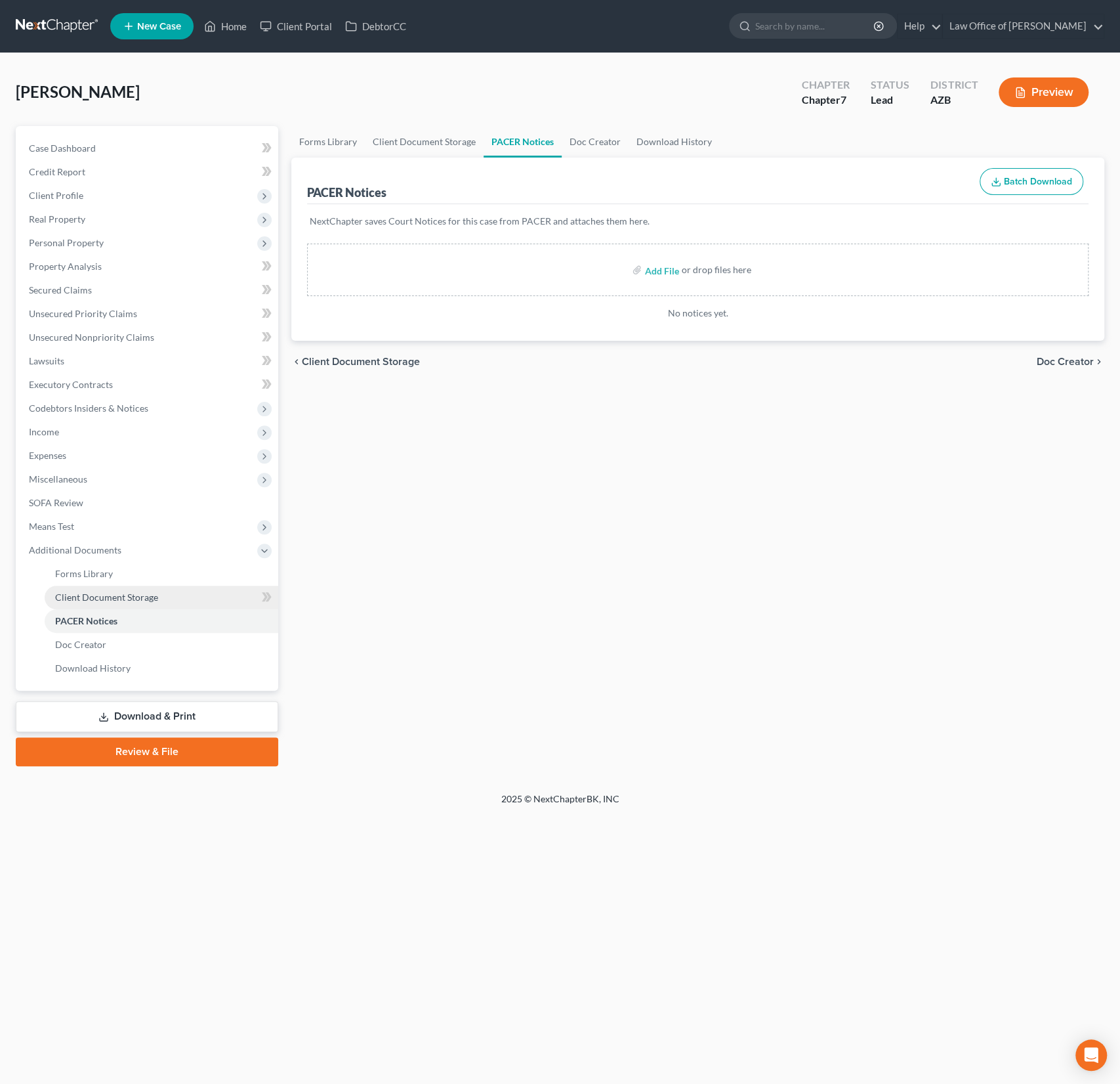
click at [93, 594] on span "Client Document Storage" at bounding box center [107, 597] width 103 height 11
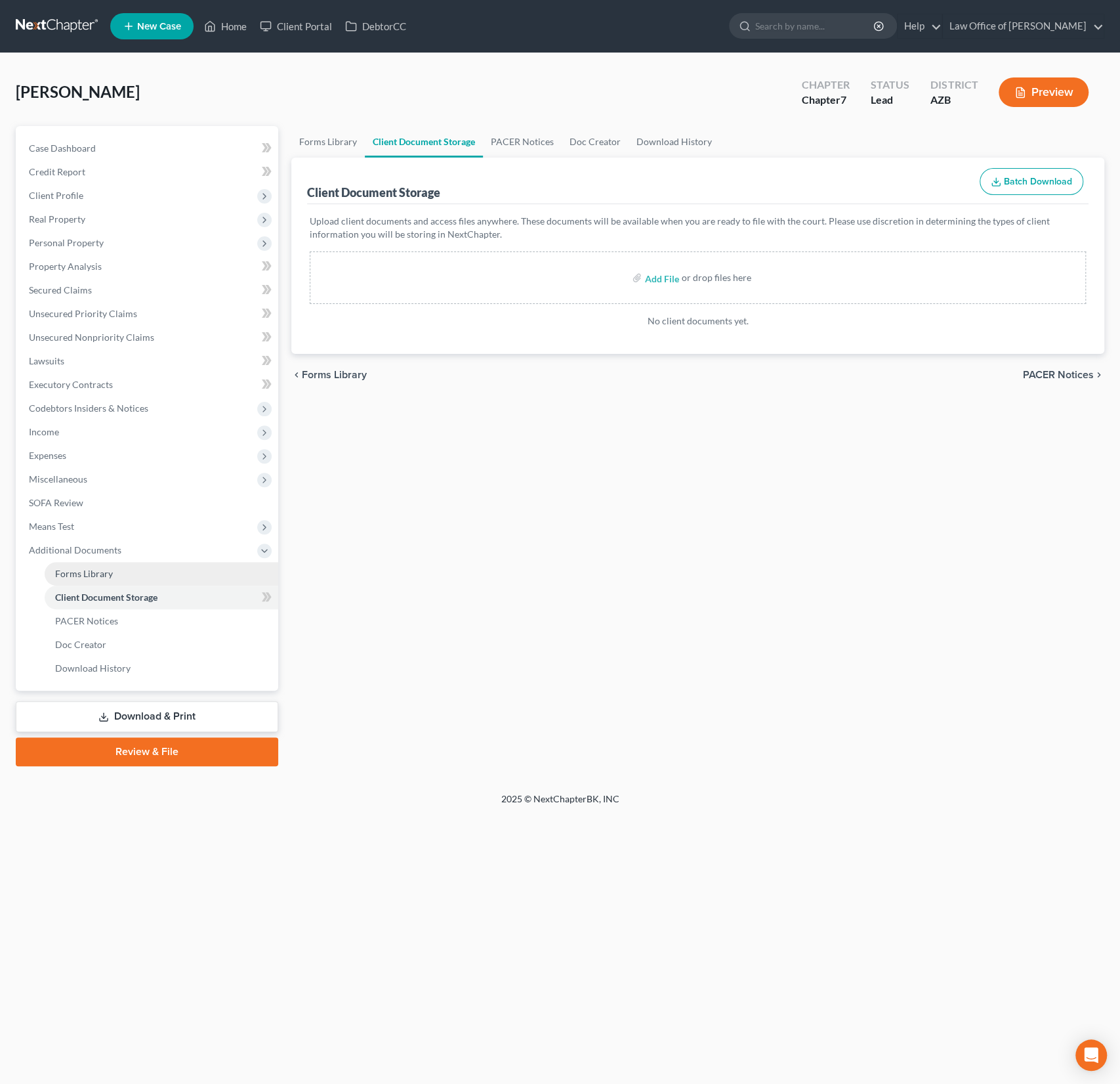
click at [90, 572] on span "Forms Library" at bounding box center [84, 573] width 58 height 11
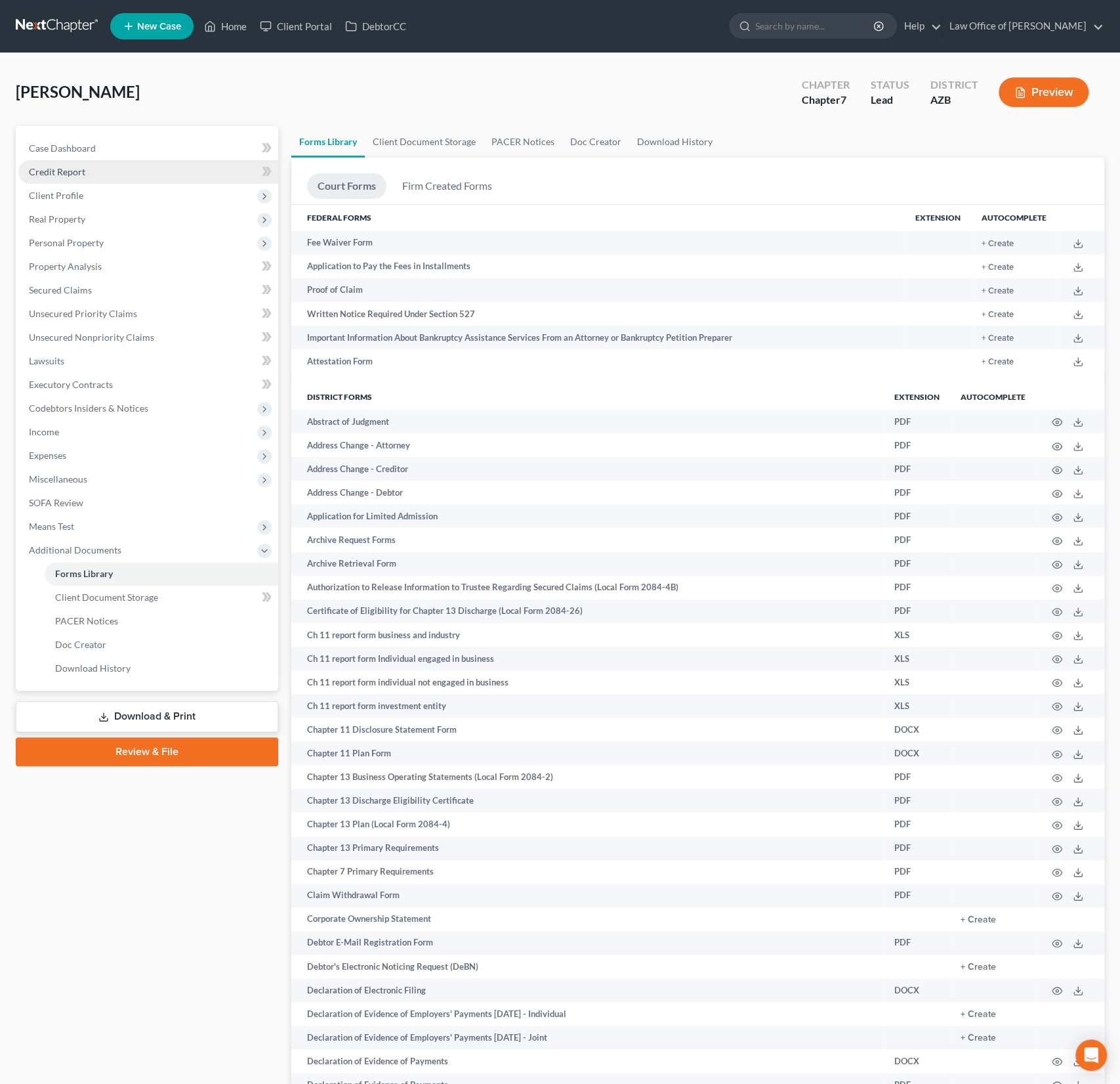
click at [74, 175] on span "Credit Report" at bounding box center [57, 172] width 56 height 11
click at [74, 147] on span "Case Dashboard" at bounding box center [62, 147] width 67 height 11
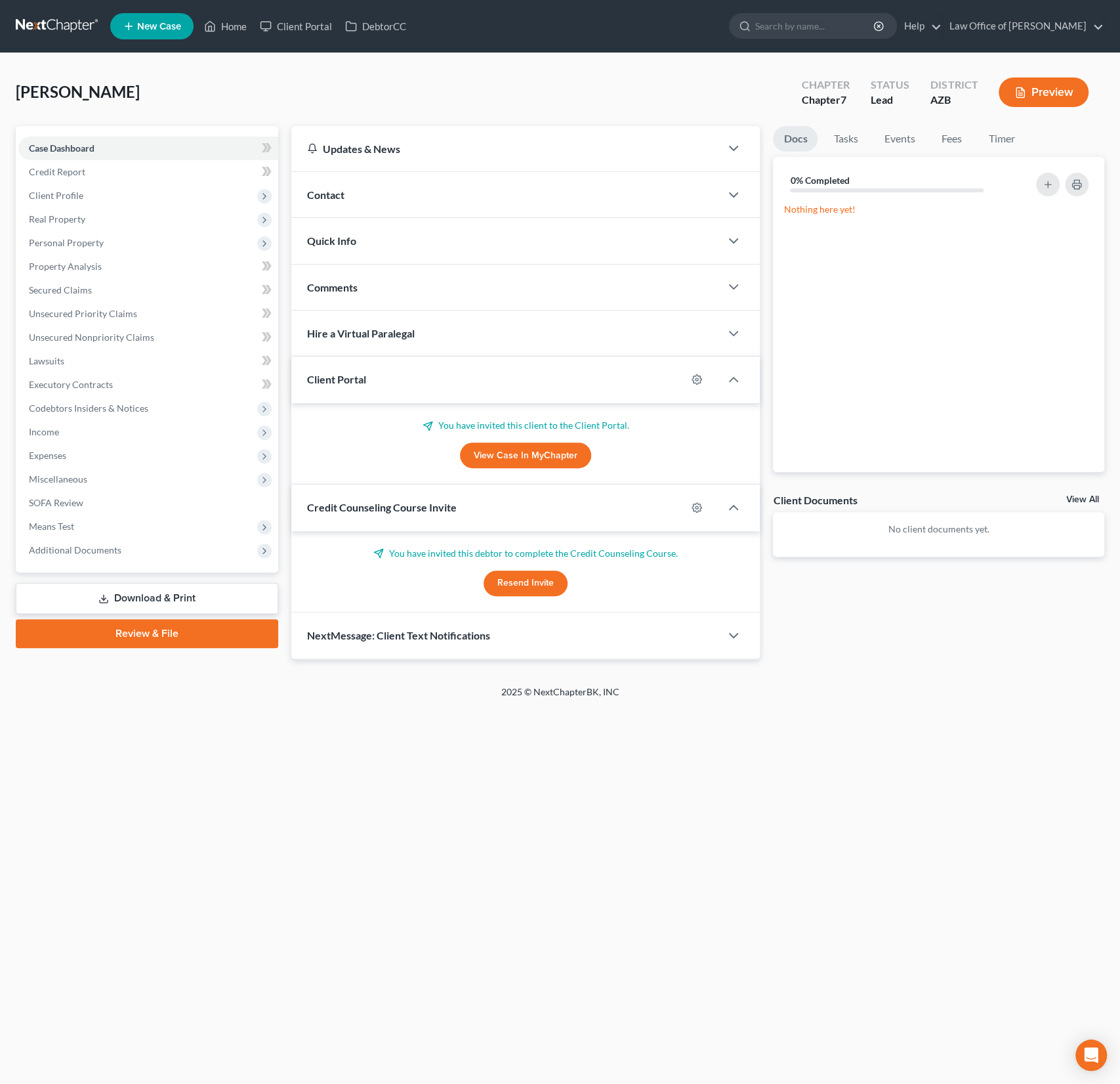
click at [164, 31] on span "New Case" at bounding box center [159, 27] width 44 height 10
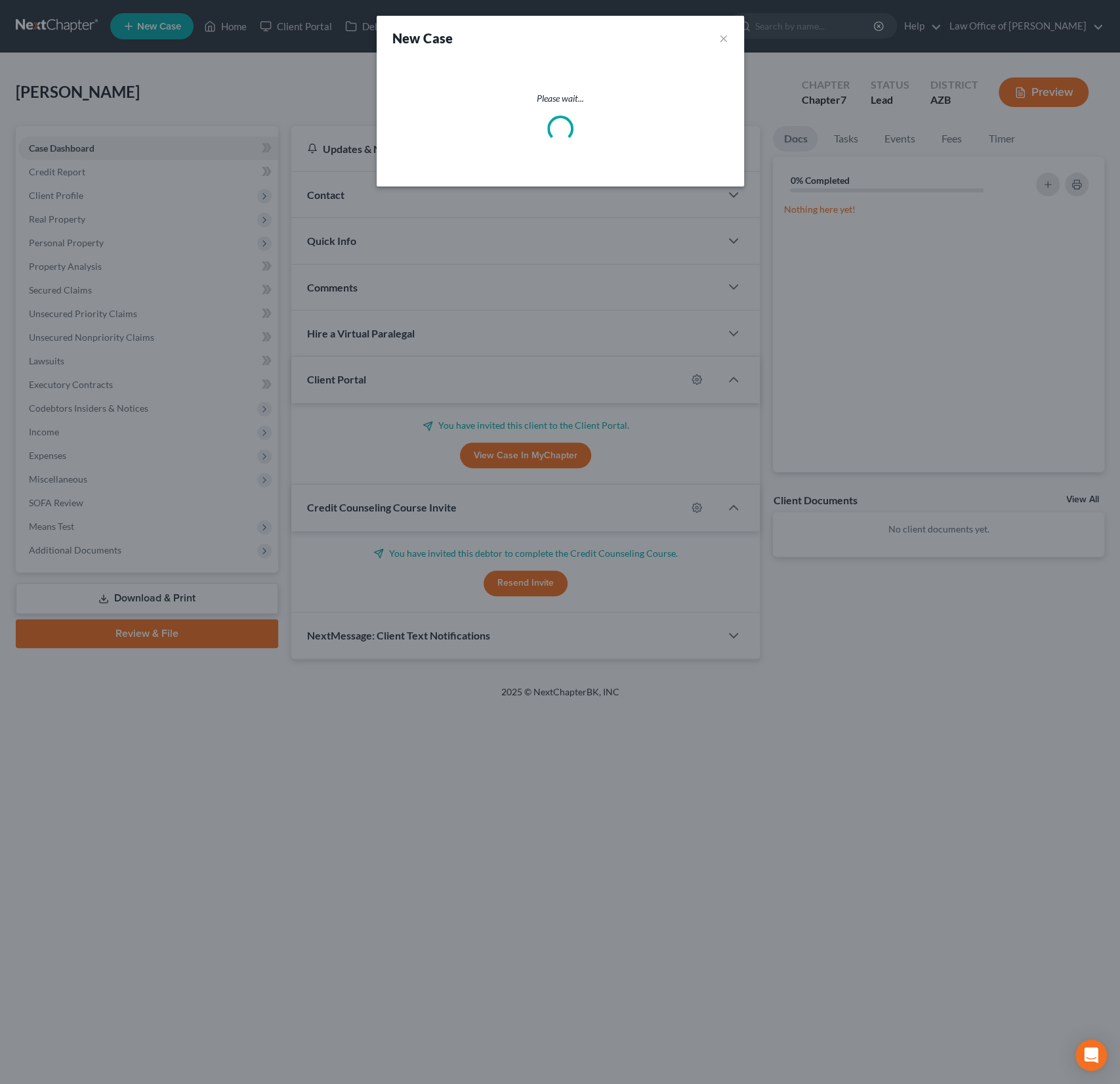
select select "4"
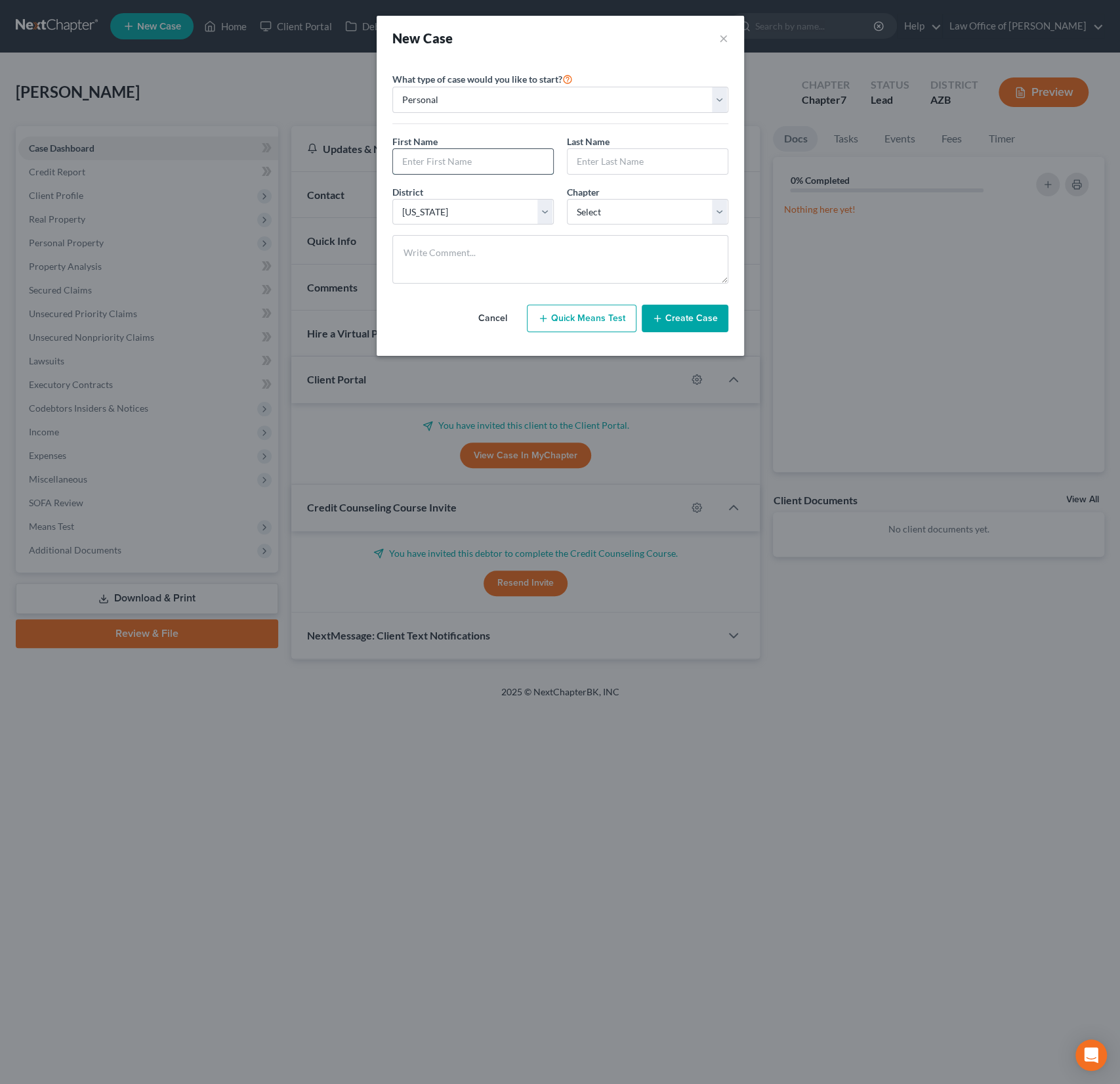
click at [440, 166] on input "text" at bounding box center [473, 161] width 160 height 25
type input "[PERSON_NAME]"
click at [607, 208] on select "Select 7 11 12 13" at bounding box center [648, 212] width 162 height 27
select select "0"
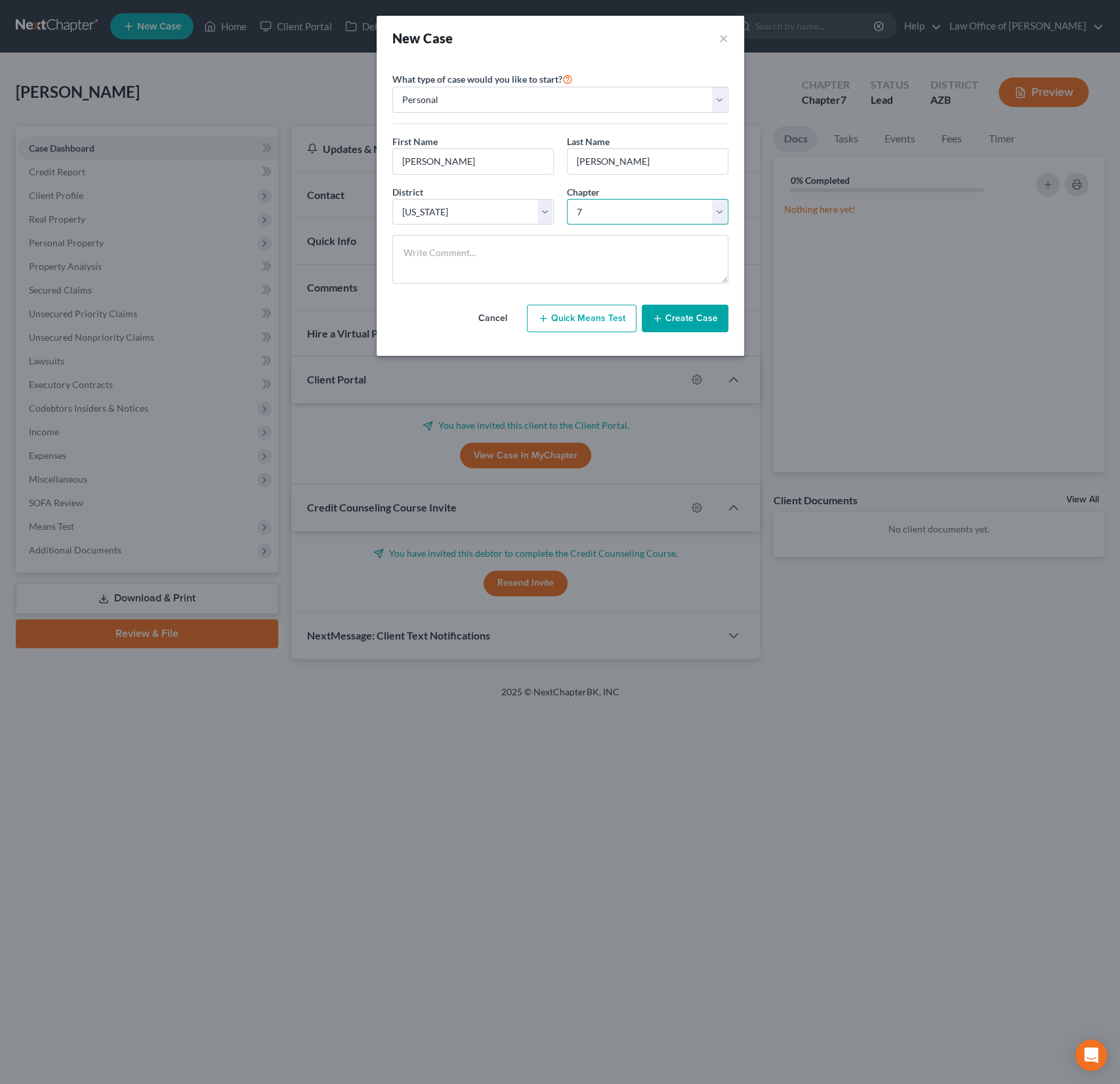
click at [567, 199] on select "Select 7 11 12 13" at bounding box center [648, 212] width 162 height 27
click at [696, 316] on button "Create Case" at bounding box center [685, 318] width 87 height 27
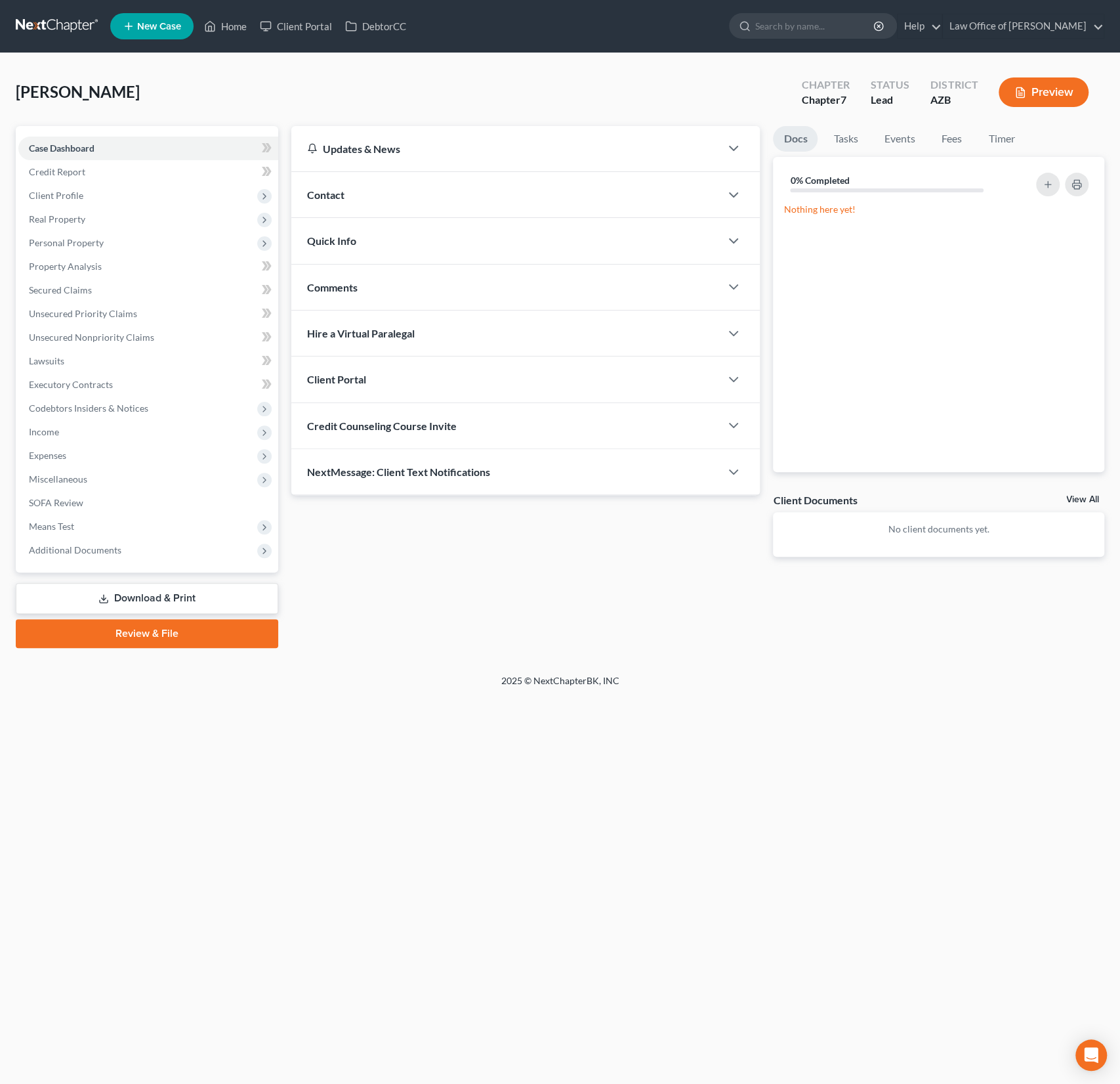
click at [374, 419] on span "Credit Counseling Course Invite" at bounding box center [381, 425] width 150 height 12
click at [352, 475] on input "text" at bounding box center [450, 478] width 286 height 25
paste input "[EMAIL_ADDRESS][DOMAIN_NAME]"
type input "[EMAIL_ADDRESS][DOMAIN_NAME]"
click at [669, 476] on button "Send Email" at bounding box center [675, 478] width 137 height 27
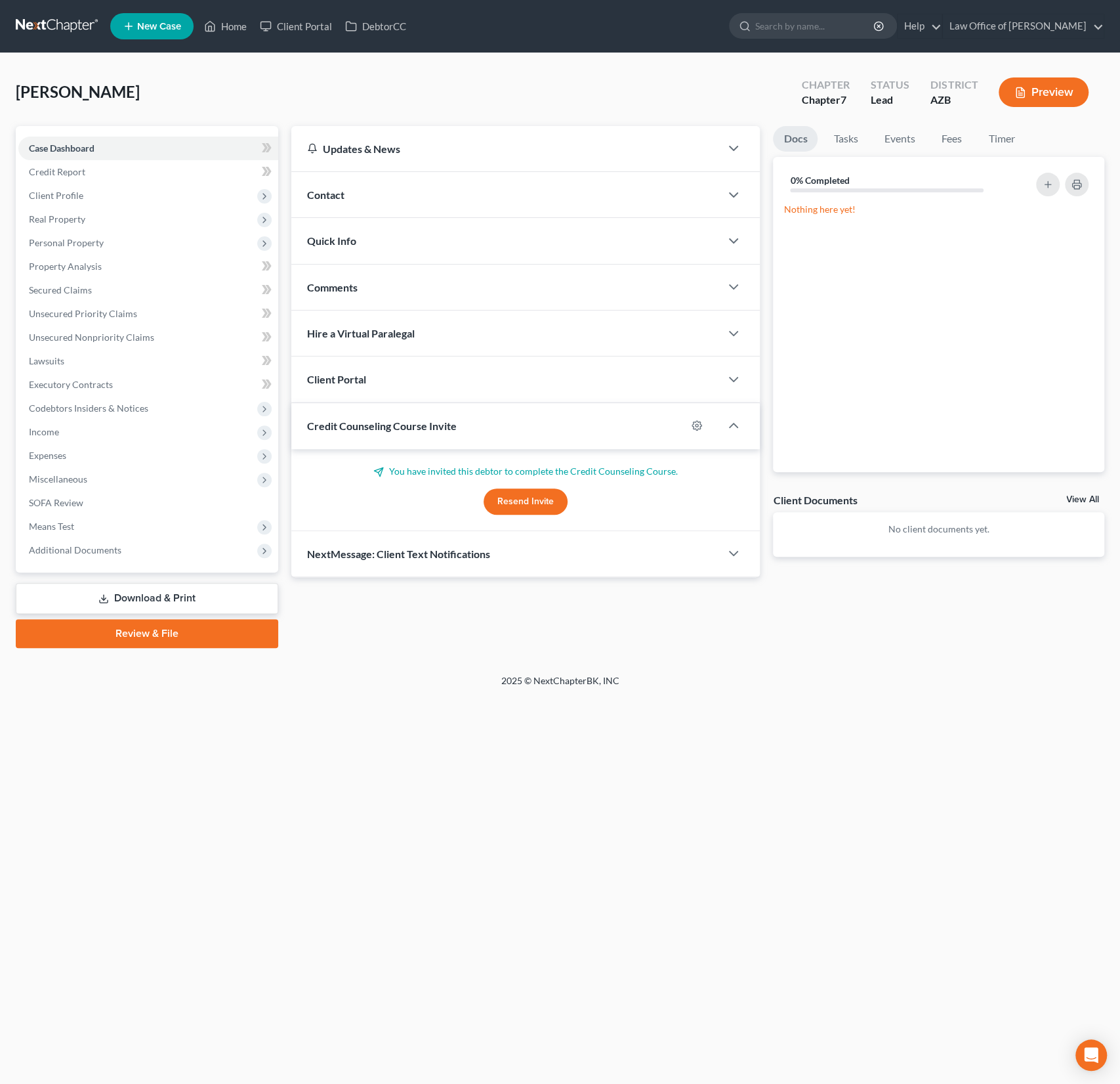
click at [405, 380] on div "Client Portal" at bounding box center [506, 379] width 430 height 46
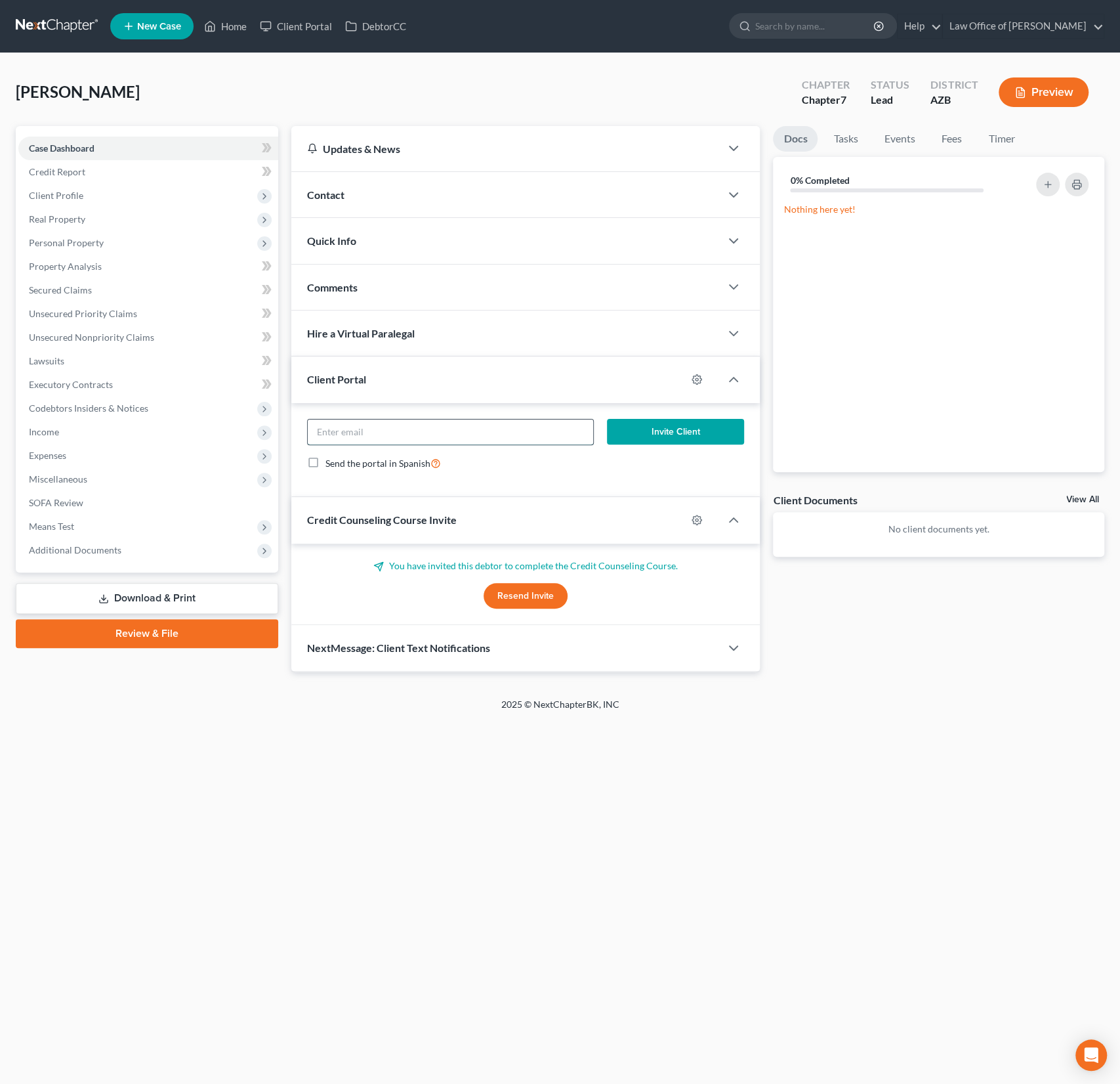
click at [372, 432] on input "email" at bounding box center [450, 431] width 286 height 25
paste input "[EMAIL_ADDRESS][DOMAIN_NAME]"
type input "[EMAIL_ADDRESS][DOMAIN_NAME]"
click at [675, 433] on button "Invite Client" at bounding box center [675, 431] width 137 height 27
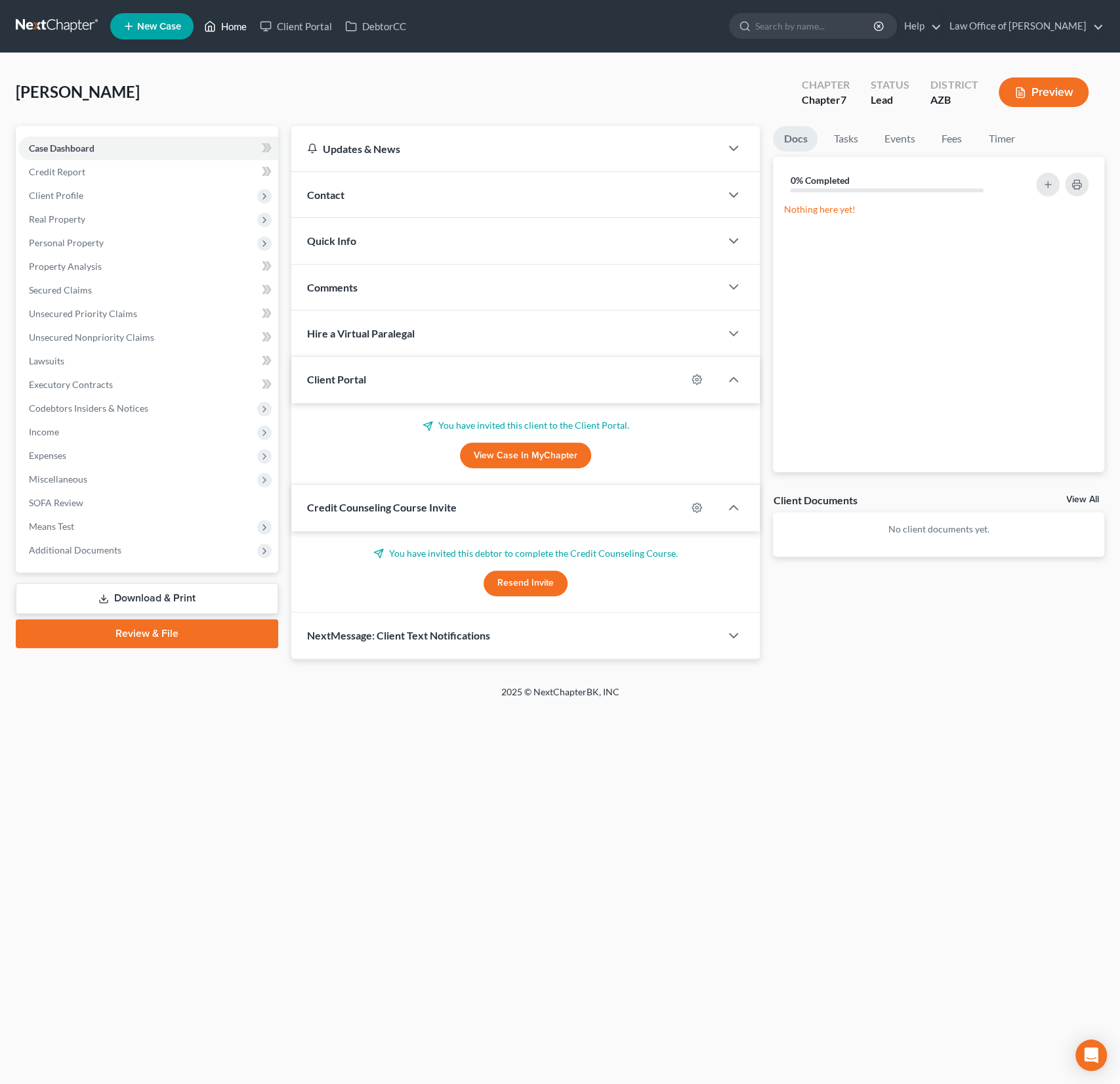
click at [235, 26] on link "Home" at bounding box center [225, 26] width 55 height 24
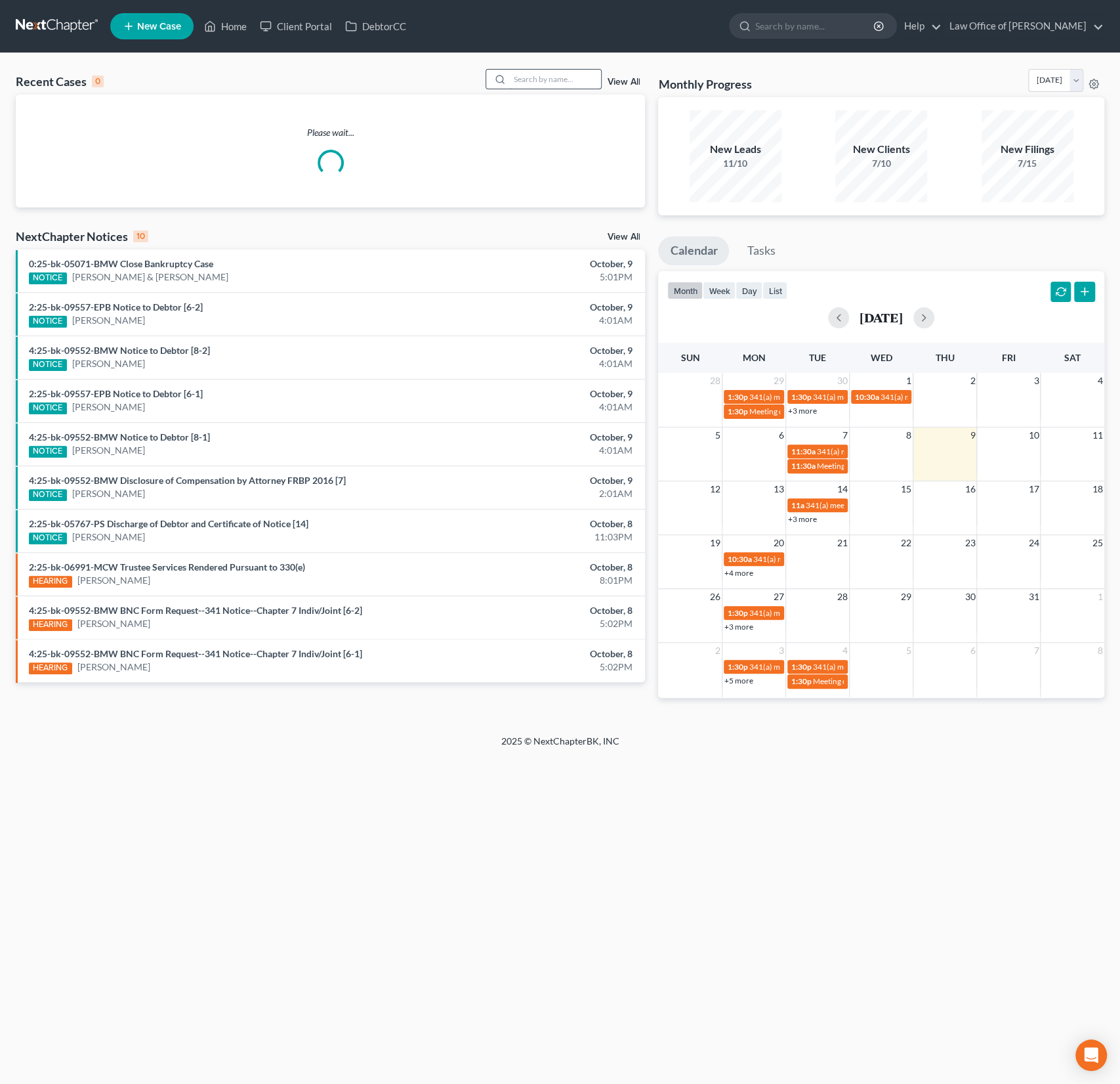
click at [551, 74] on input "search" at bounding box center [555, 79] width 92 height 19
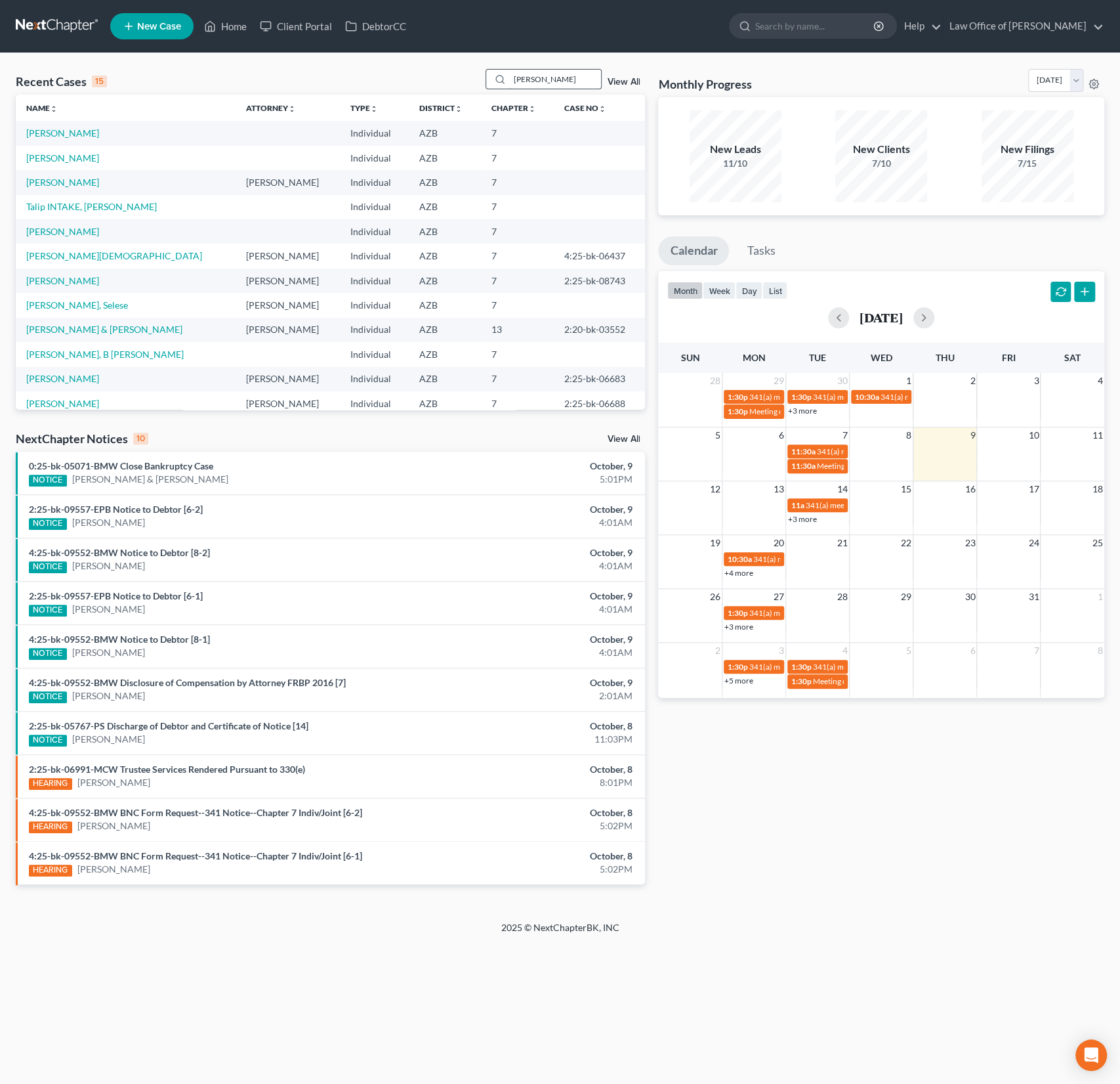
type input "[PERSON_NAME]"
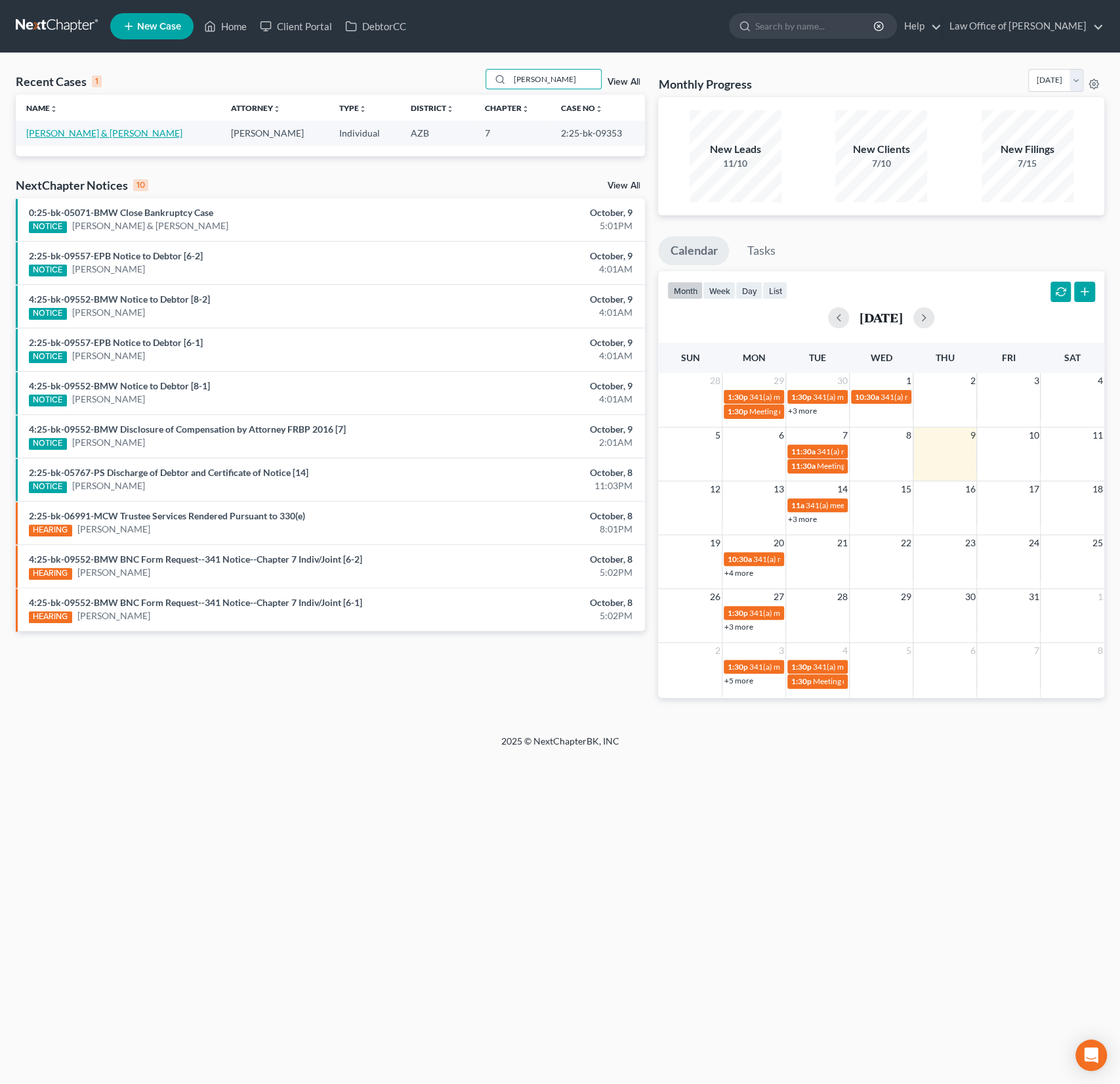
click at [80, 137] on link "[PERSON_NAME] & [PERSON_NAME]" at bounding box center [105, 133] width 156 height 11
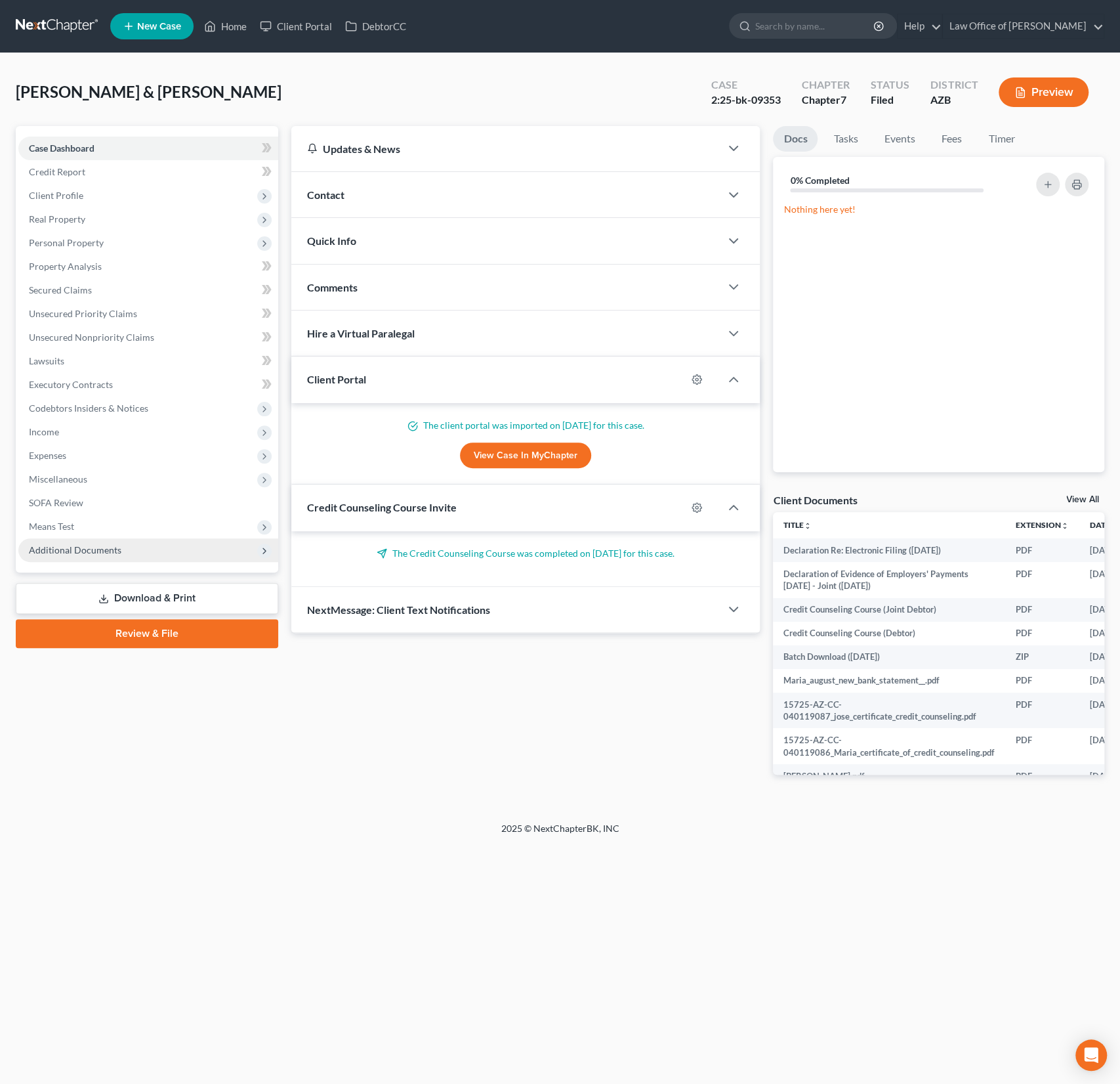
click at [93, 548] on span "Additional Documents" at bounding box center [75, 549] width 93 height 11
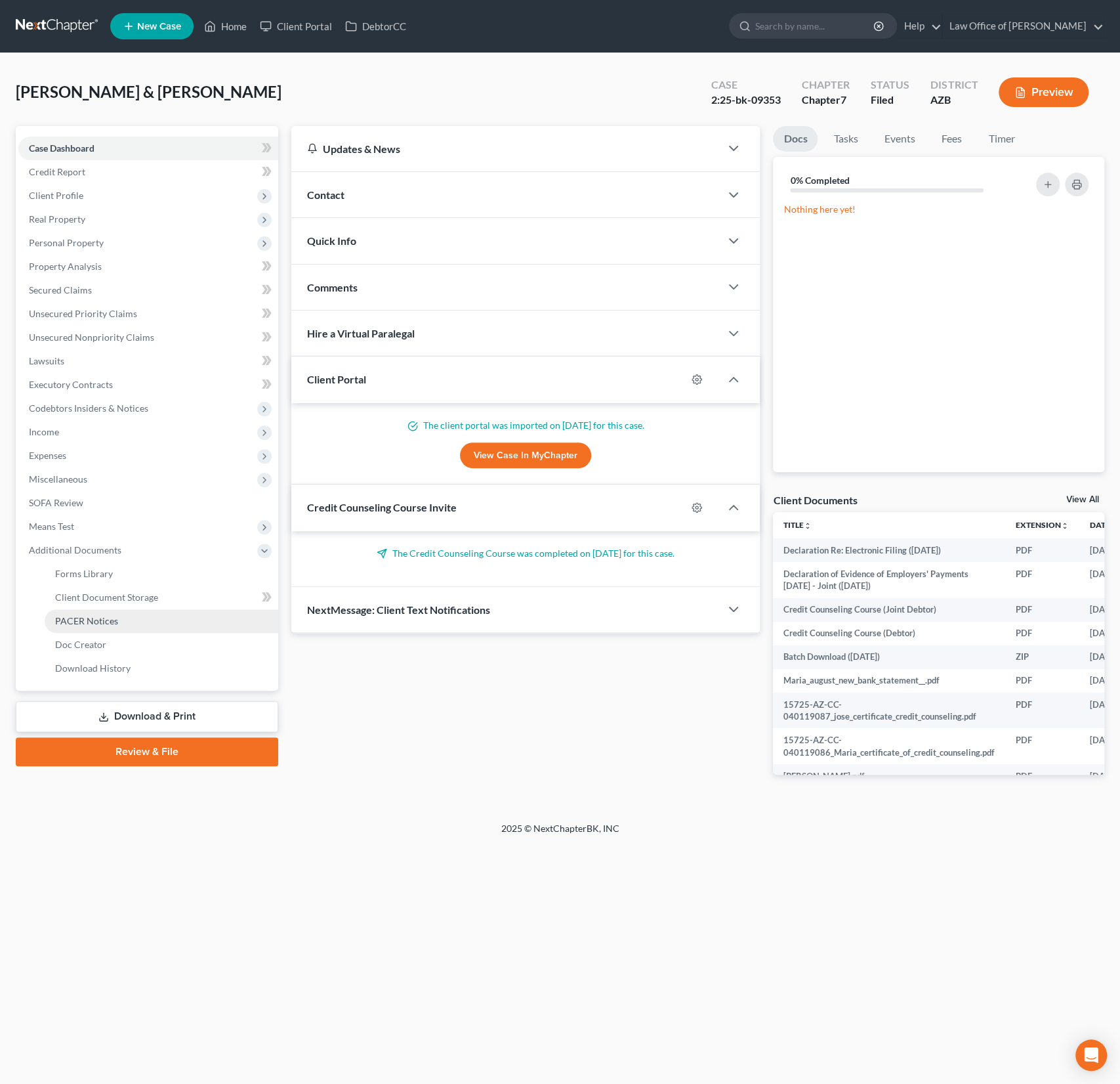
click at [100, 612] on link "PACER Notices" at bounding box center [162, 621] width 234 height 24
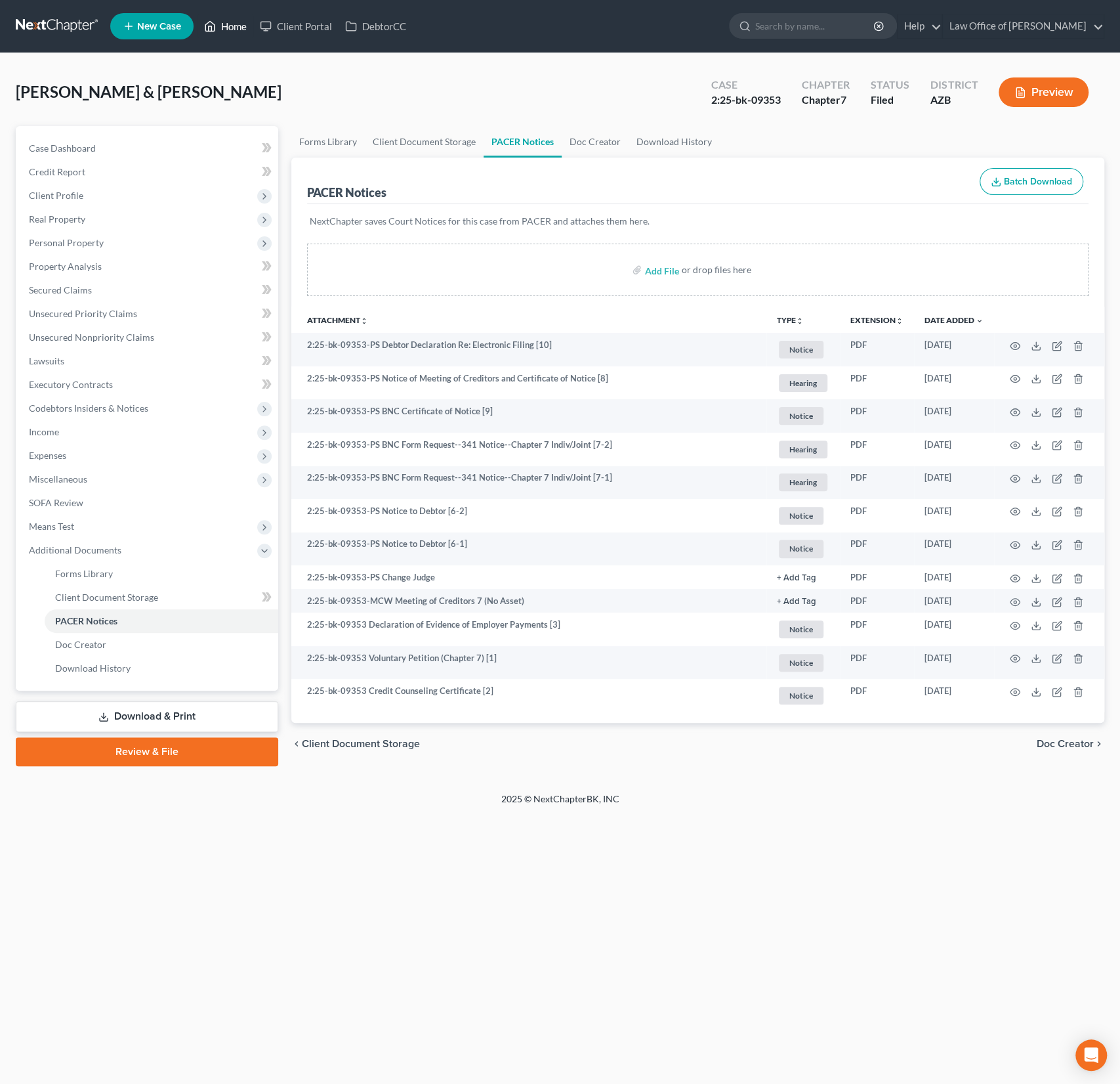
click at [228, 30] on link "Home" at bounding box center [225, 26] width 55 height 24
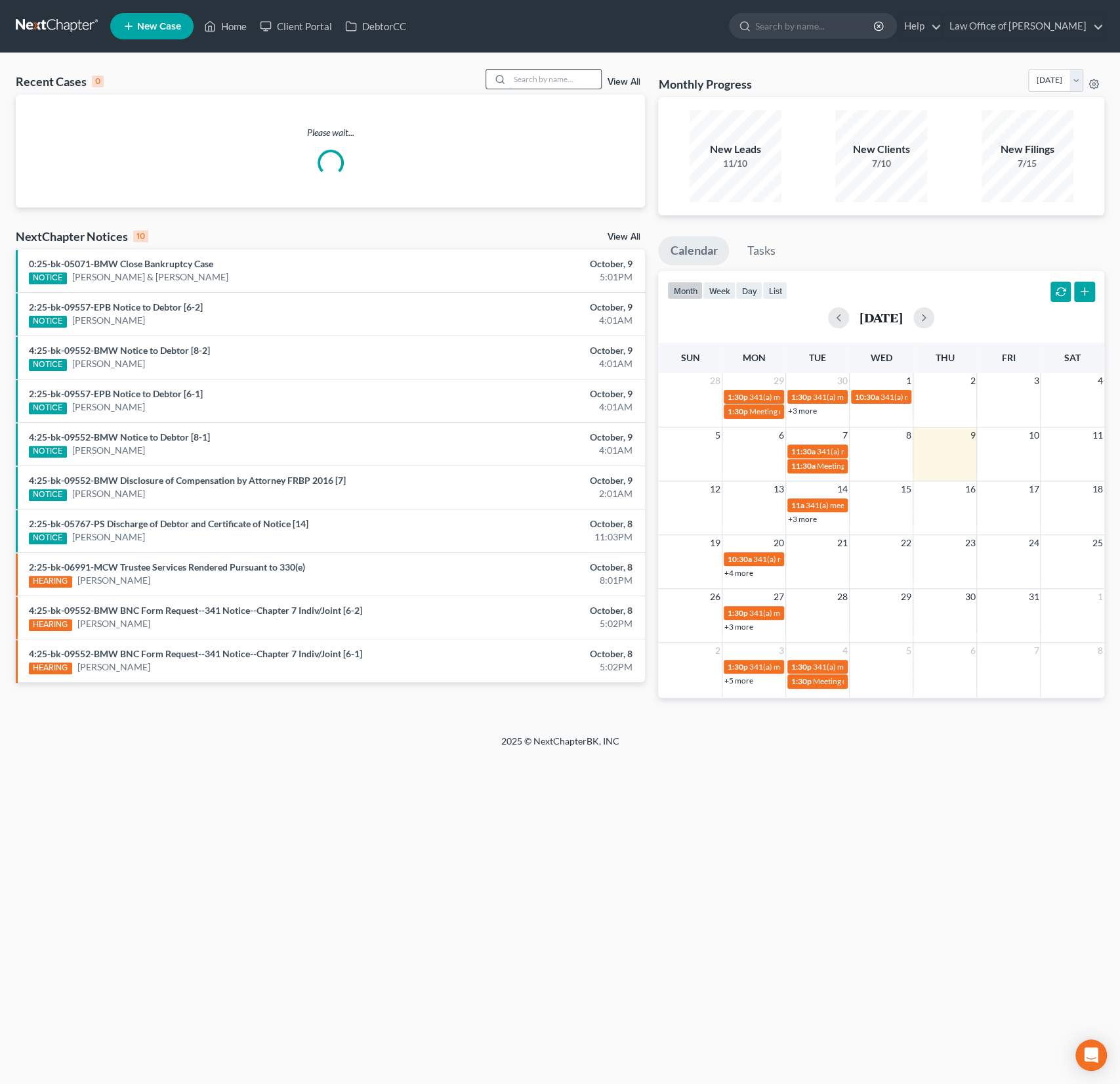
click at [566, 83] on input "search" at bounding box center [555, 79] width 92 height 19
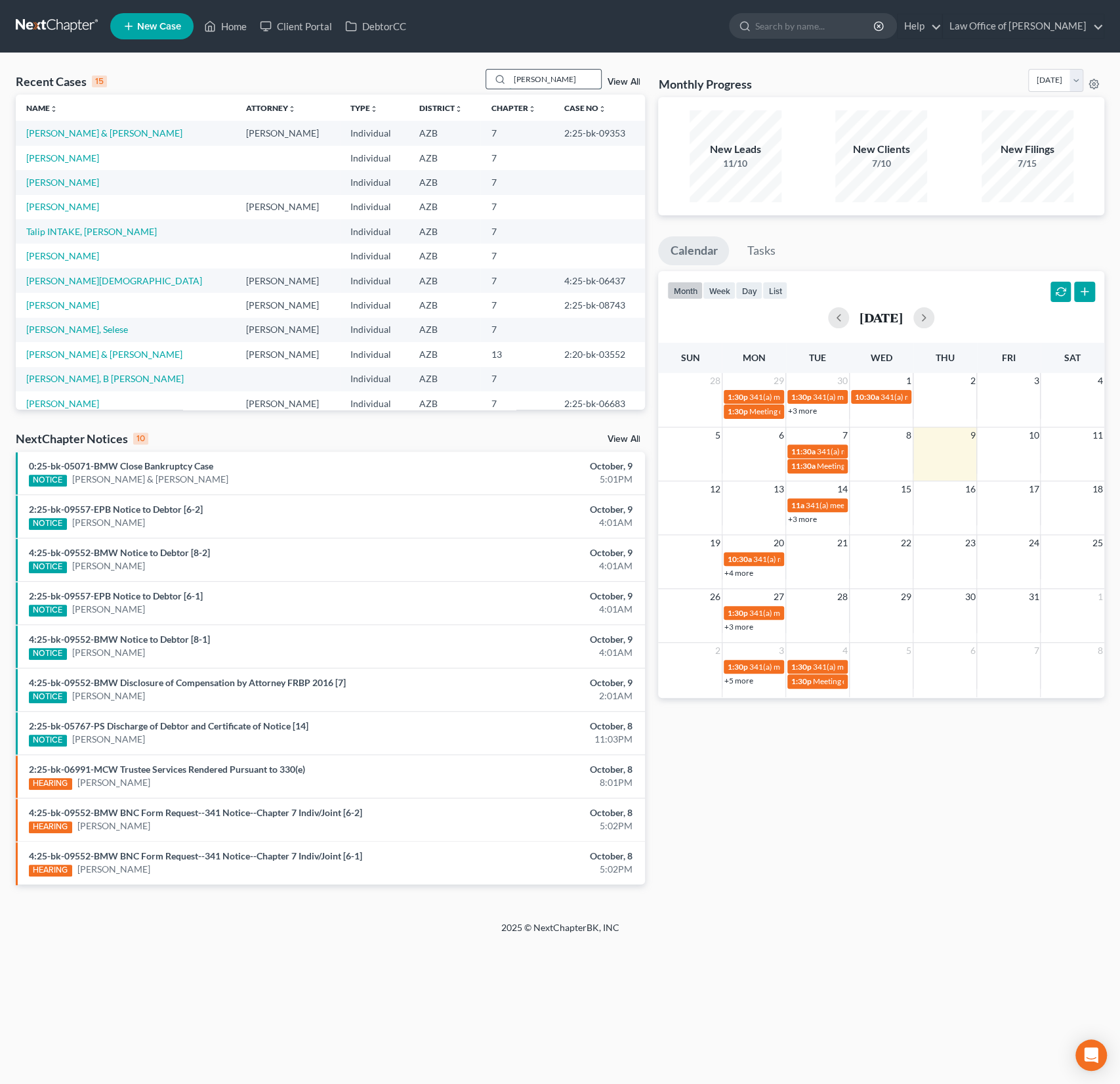
type input "[PERSON_NAME]"
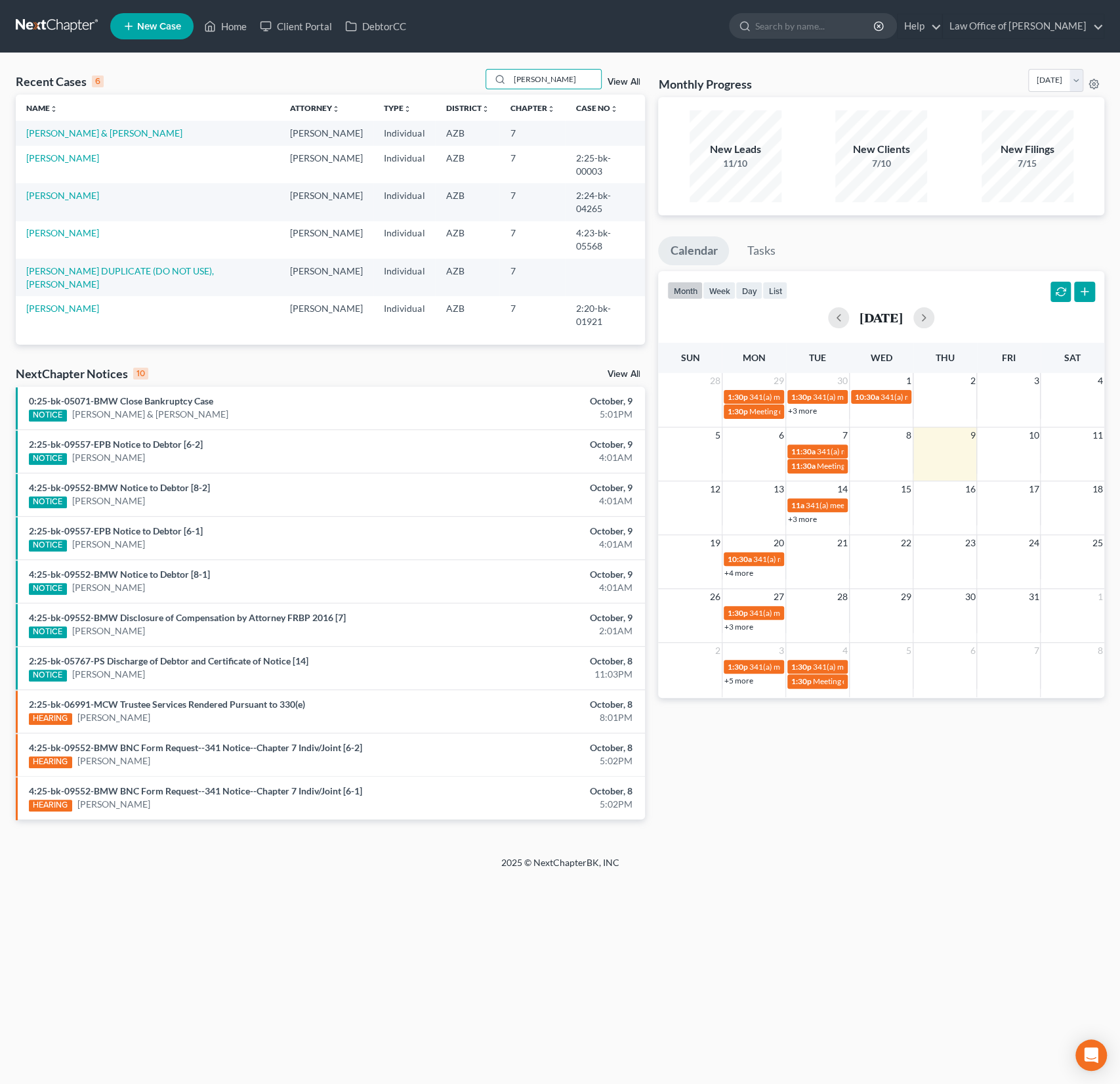
click at [84, 138] on td "[PERSON_NAME] & [PERSON_NAME]" at bounding box center [147, 133] width 263 height 24
click at [68, 134] on link "[PERSON_NAME] & [PERSON_NAME]" at bounding box center [105, 133] width 156 height 11
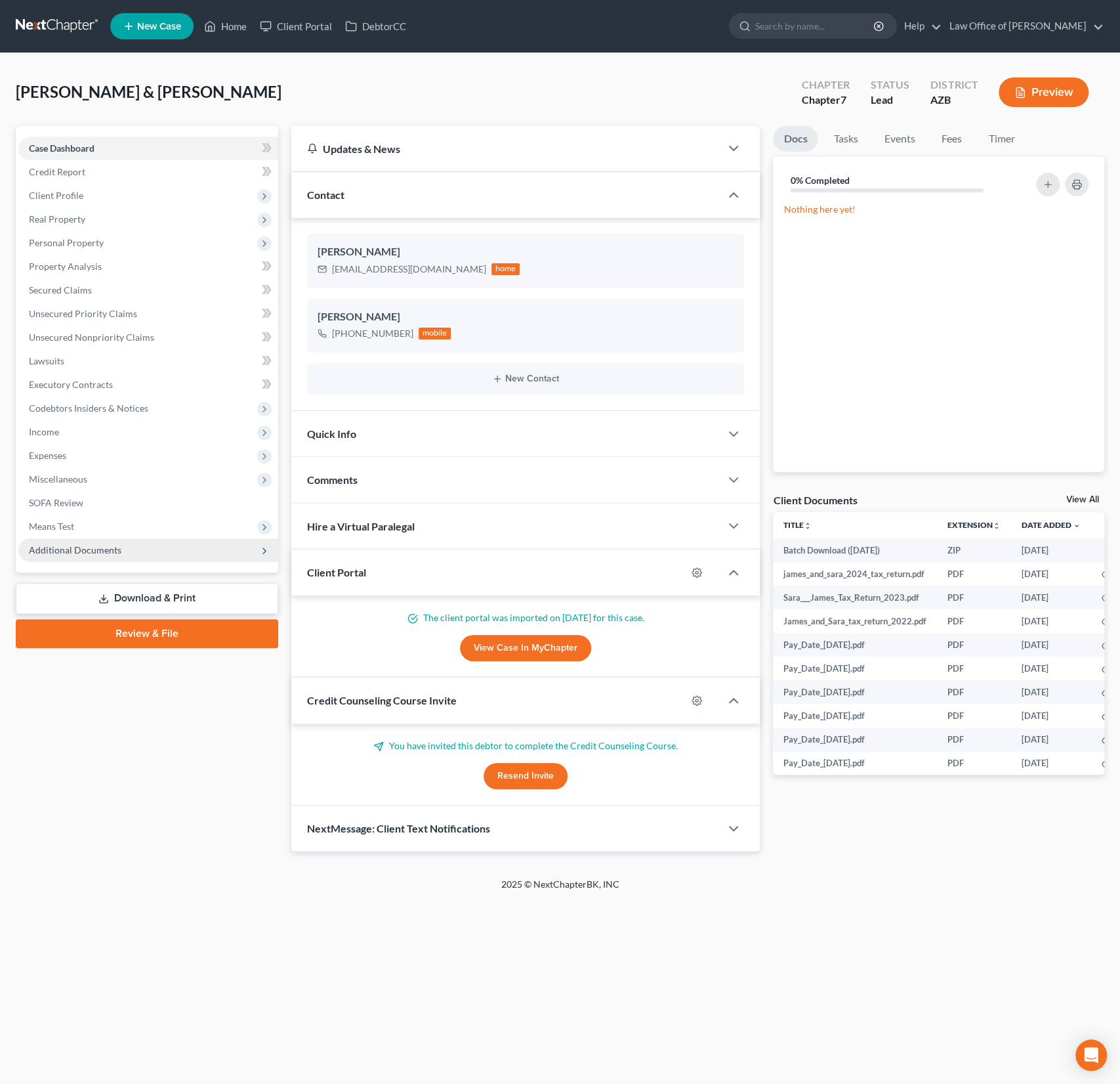
click at [96, 544] on span "Additional Documents" at bounding box center [75, 549] width 93 height 11
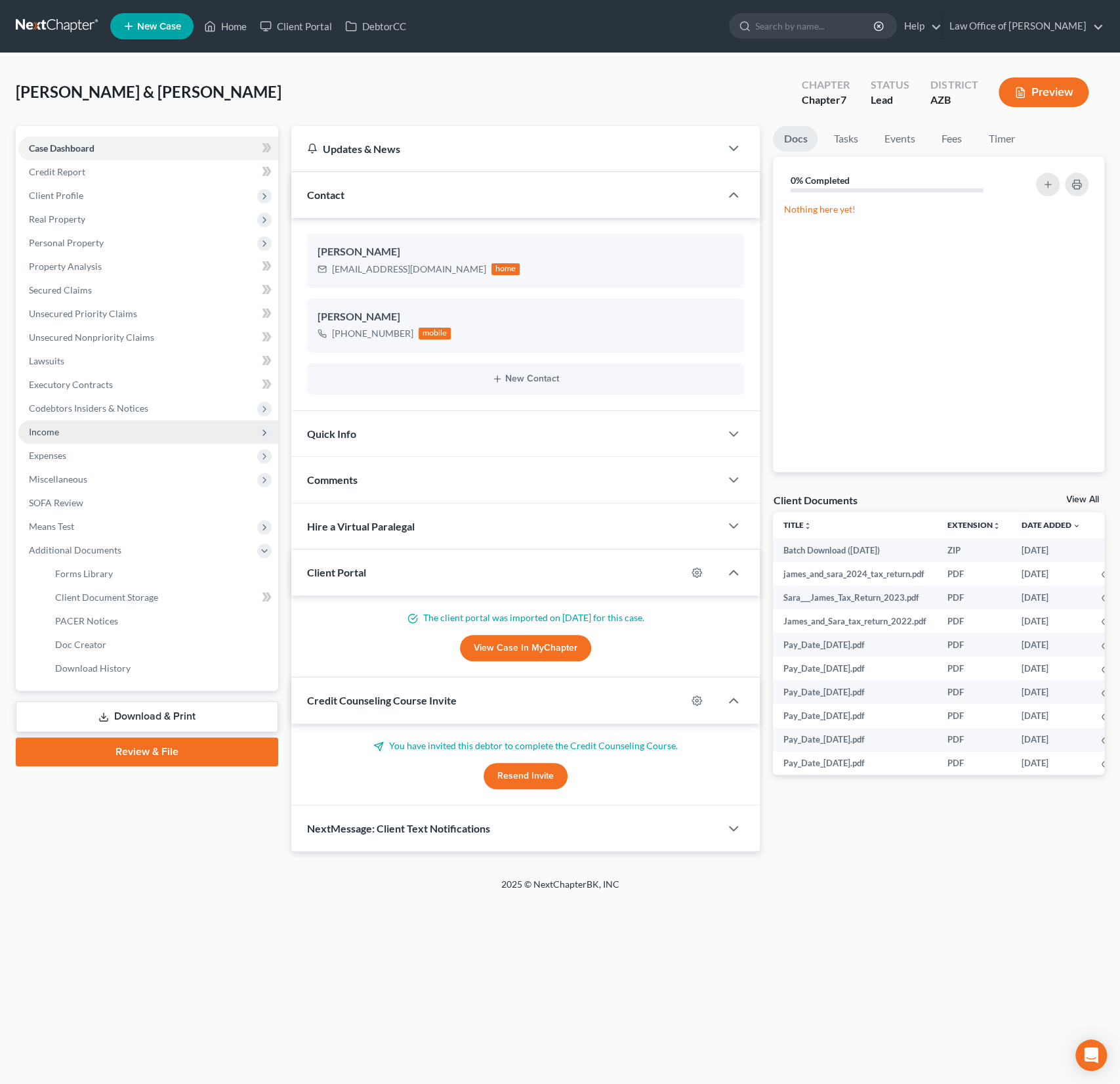
click at [49, 439] on span "Income" at bounding box center [148, 431] width 260 height 24
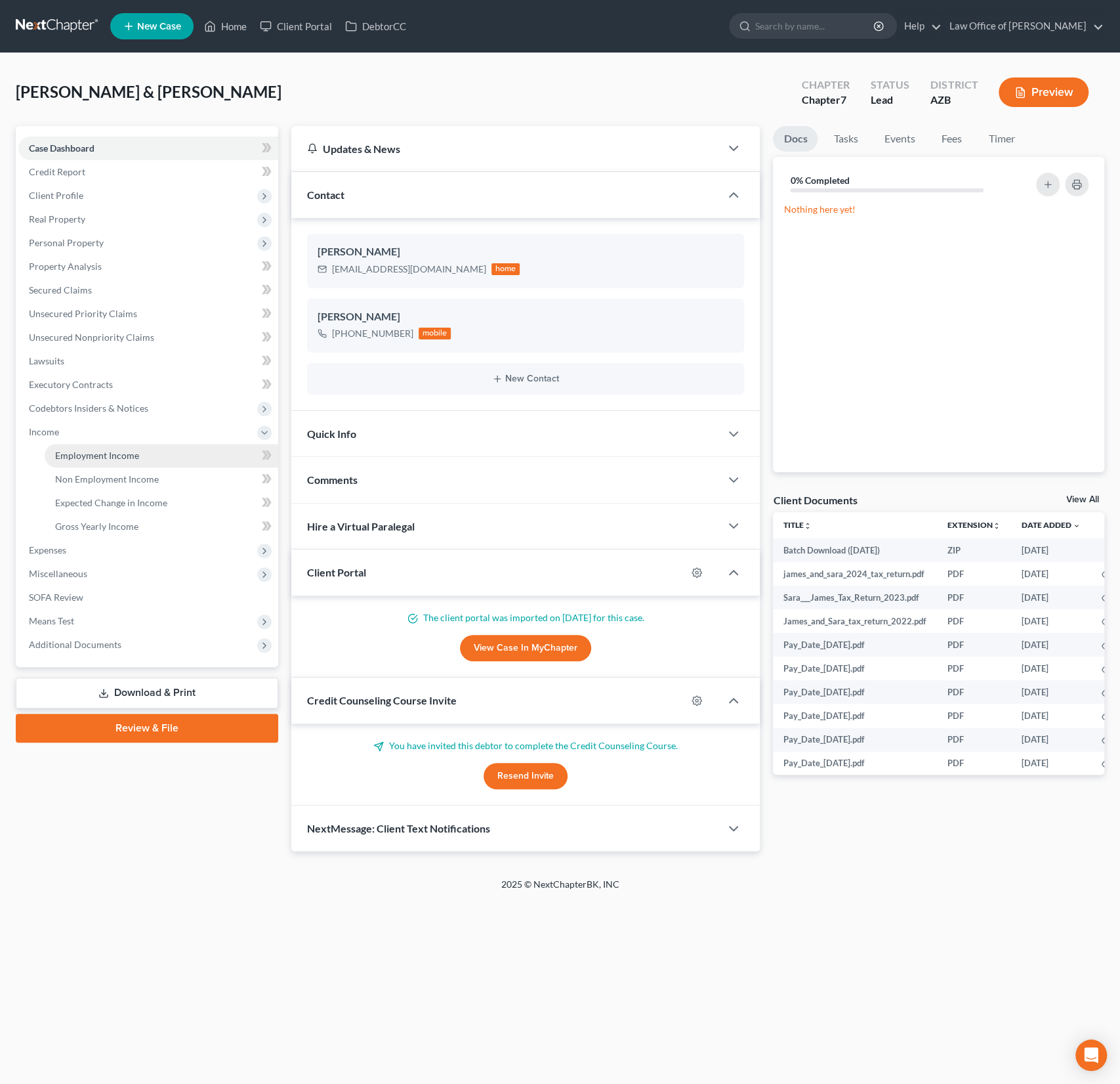
click at [64, 458] on span "Employment Income" at bounding box center [97, 455] width 84 height 11
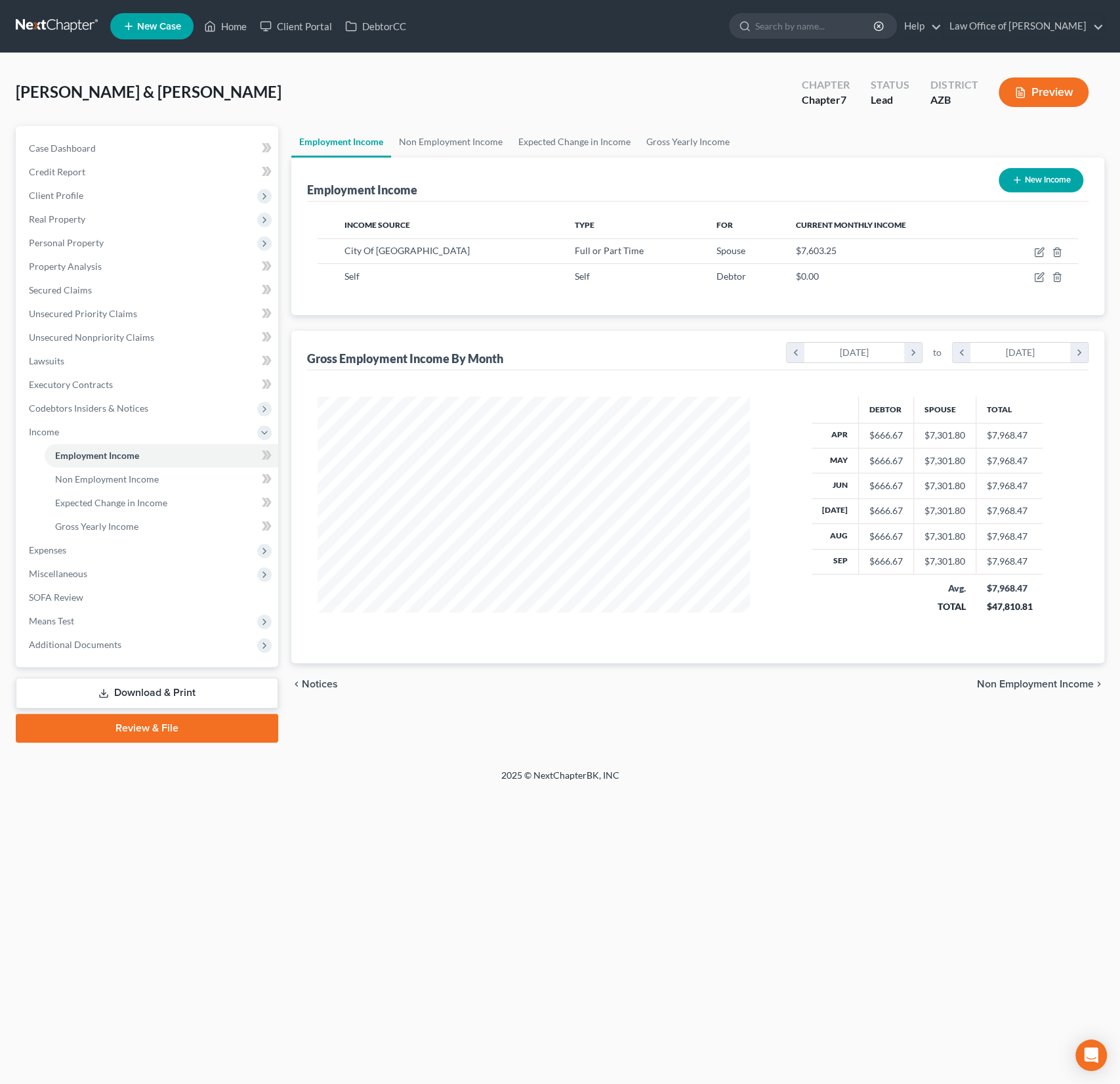
scroll to position [234, 459]
click at [93, 646] on span "Additional Documents" at bounding box center [75, 644] width 93 height 11
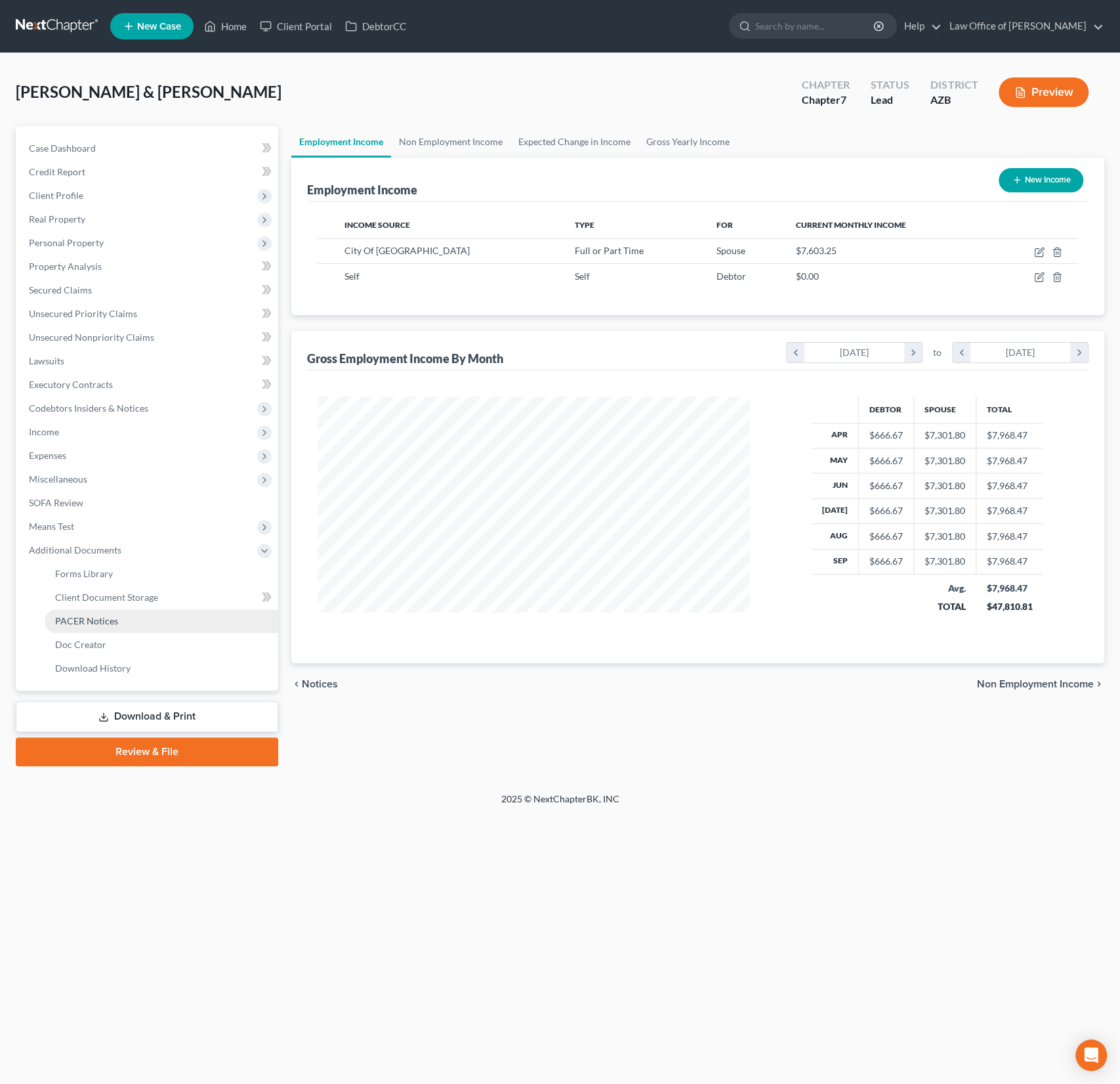
click at [90, 625] on link "PACER Notices" at bounding box center [162, 621] width 234 height 24
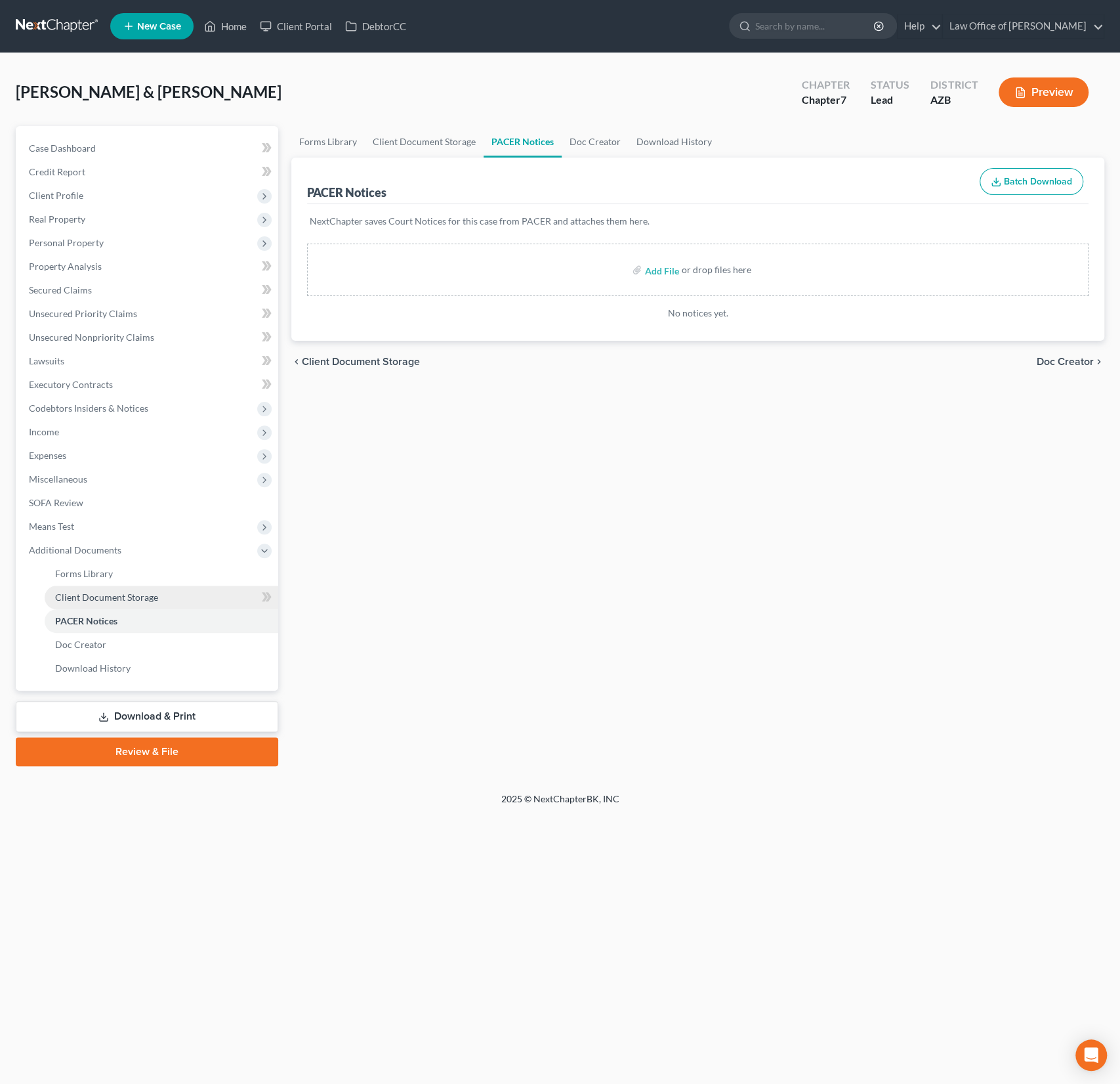
click at [96, 601] on span "Client Document Storage" at bounding box center [107, 597] width 103 height 11
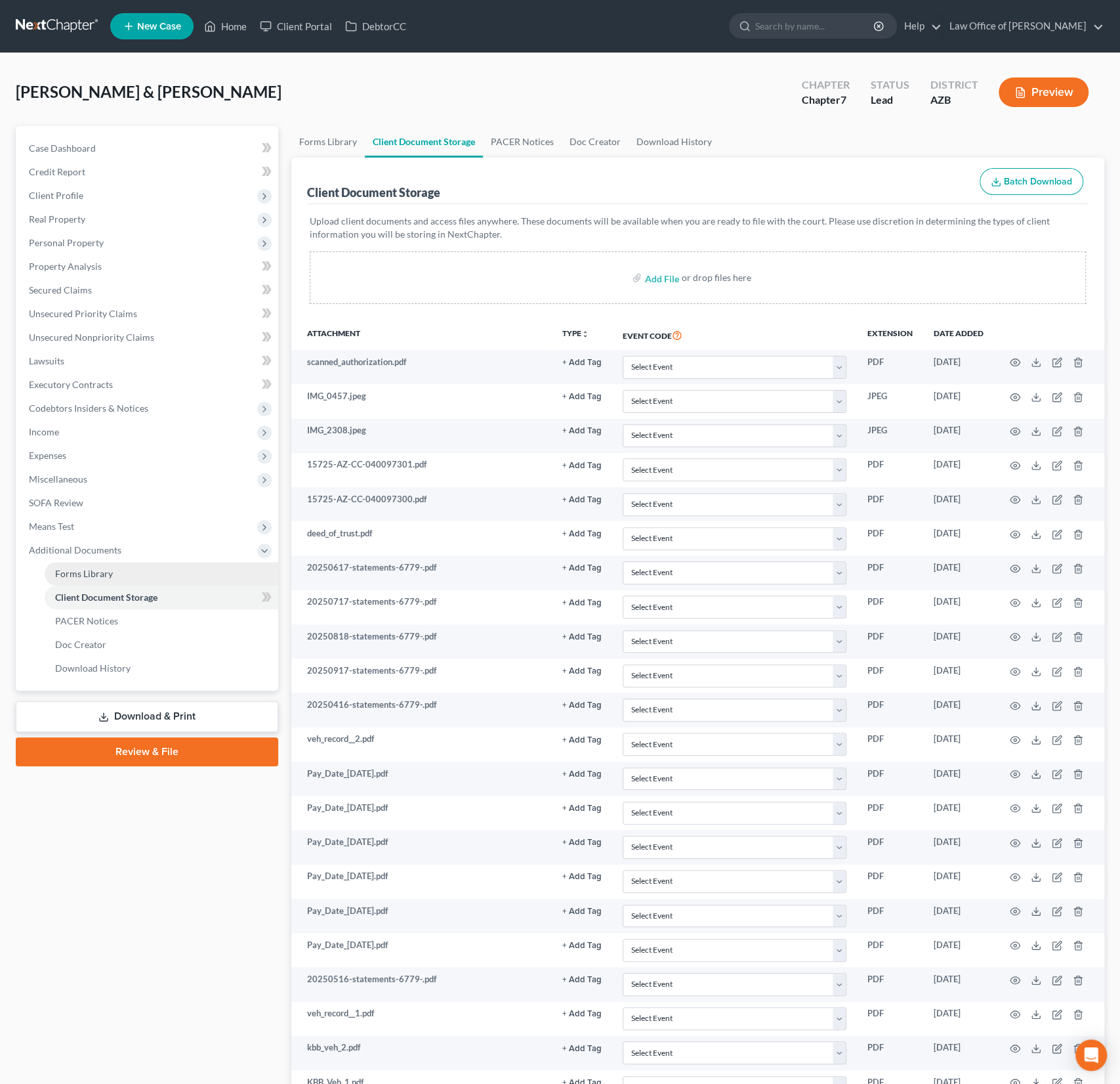
click at [84, 570] on span "Forms Library" at bounding box center [84, 573] width 58 height 11
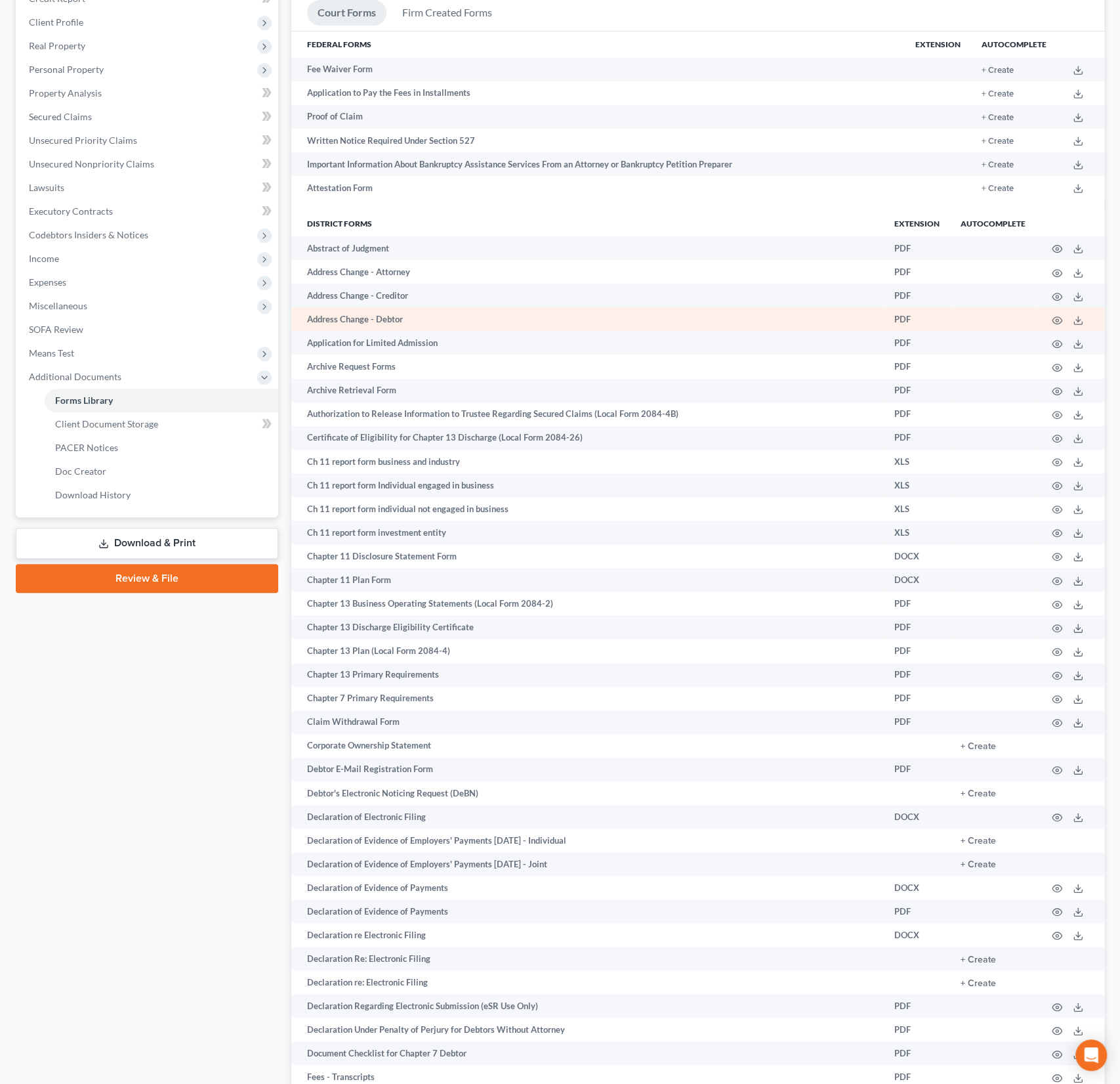
scroll to position [176, 0]
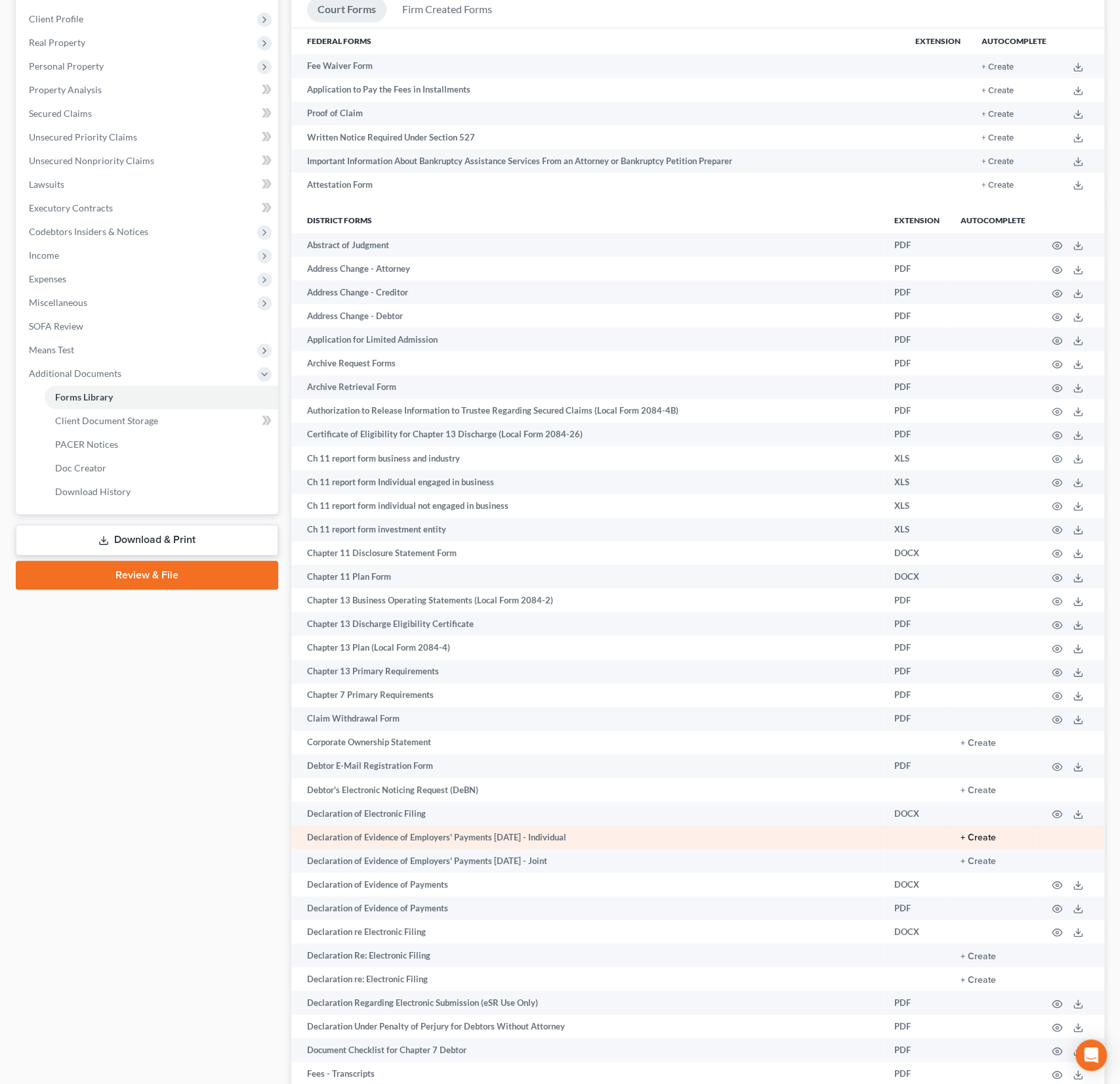
click at [987, 834] on button "+ Create" at bounding box center [978, 837] width 36 height 9
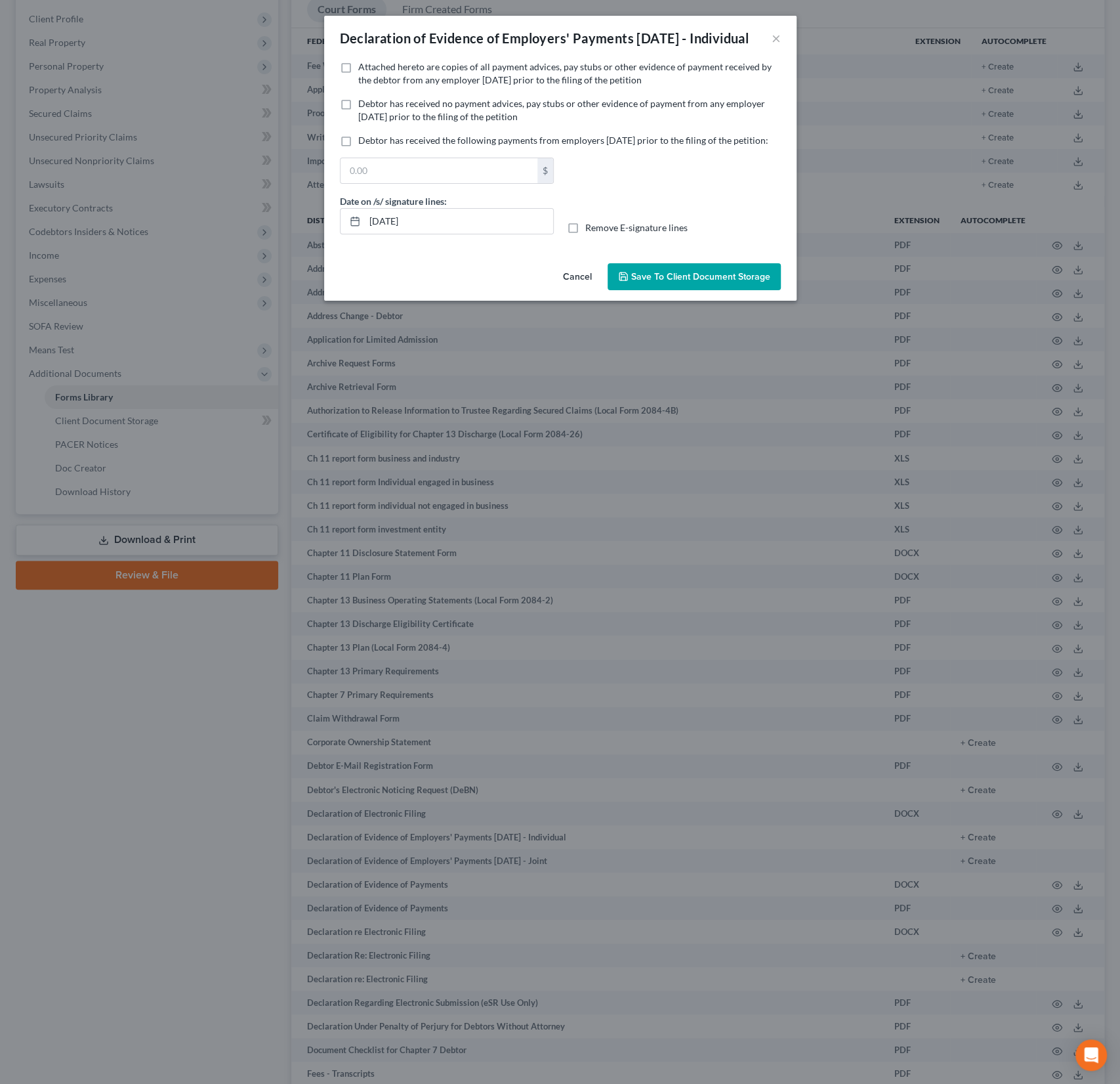
click at [358, 87] on label "Attached hereto are copies of all payment advices, pay stubs or other evidence …" at bounding box center [569, 73] width 422 height 27
click at [364, 69] on input "Attached hereto are copies of all payment advices, pay stubs or other evidence …" at bounding box center [368, 64] width 8 height 8
checkbox input "true"
click at [775, 45] on button "×" at bounding box center [776, 38] width 9 height 16
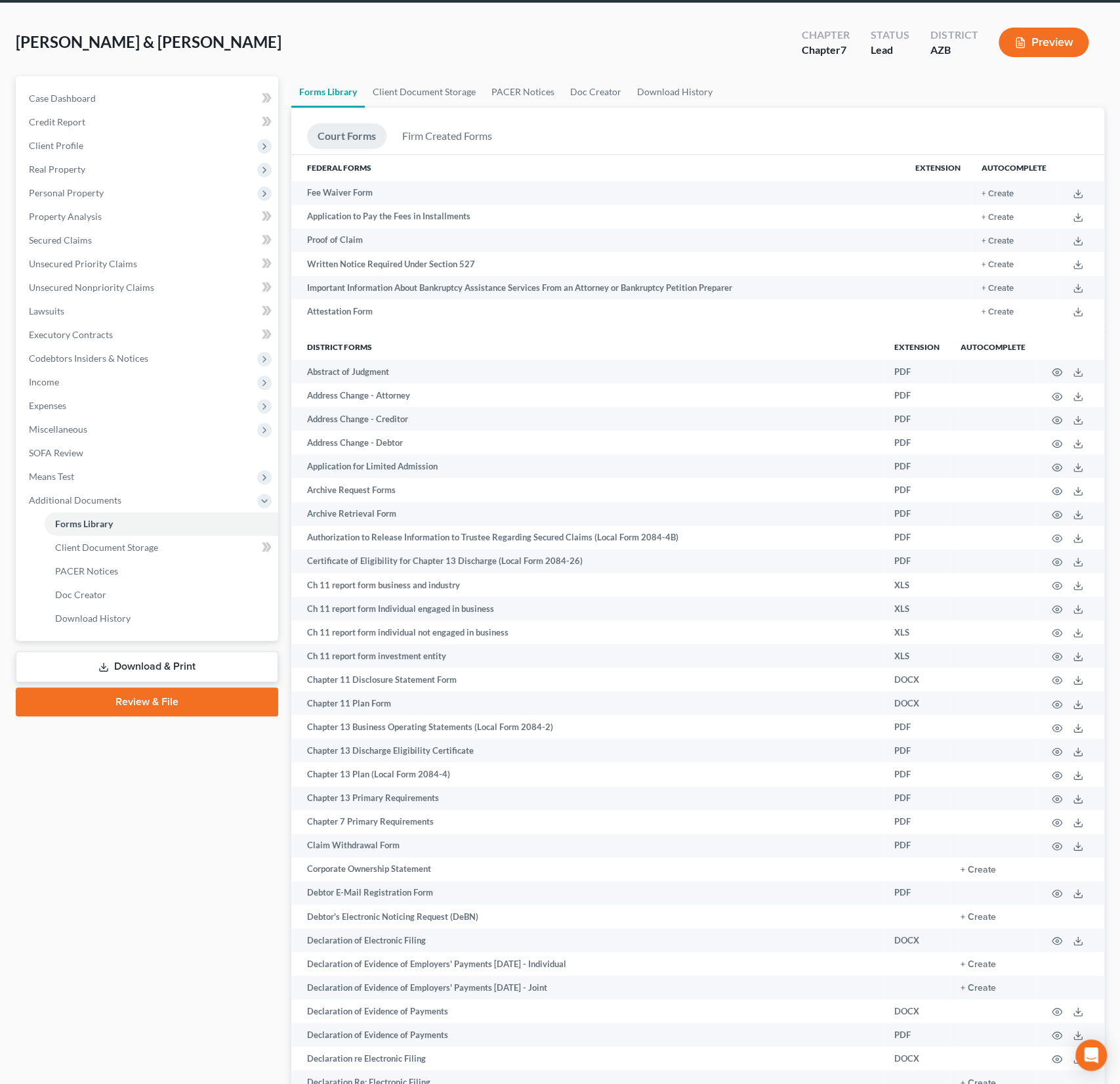
scroll to position [94, 0]
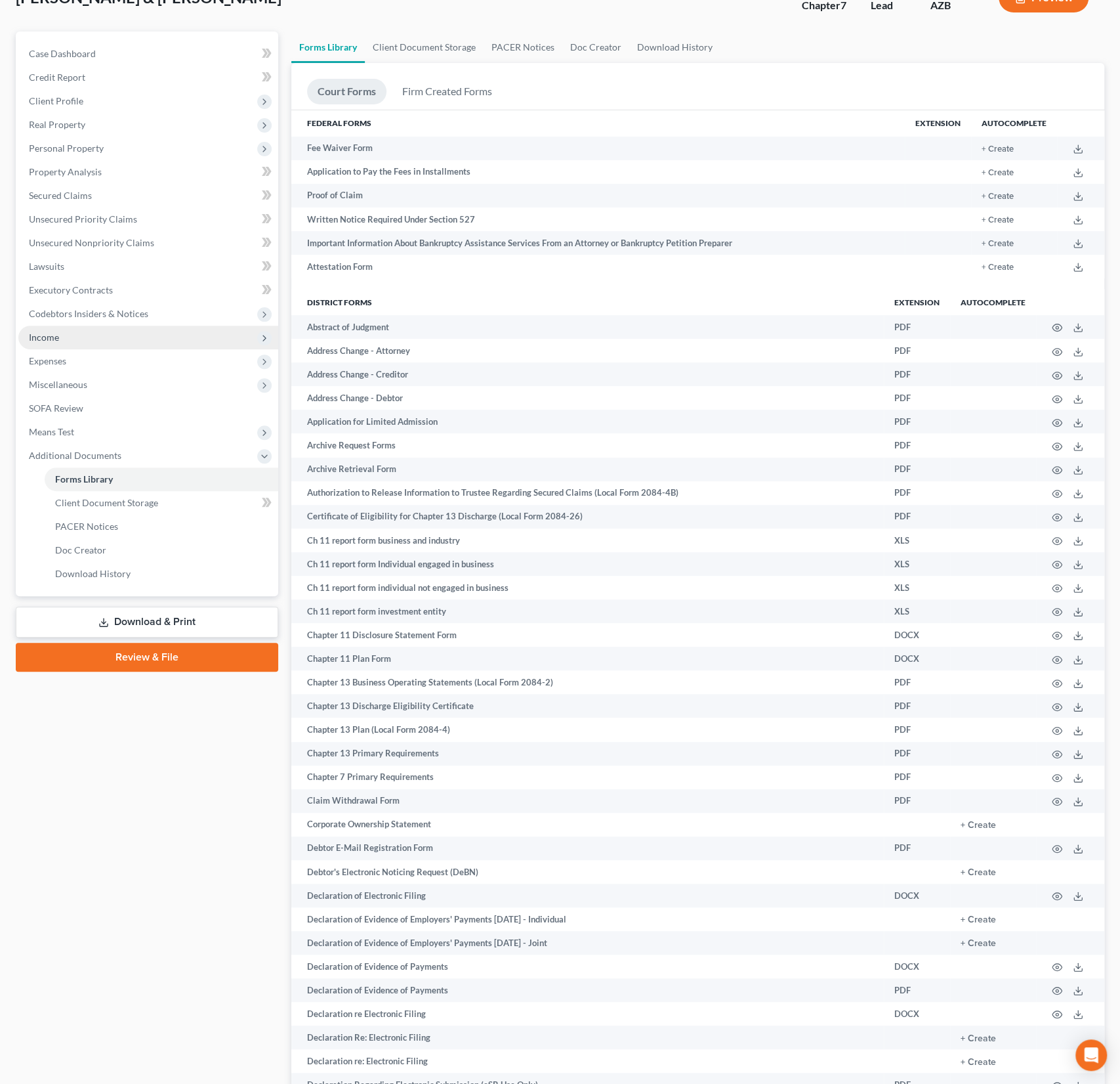
click at [57, 336] on span "Income" at bounding box center [44, 337] width 30 height 11
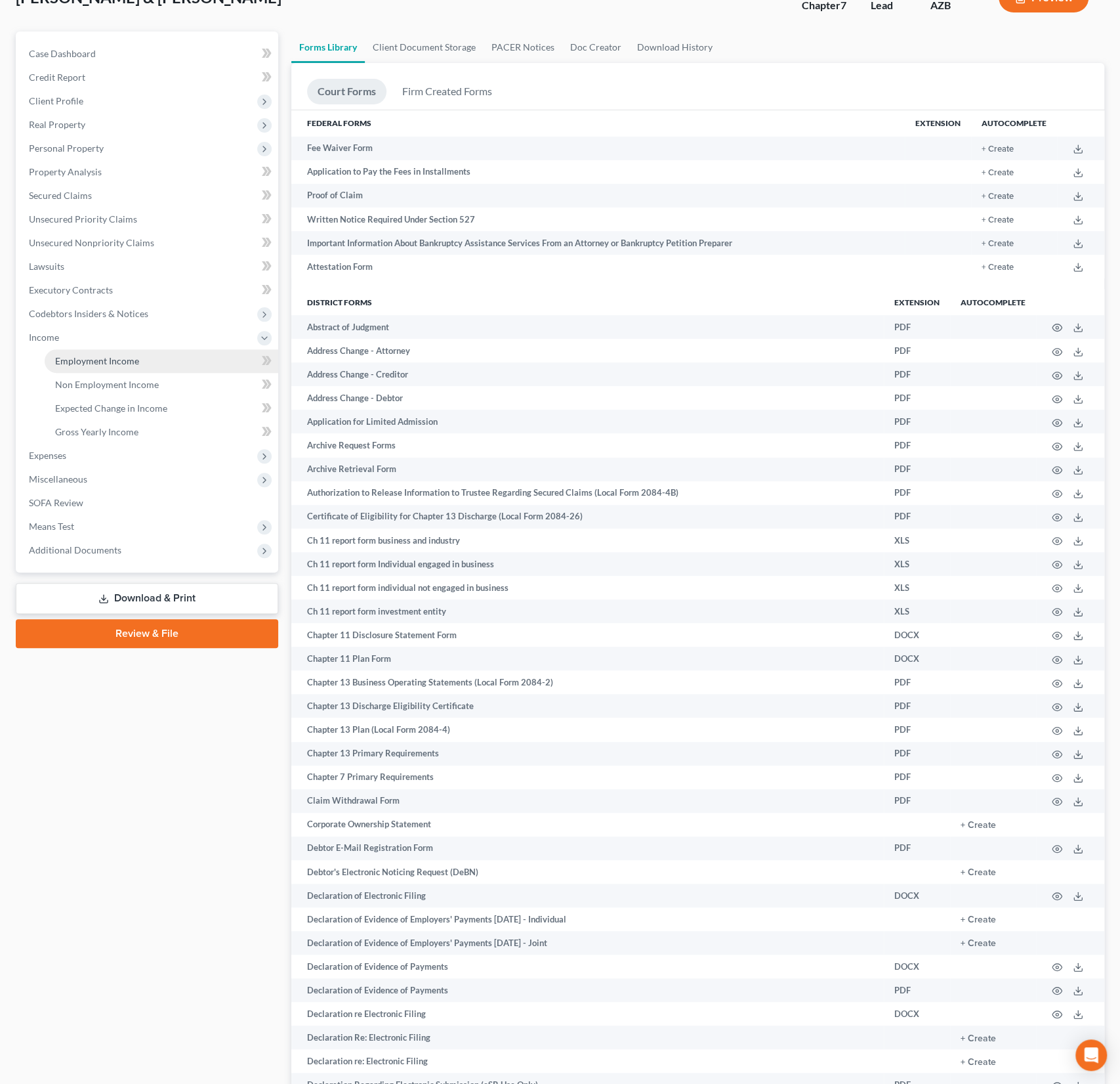
click at [77, 358] on span "Employment Income" at bounding box center [97, 360] width 84 height 11
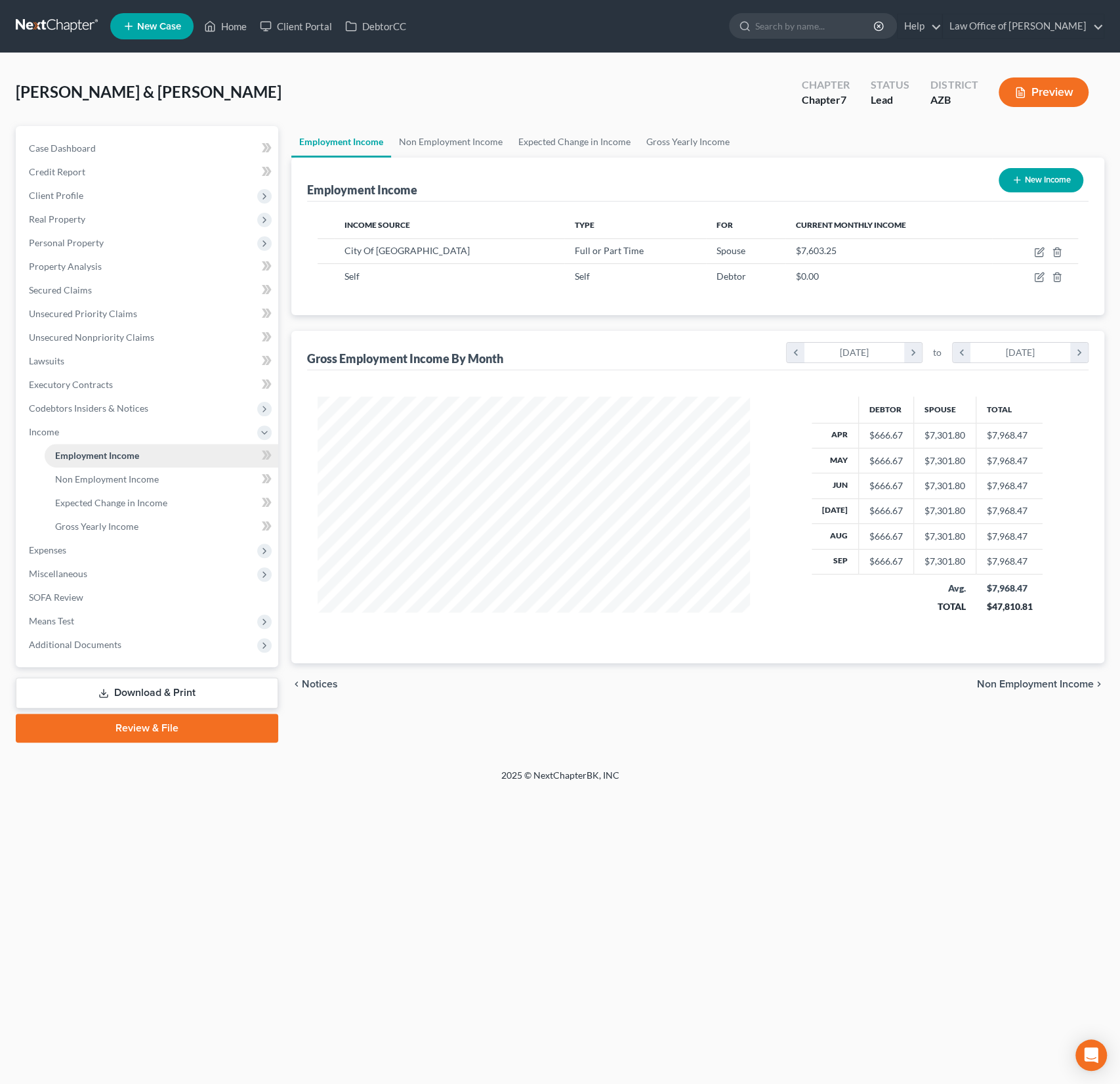
scroll to position [234, 459]
click at [75, 651] on span "Additional Documents" at bounding box center [148, 644] width 260 height 24
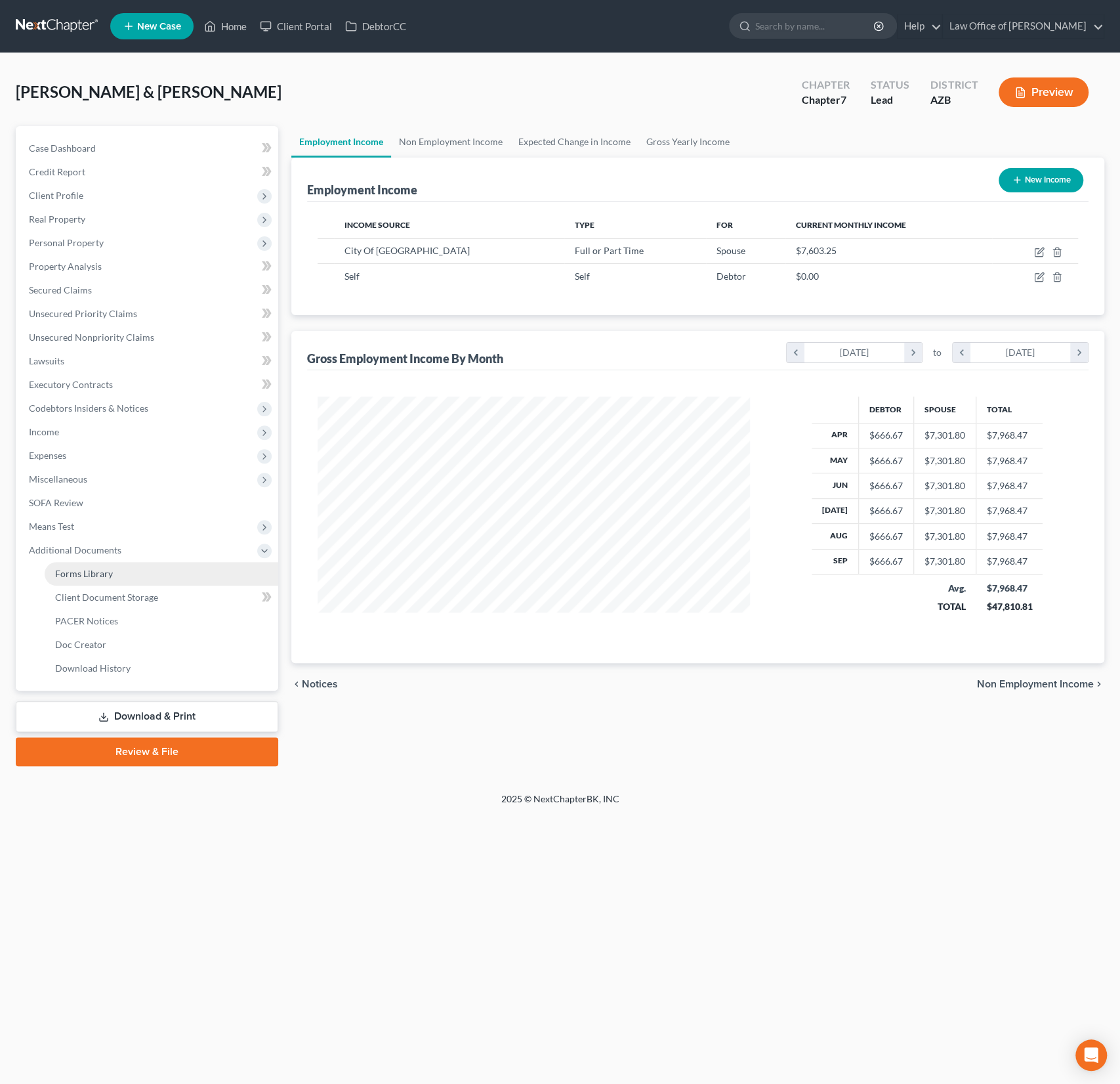
click at [87, 579] on link "Forms Library" at bounding box center [162, 574] width 234 height 24
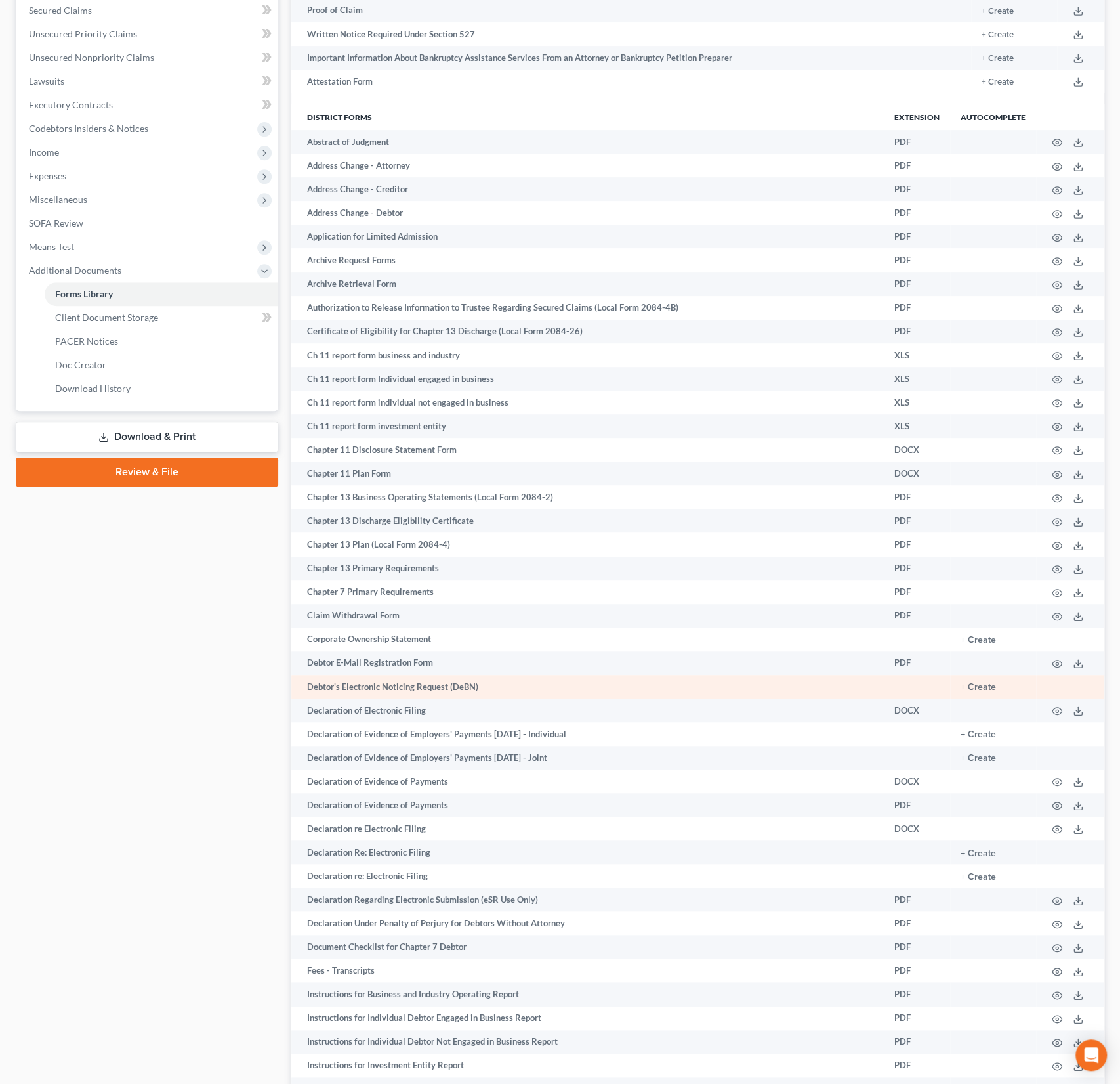
scroll to position [314, 0]
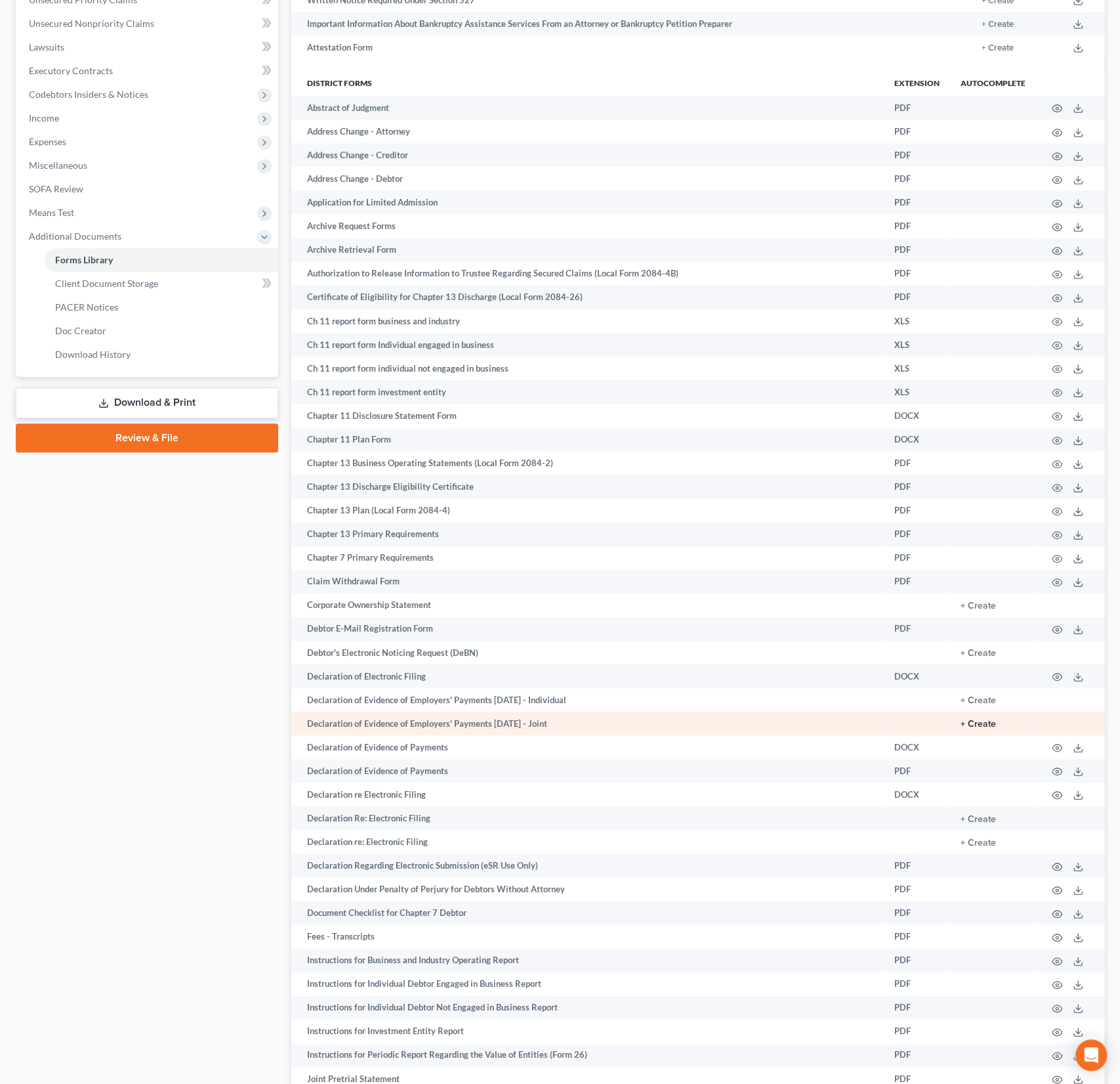
click at [985, 722] on button "+ Create" at bounding box center [978, 724] width 36 height 9
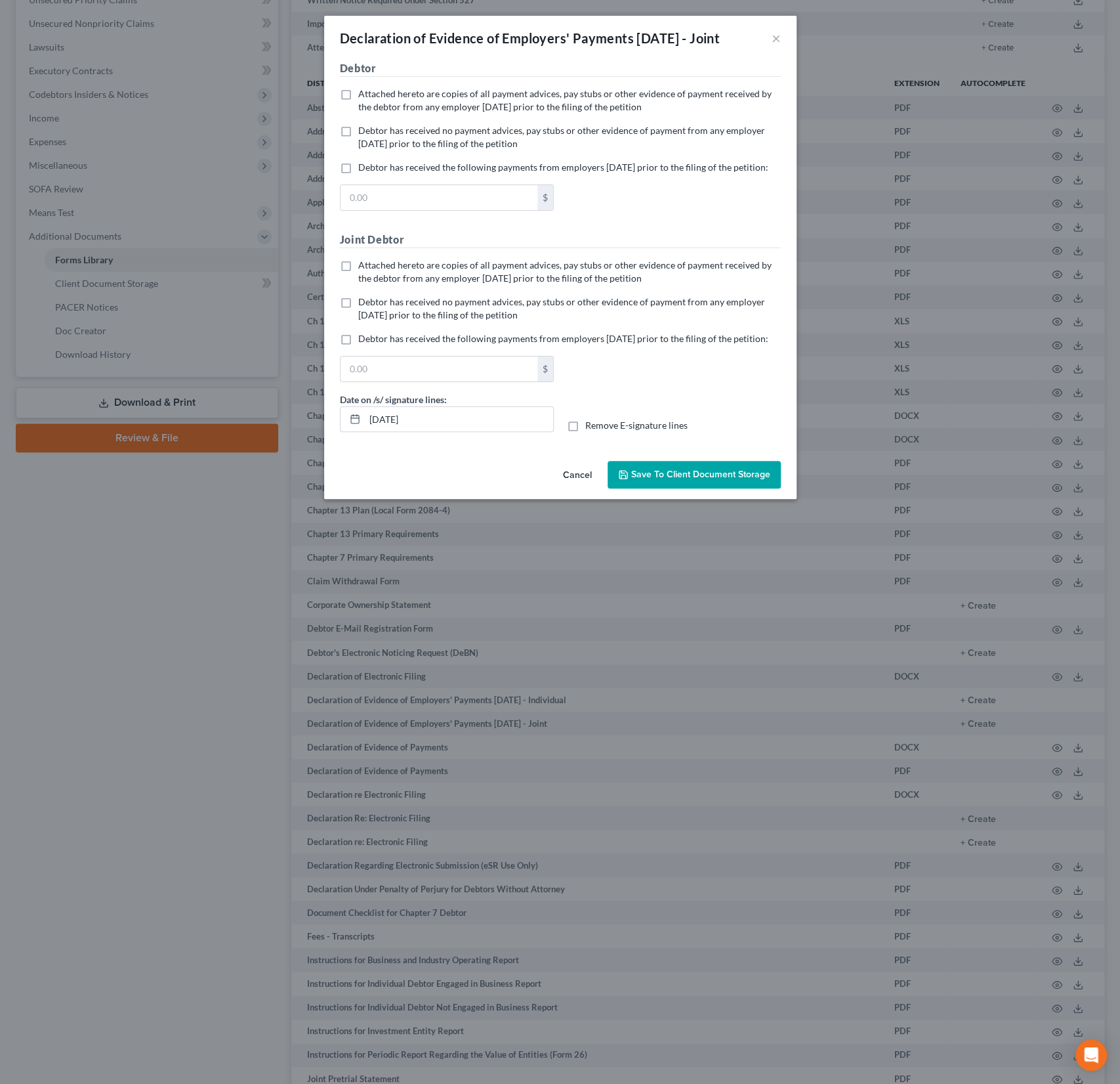
click at [389, 109] on span "Attached hereto are copies of all payment advices, pay stubs or other evidence …" at bounding box center [565, 100] width 413 height 24
click at [372, 96] on input "Attached hereto are copies of all payment advices, pay stubs or other evidence …" at bounding box center [368, 91] width 8 height 8
checkbox input "true"
click at [585, 488] on button "Cancel" at bounding box center [578, 475] width 50 height 27
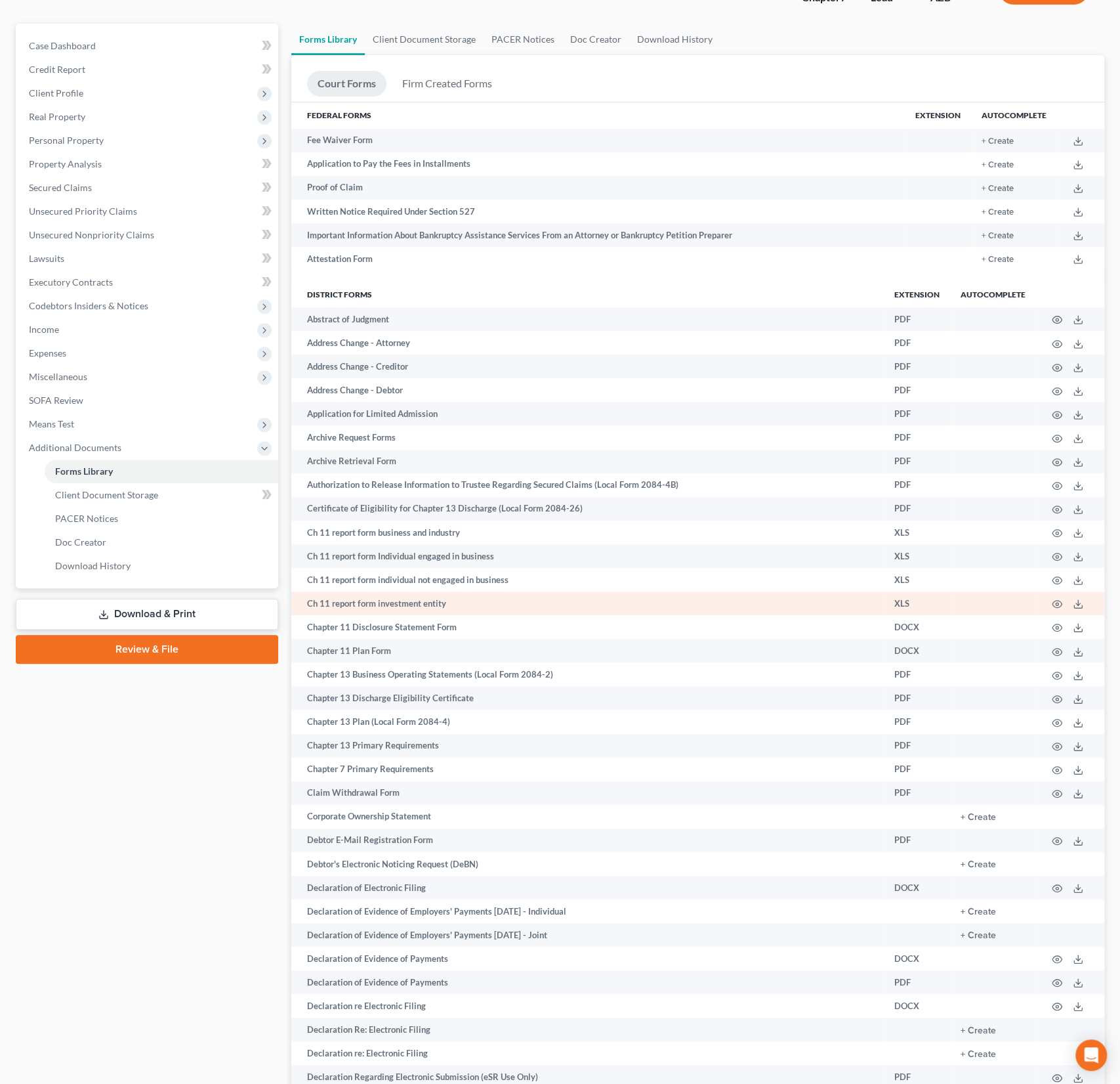
scroll to position [51, 0]
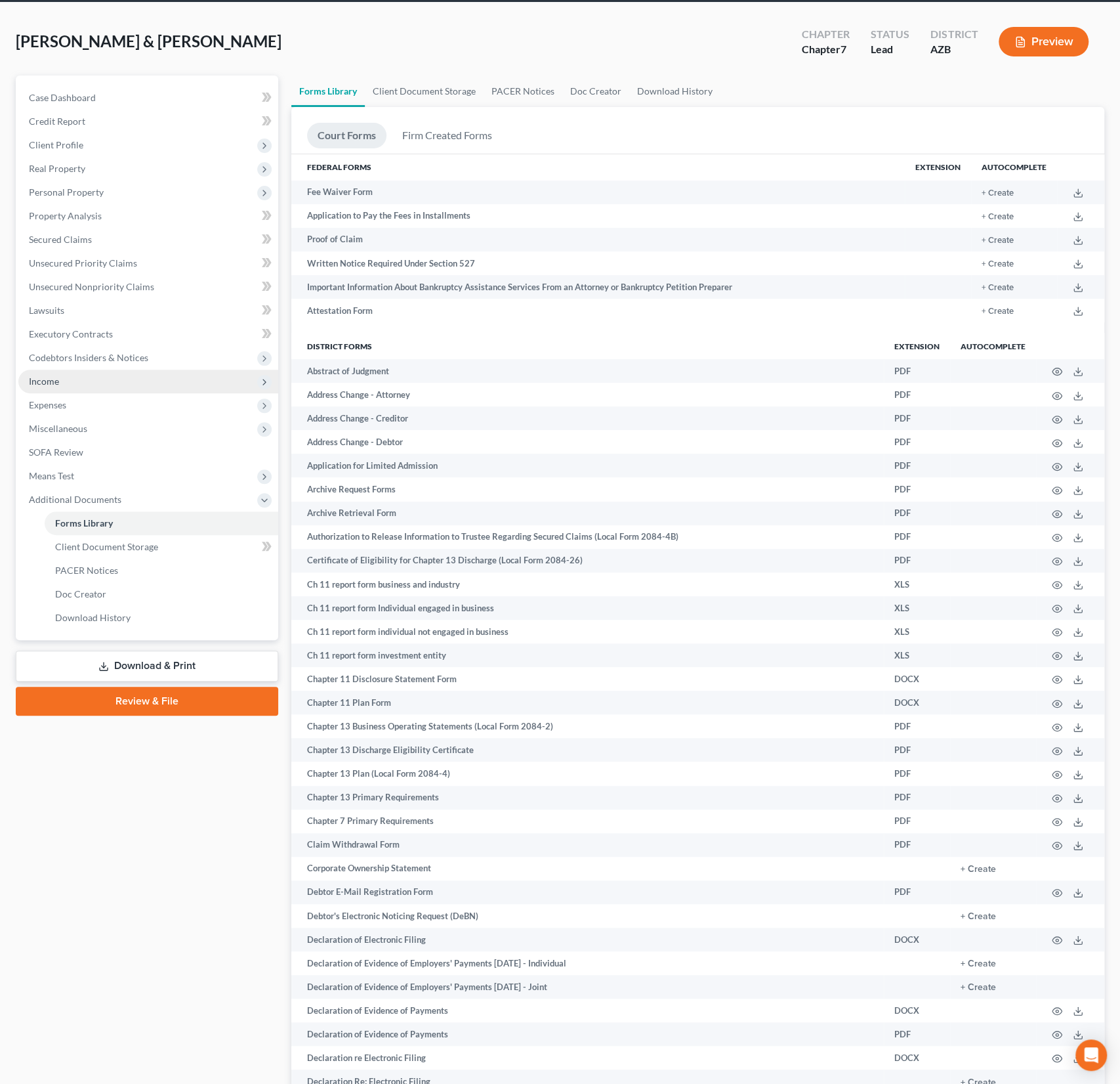
click at [71, 379] on span "Income" at bounding box center [148, 381] width 260 height 24
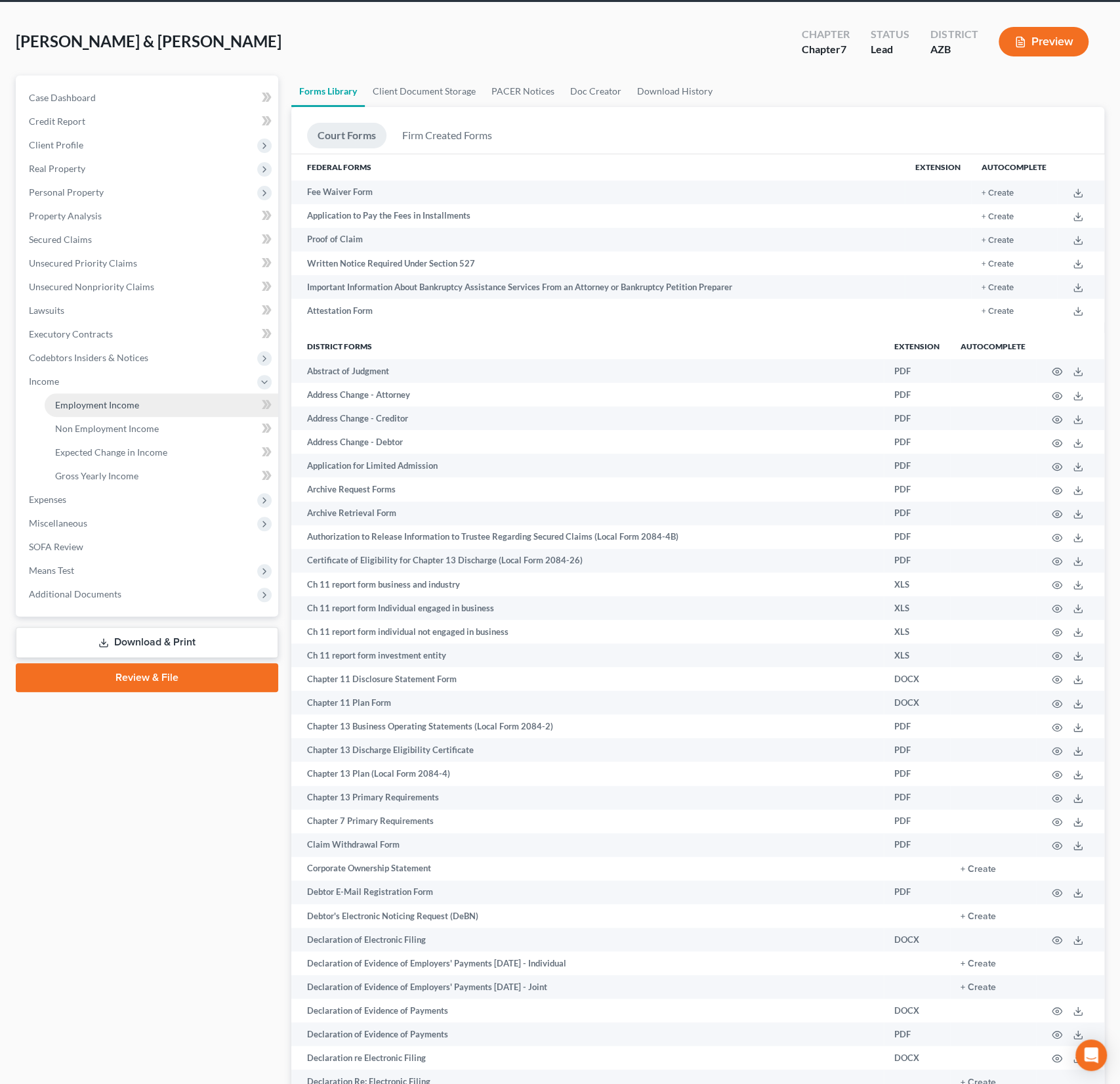
click at [96, 399] on span "Employment Income" at bounding box center [97, 404] width 84 height 11
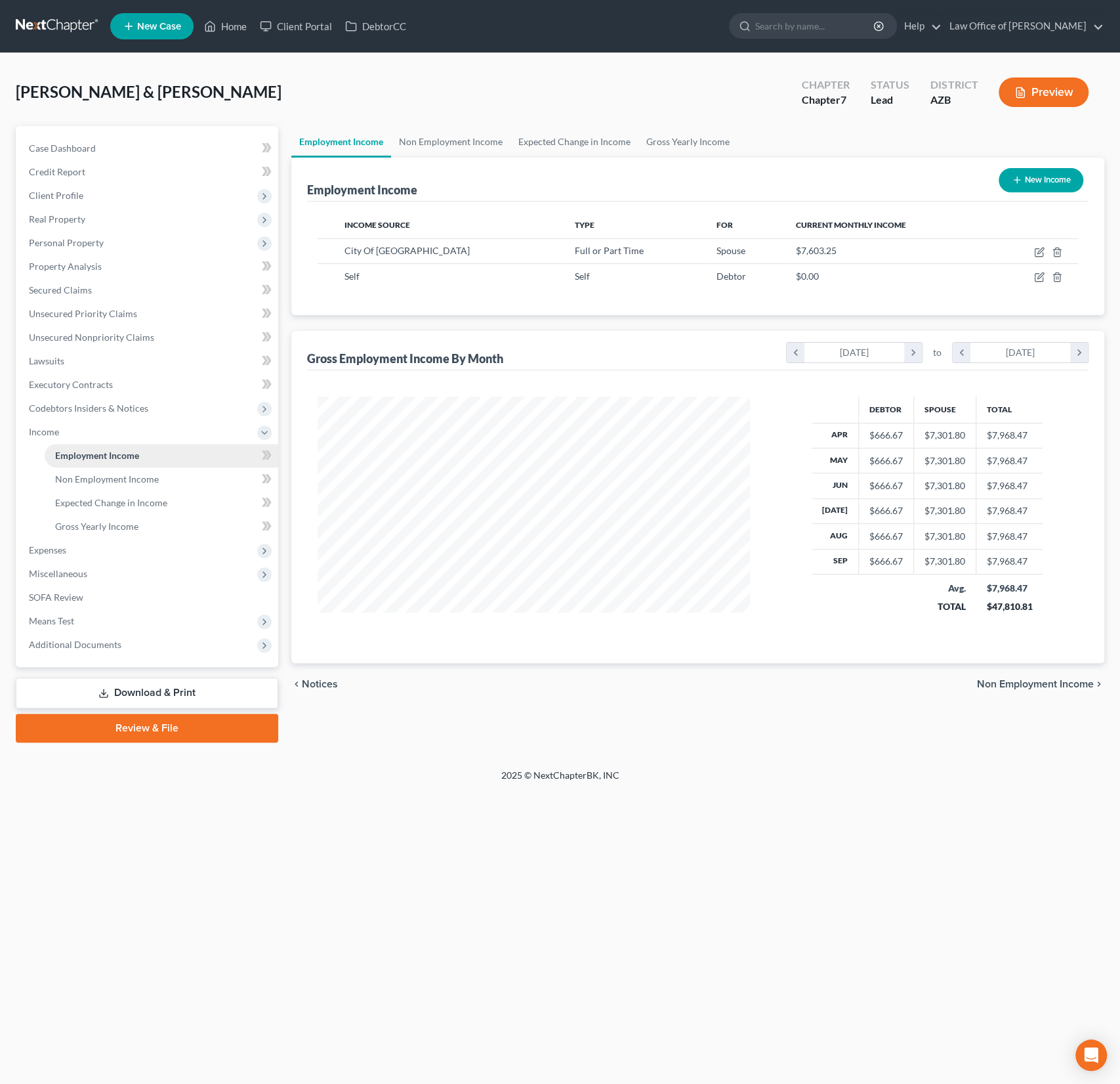
scroll to position [234, 459]
click at [118, 659] on div "Case Dashboard Payments Invoices Payments Payments Credit Report Client Profile…" at bounding box center [147, 397] width 263 height 541
click at [111, 646] on span "Additional Documents" at bounding box center [75, 644] width 93 height 11
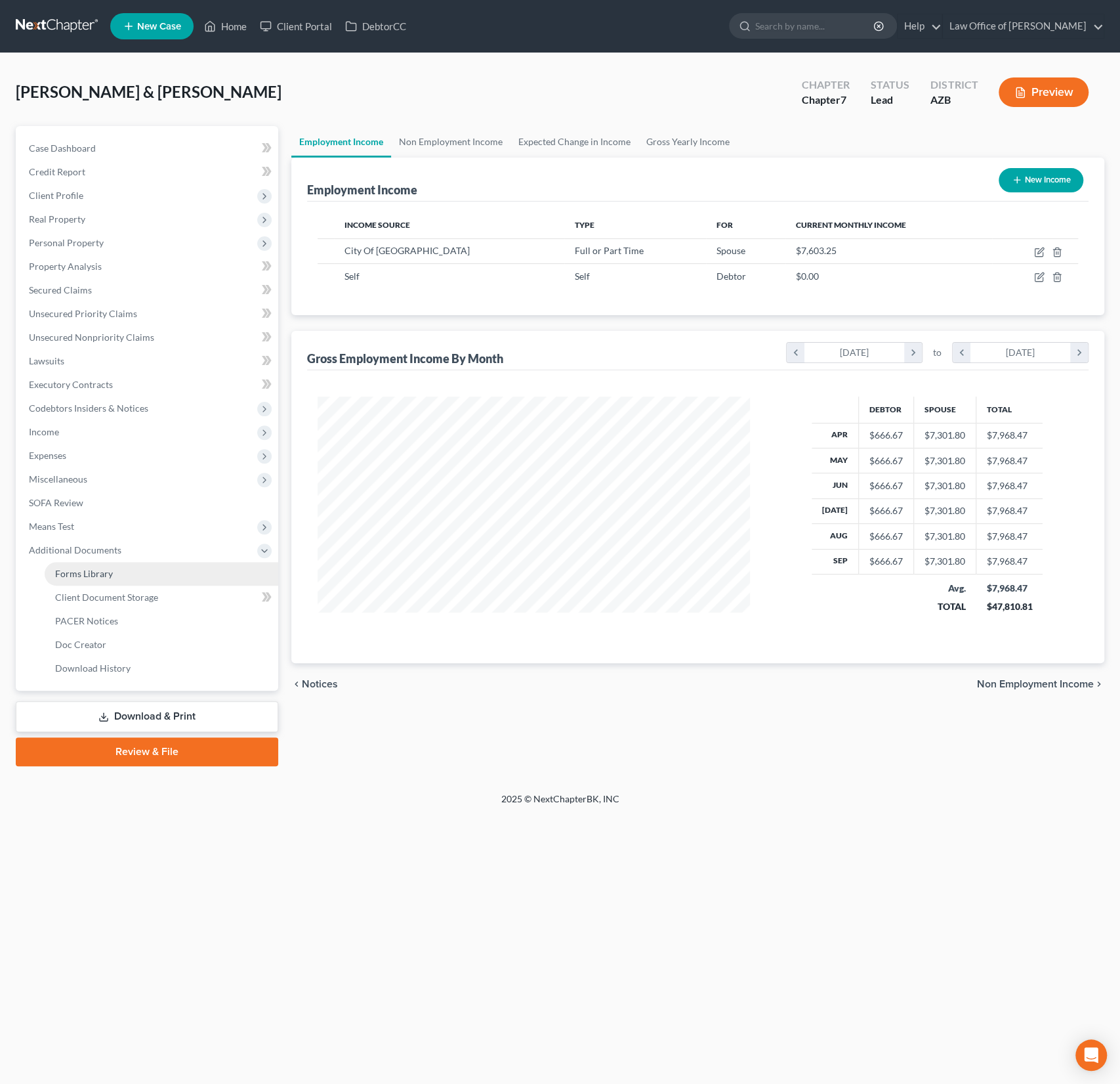
click at [93, 575] on span "Forms Library" at bounding box center [84, 573] width 58 height 11
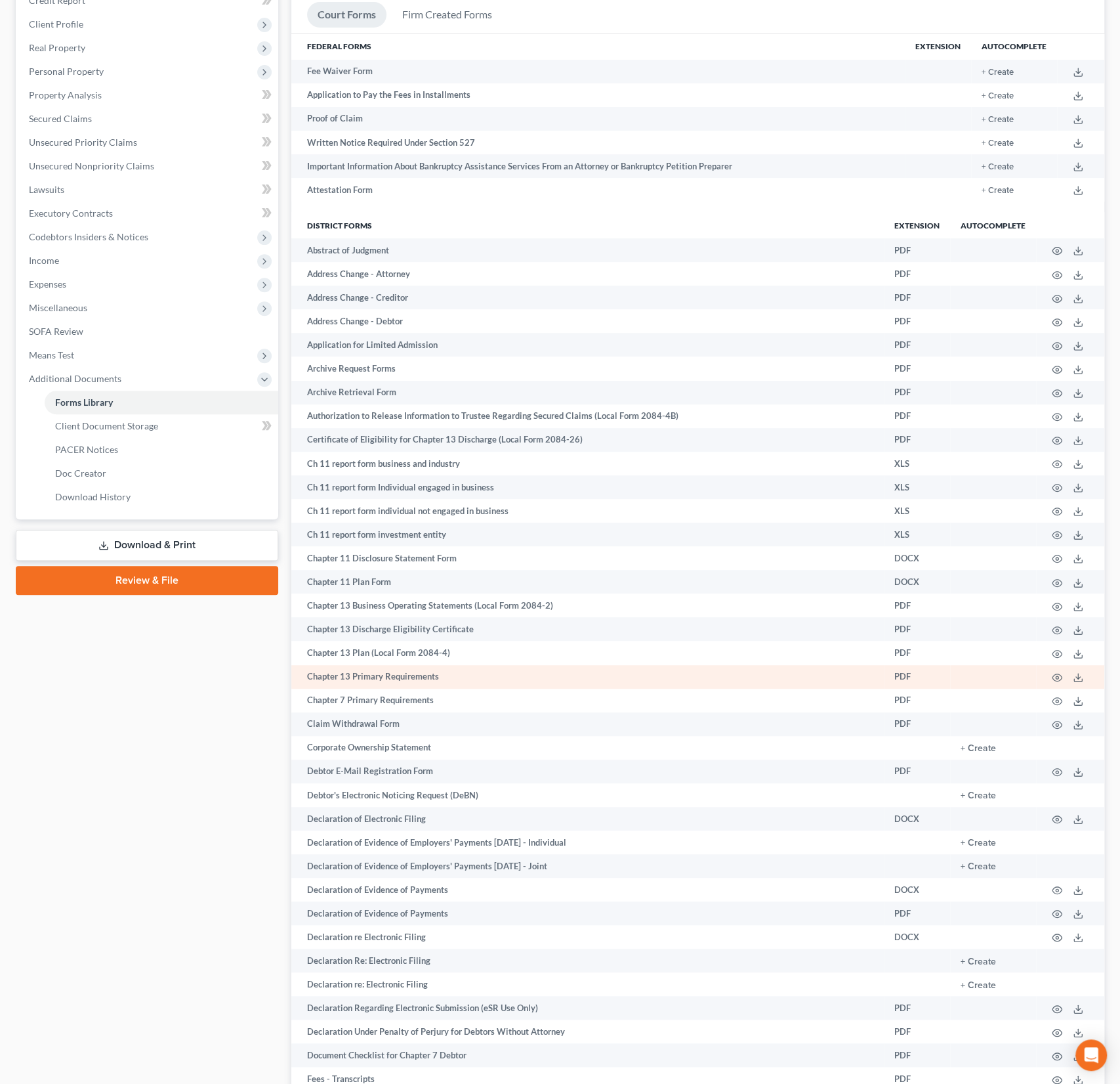
scroll to position [187, 0]
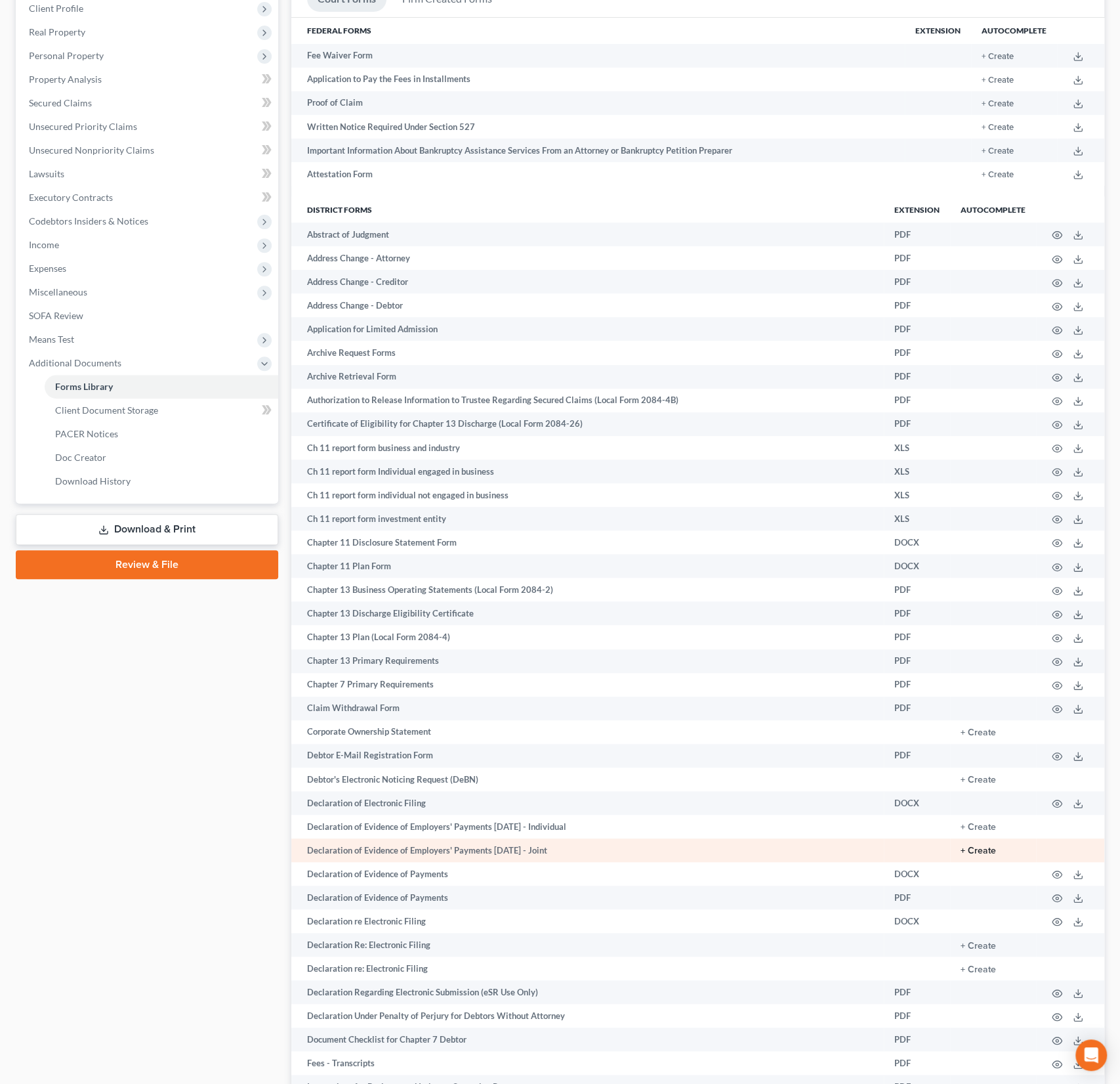
click at [986, 849] on button "+ Create" at bounding box center [978, 851] width 36 height 9
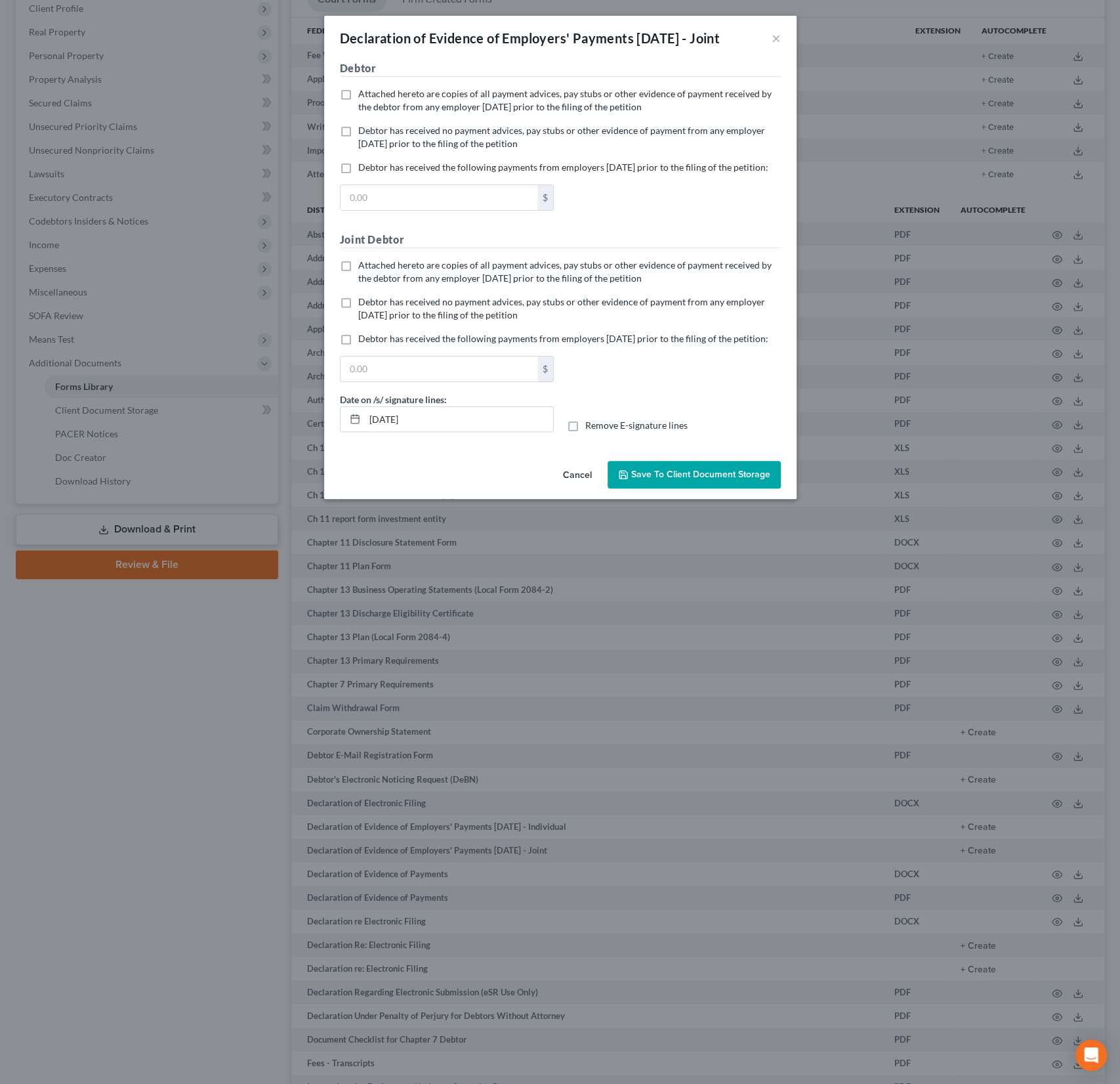
click at [393, 149] on span "Debtor has received no payment advices, pay stubs or other evidence of payment …" at bounding box center [562, 137] width 407 height 24
click at [372, 133] on input "Debtor has received no payment advices, pay stubs or other evidence of payment …" at bounding box center [368, 128] width 8 height 8
checkbox input "true"
click at [358, 285] on label "Attached hereto are copies of all payment advices, pay stubs or other evidence …" at bounding box center [569, 271] width 422 height 27
click at [364, 267] on input "Attached hereto are copies of all payment advices, pay stubs or other evidence …" at bounding box center [368, 262] width 8 height 8
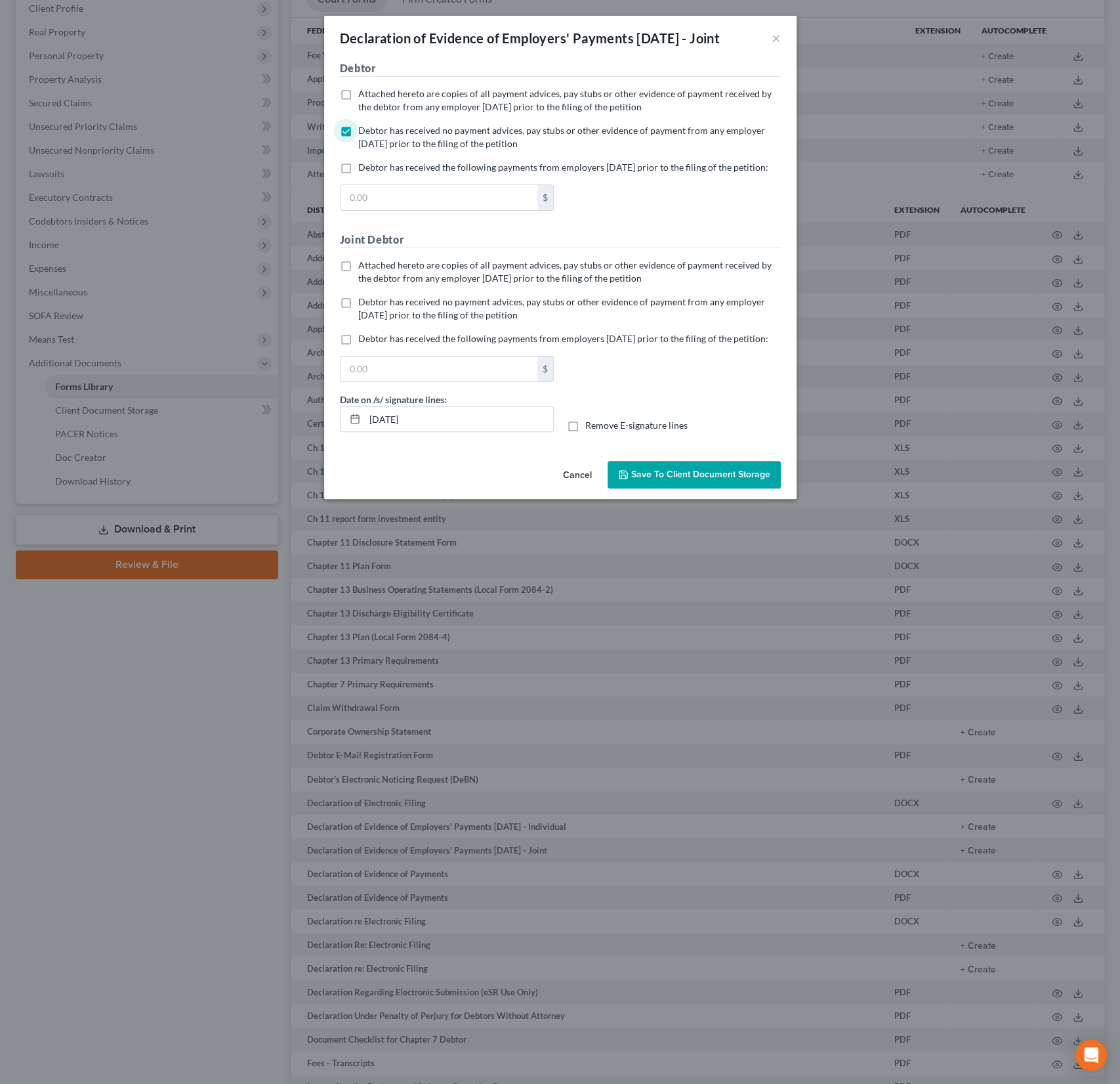
checkbox input "true"
click at [683, 480] on span "Save to Client Document Storage" at bounding box center [700, 474] width 139 height 11
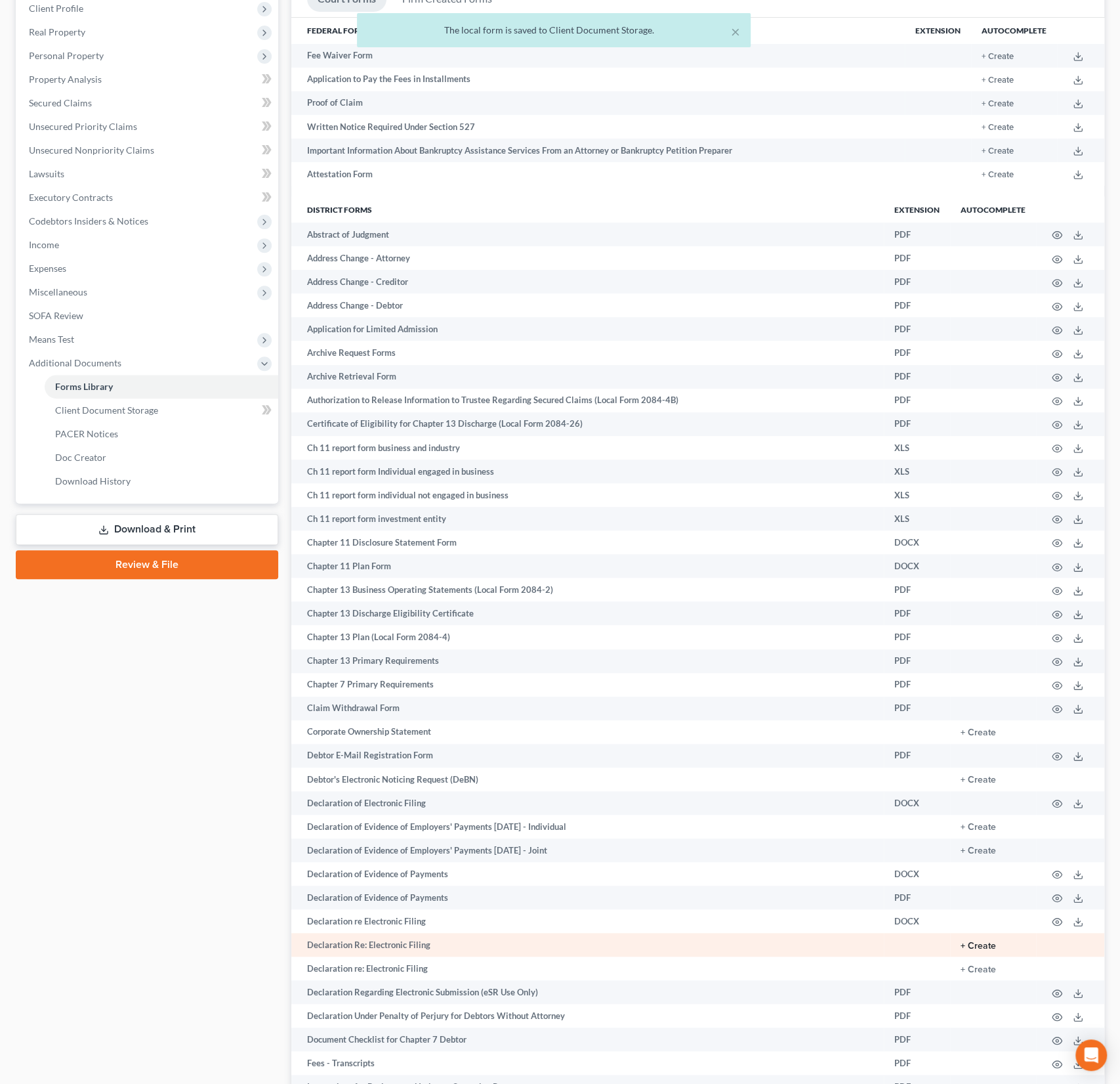
click at [983, 947] on button "+ Create" at bounding box center [978, 946] width 36 height 9
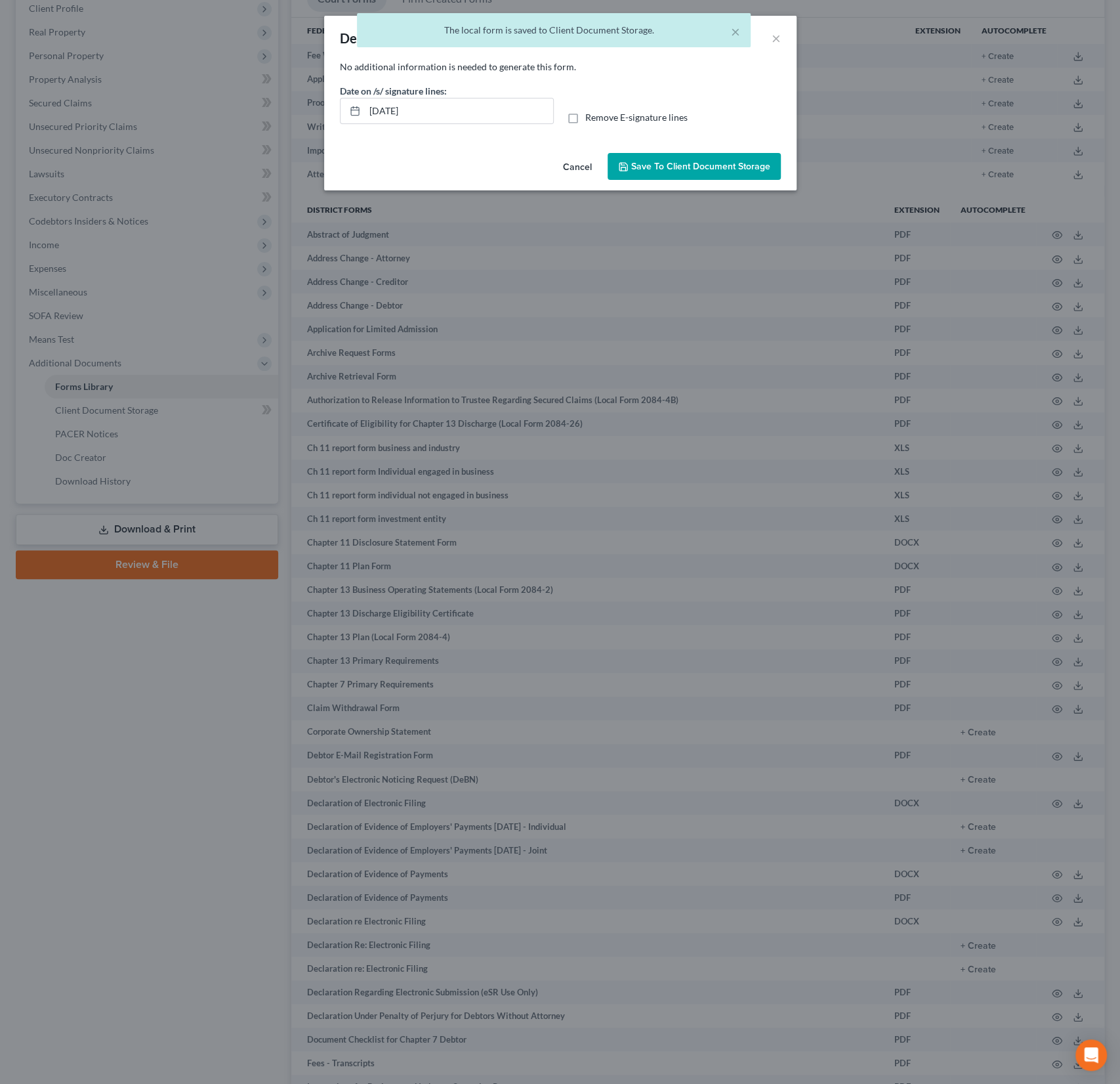
click at [664, 166] on span "Save to Client Document Storage" at bounding box center [700, 166] width 139 height 11
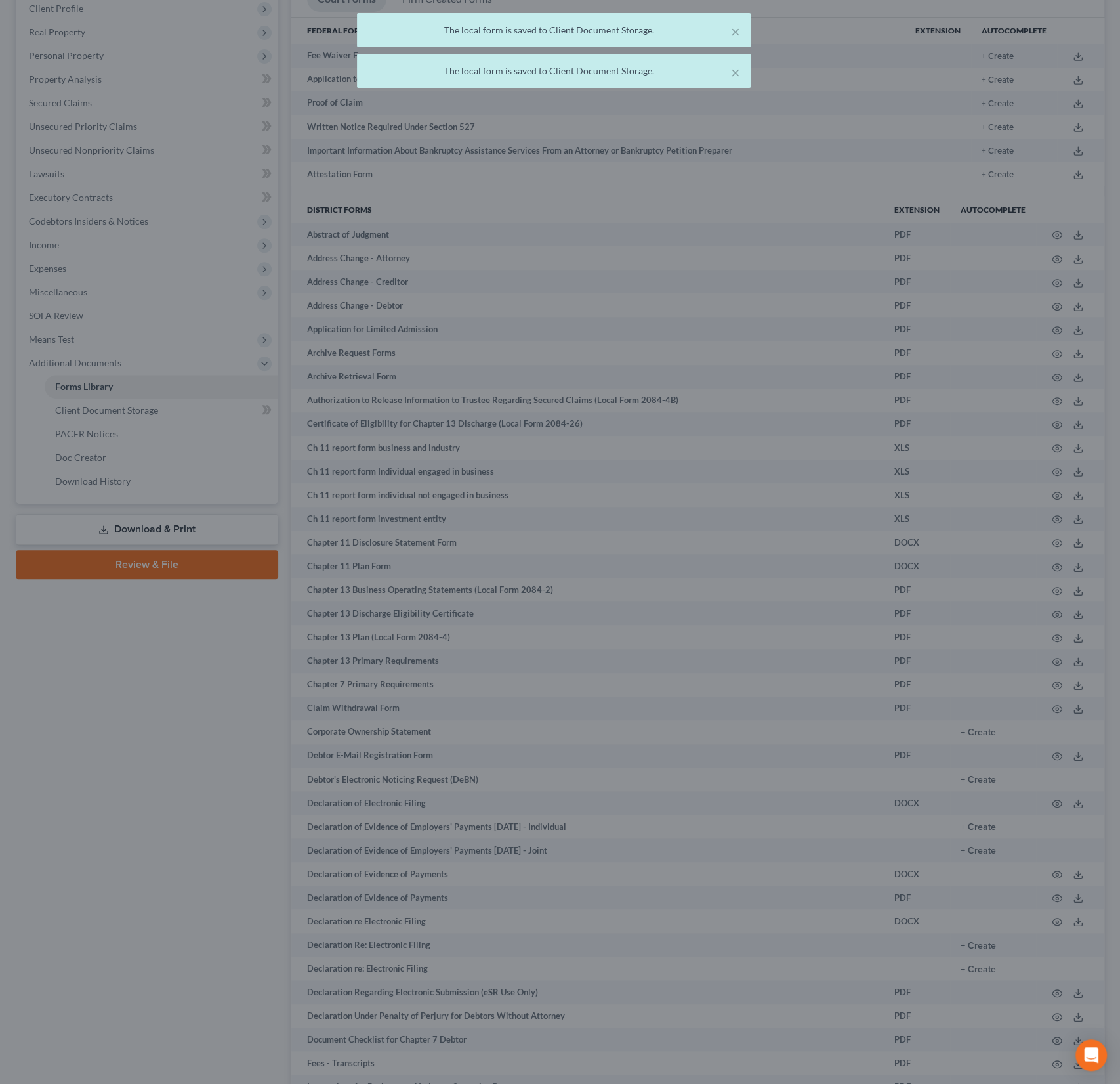
click at [169, 526] on div at bounding box center [560, 542] width 1120 height 1084
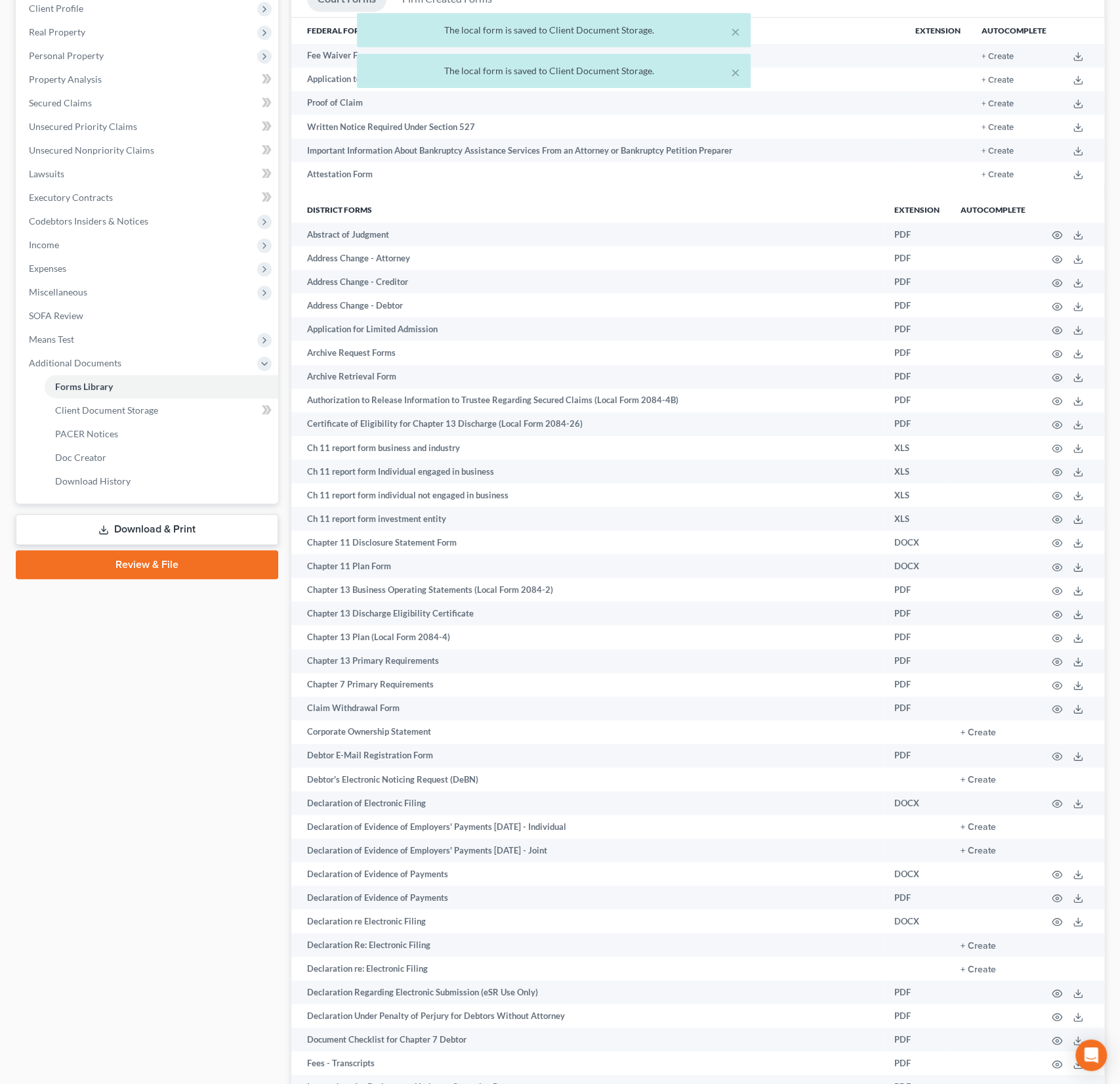
click at [169, 526] on link "Download & Print" at bounding box center [147, 529] width 263 height 31
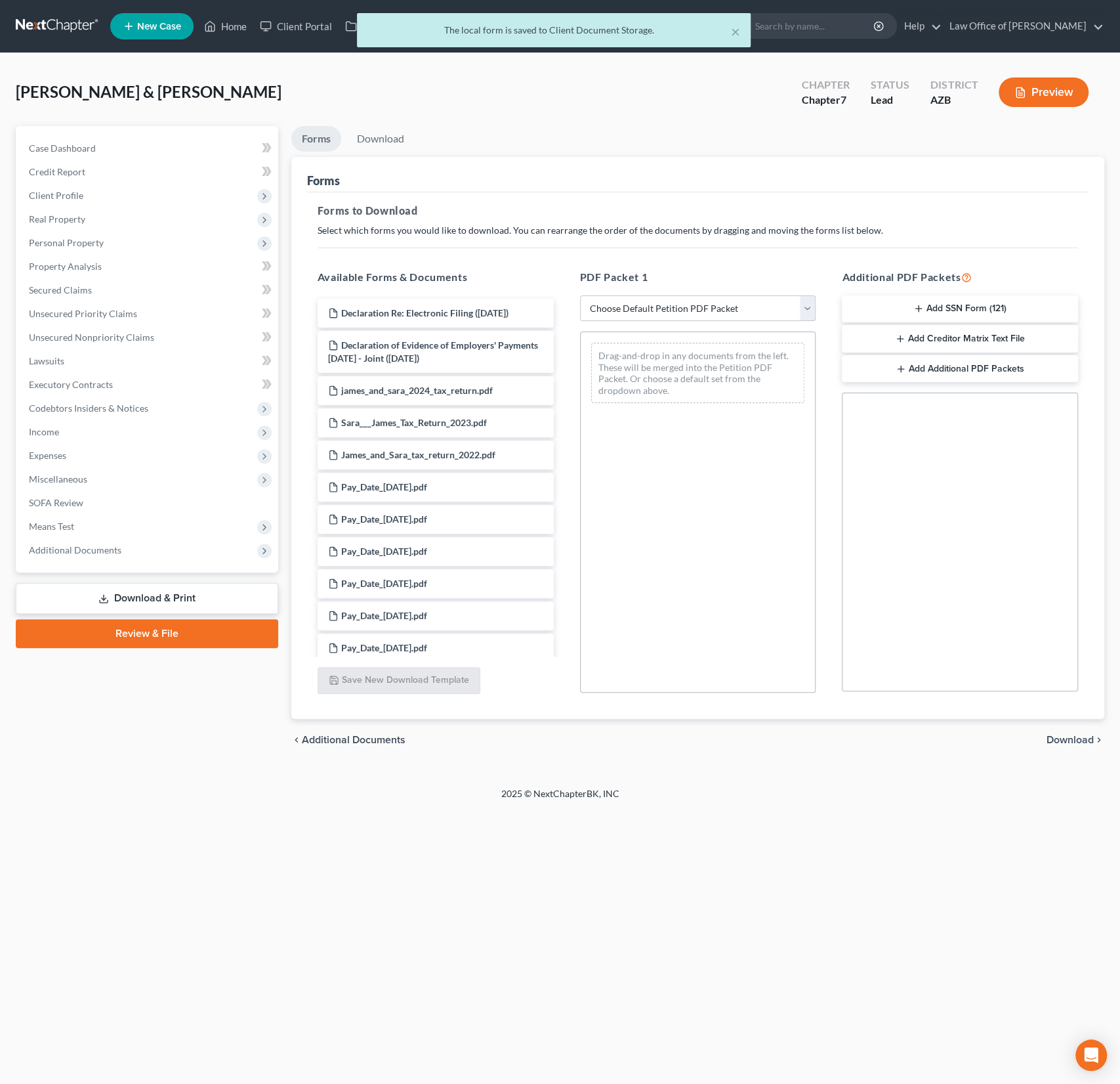
click at [674, 312] on select "Choose Default Petition PDF Packet Complete Bankruptcy Petition (all forms and …" at bounding box center [698, 308] width 236 height 27
select select "0"
click at [580, 295] on select "Choose Default Petition PDF Packet Complete Bankruptcy Petition (all forms and …" at bounding box center [698, 308] width 236 height 27
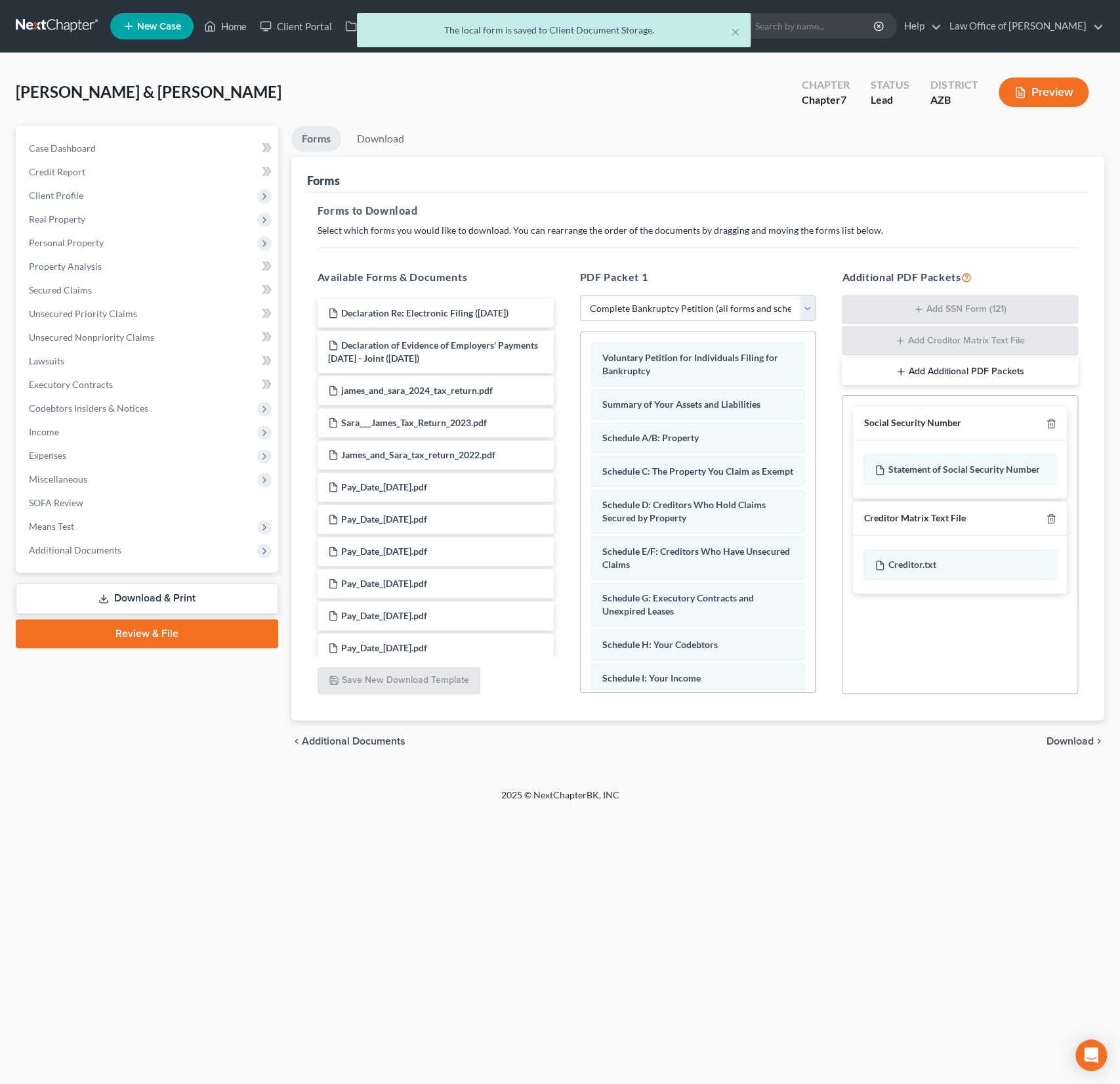
scroll to position [433, 0]
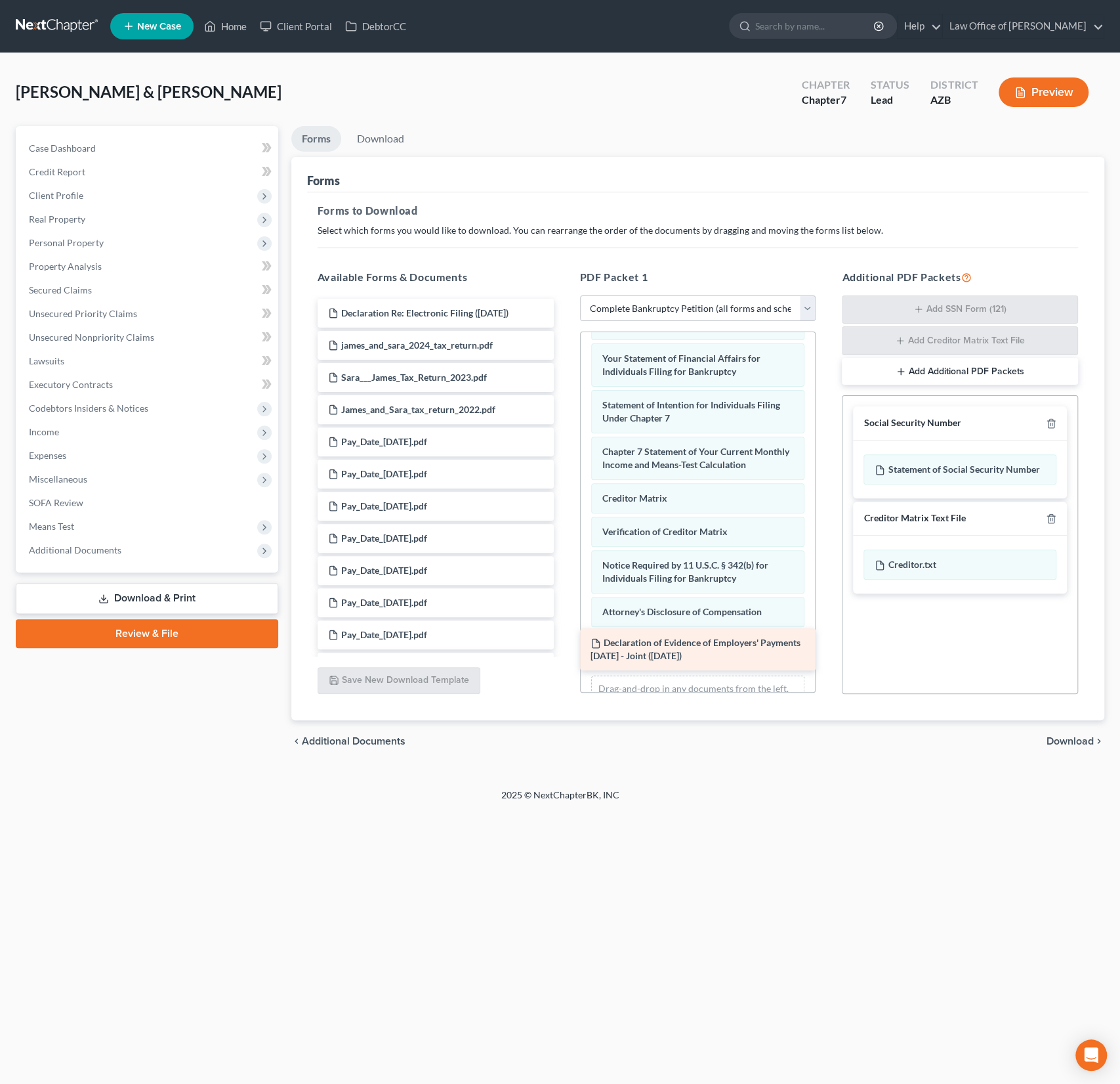
drag, startPoint x: 451, startPoint y: 346, endPoint x: 717, endPoint y: 649, distance: 403.2
click at [564, 649] on div "Declaration of Evidence of Employers' Payments [DATE] - Joint ([DATE]) Declarat…" at bounding box center [435, 827] width 257 height 1058
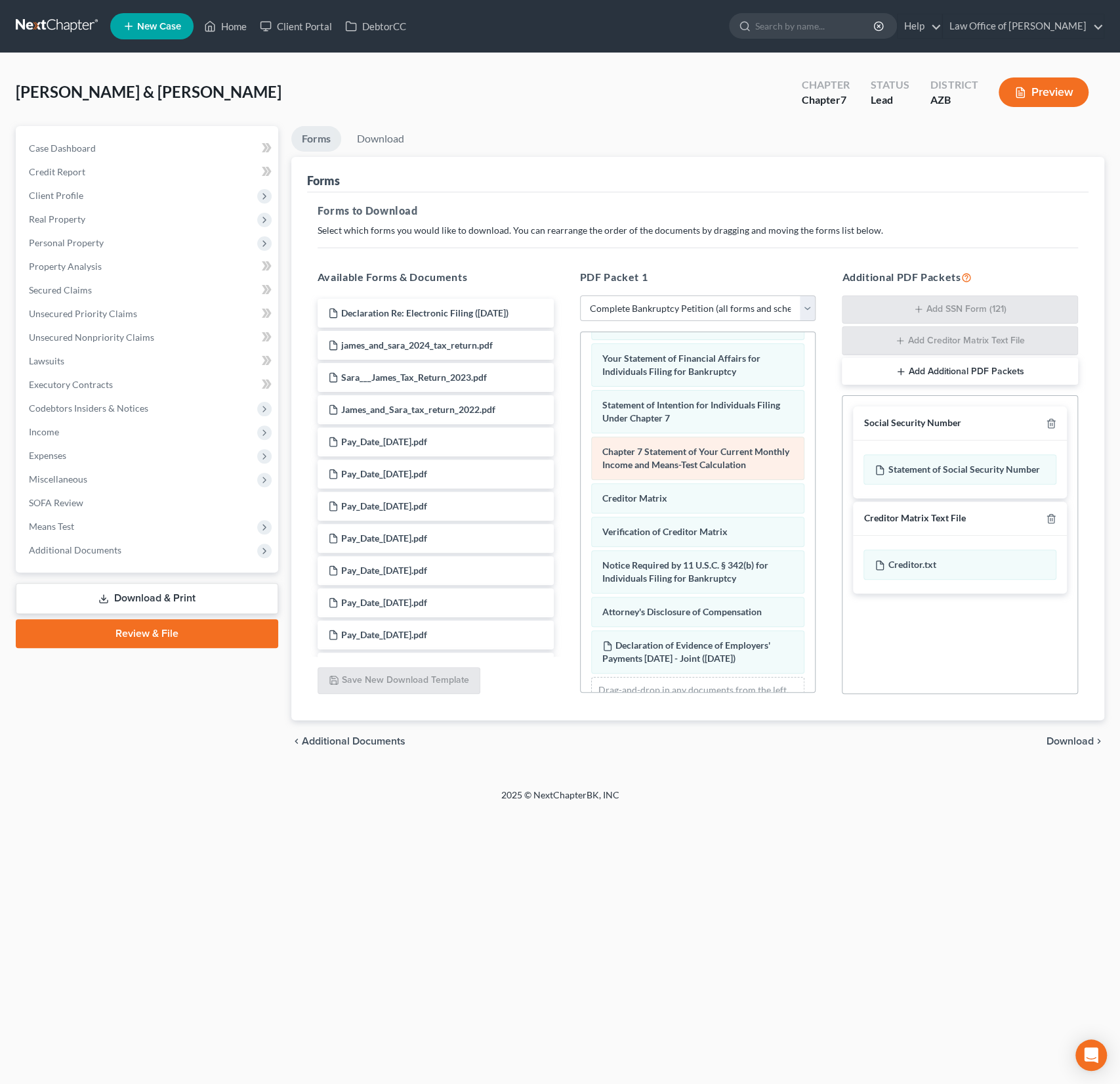
scroll to position [480, 0]
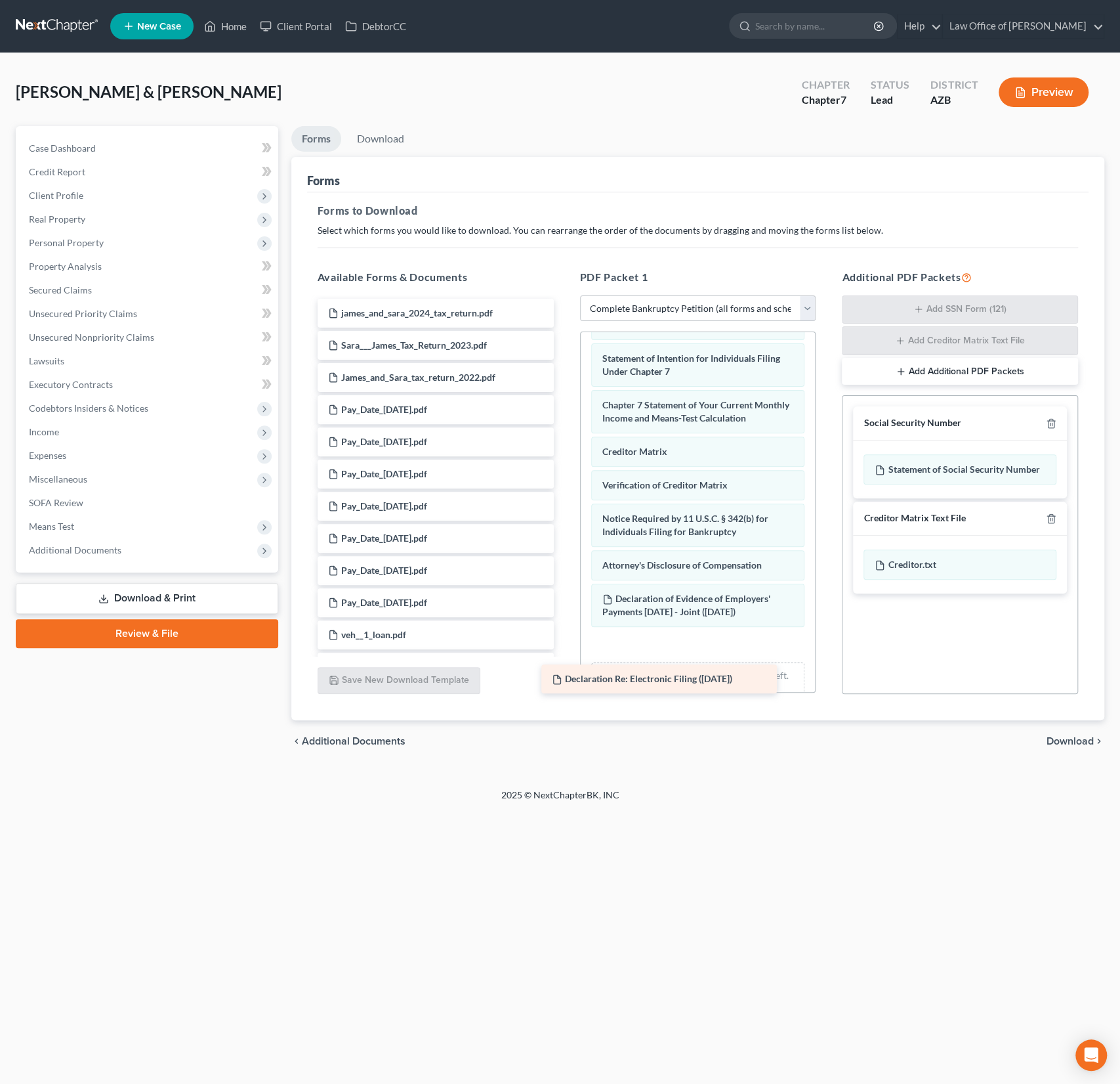
drag, startPoint x: 462, startPoint y: 311, endPoint x: 700, endPoint y: 669, distance: 429.9
click at [564, 669] on div "Declaration Re: Electronic Filing ([DATE]) Declaration Re: Electronic Filing ([…" at bounding box center [435, 811] width 257 height 1026
click at [806, 945] on div "Home New Case Client Portal DebtorCC Law Office of [PERSON_NAME] Sanchez [EMAIL…" at bounding box center [560, 542] width 1120 height 1084
click at [1072, 743] on span "Download" at bounding box center [1070, 741] width 47 height 11
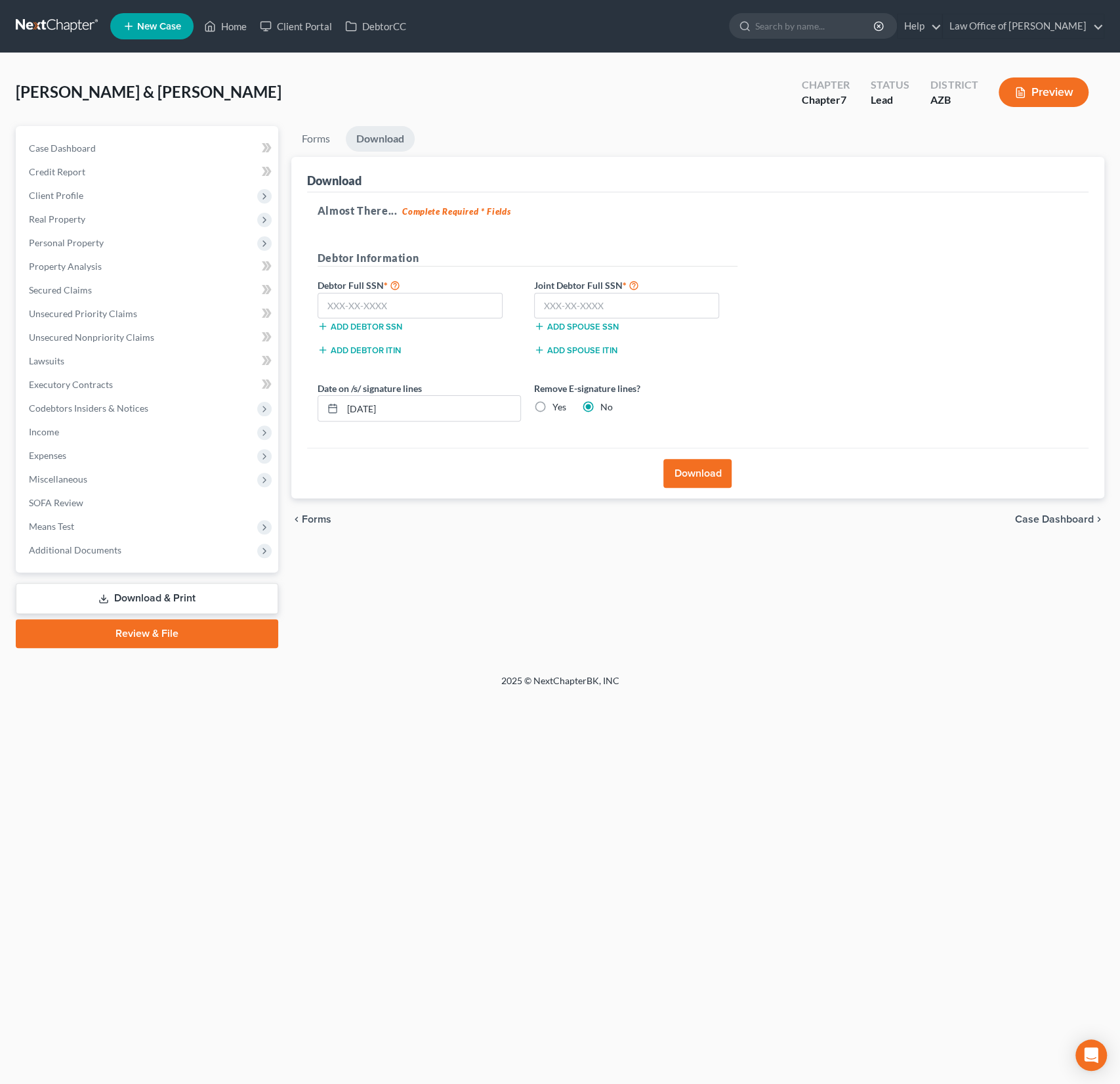
click at [553, 406] on label "Yes" at bounding box center [560, 406] width 14 height 13
click at [557, 406] on input "Yes" at bounding box center [561, 404] width 8 height 8
radio input "true"
radio input "false"
click at [688, 473] on button "Download" at bounding box center [698, 473] width 68 height 29
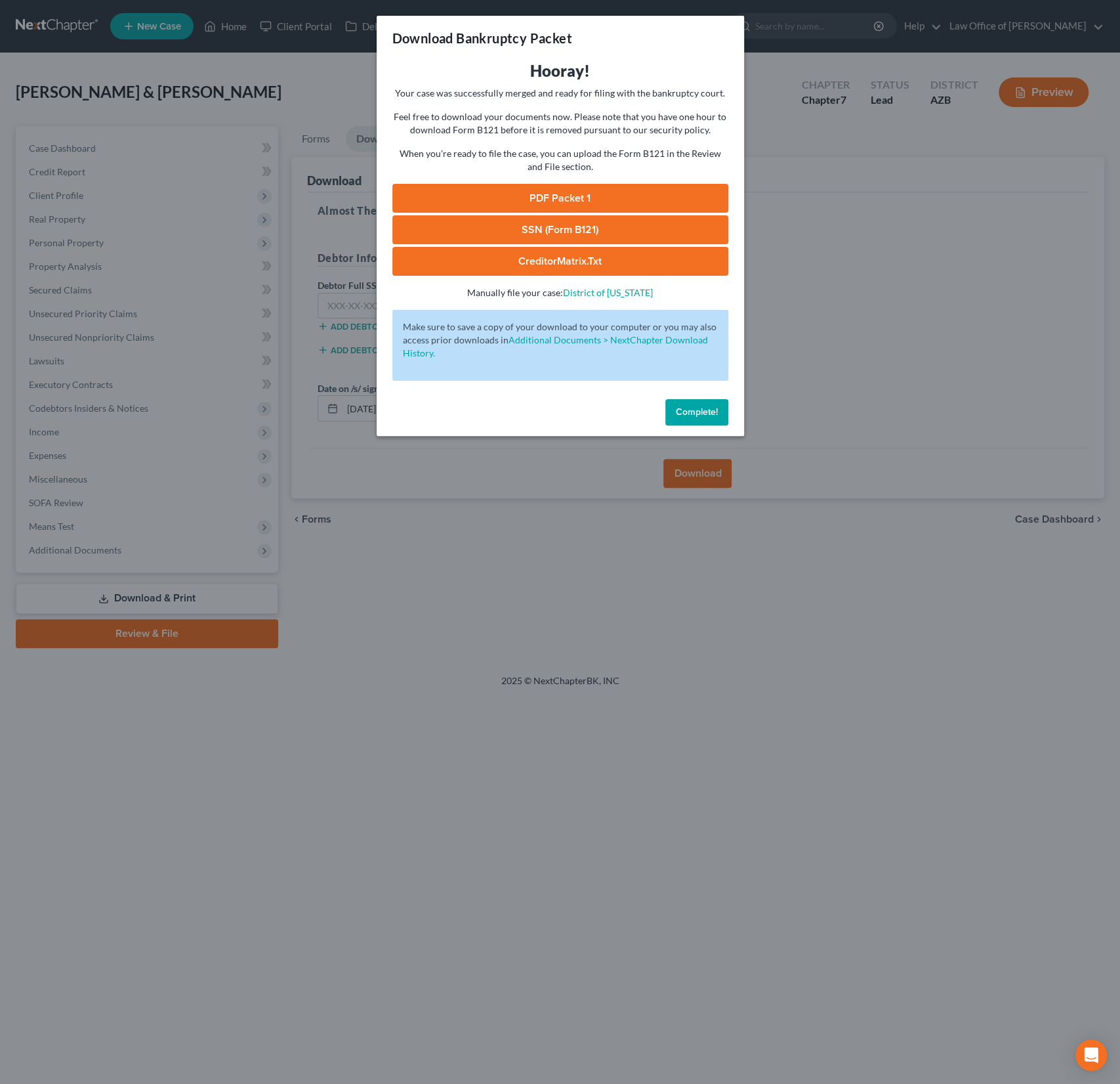
click at [577, 201] on link "PDF Packet 1" at bounding box center [560, 198] width 336 height 29
